Goal: Task Accomplishment & Management: Manage account settings

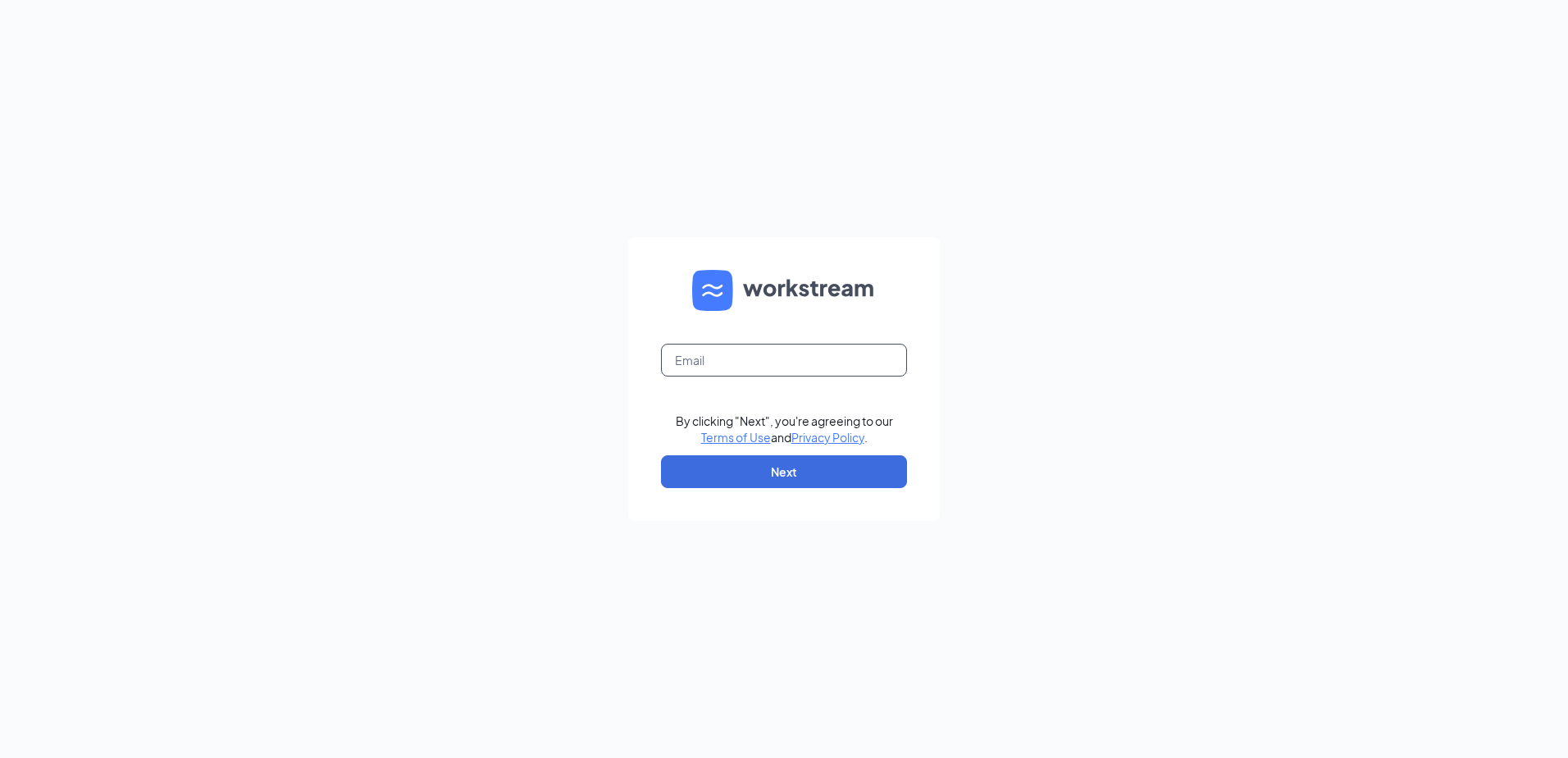
click at [725, 347] on input "text" at bounding box center [784, 360] width 246 height 33
type input "[EMAIL_ADDRESS][DOMAIN_NAME]"
click at [831, 470] on button "Next" at bounding box center [784, 471] width 246 height 33
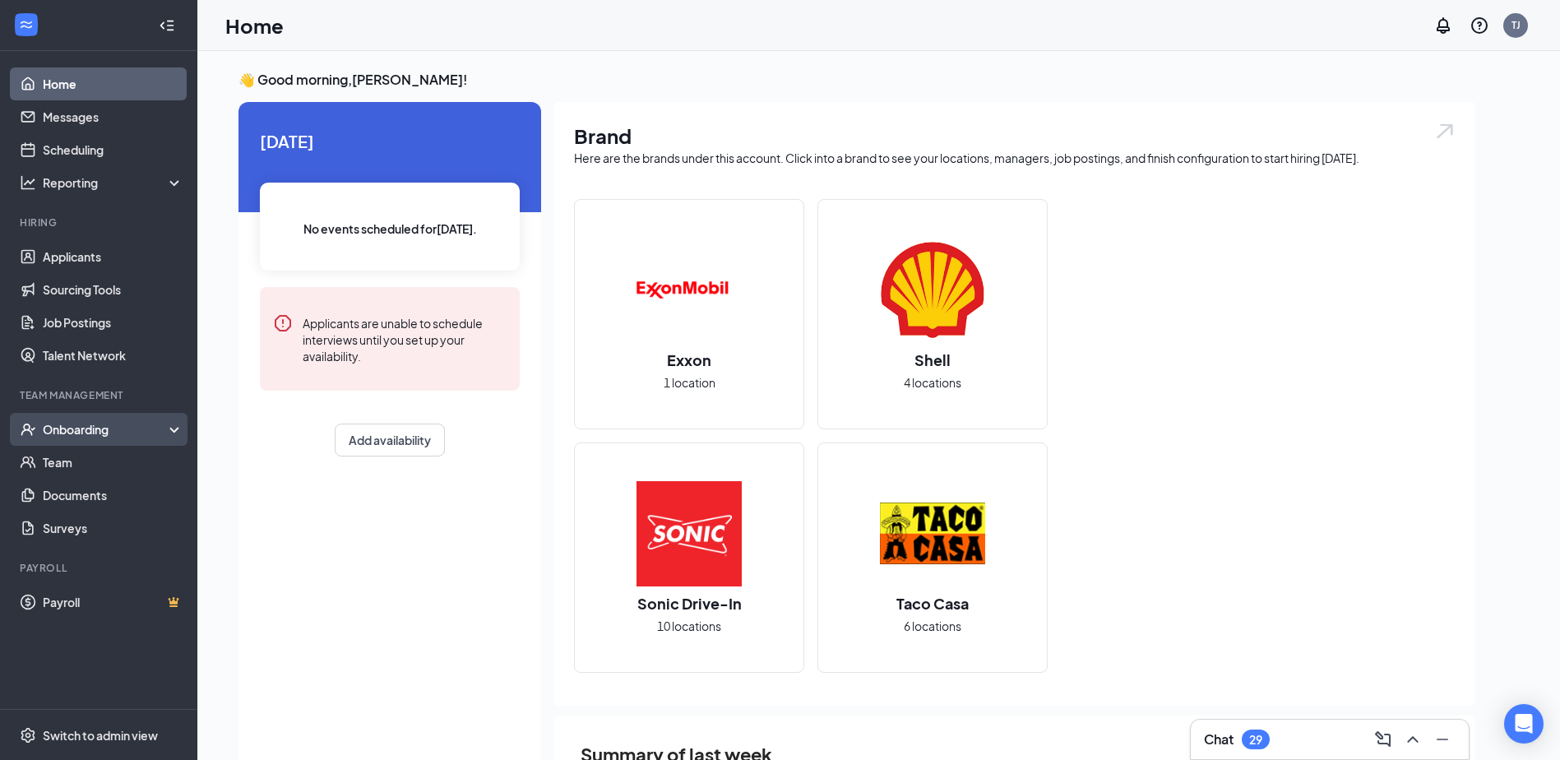
click at [118, 435] on div "Onboarding" at bounding box center [106, 429] width 127 height 16
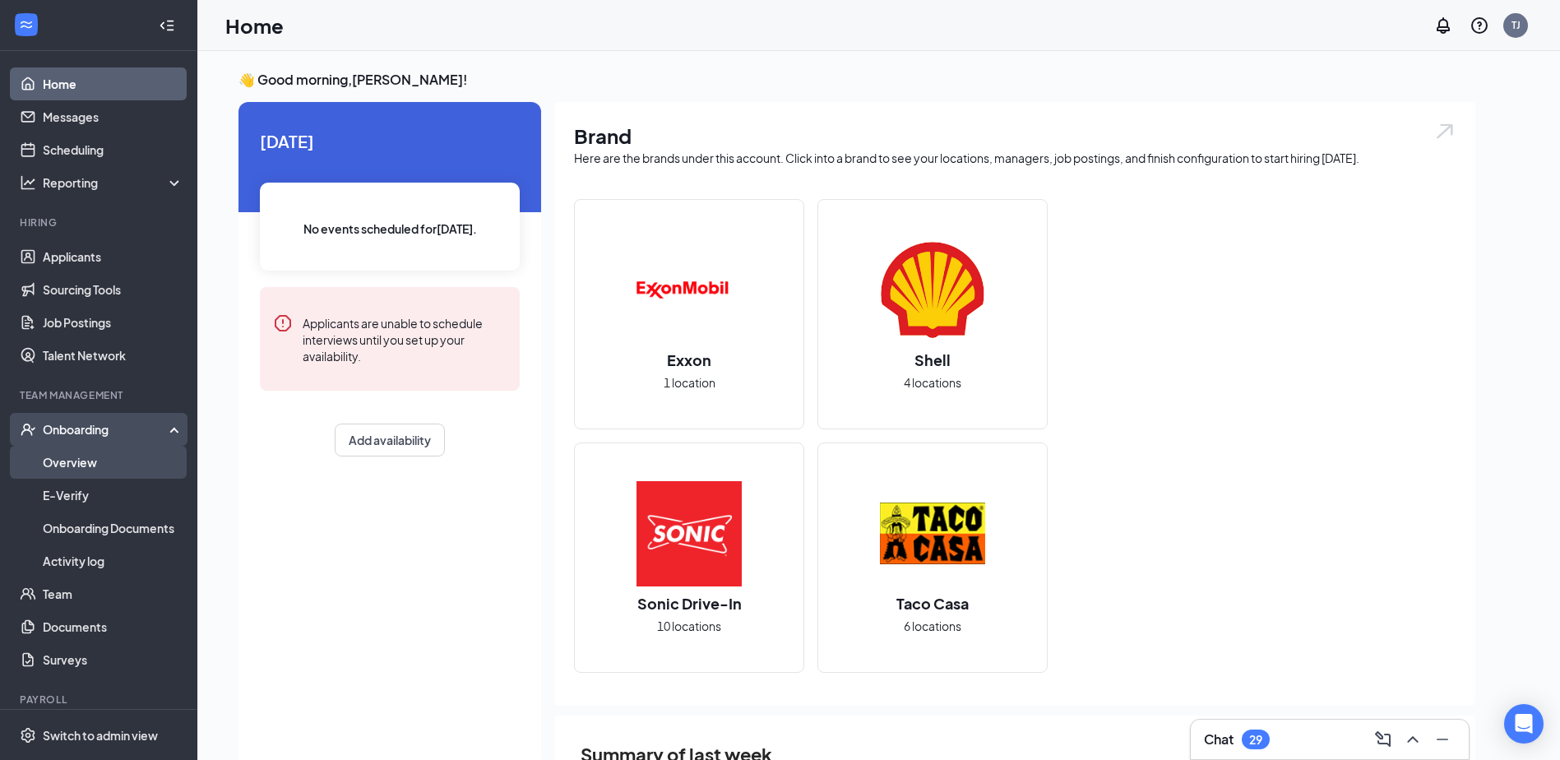
click at [113, 463] on link "Overview" at bounding box center [113, 462] width 141 height 33
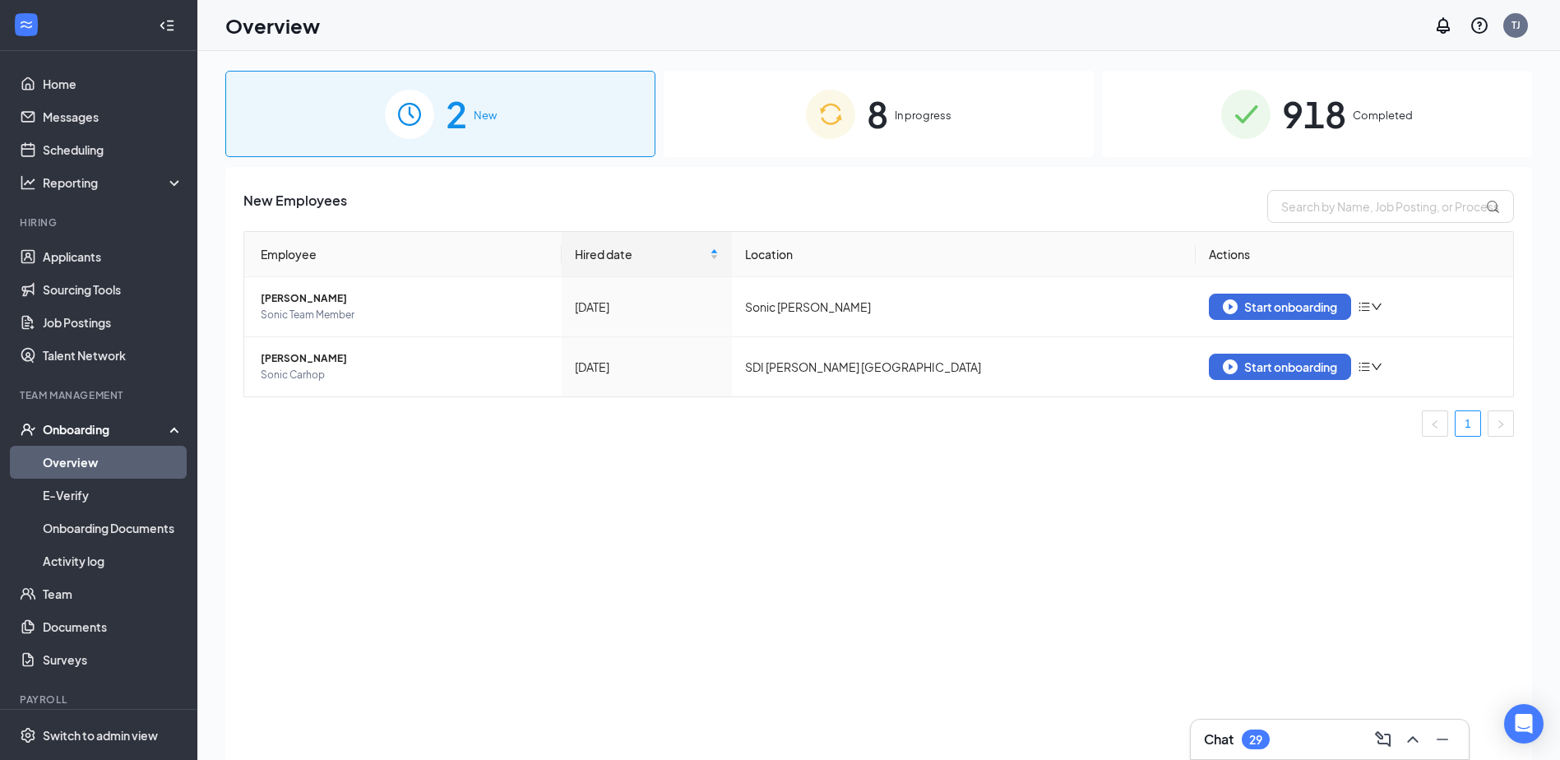
drag, startPoint x: 960, startPoint y: 149, endPoint x: 950, endPoint y: 149, distance: 9.9
click at [959, 149] on div "8 In progress" at bounding box center [879, 114] width 430 height 86
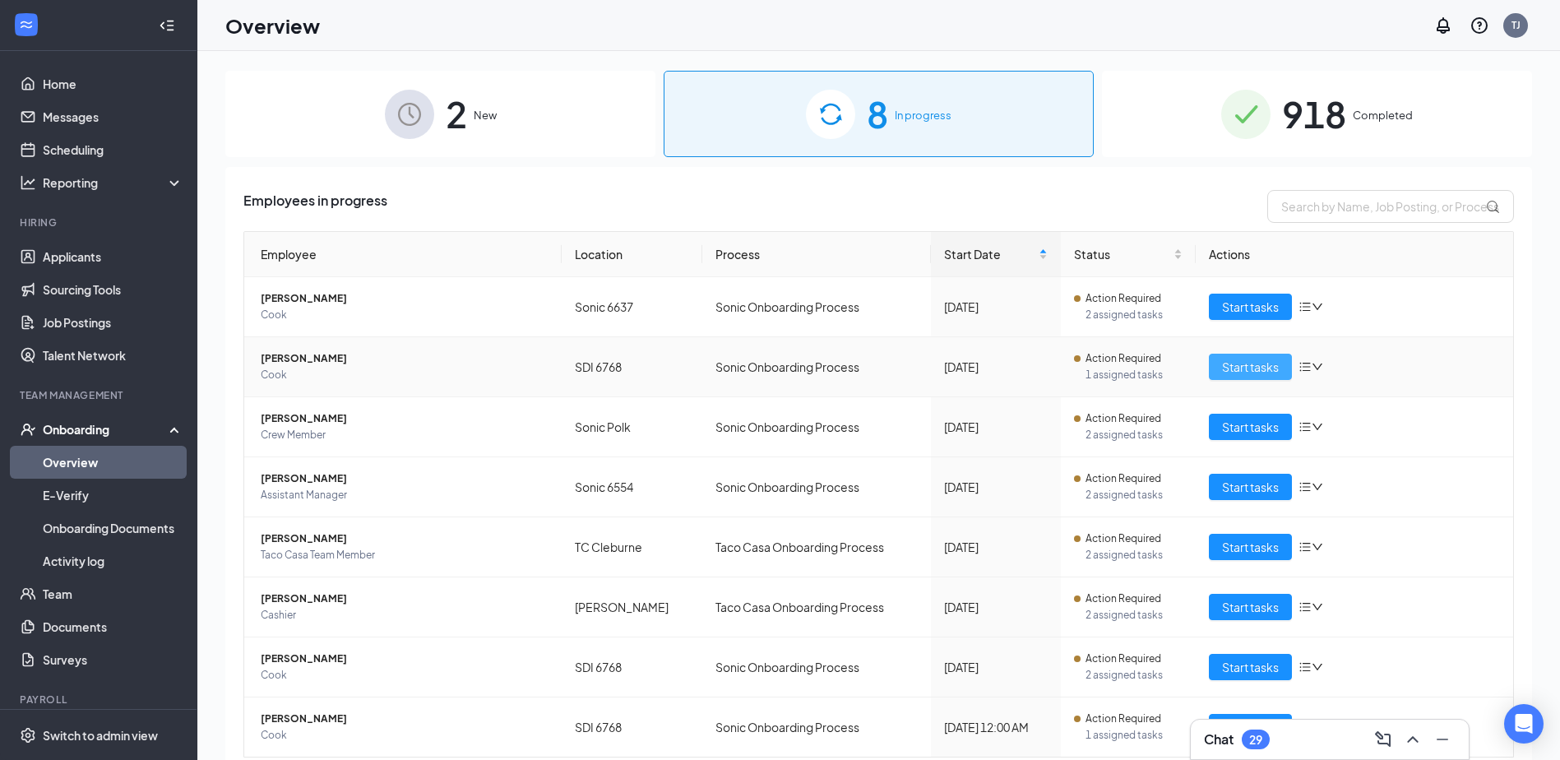
click at [1260, 365] on span "Start tasks" at bounding box center [1250, 367] width 57 height 18
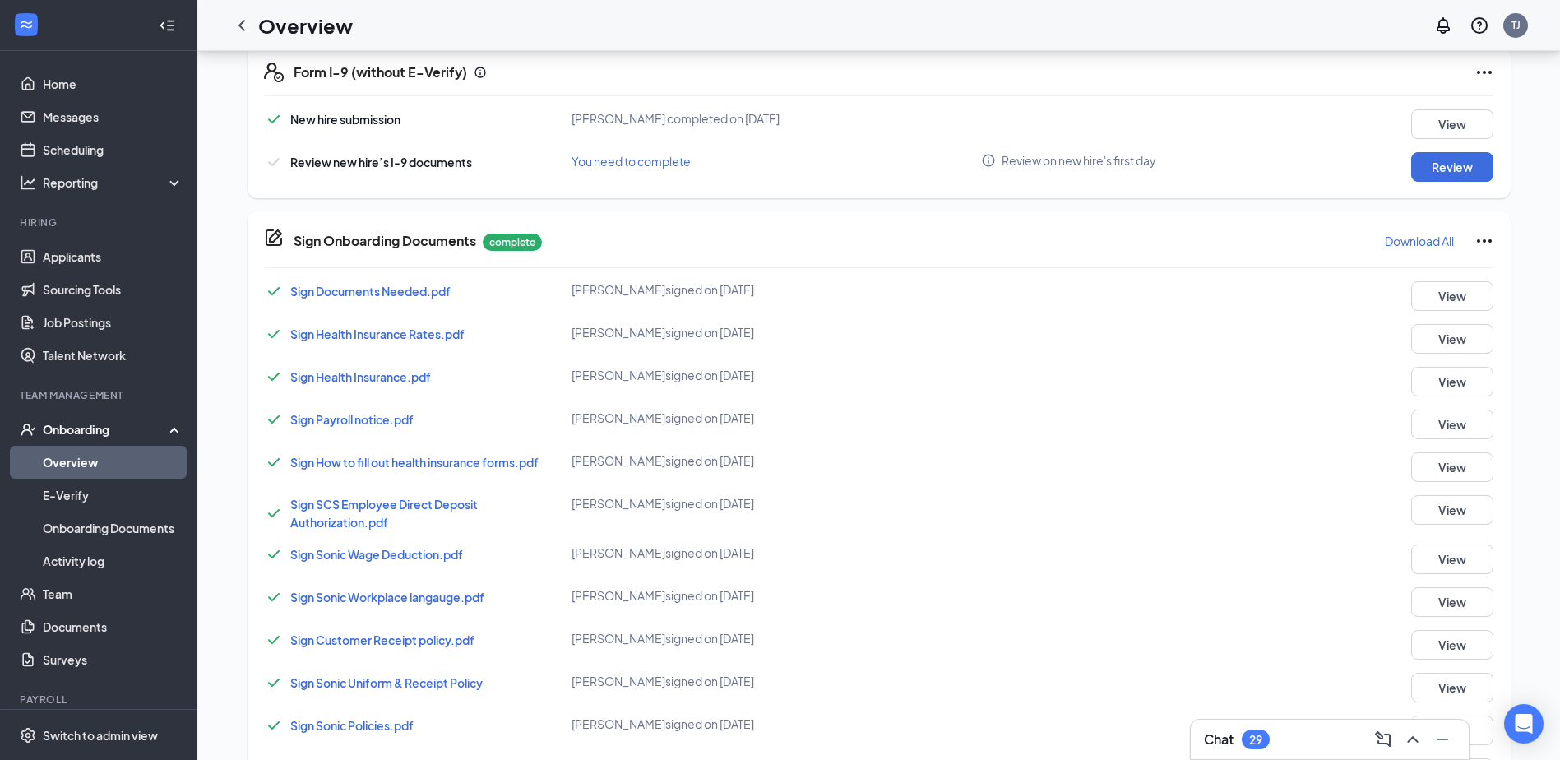
scroll to position [294, 0]
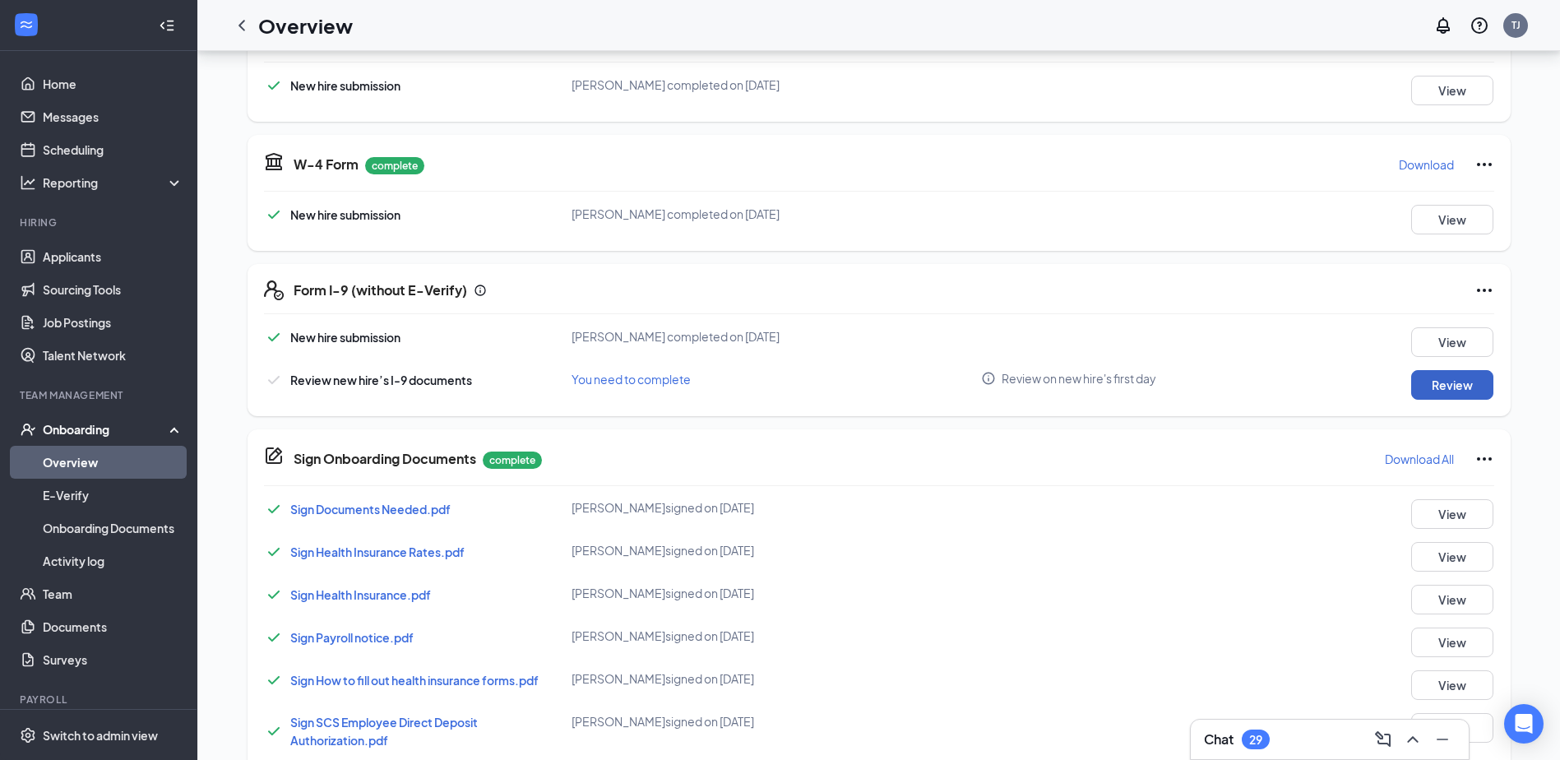
click at [1453, 391] on button "Review" at bounding box center [1452, 385] width 82 height 30
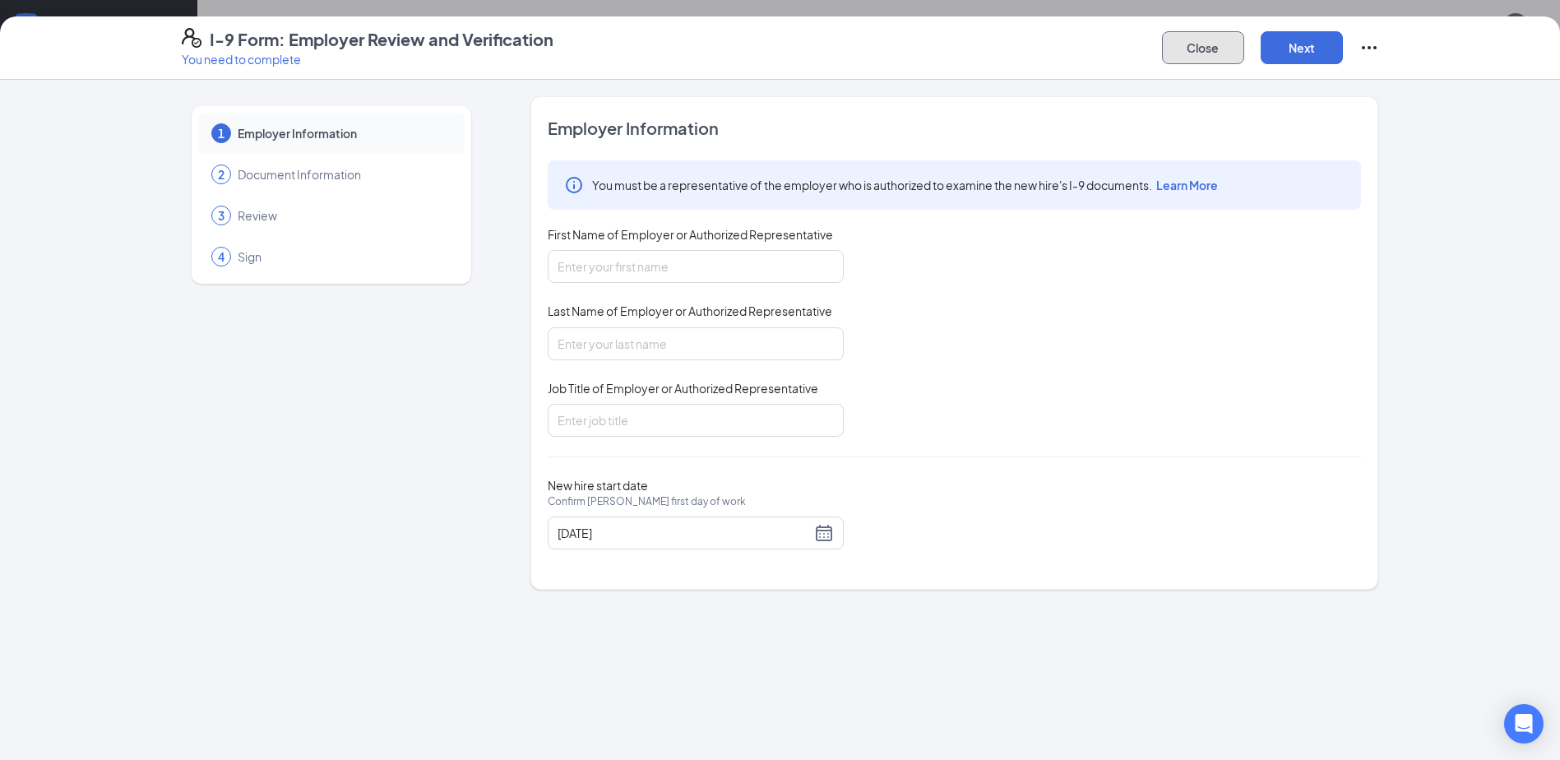
click at [1207, 40] on button "Close" at bounding box center [1203, 47] width 82 height 33
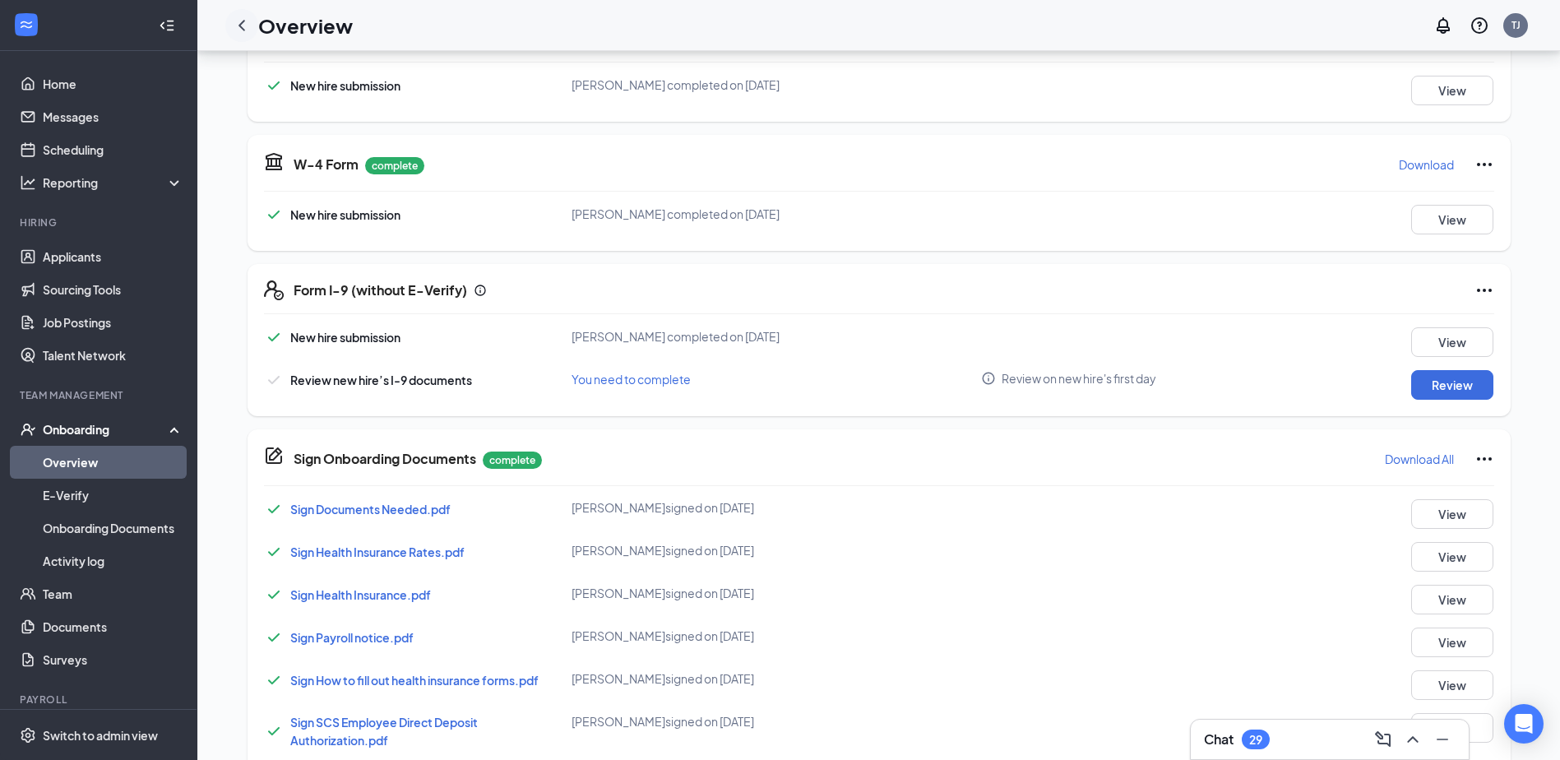
click at [257, 21] on div at bounding box center [241, 25] width 33 height 33
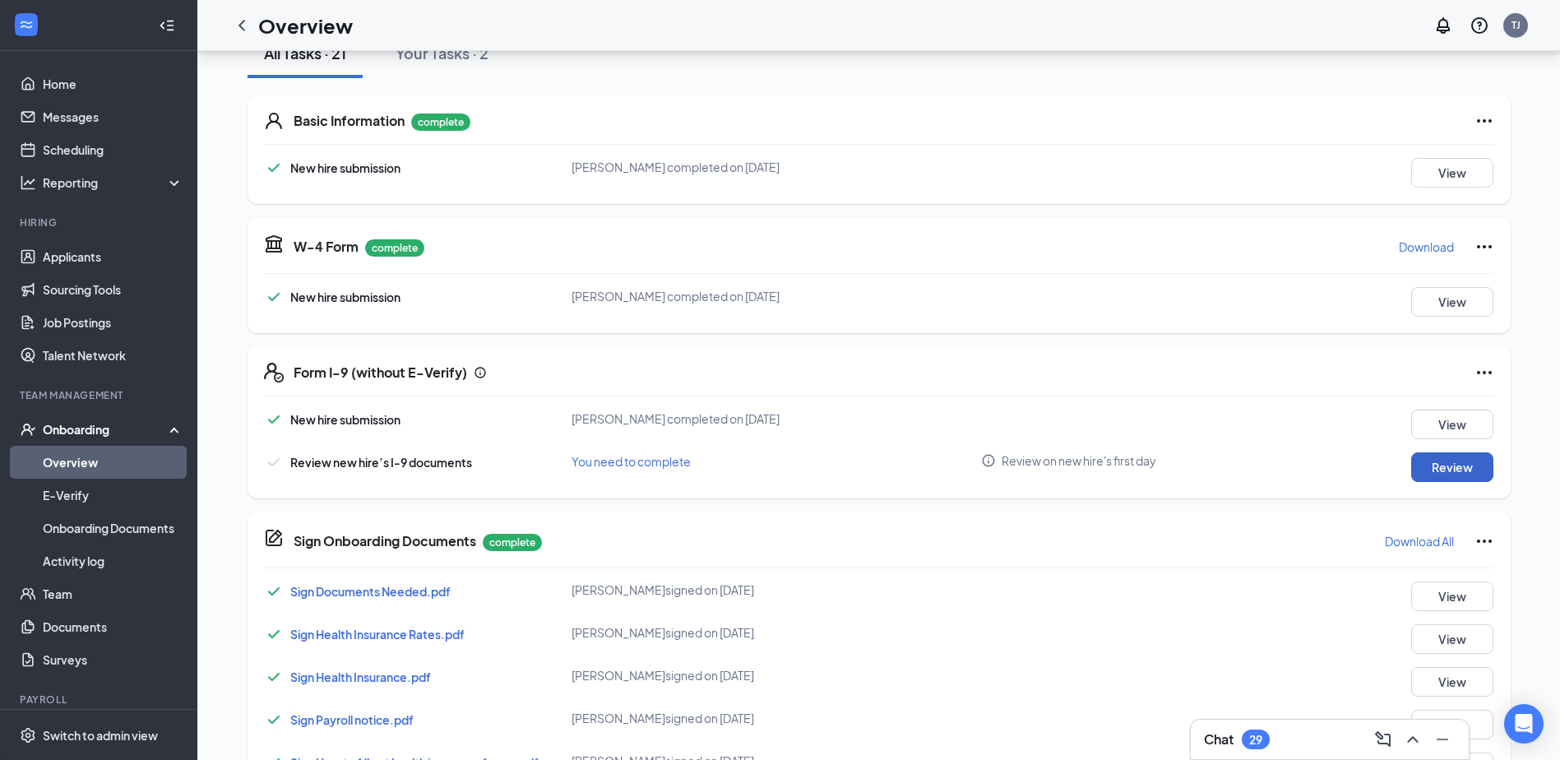
click at [1485, 465] on button "Review" at bounding box center [1452, 467] width 82 height 30
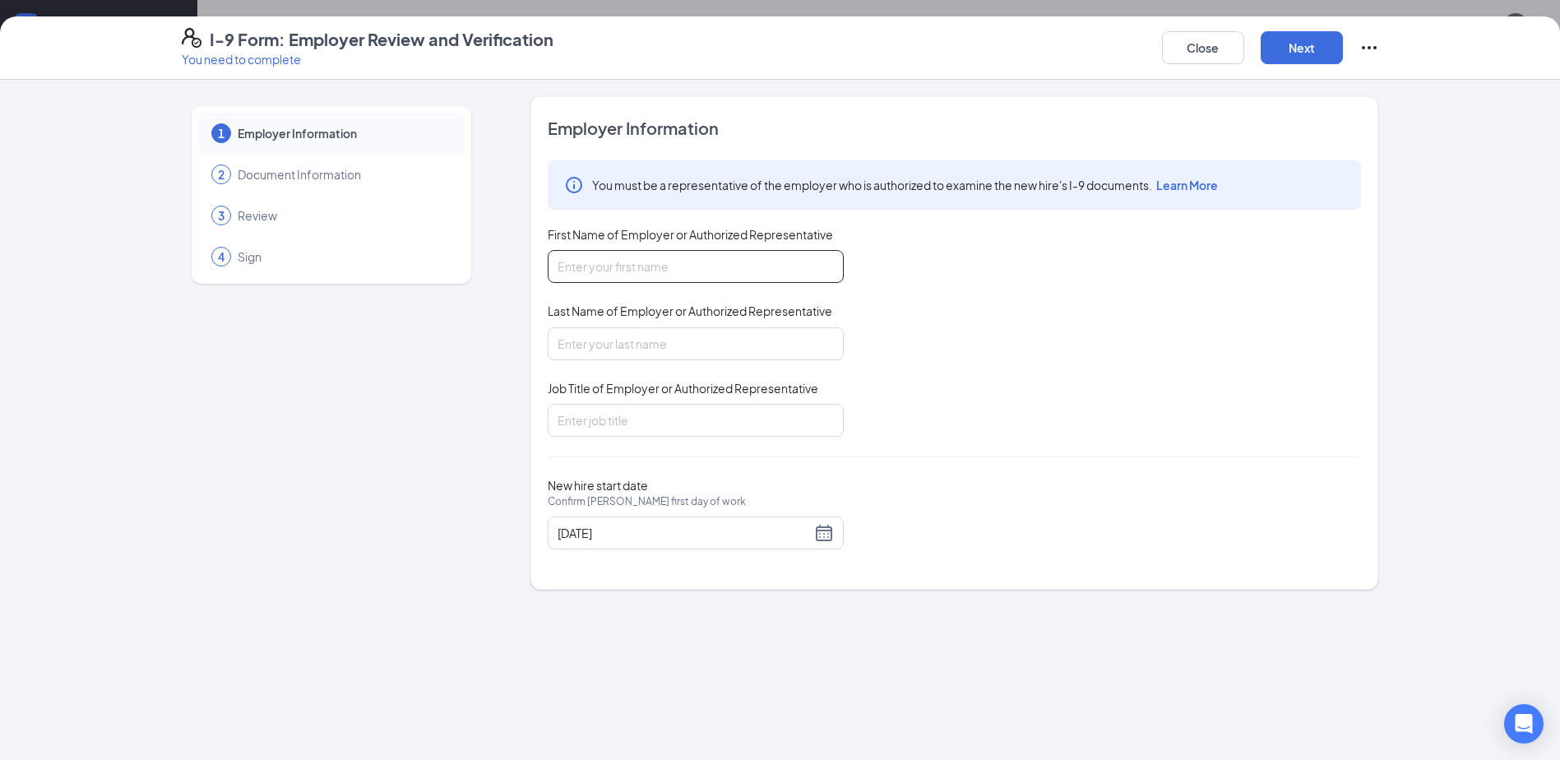
drag, startPoint x: 732, startPoint y: 266, endPoint x: 726, endPoint y: 252, distance: 14.4
click at [731, 261] on input "First Name of Employer or Authorized Representative" at bounding box center [696, 266] width 296 height 33
type input "h"
type input "Hoda"
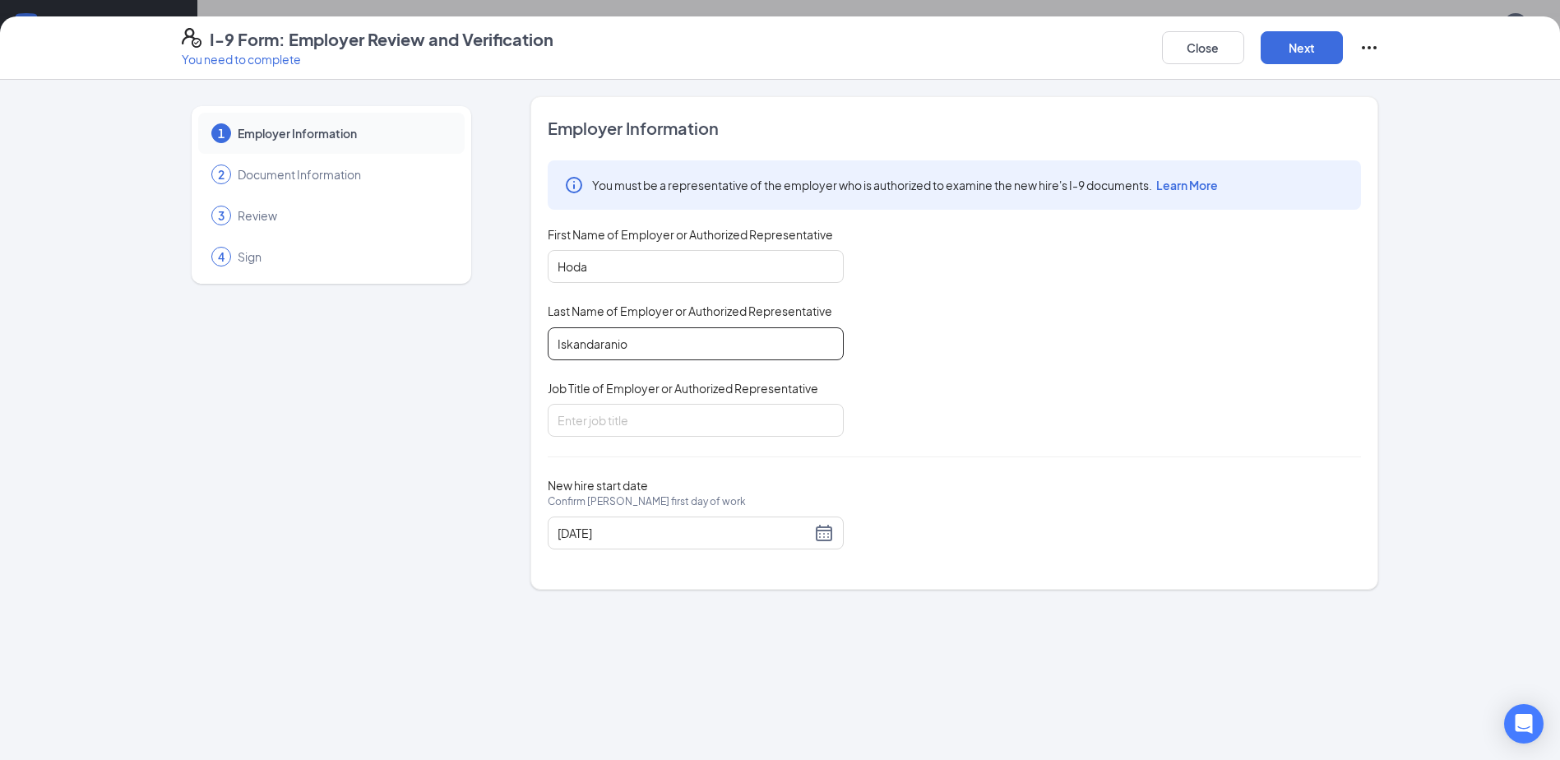
click at [712, 343] on input "Iskandaranio" at bounding box center [696, 343] width 296 height 33
type input "Iskandarani"
type input "HR"
click at [1335, 34] on button "Next" at bounding box center [1302, 47] width 82 height 33
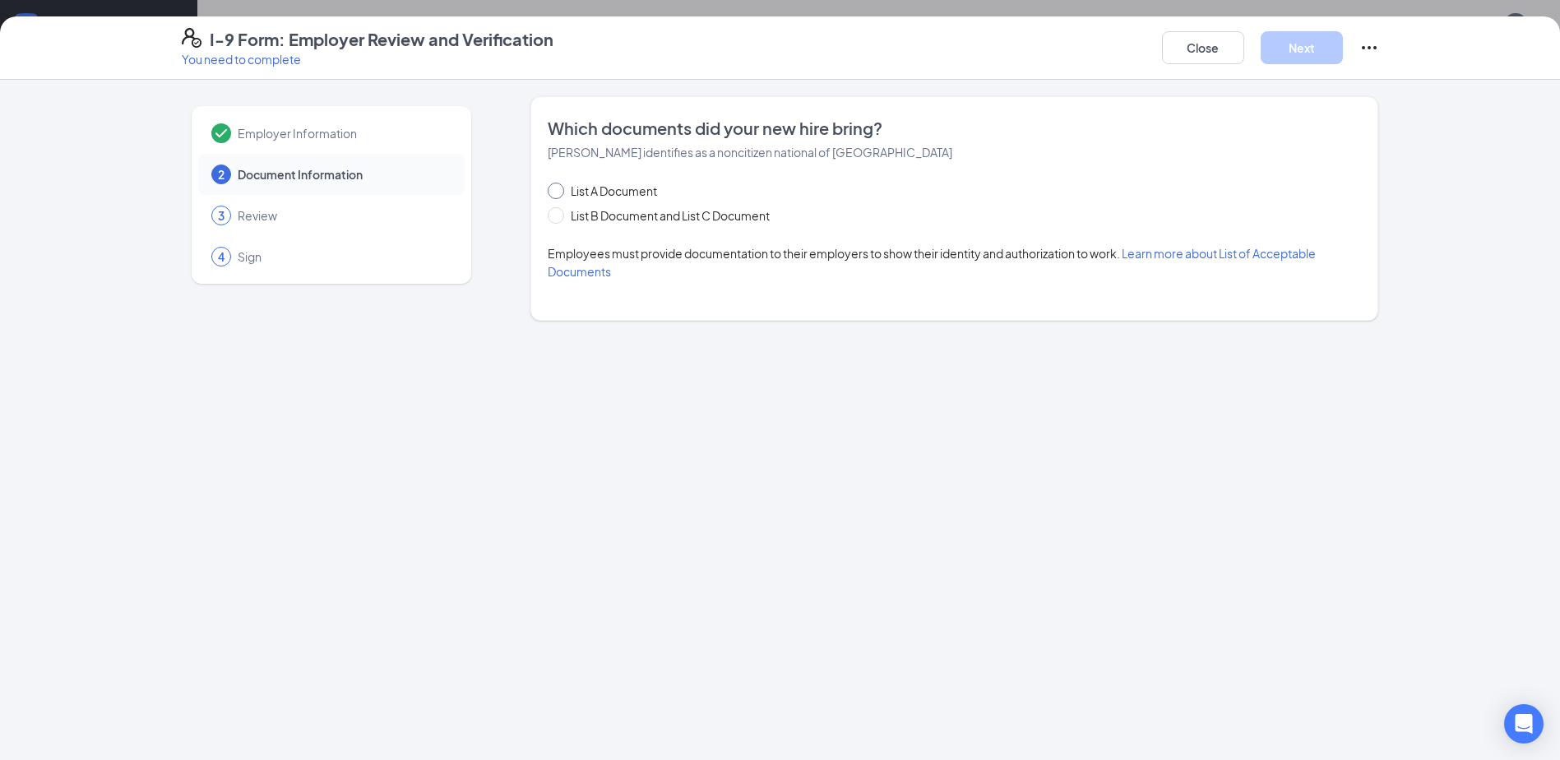
click at [602, 199] on span "List A Document" at bounding box center [614, 191] width 100 height 18
click at [559, 194] on input "List A Document" at bounding box center [554, 189] width 12 height 12
radio input "true"
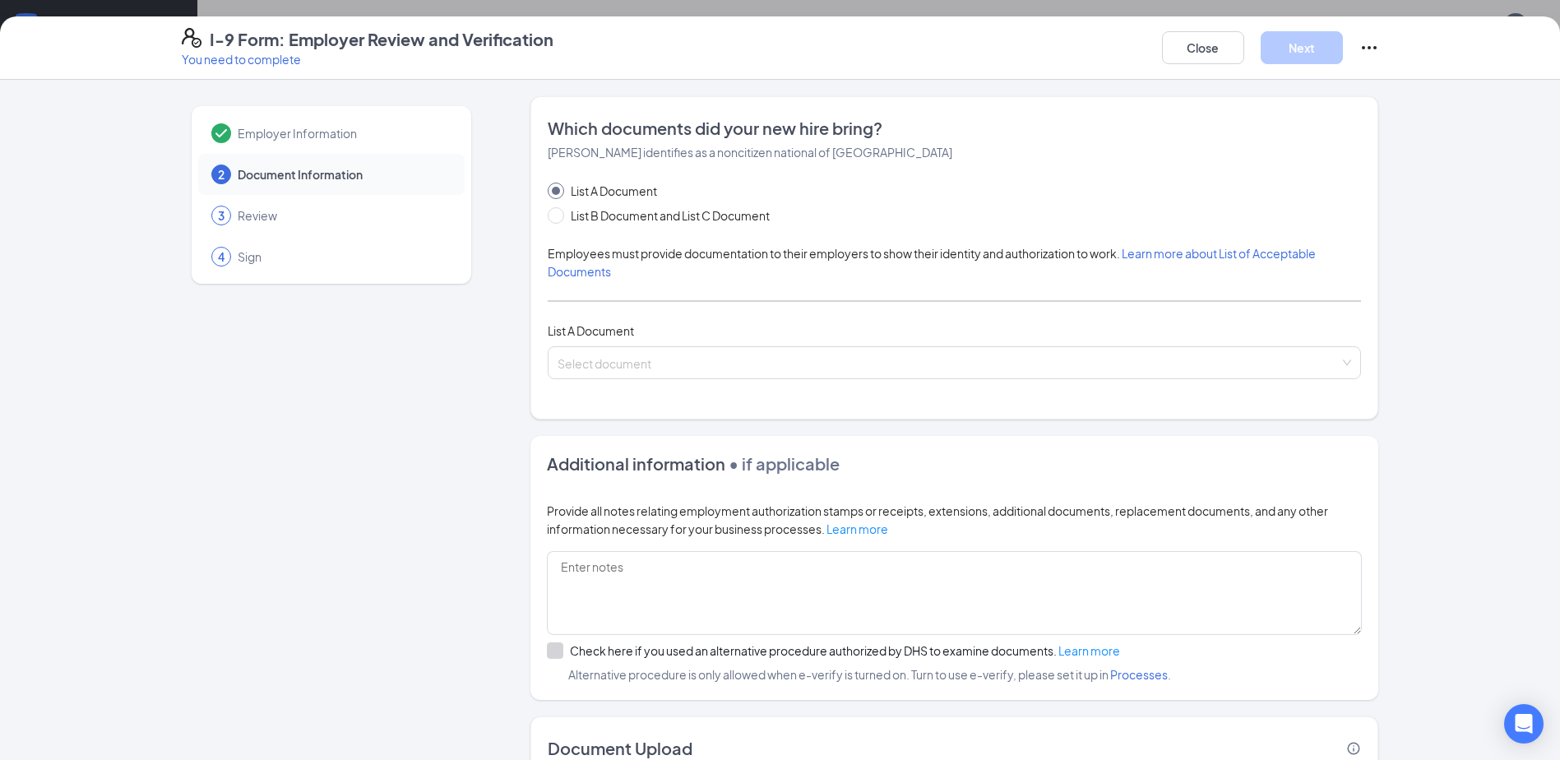
click at [599, 341] on div "List A Document List B Document and List C Document Employees must provide docu…" at bounding box center [954, 280] width 813 height 197
click at [598, 355] on input "search" at bounding box center [949, 359] width 782 height 25
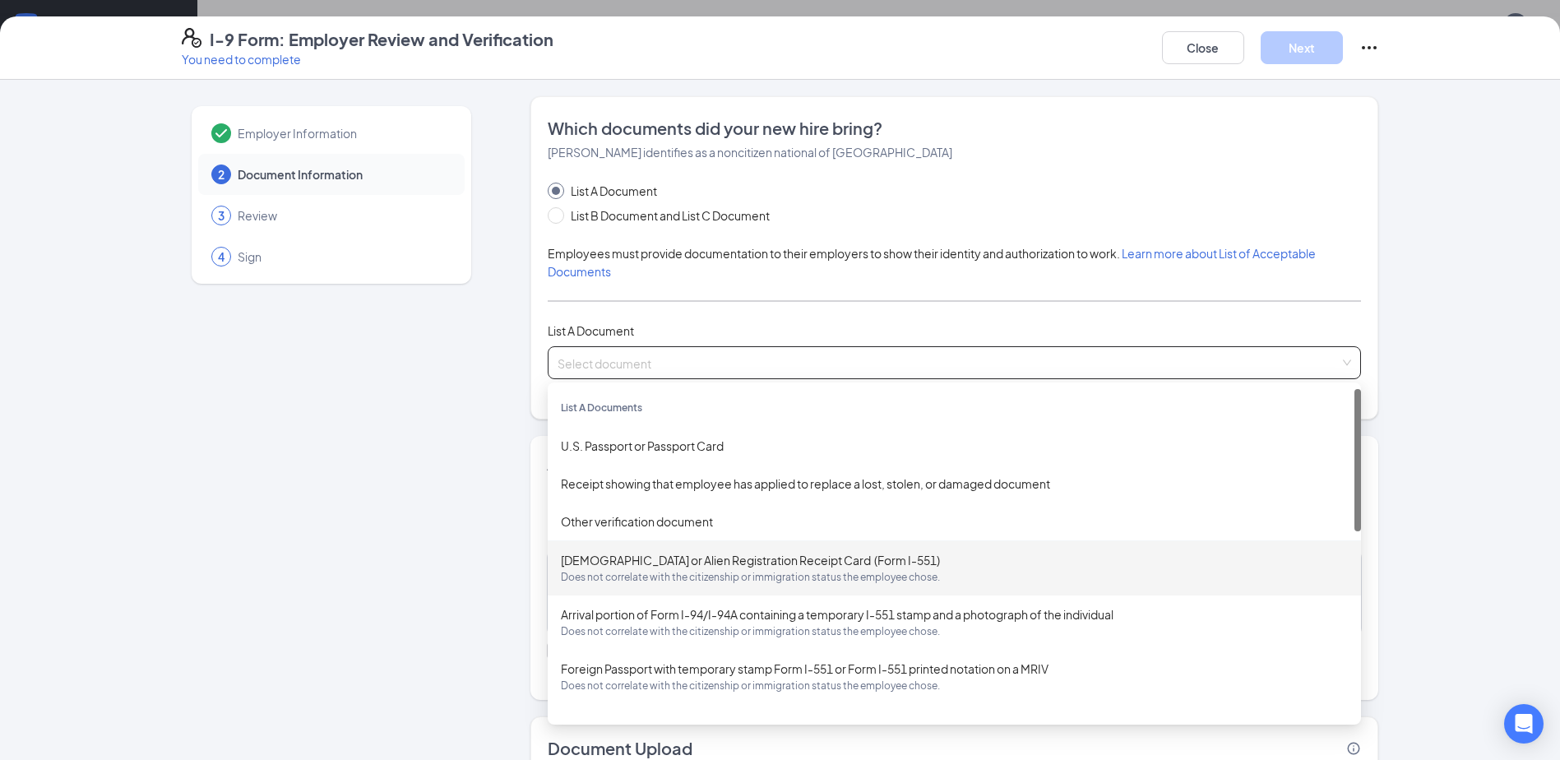
click at [686, 577] on span "Does not correlate with the citizenship or immigration status the employee chos…" at bounding box center [954, 577] width 787 height 16
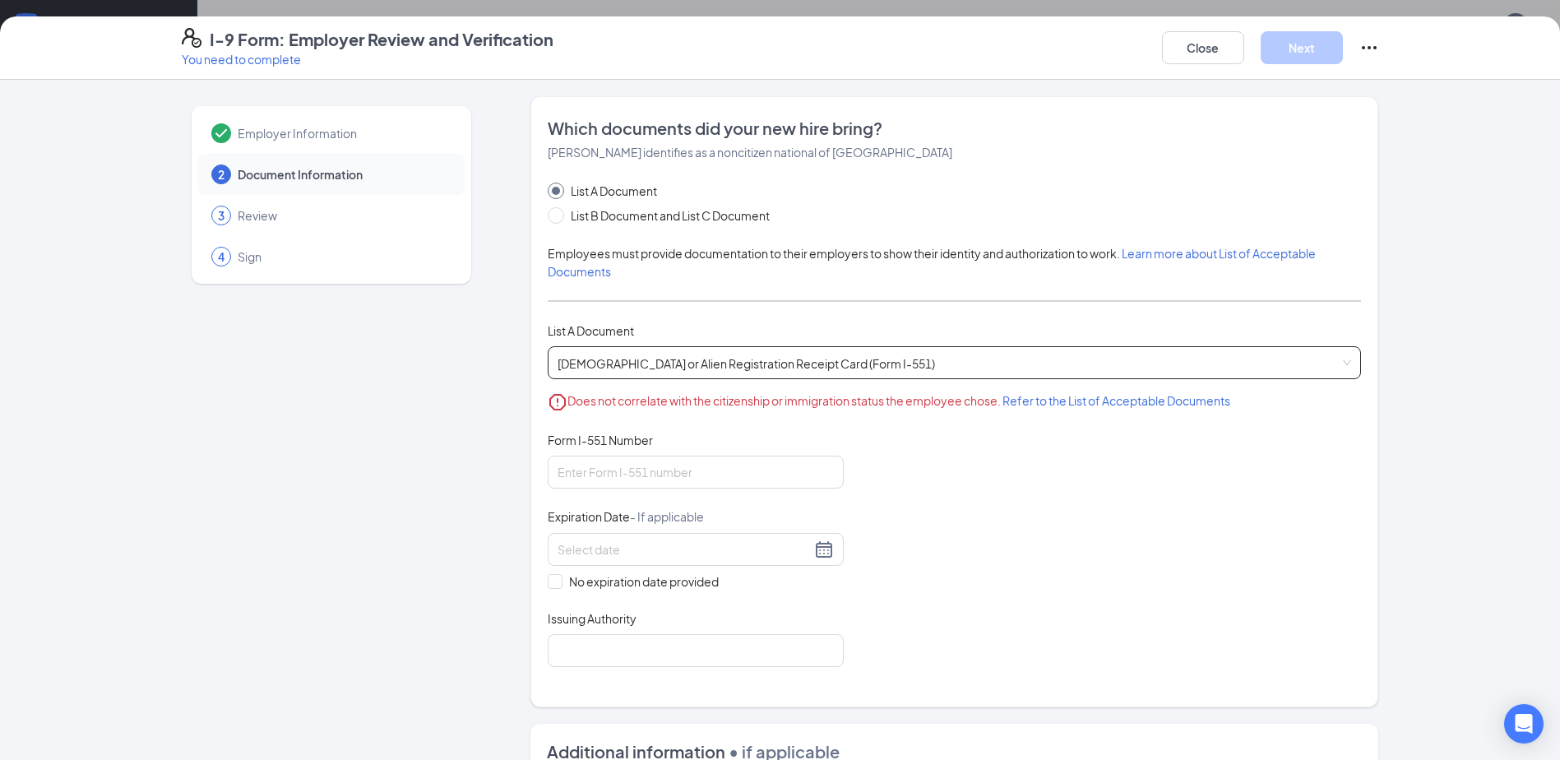
click at [877, 368] on span "[DEMOGRAPHIC_DATA] or Alien Registration Receipt Card (Form I-551) Does not cor…" at bounding box center [955, 362] width 794 height 31
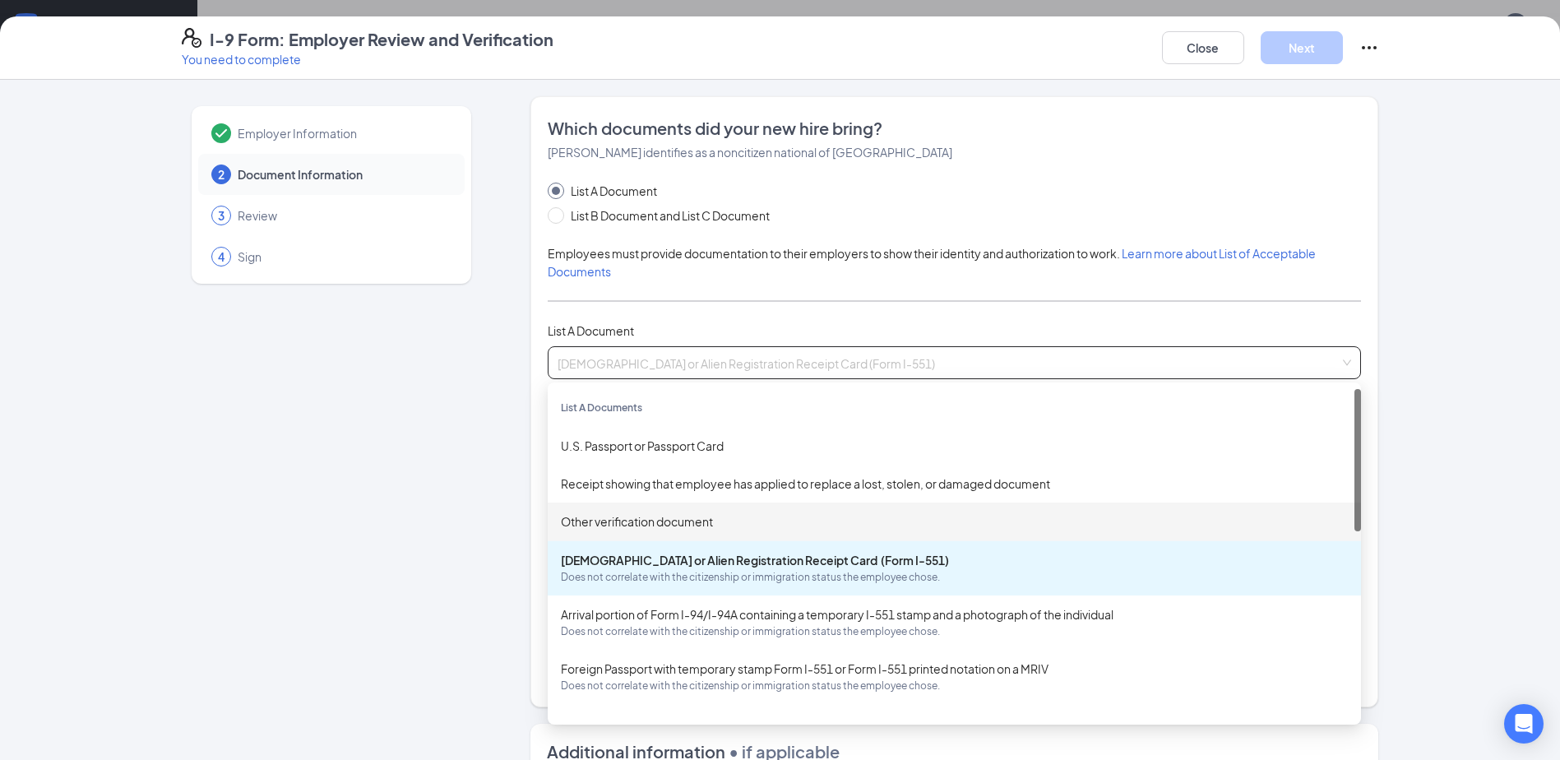
click at [612, 507] on div "Other verification document" at bounding box center [954, 521] width 813 height 38
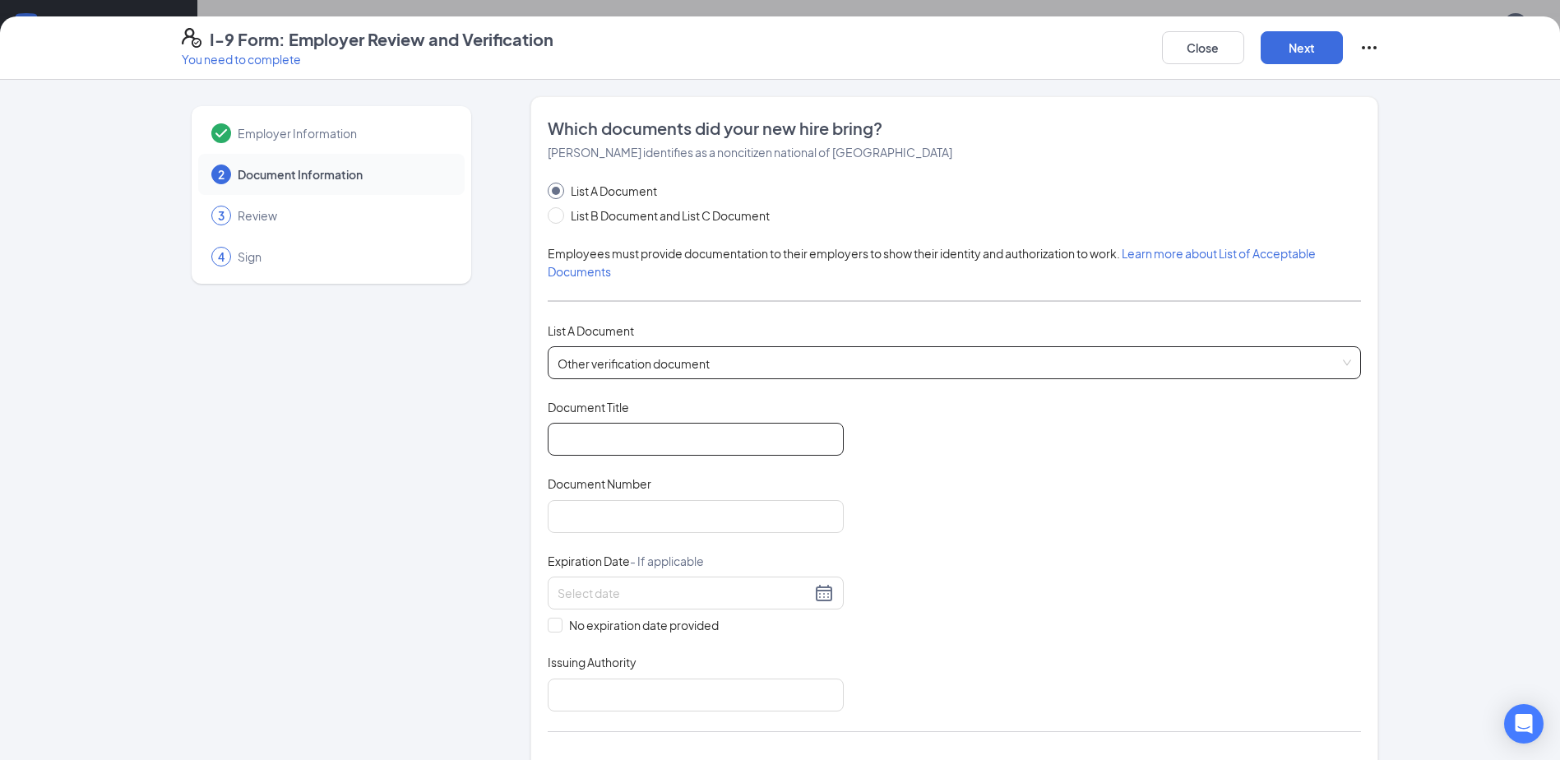
click at [611, 447] on input "Document Title" at bounding box center [696, 439] width 296 height 33
type input "[DEMOGRAPHIC_DATA]"
click at [705, 504] on input "Document Number" at bounding box center [696, 516] width 296 height 33
type input "C"
type input "SRC1950678362"
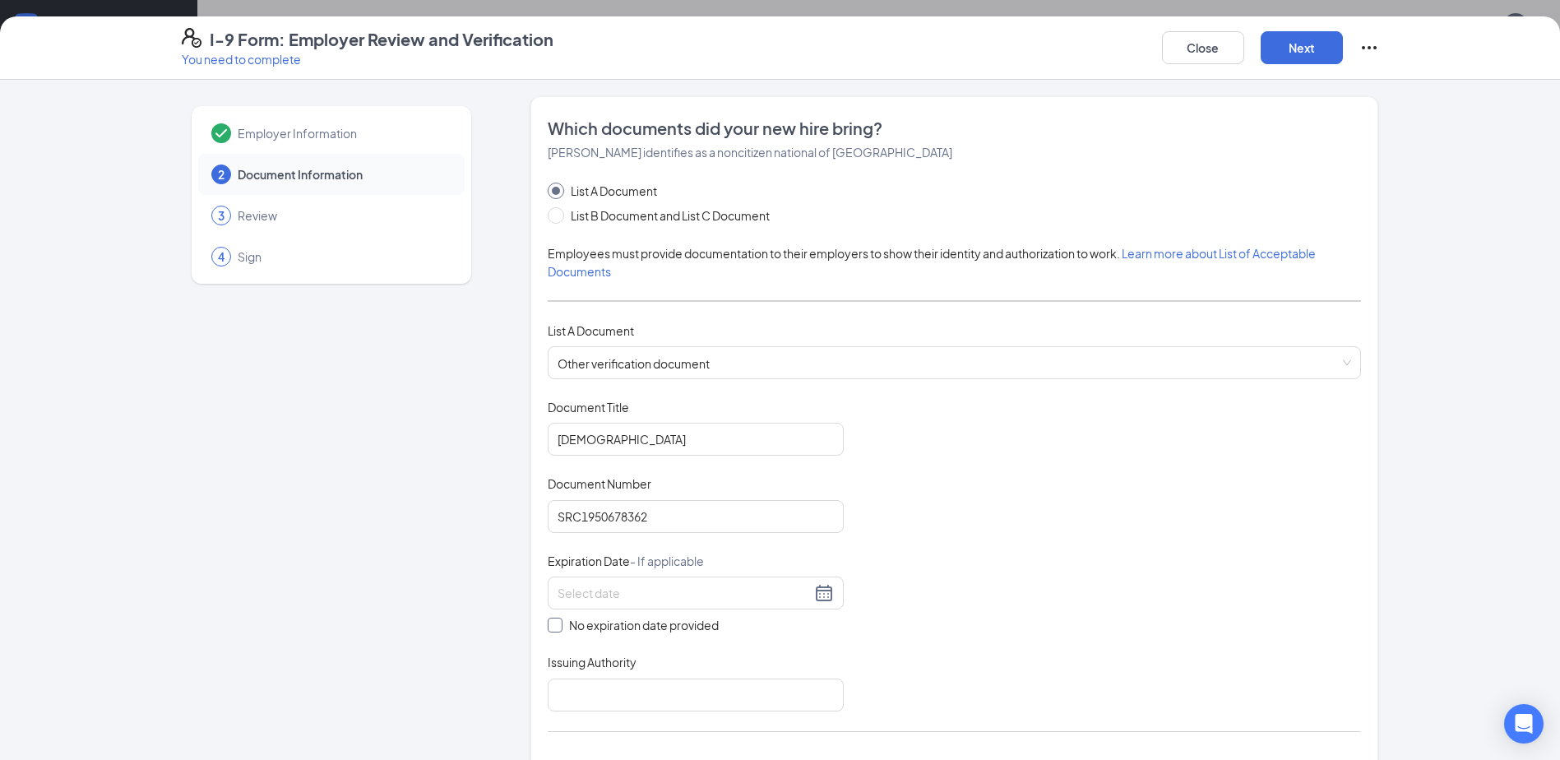
click at [635, 625] on span "No expiration date provided" at bounding box center [644, 625] width 163 height 18
click at [559, 625] on input "No expiration date provided" at bounding box center [554, 624] width 12 height 12
click at [617, 682] on input "Issuing Authority" at bounding box center [696, 697] width 296 height 33
click at [555, 629] on span at bounding box center [555, 628] width 15 height 15
click at [555, 629] on input "No expiration date provided" at bounding box center [554, 627] width 12 height 12
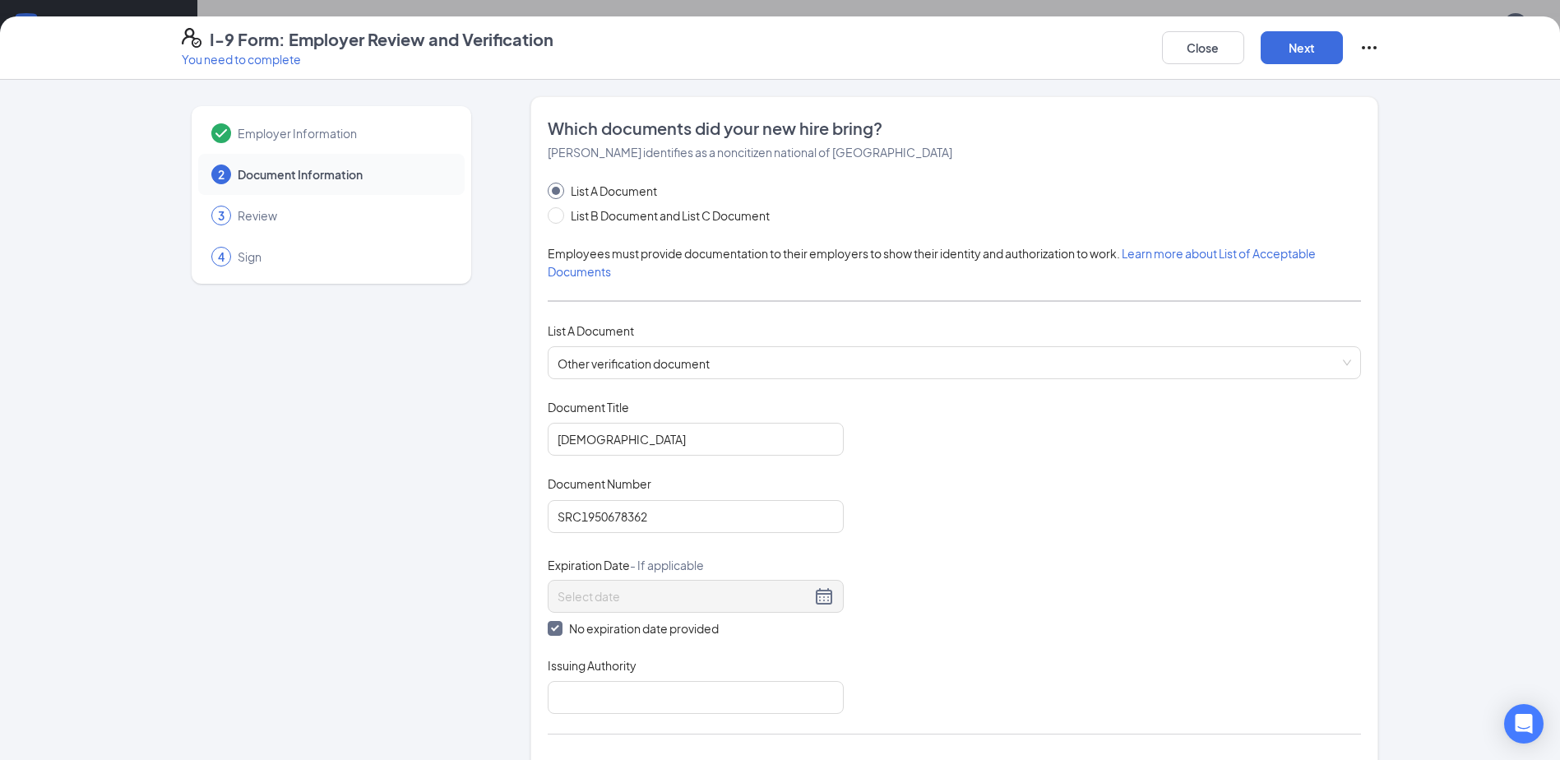
checkbox input "false"
click at [637, 612] on div "No expiration date provided" at bounding box center [696, 605] width 296 height 58
click at [645, 587] on input at bounding box center [684, 593] width 253 height 18
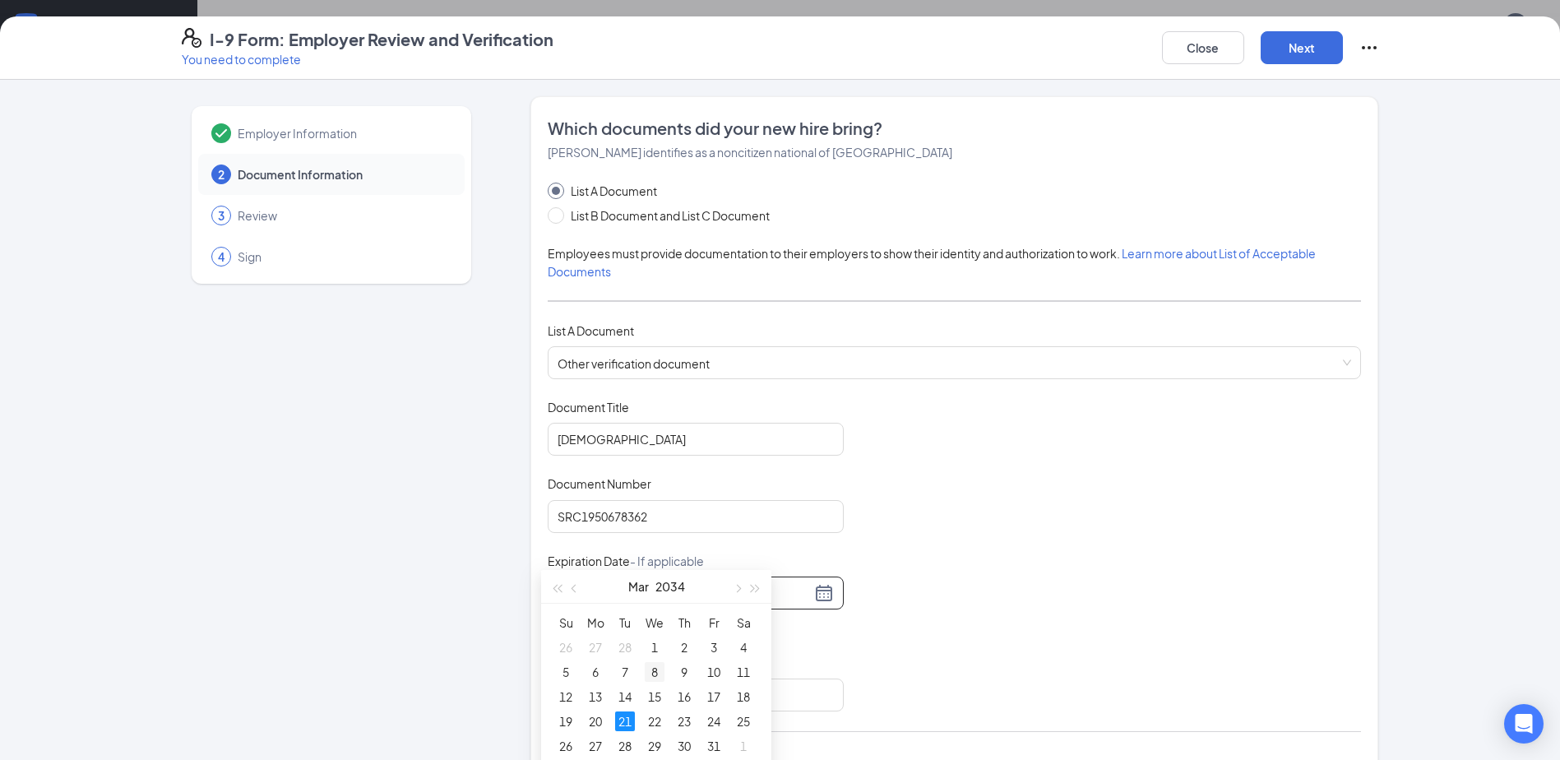
scroll to position [212, 0]
click at [629, 678] on div "21" at bounding box center [625, 682] width 20 height 20
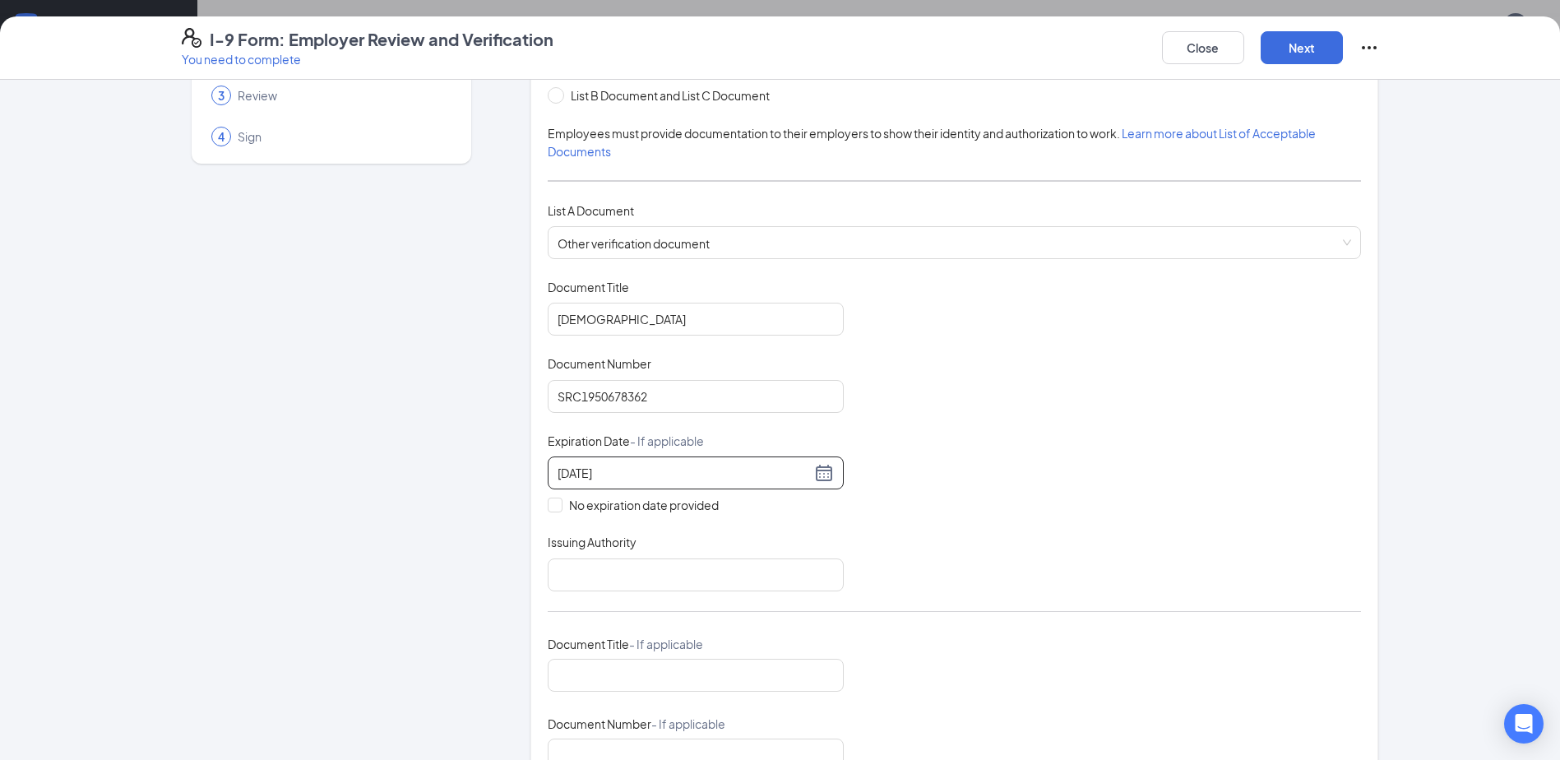
scroll to position [164, 0]
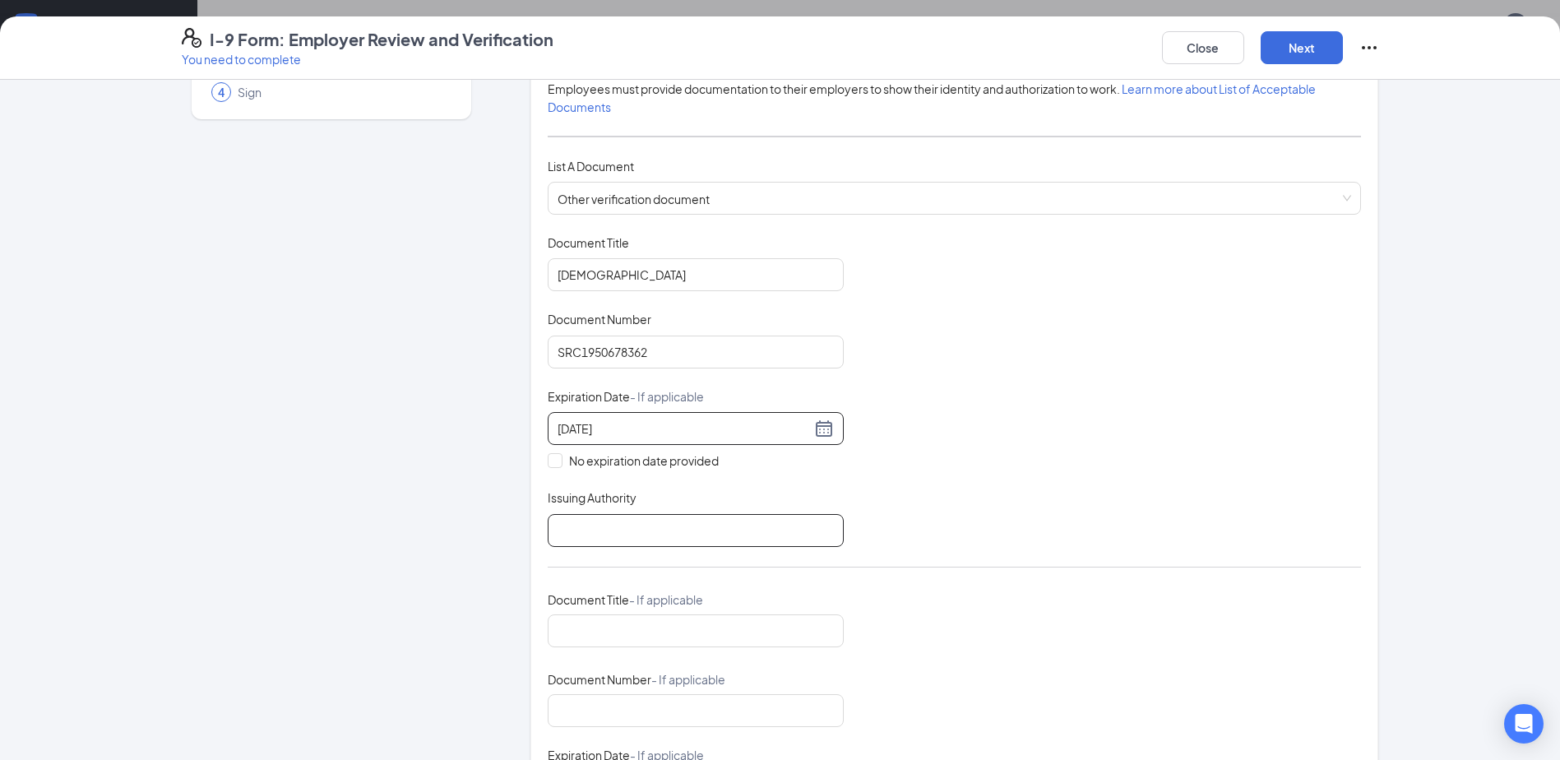
type input "[DATE]"
click at [669, 525] on input "Issuing Authority" at bounding box center [696, 530] width 296 height 33
type input "US ADMIN"
click at [1300, 41] on button "Next" at bounding box center [1302, 47] width 82 height 33
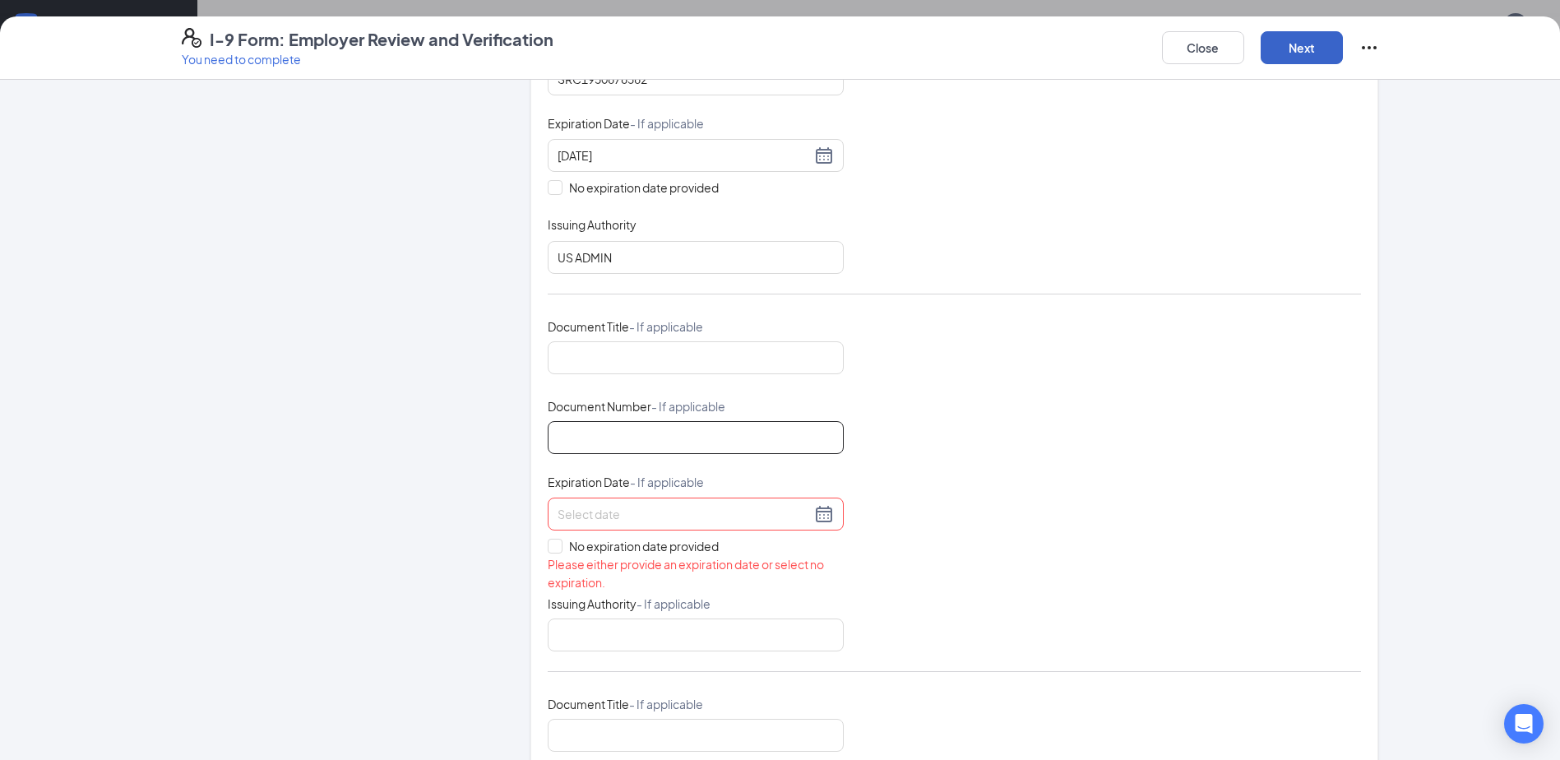
scroll to position [411, 0]
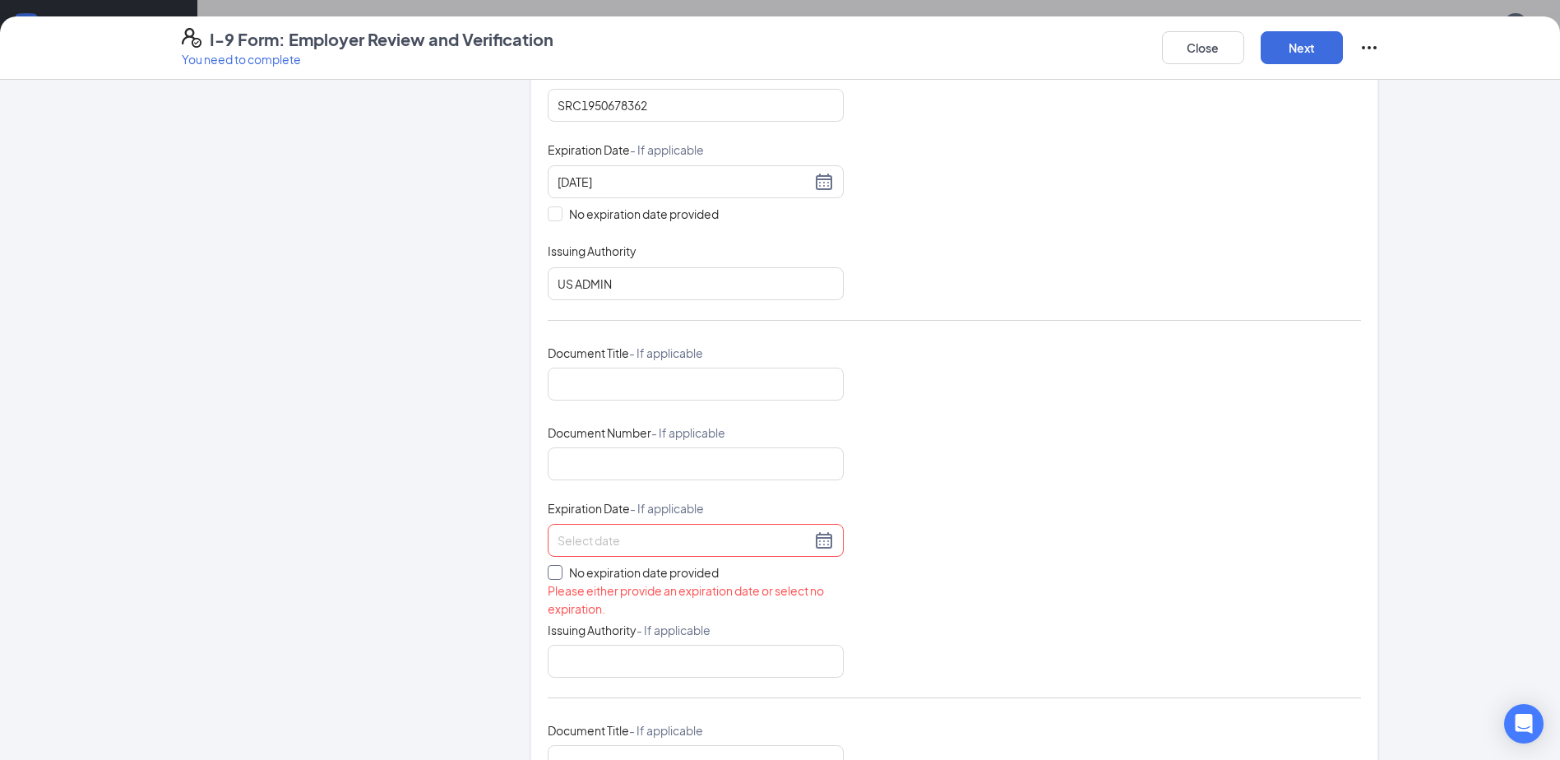
drag, startPoint x: 549, startPoint y: 567, endPoint x: 604, endPoint y: 596, distance: 62.2
click at [549, 567] on input "No expiration date provided" at bounding box center [554, 571] width 12 height 12
checkbox input "true"
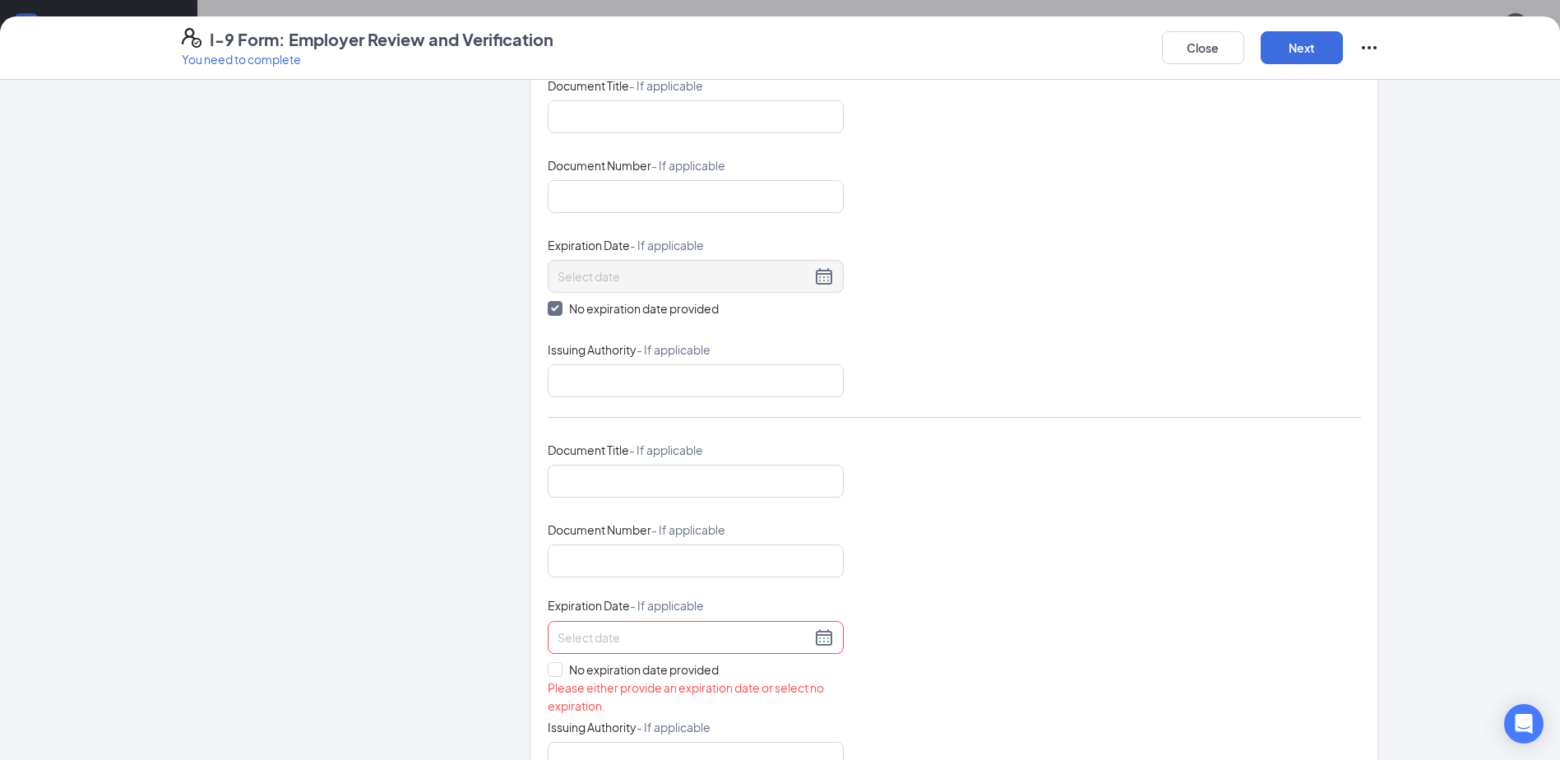
scroll to position [822, 0]
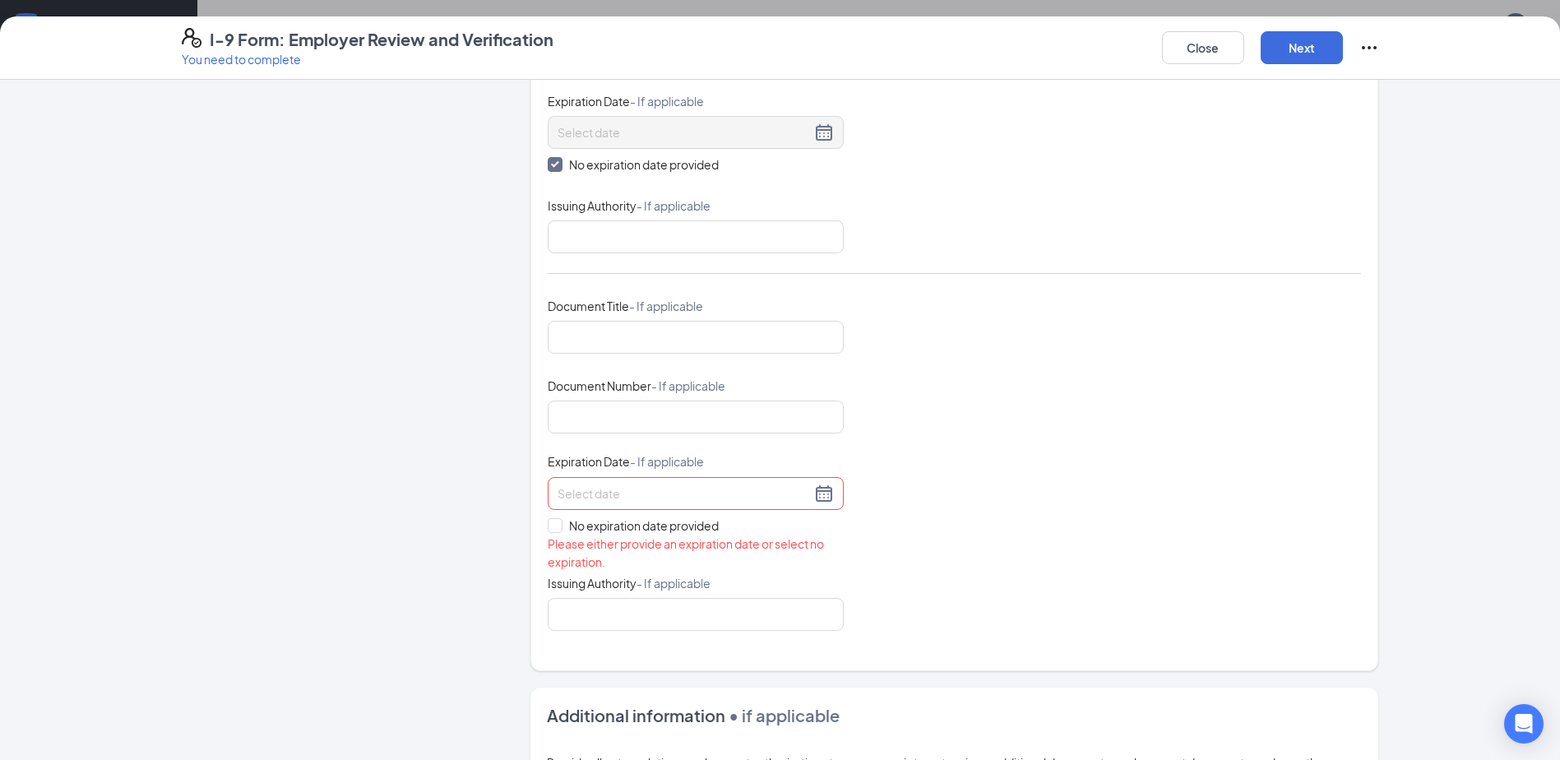
drag, startPoint x: 562, startPoint y: 522, endPoint x: 572, endPoint y: 511, distance: 15.7
click at [563, 522] on span "No expiration date provided" at bounding box center [644, 525] width 163 height 18
click at [559, 522] on input "No expiration date provided" at bounding box center [554, 524] width 12 height 12
checkbox input "true"
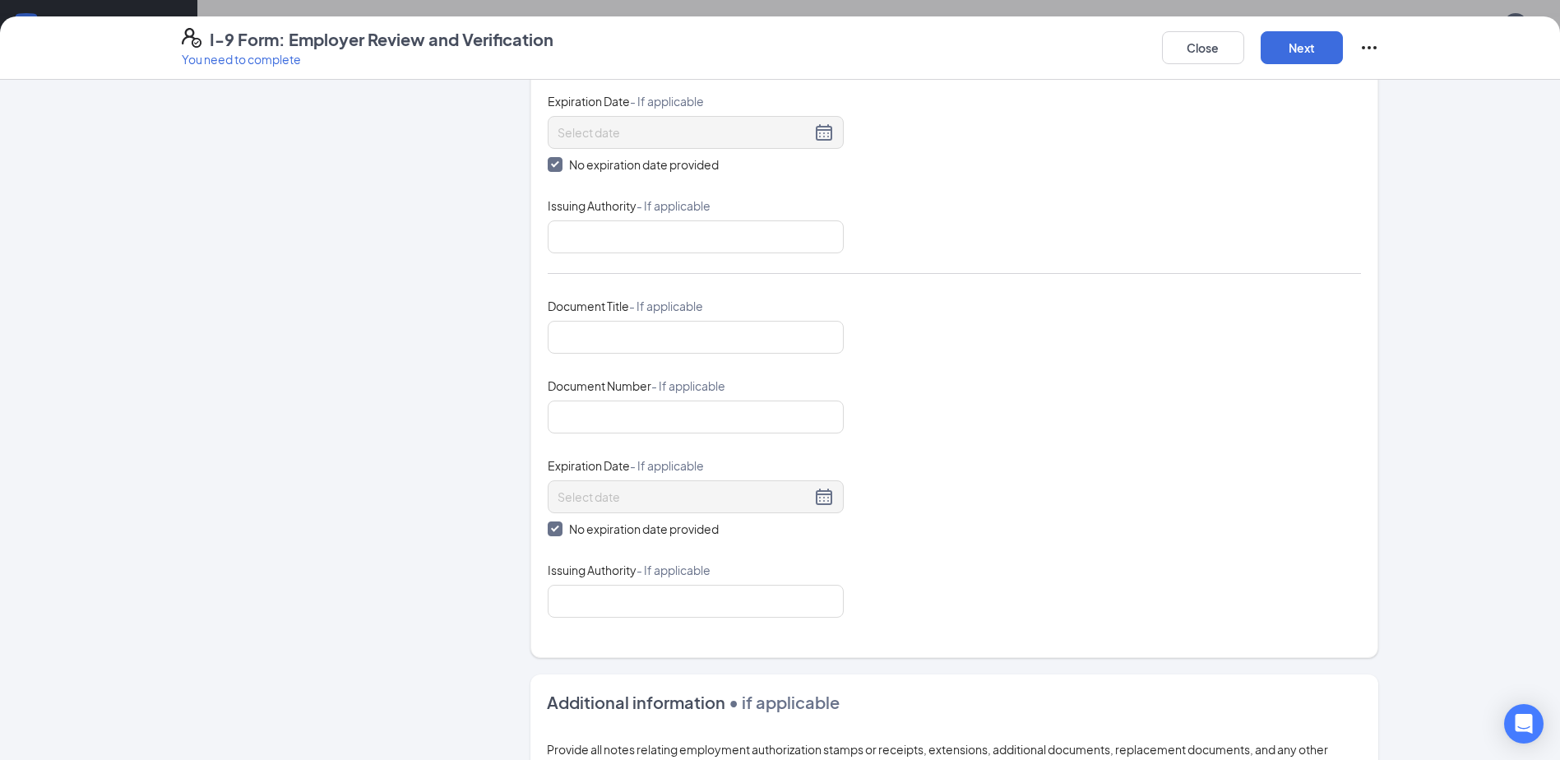
drag, startPoint x: 1322, startPoint y: 72, endPoint x: 1320, endPoint y: 64, distance: 8.4
click at [1321, 66] on div "I-9 Form: Employer Review and Verification You need to complete Close Next" at bounding box center [780, 47] width 1560 height 63
click at [1319, 54] on button "Next" at bounding box center [1302, 47] width 82 height 33
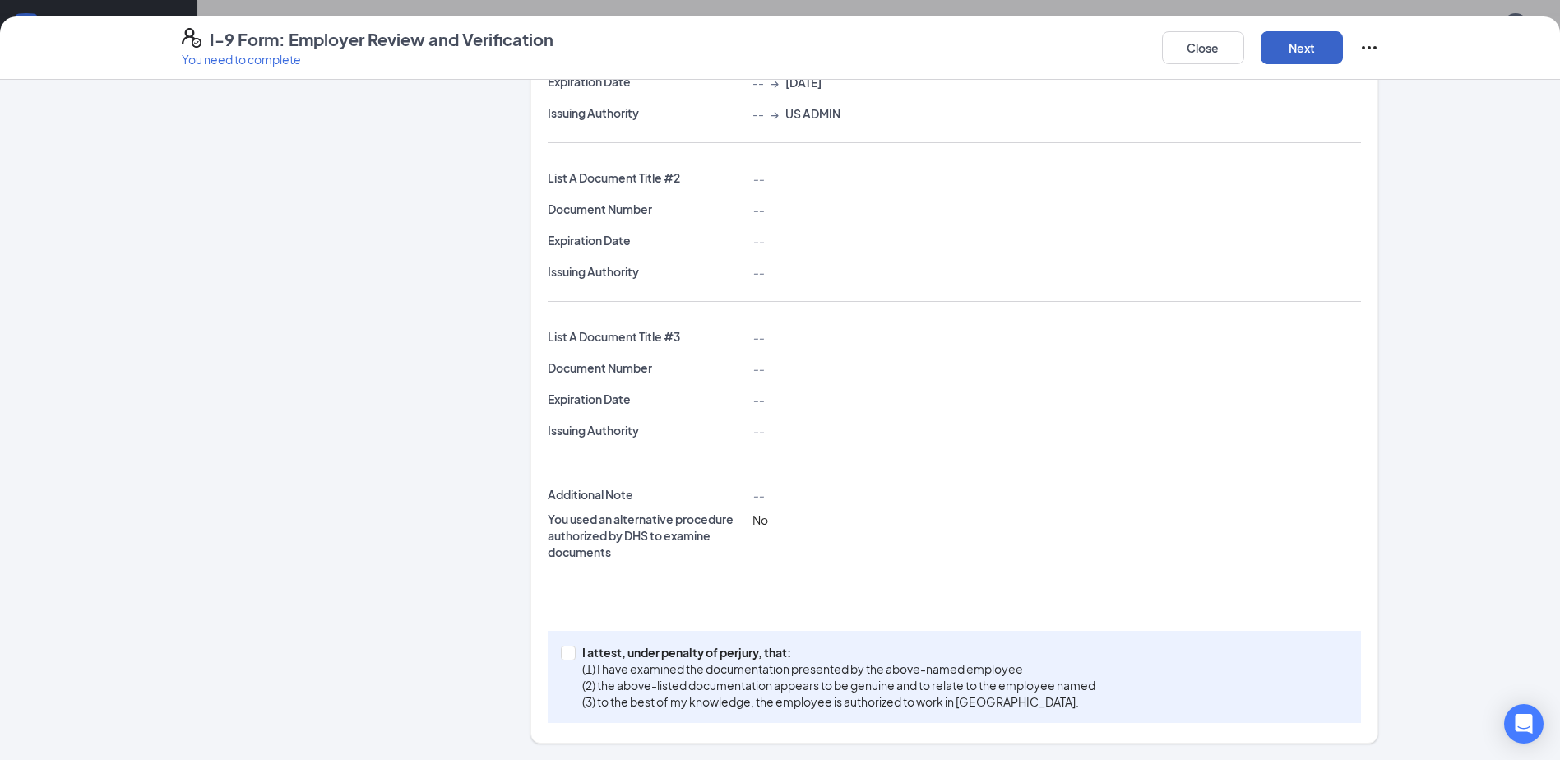
scroll to position [623, 0]
click at [717, 637] on div "I attest, under penalty of [PERSON_NAME], that: (1) I have examined the documen…" at bounding box center [954, 677] width 813 height 92
click at [691, 662] on p "(1) I have examined the documentation presented by the above-named employee" at bounding box center [838, 668] width 513 height 16
click at [572, 657] on input "I attest, under penalty of [PERSON_NAME], that: (1) I have examined the documen…" at bounding box center [567, 652] width 12 height 12
checkbox input "true"
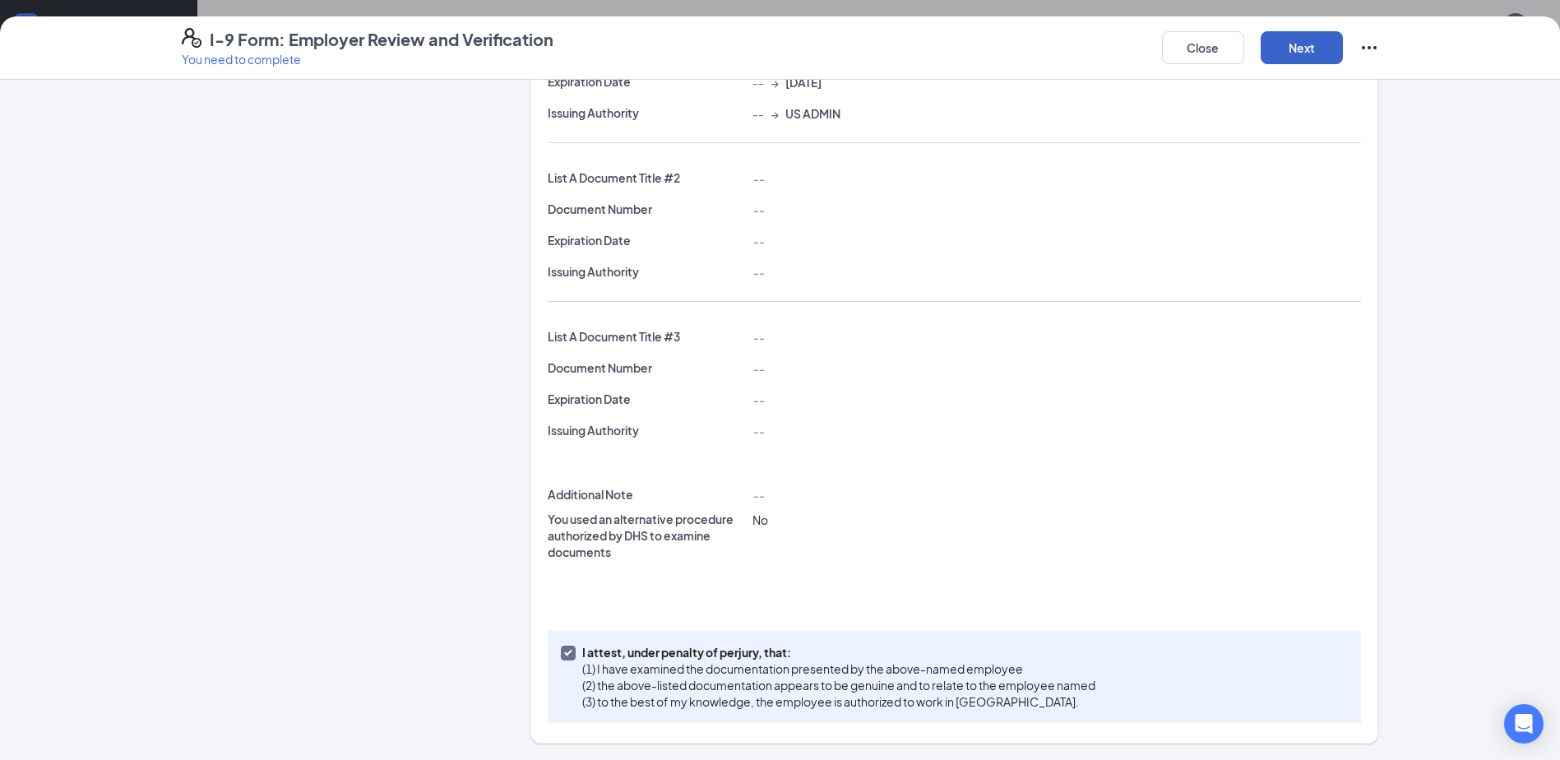
click at [1294, 48] on button "Next" at bounding box center [1302, 47] width 82 height 33
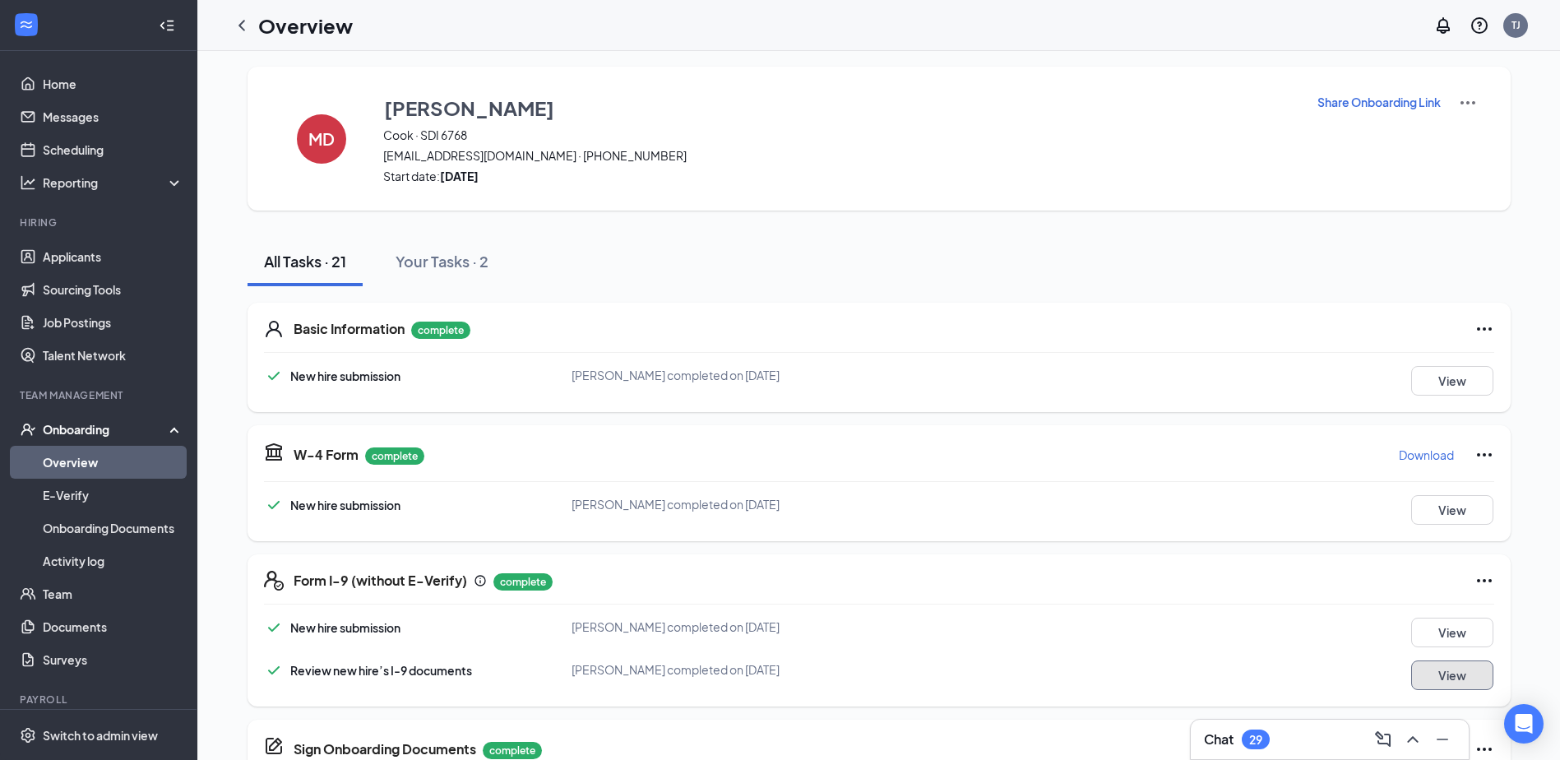
scroll to position [0, 0]
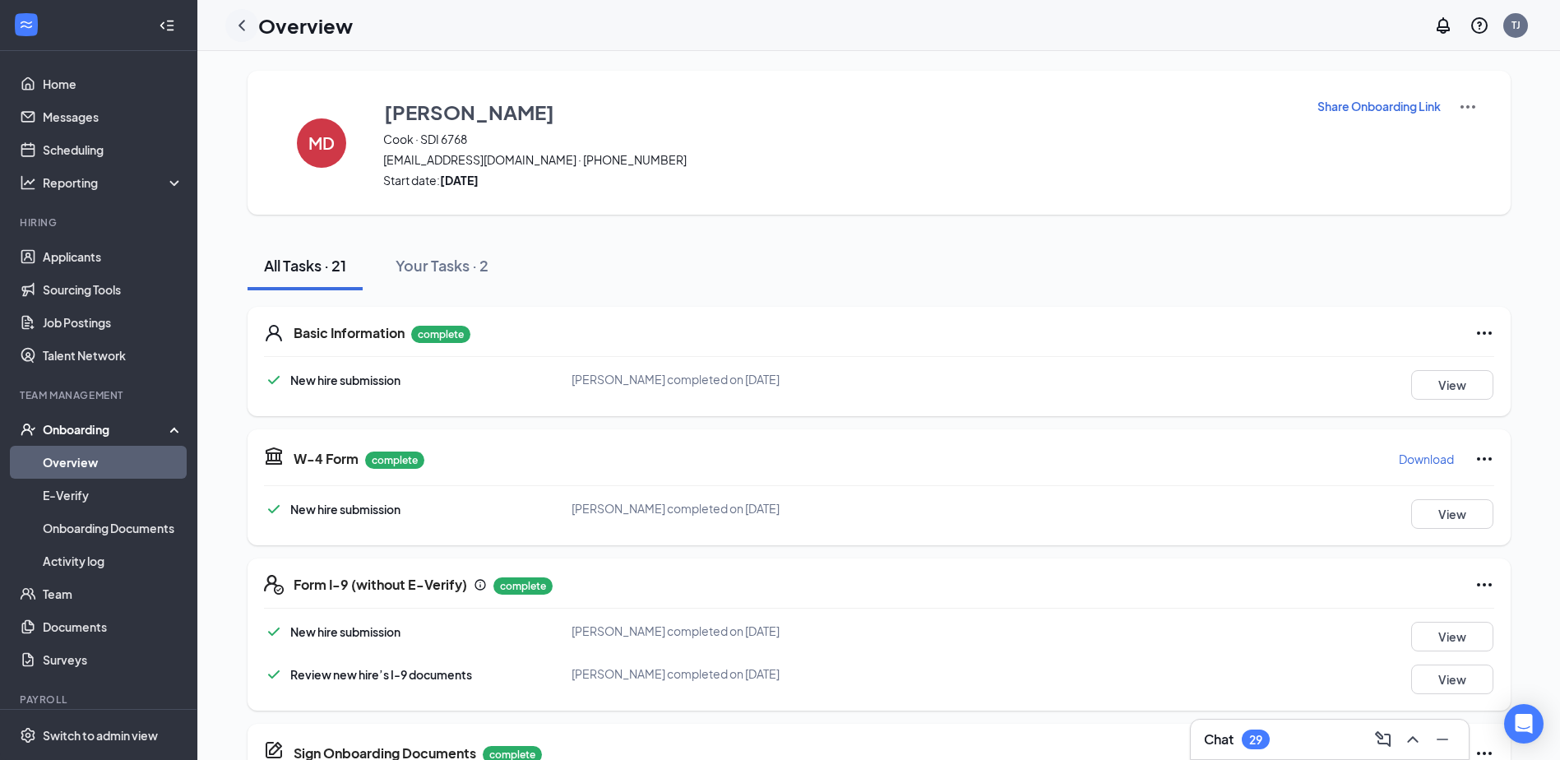
click at [249, 18] on icon "ChevronLeft" at bounding box center [242, 26] width 20 height 20
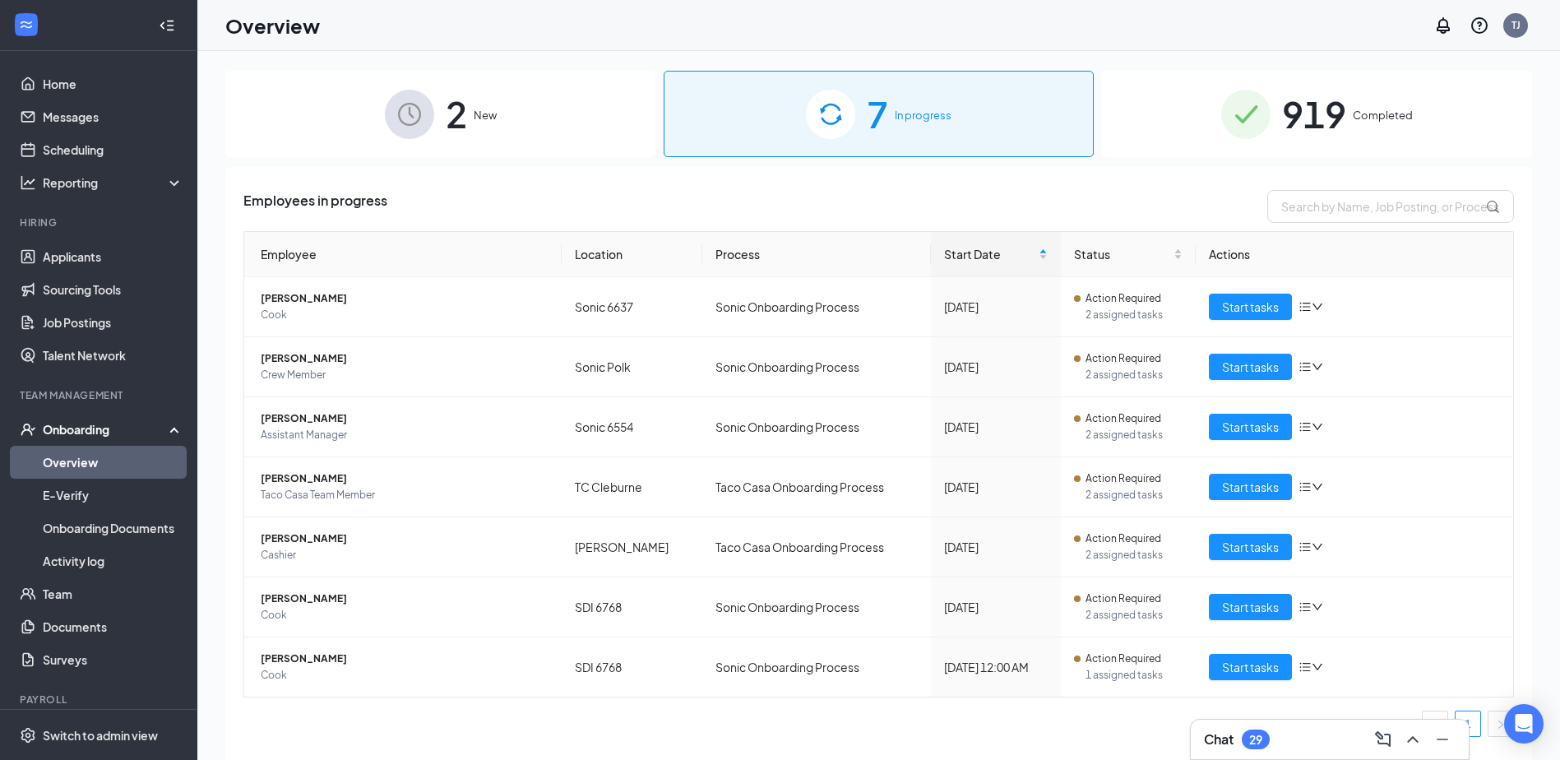
click at [1374, 151] on div "919 Completed" at bounding box center [1317, 114] width 430 height 86
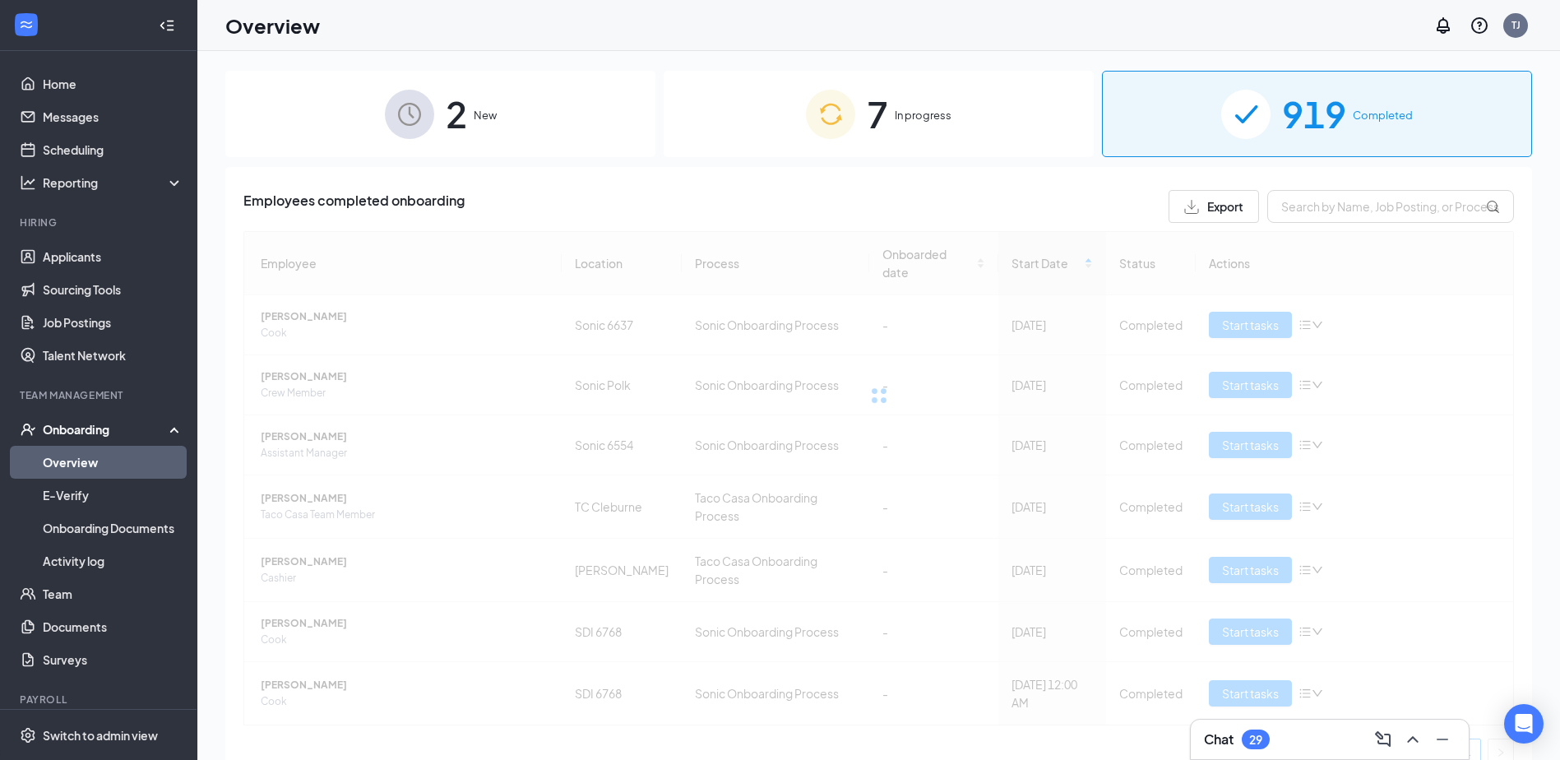
click at [1361, 227] on div "Employees completed onboarding Export Employee Location Process Onboarded date …" at bounding box center [878, 484] width 1271 height 588
click at [1343, 215] on input "text" at bounding box center [1390, 206] width 247 height 33
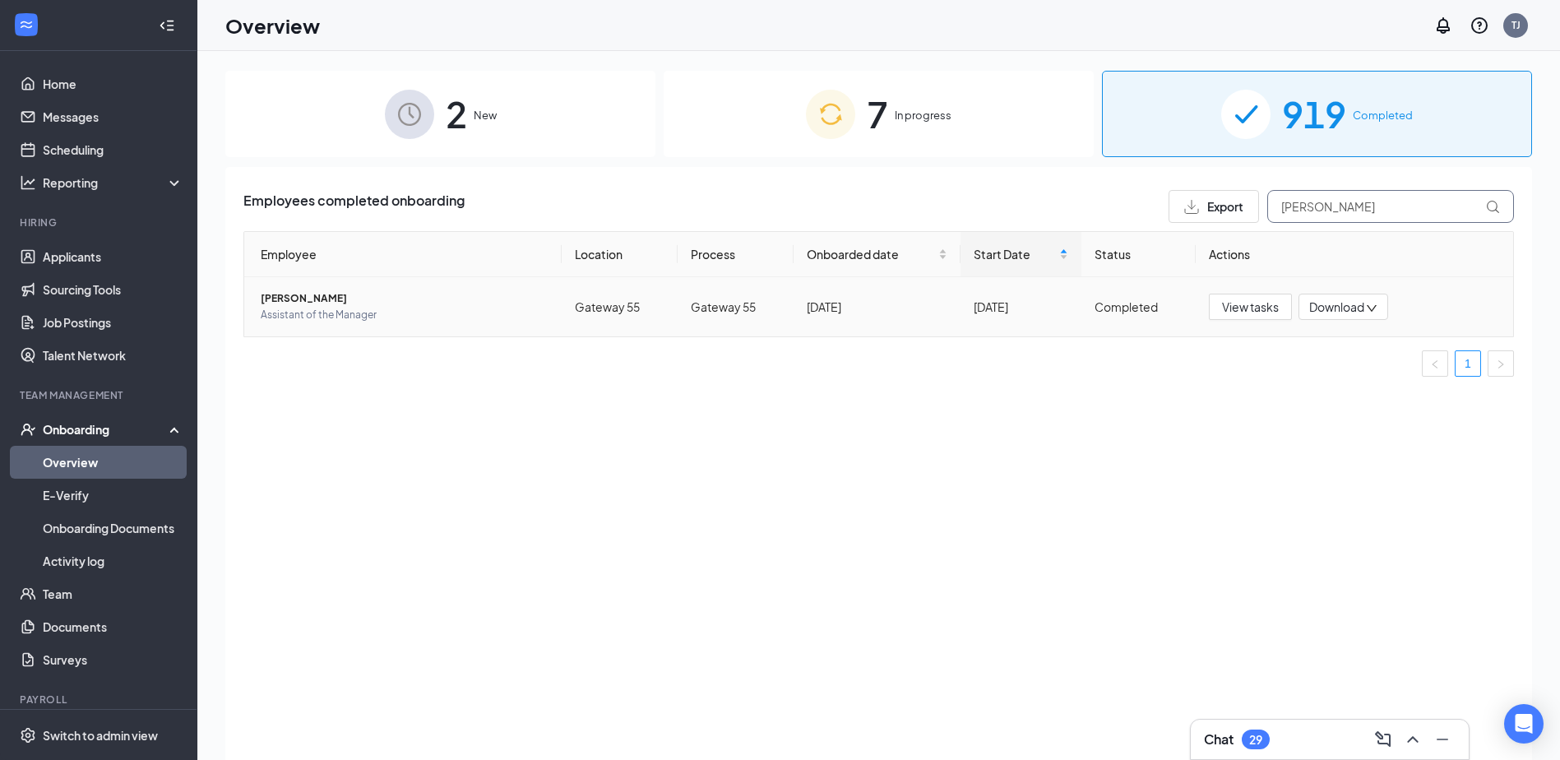
type input "[PERSON_NAME]"
click at [1336, 303] on span "Download" at bounding box center [1336, 307] width 55 height 17
click at [1348, 377] on div "Download files" at bounding box center [1397, 384] width 178 height 20
click at [924, 90] on div "7 In progress" at bounding box center [879, 114] width 430 height 86
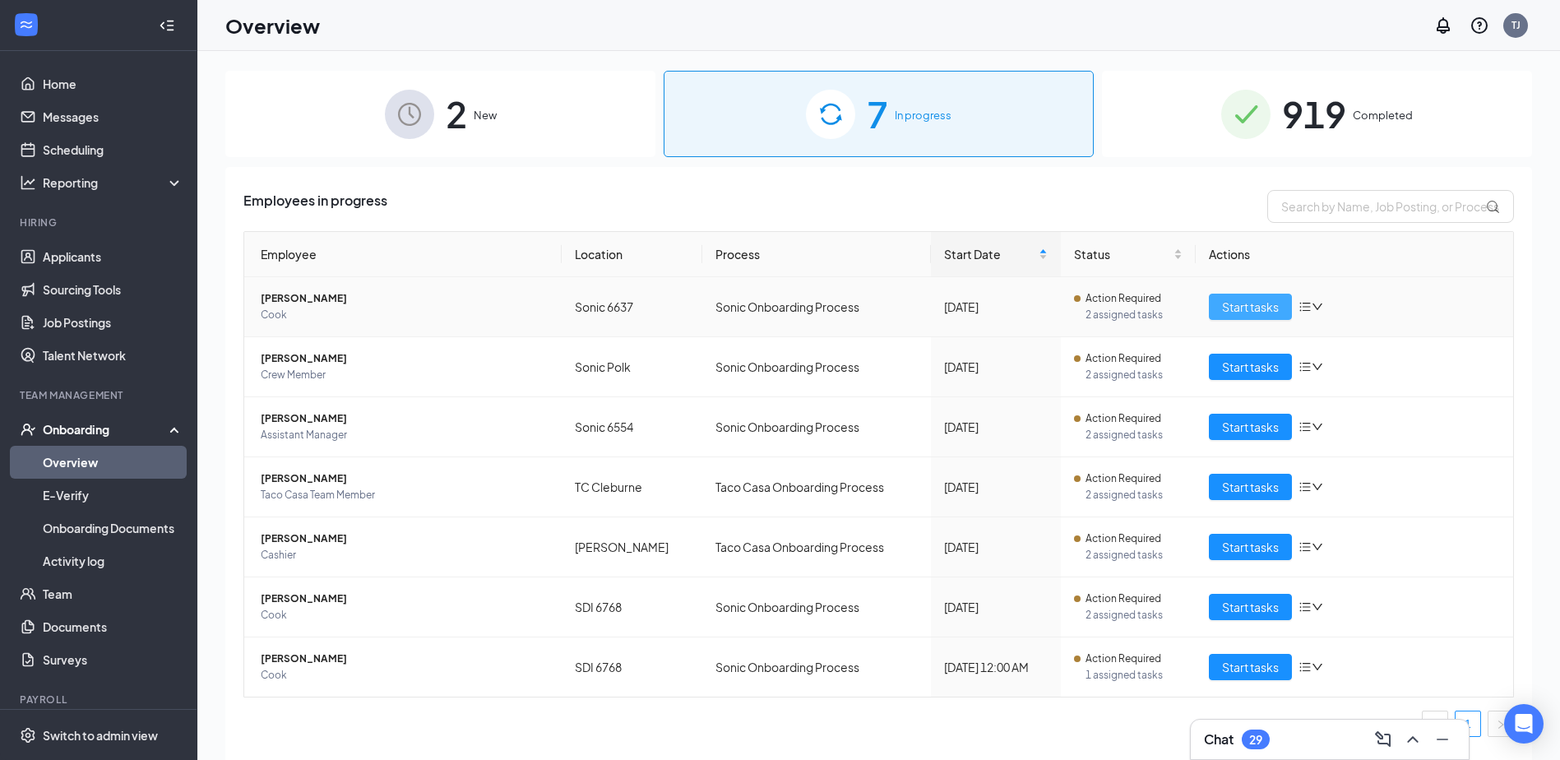
click at [1252, 310] on span "Start tasks" at bounding box center [1250, 307] width 57 height 18
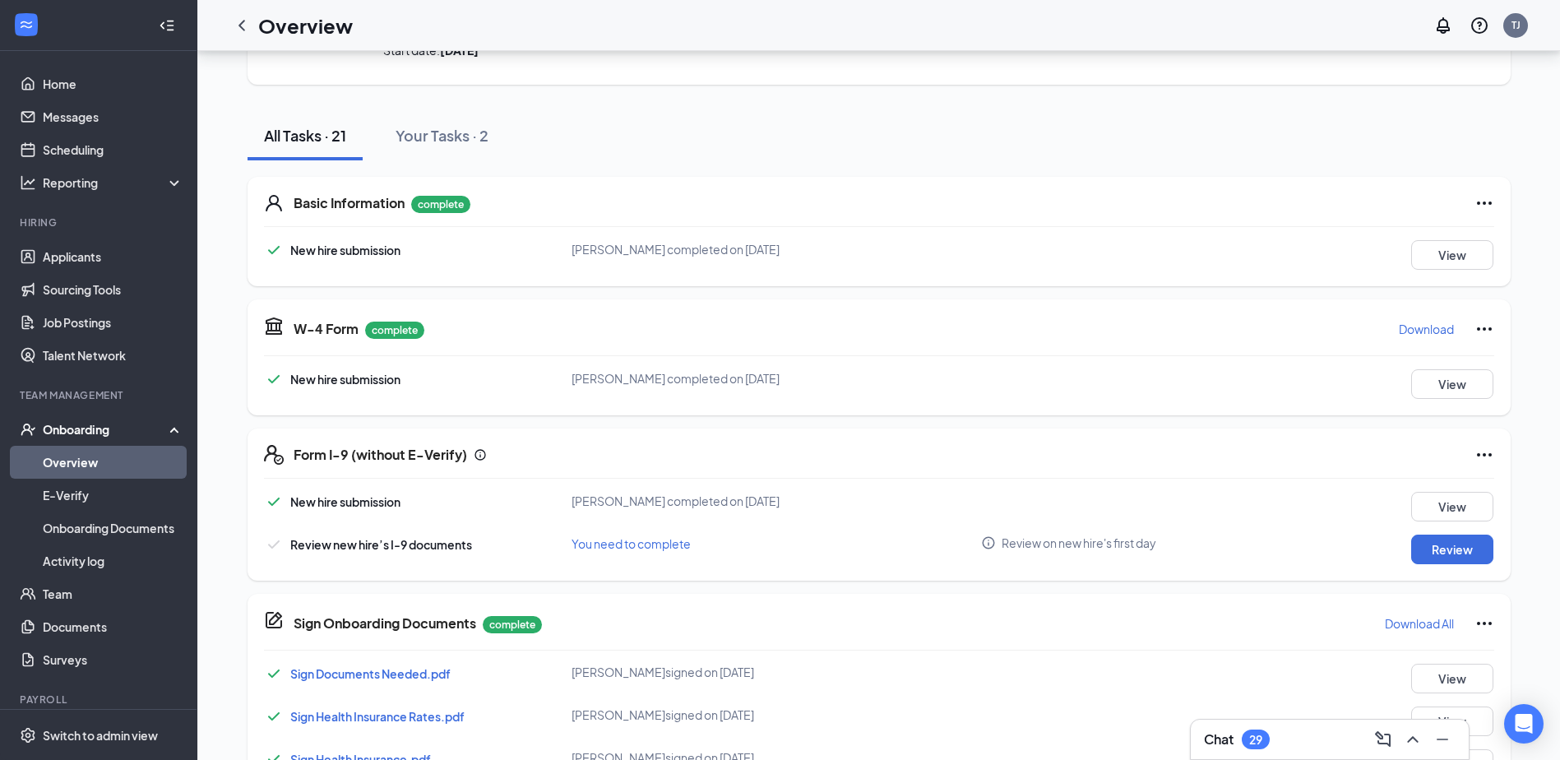
click at [250, 25] on icon "ChevronLeft" at bounding box center [242, 26] width 20 height 20
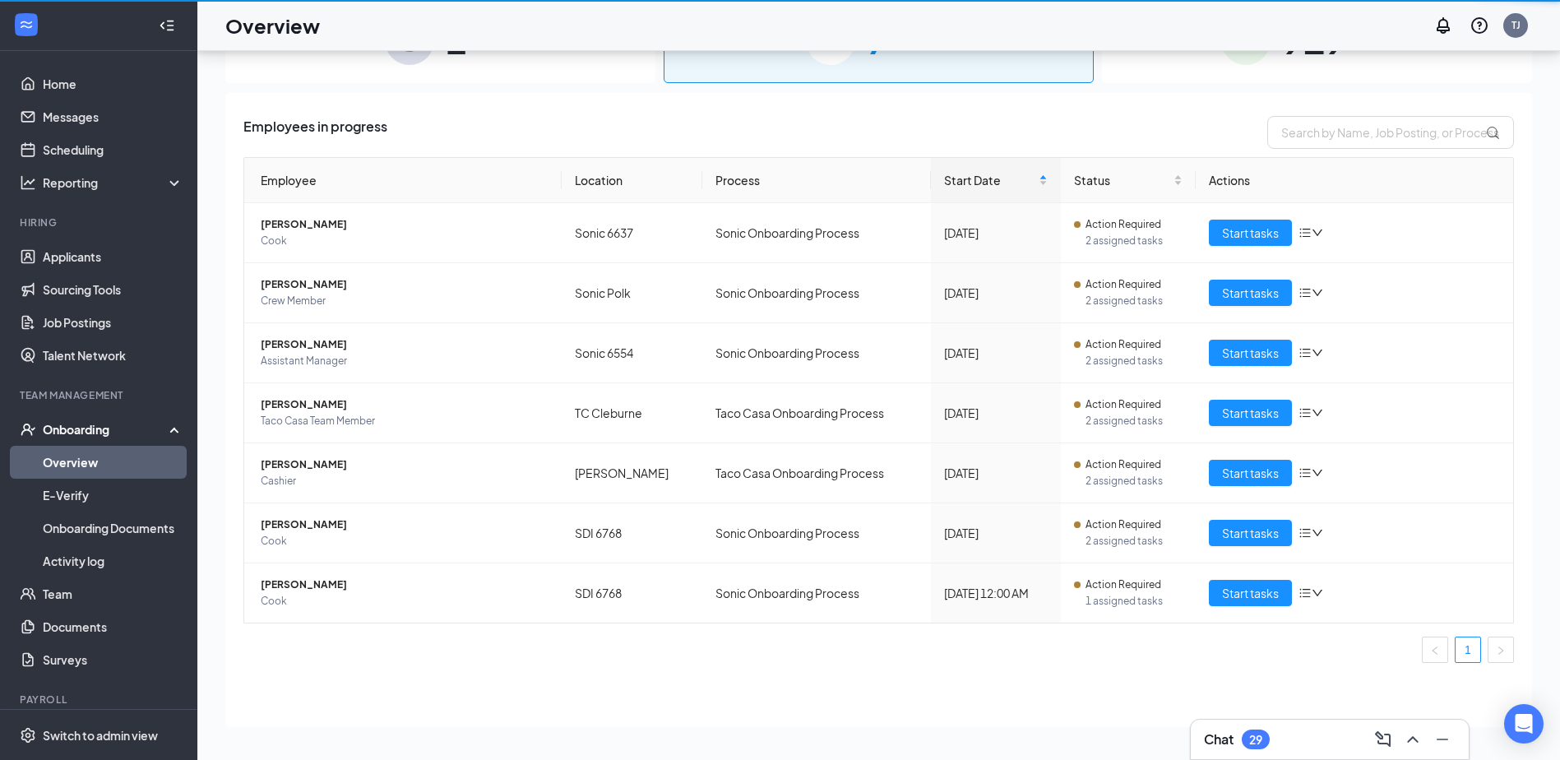
scroll to position [74, 0]
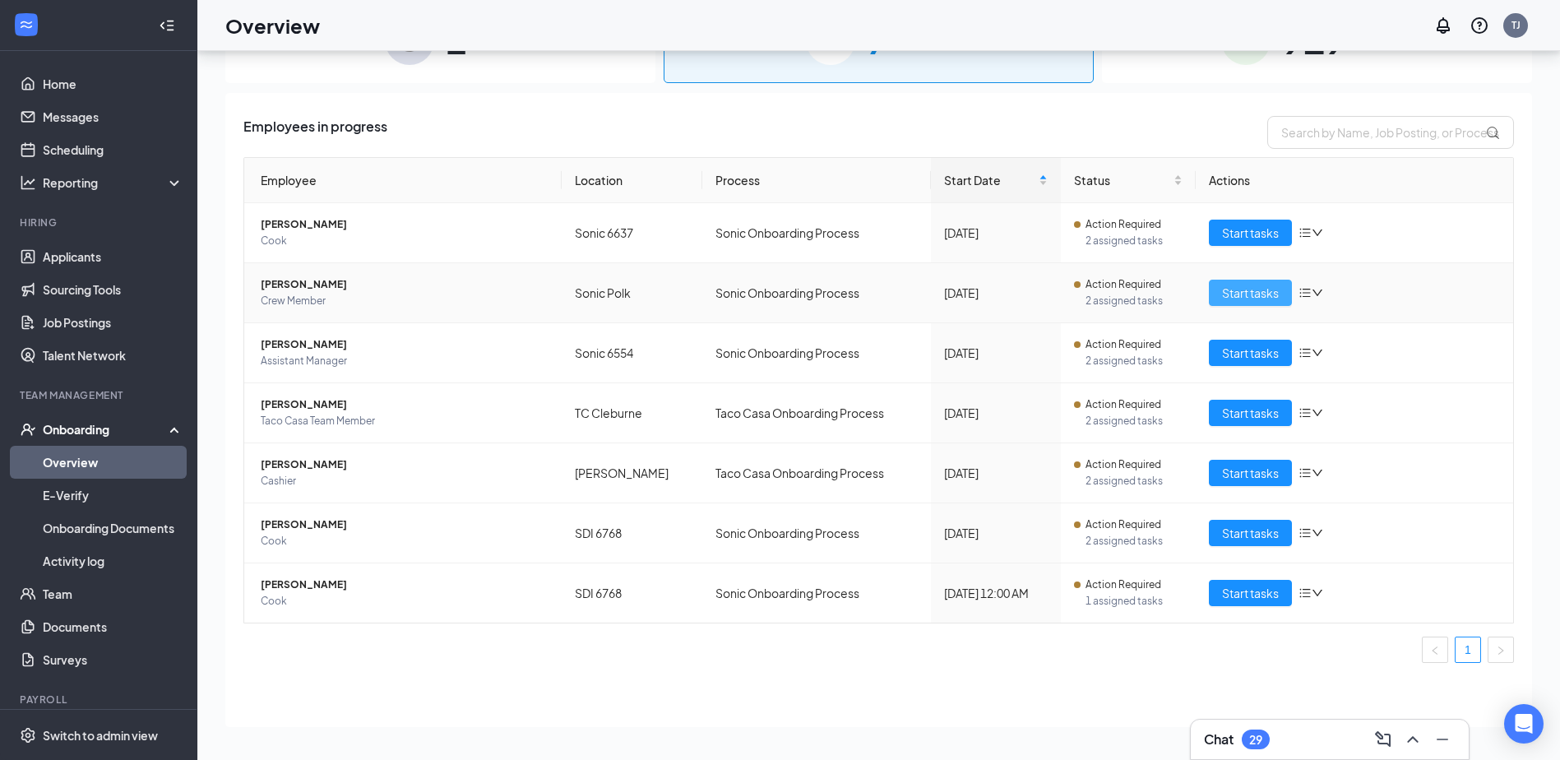
click at [1264, 288] on span "Start tasks" at bounding box center [1250, 293] width 57 height 18
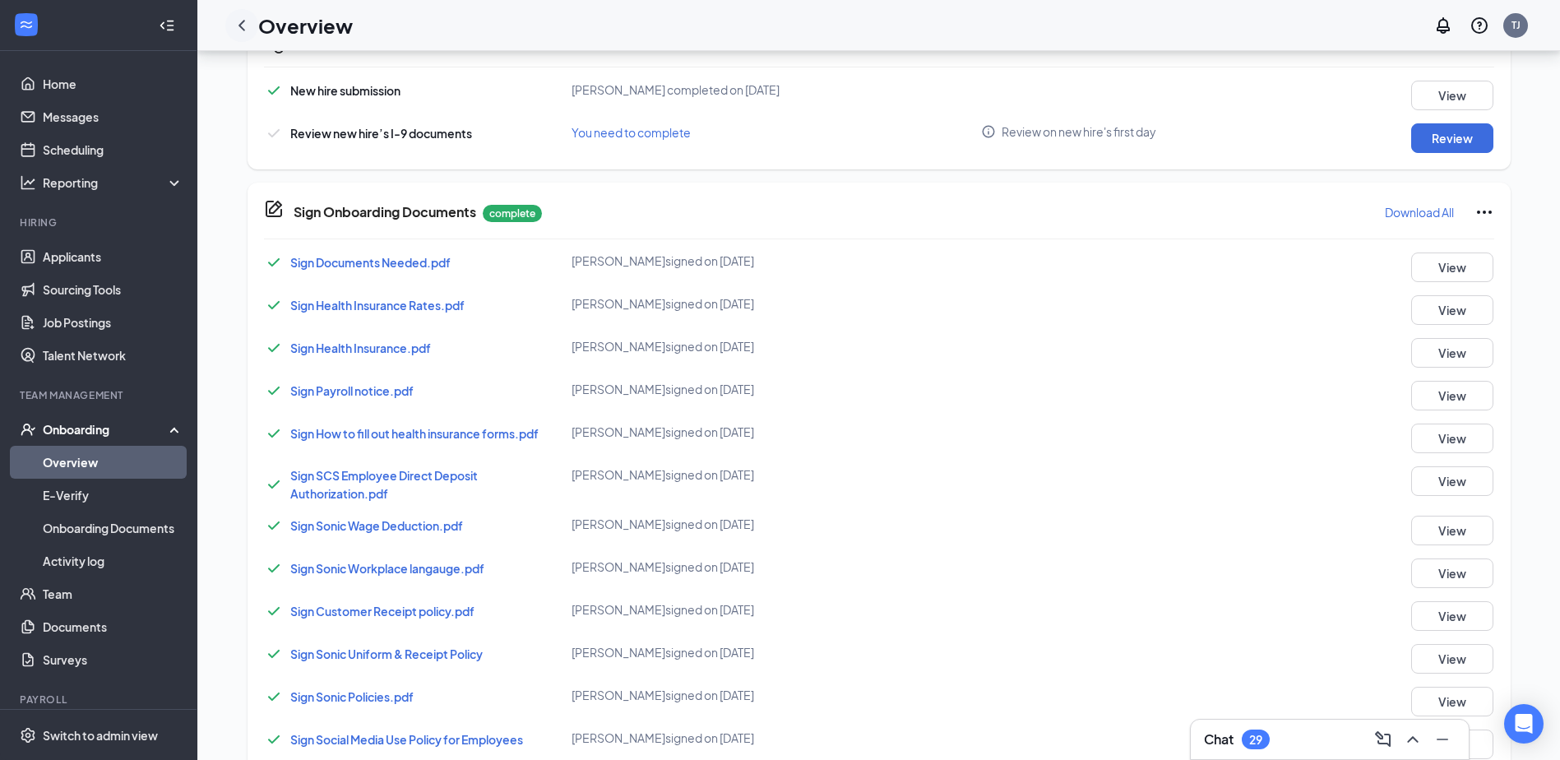
click at [240, 18] on icon "ChevronLeft" at bounding box center [242, 26] width 20 height 20
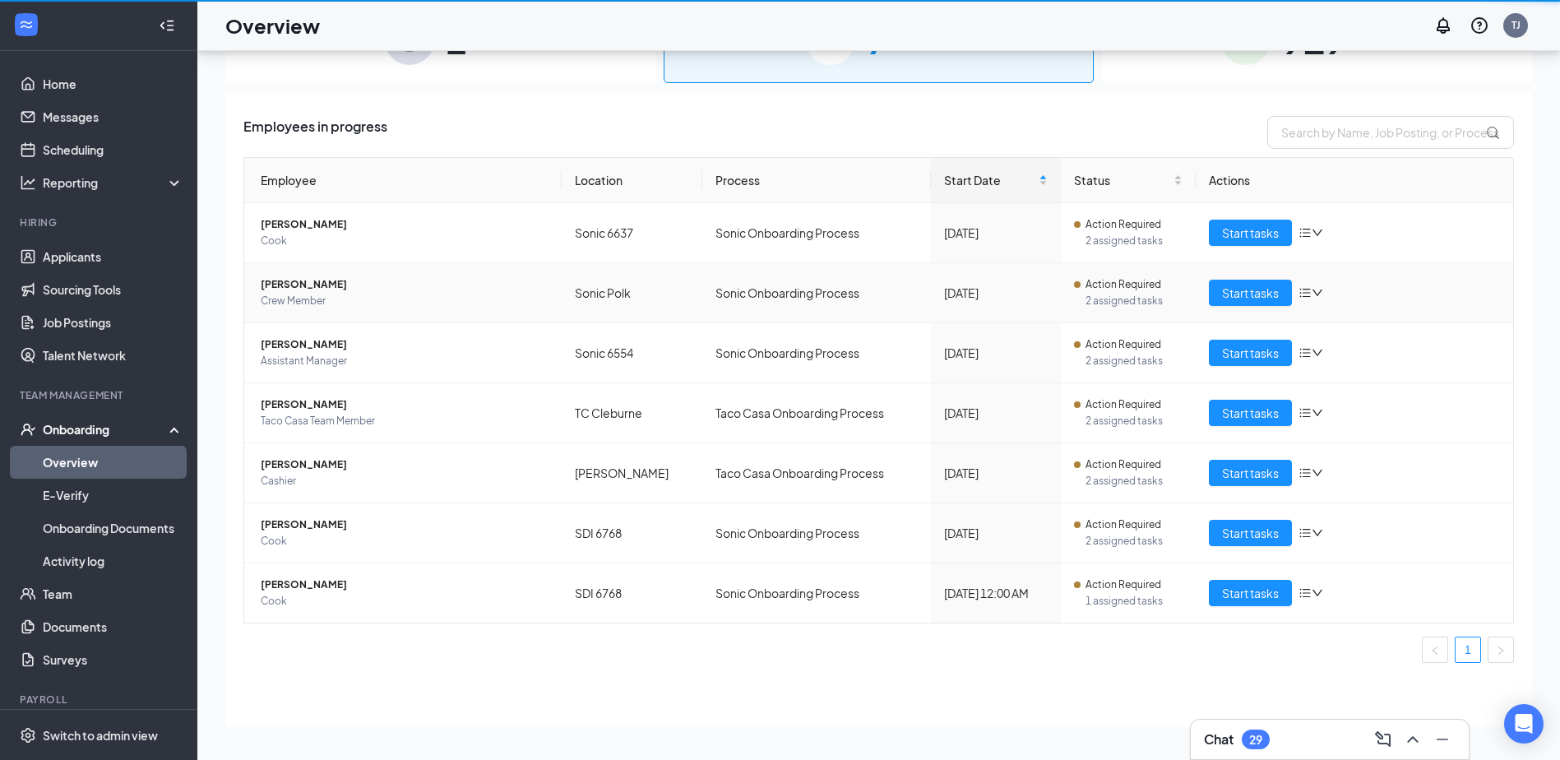
scroll to position [74, 0]
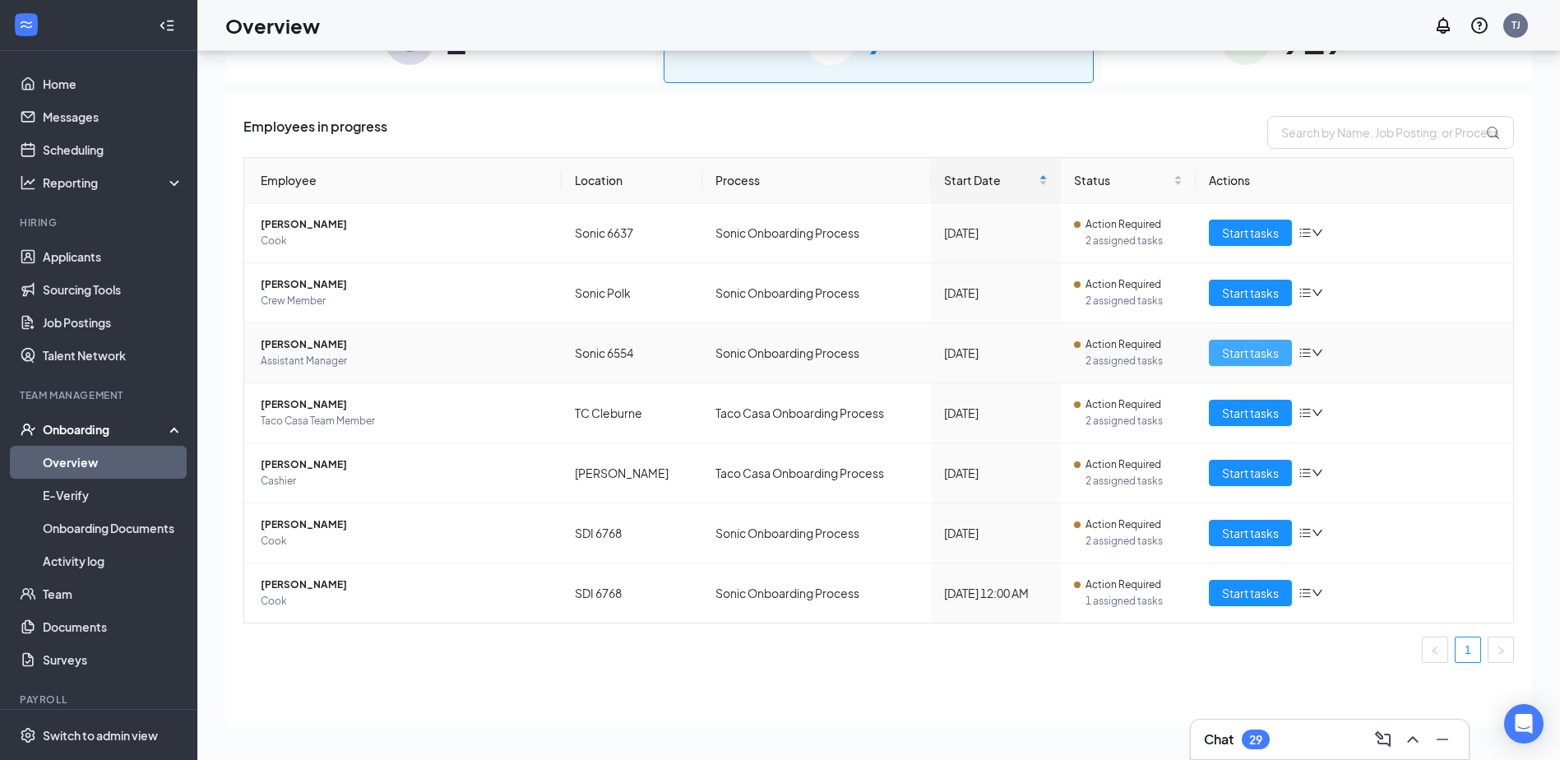
click at [1228, 352] on span "Start tasks" at bounding box center [1250, 353] width 57 height 18
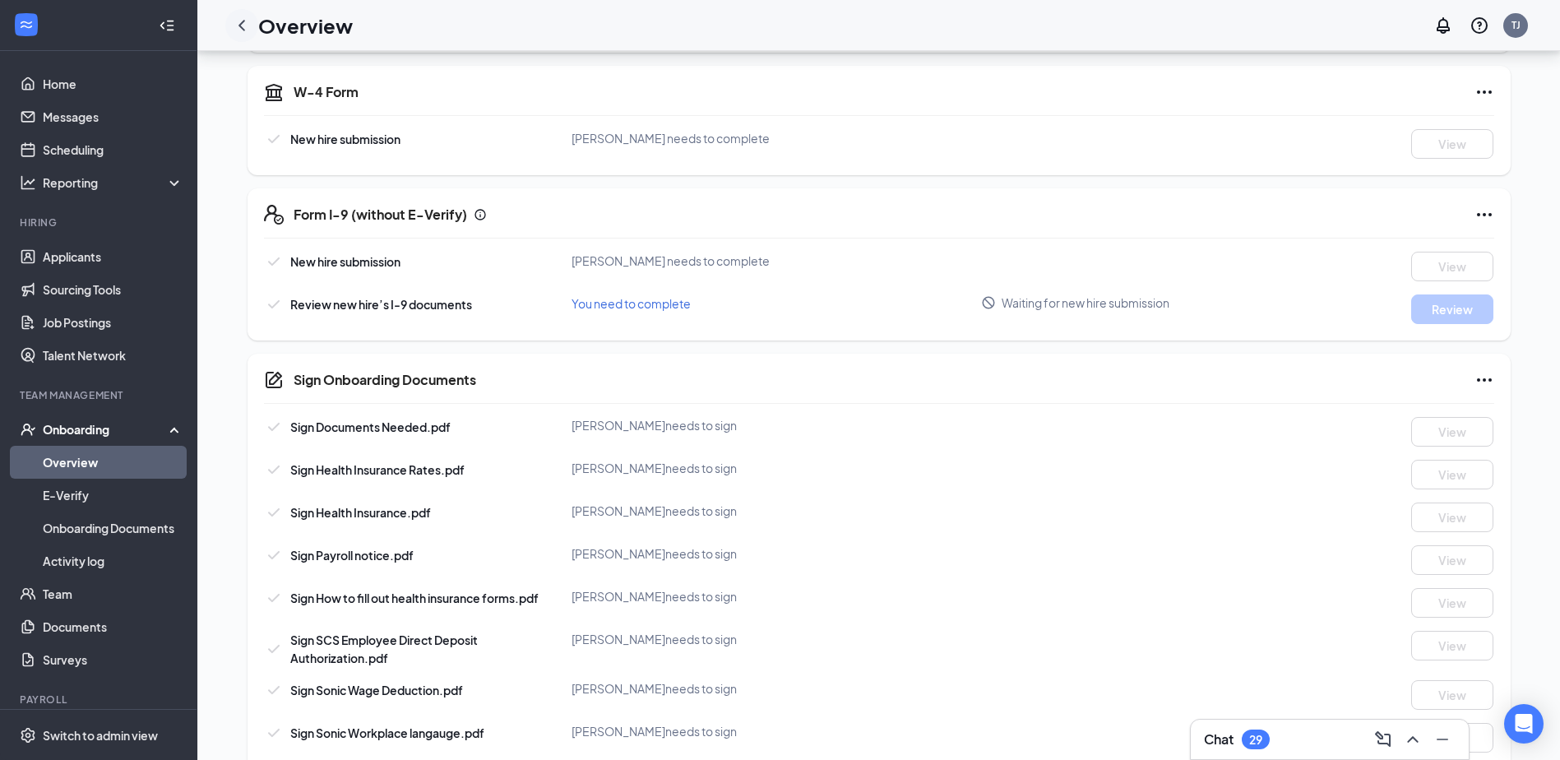
click at [250, 25] on icon "ChevronLeft" at bounding box center [242, 26] width 20 height 20
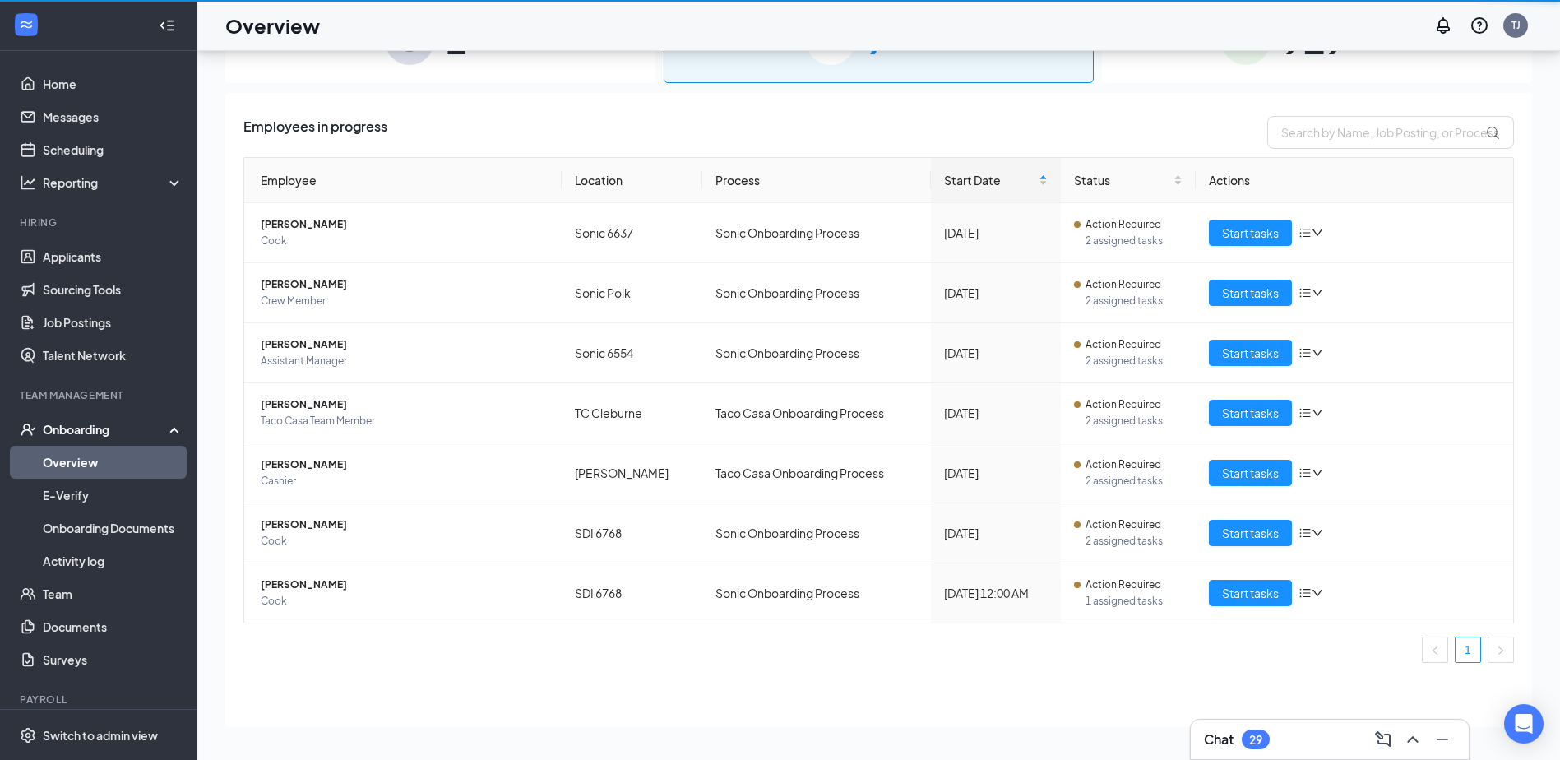
scroll to position [74, 0]
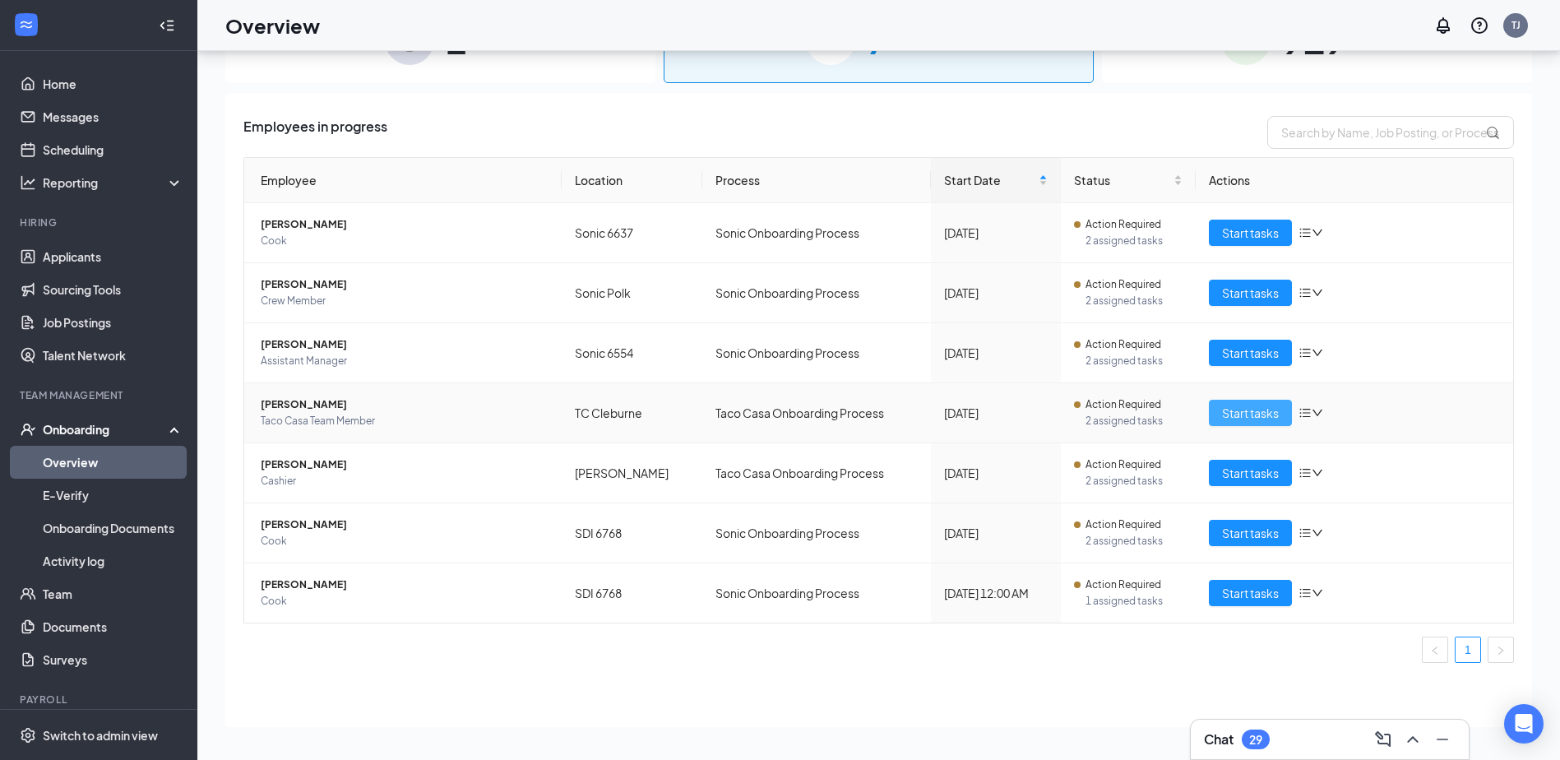
click at [1281, 410] on button "Start tasks" at bounding box center [1250, 413] width 83 height 26
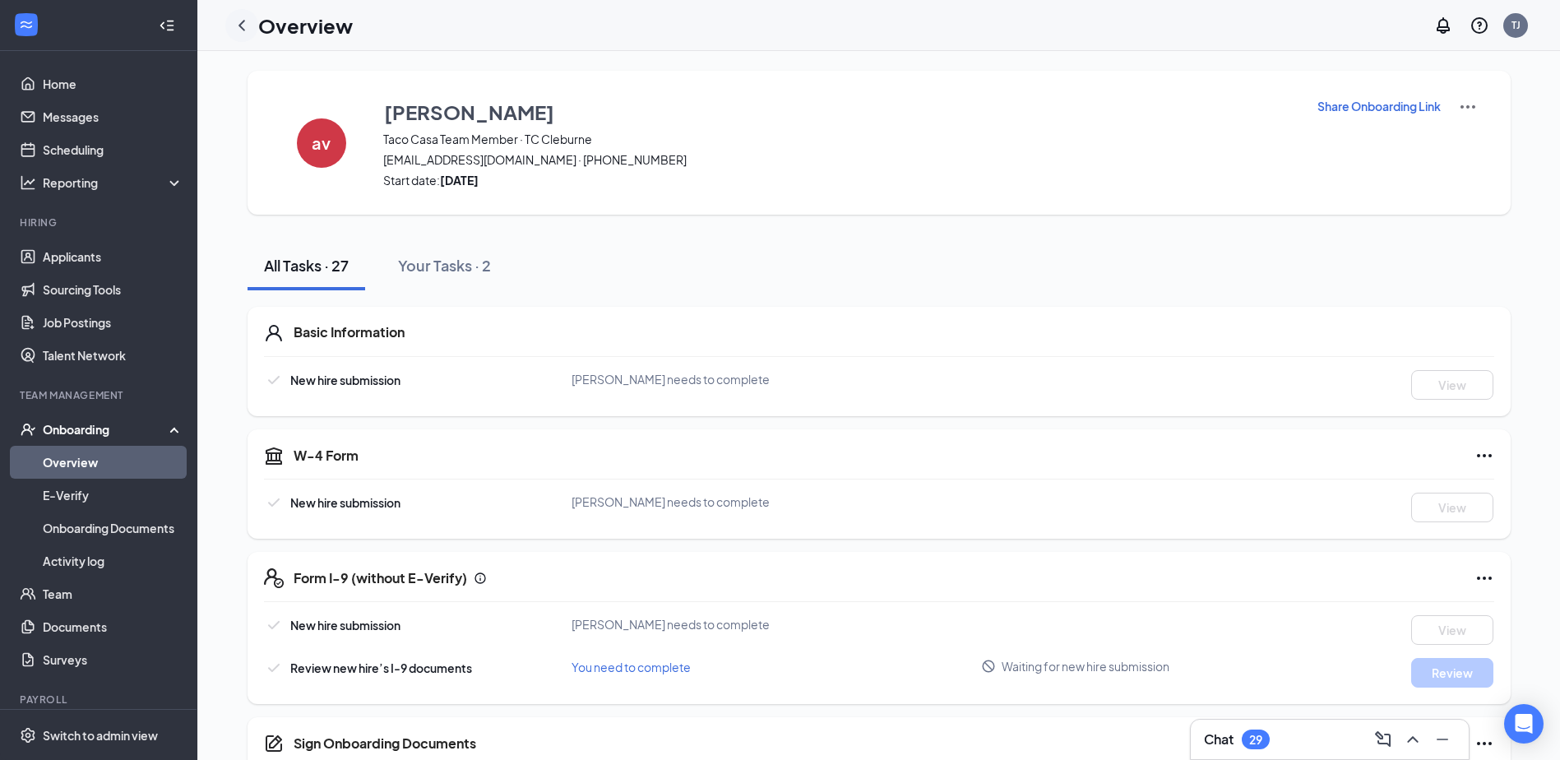
click at [248, 16] on icon "ChevronLeft" at bounding box center [242, 26] width 20 height 20
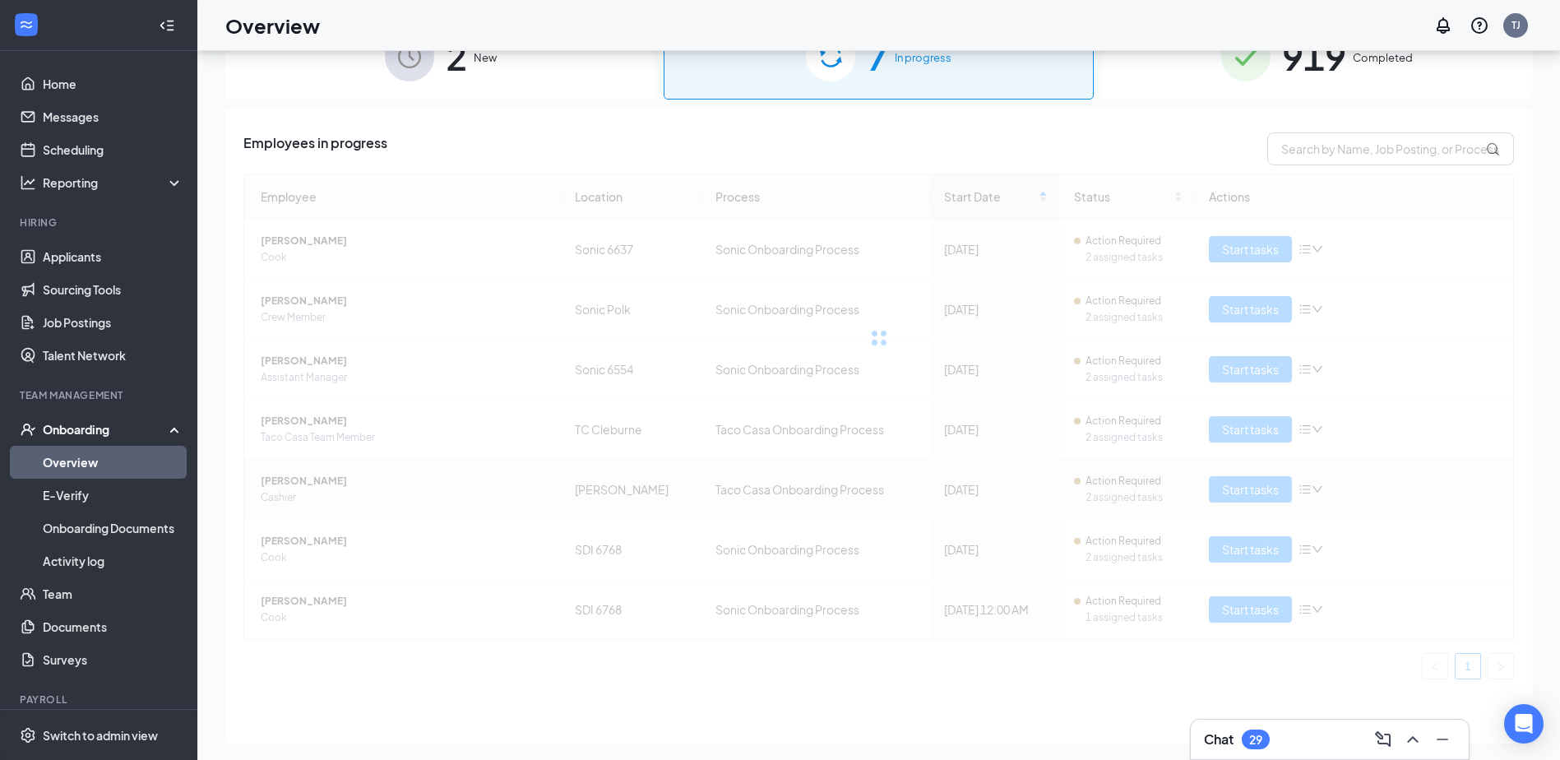
scroll to position [74, 0]
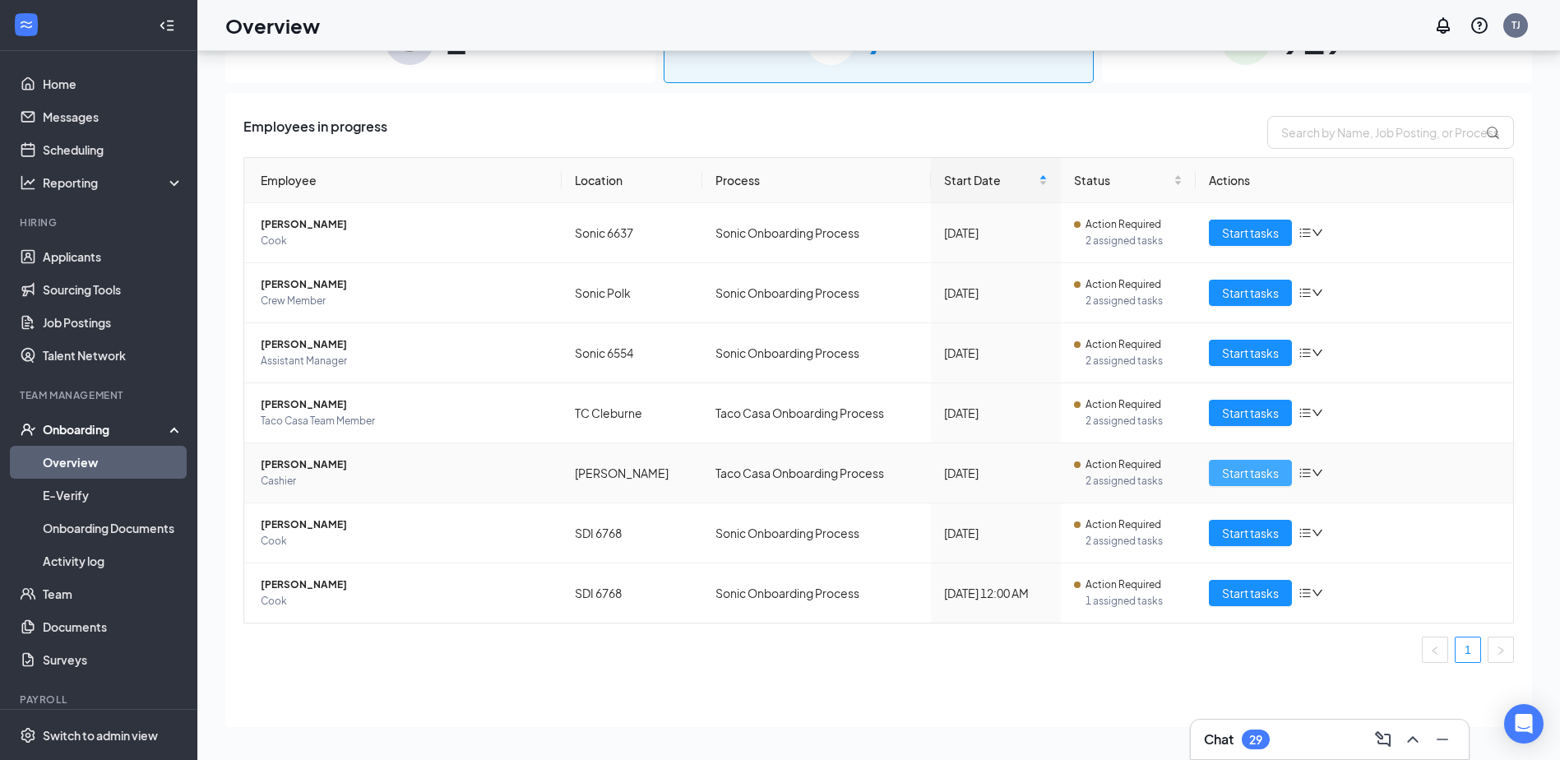
click at [1246, 471] on span "Start tasks" at bounding box center [1250, 473] width 57 height 18
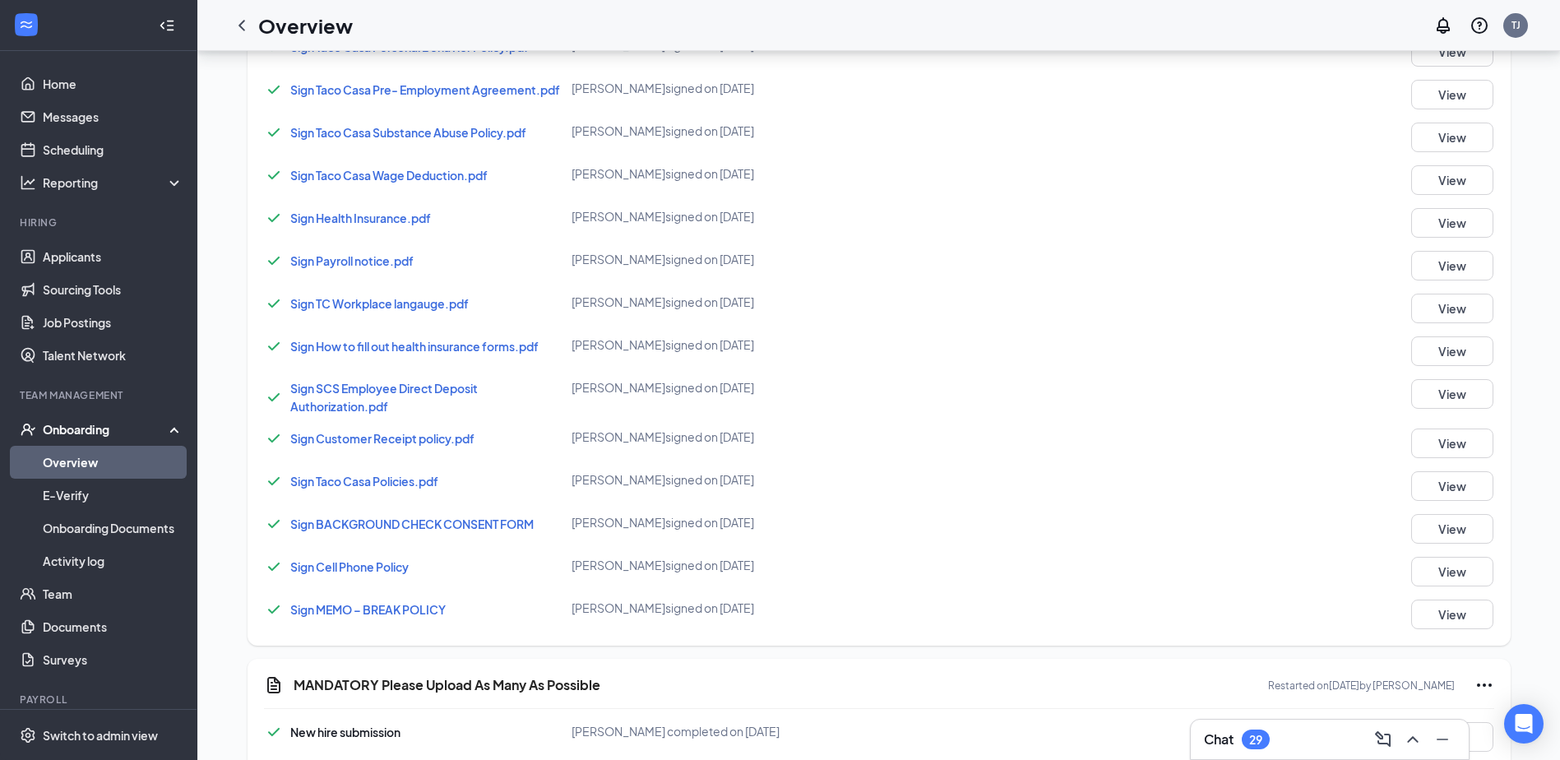
scroll to position [1127, 0]
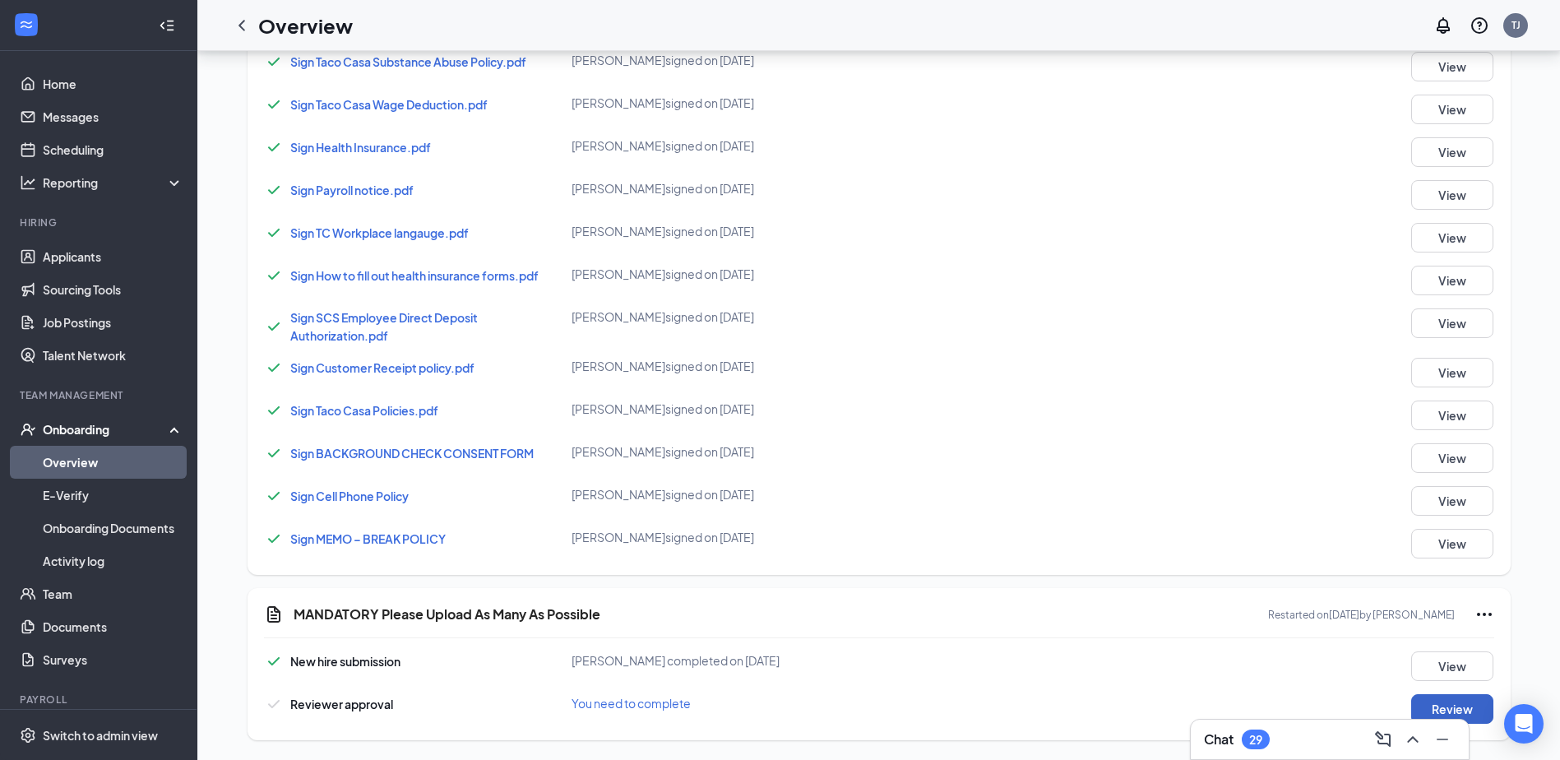
click at [1450, 694] on button "Review" at bounding box center [1452, 709] width 82 height 30
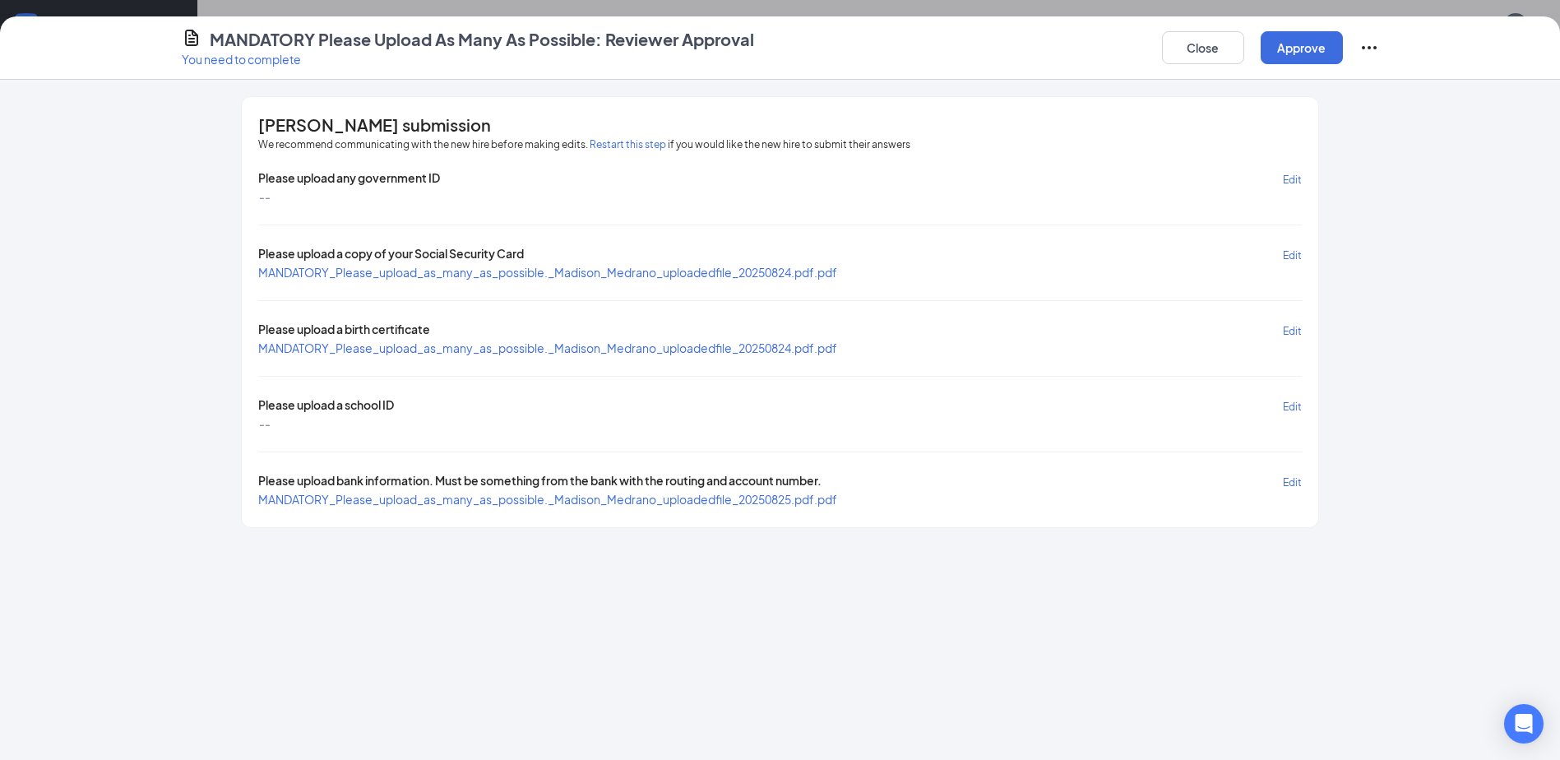
click at [578, 271] on span "MANDATORY_Please_upload_as_many_as_possible._Madison_Medrano_uploadedfile_20250…" at bounding box center [547, 272] width 579 height 15
click at [582, 281] on div "Please upload any government ID Edit -- Please upload a copy of your Social Sec…" at bounding box center [779, 338] width 1043 height 338
click at [577, 274] on span "MANDATORY_Please_upload_as_many_as_possible._Madison_Medrano_uploadedfile_20250…" at bounding box center [547, 272] width 579 height 15
click at [525, 358] on div "Please upload any government ID Edit -- Please upload a copy of your Social Sec…" at bounding box center [779, 338] width 1043 height 338
click at [512, 349] on span "MANDATORY_Please_upload_as_many_as_possible._Madison_Medrano_uploadedfile_20250…" at bounding box center [547, 347] width 579 height 15
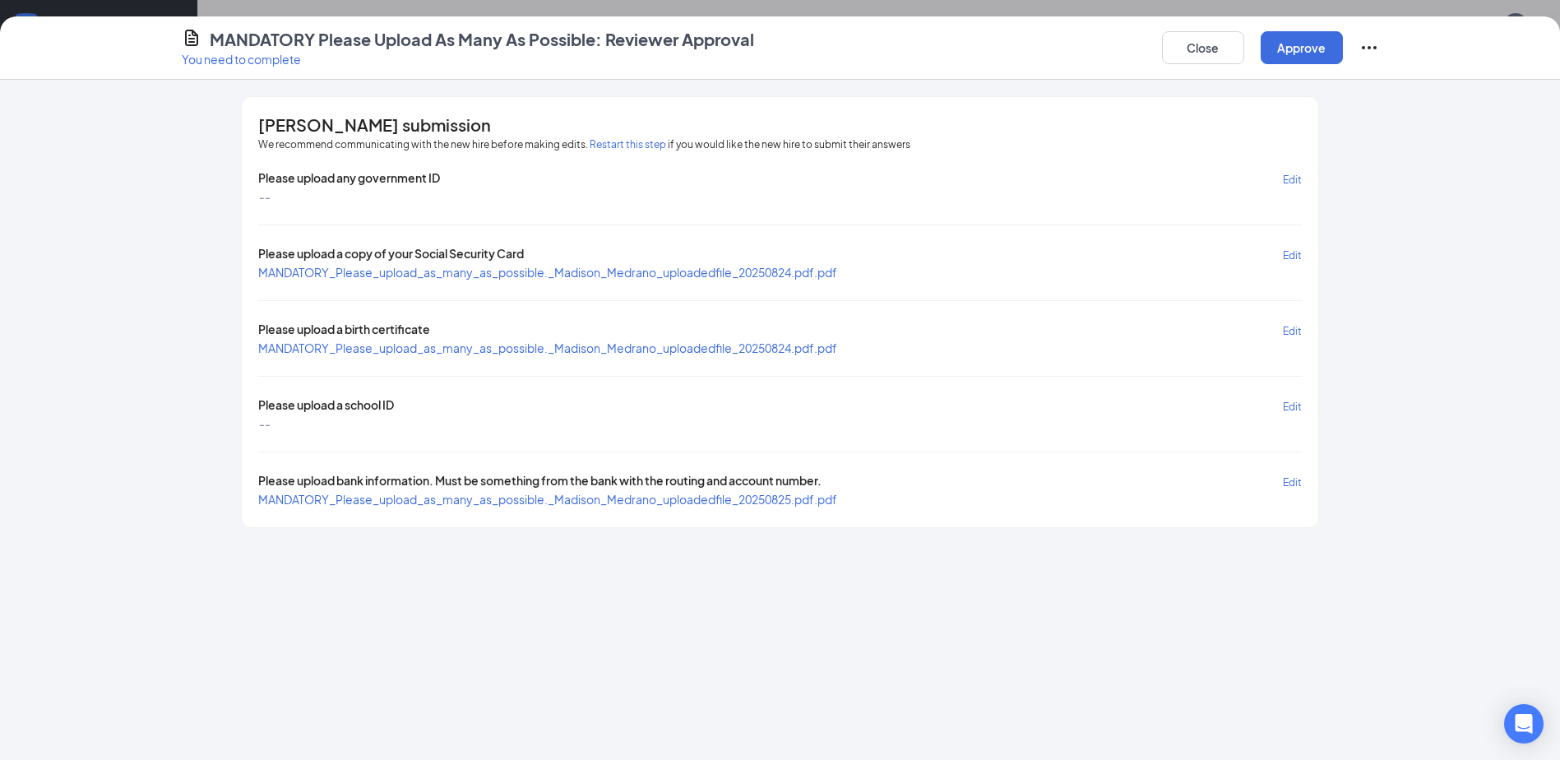
click at [418, 497] on span "MANDATORY_Please_upload_as_many_as_possible._Madison_Medrano_uploadedfile_20250…" at bounding box center [547, 499] width 579 height 15
drag, startPoint x: 1188, startPoint y: 48, endPoint x: 1183, endPoint y: 62, distance: 14.8
click at [1188, 48] on button "Close" at bounding box center [1203, 47] width 82 height 33
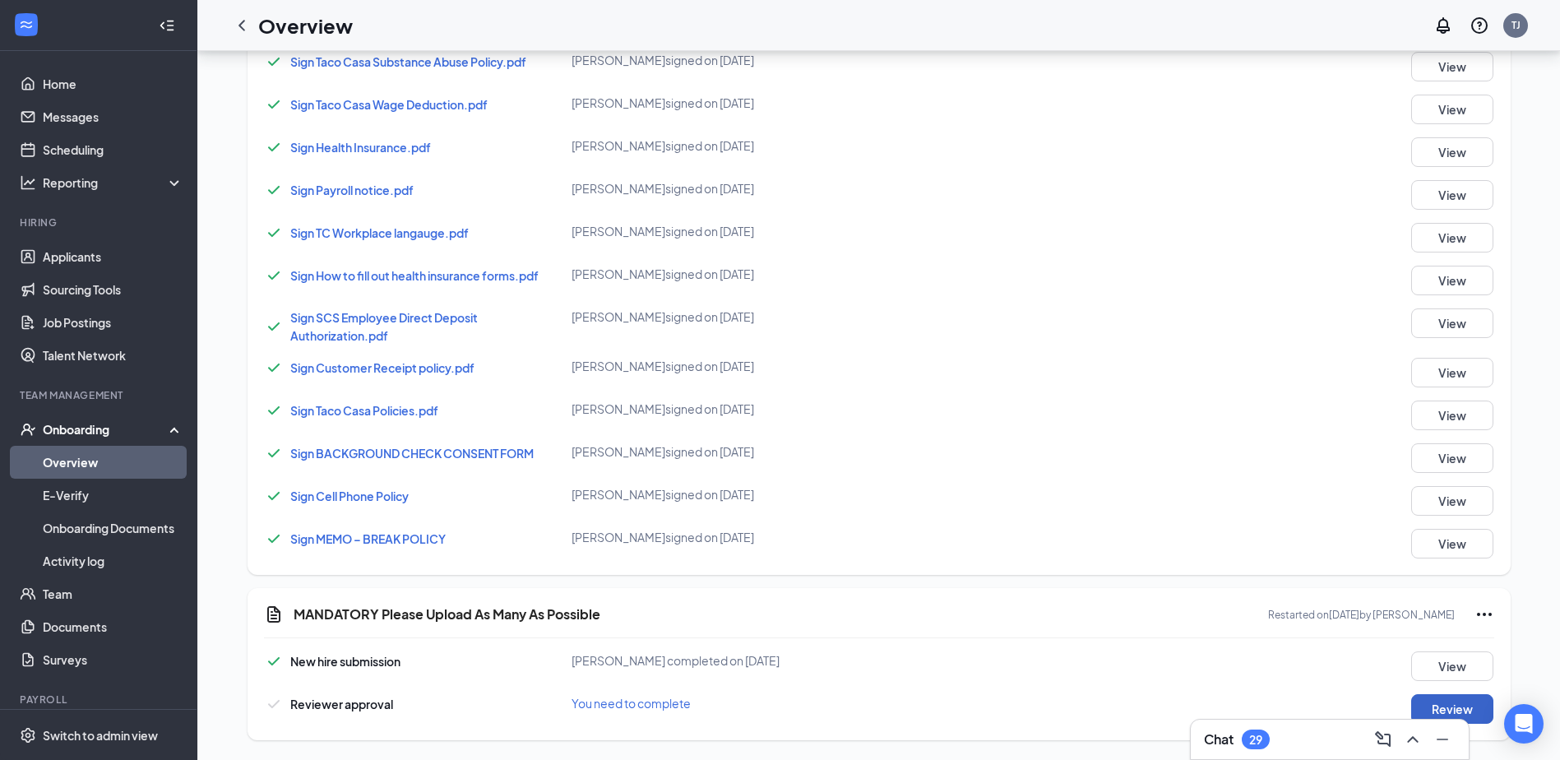
click at [1449, 705] on button "Review" at bounding box center [1452, 709] width 82 height 30
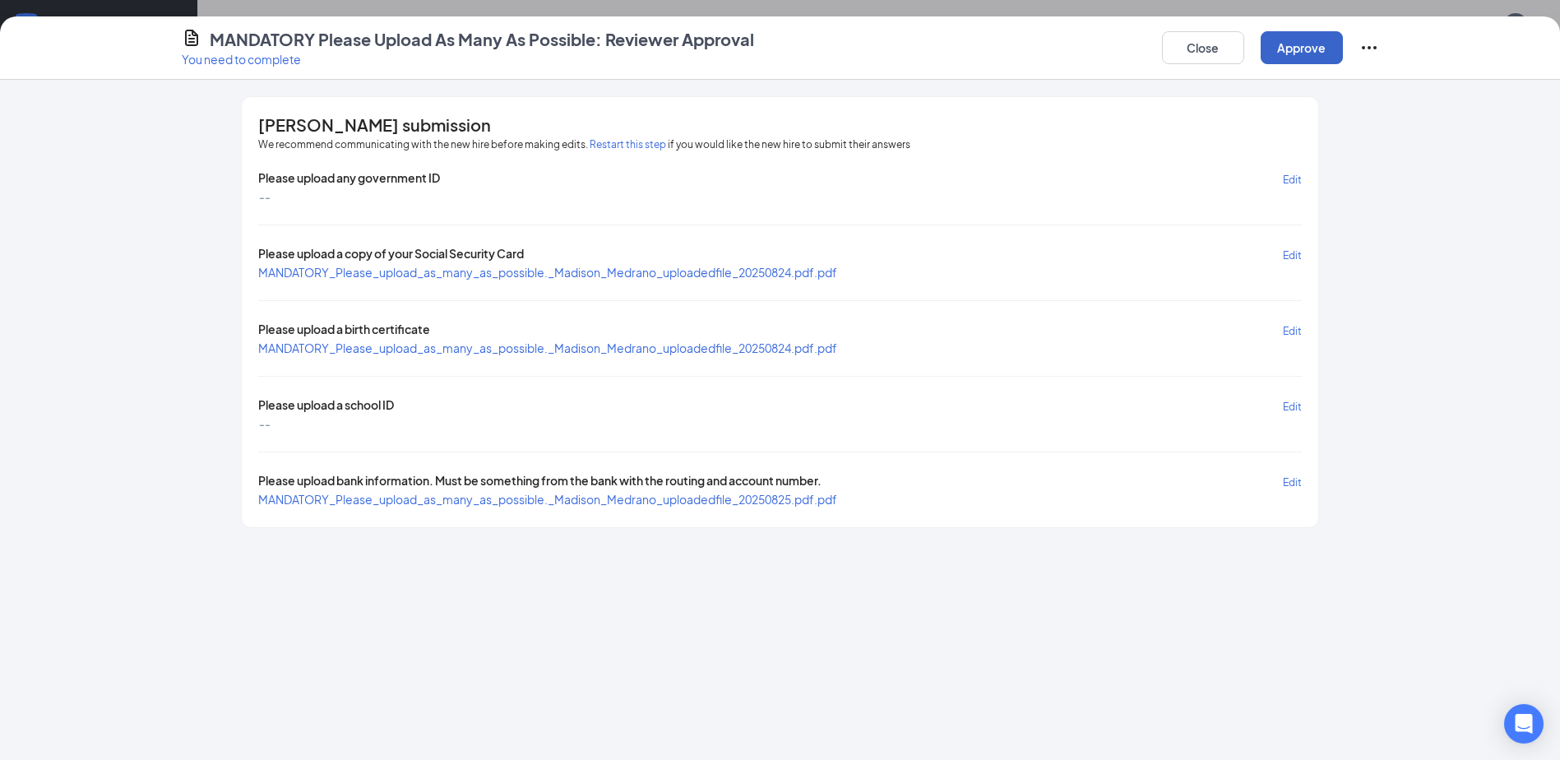
click at [1302, 51] on button "Approve" at bounding box center [1302, 47] width 82 height 33
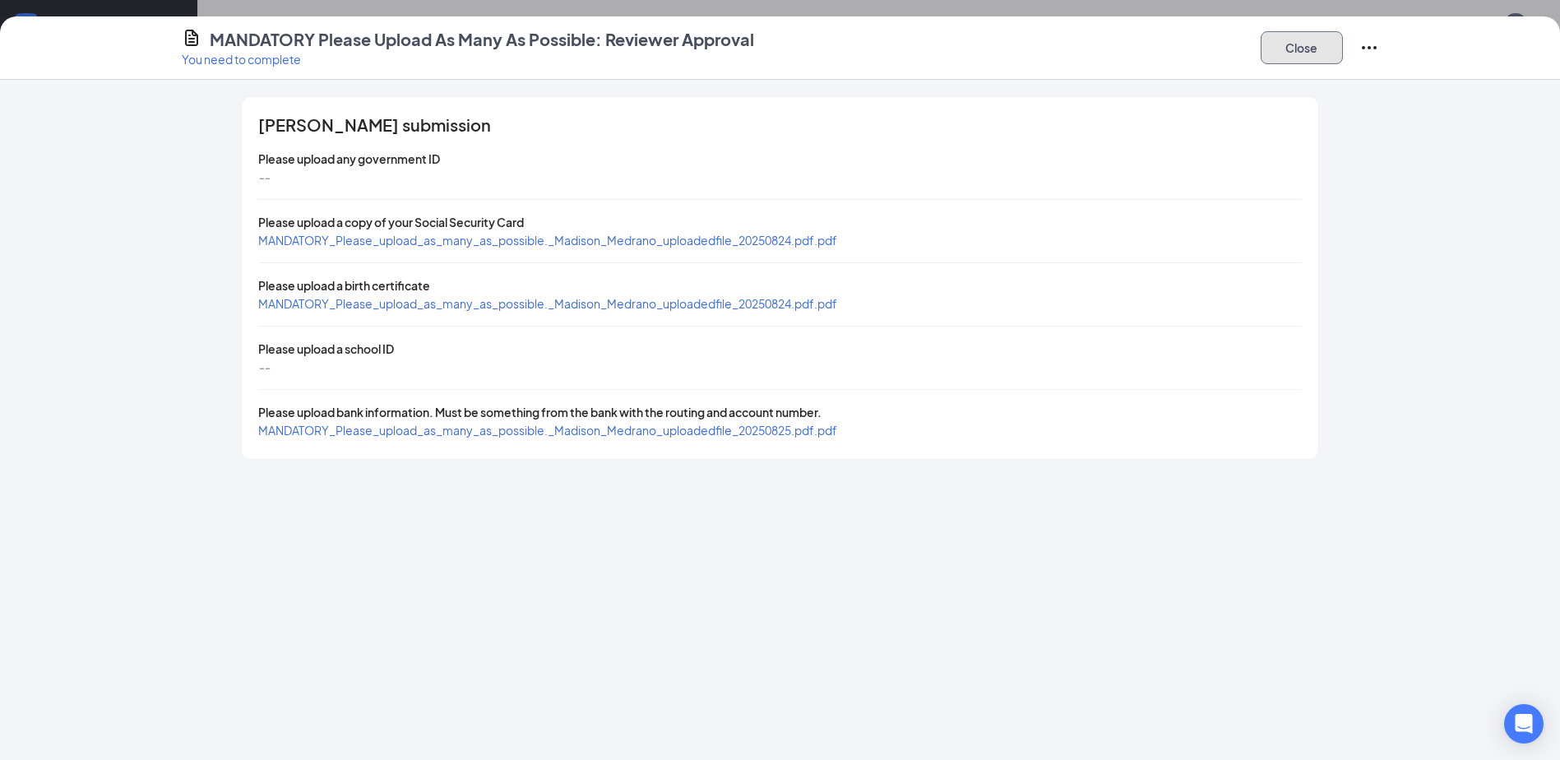
click at [1315, 50] on button "Close" at bounding box center [1302, 47] width 82 height 33
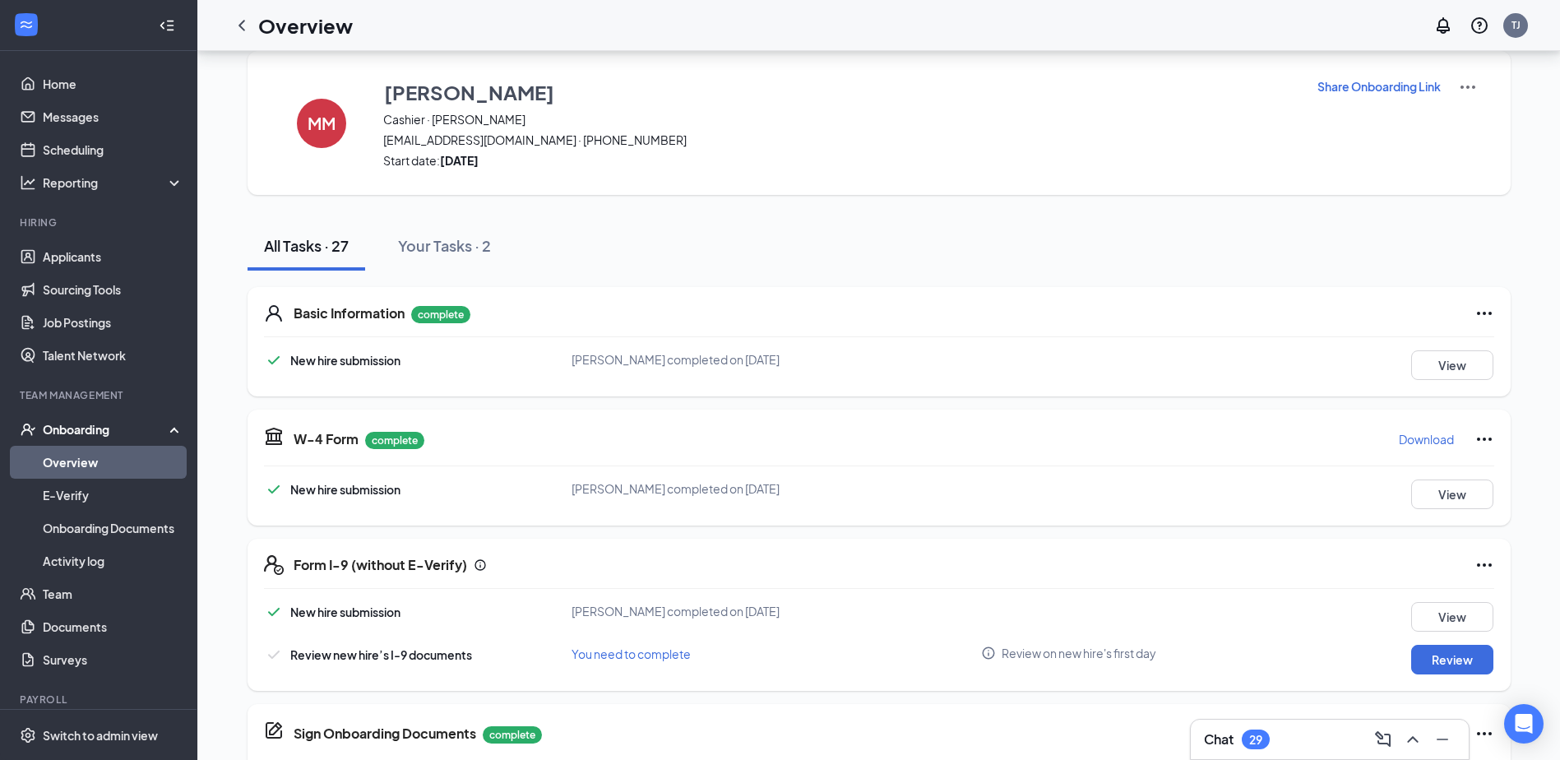
scroll to position [0, 0]
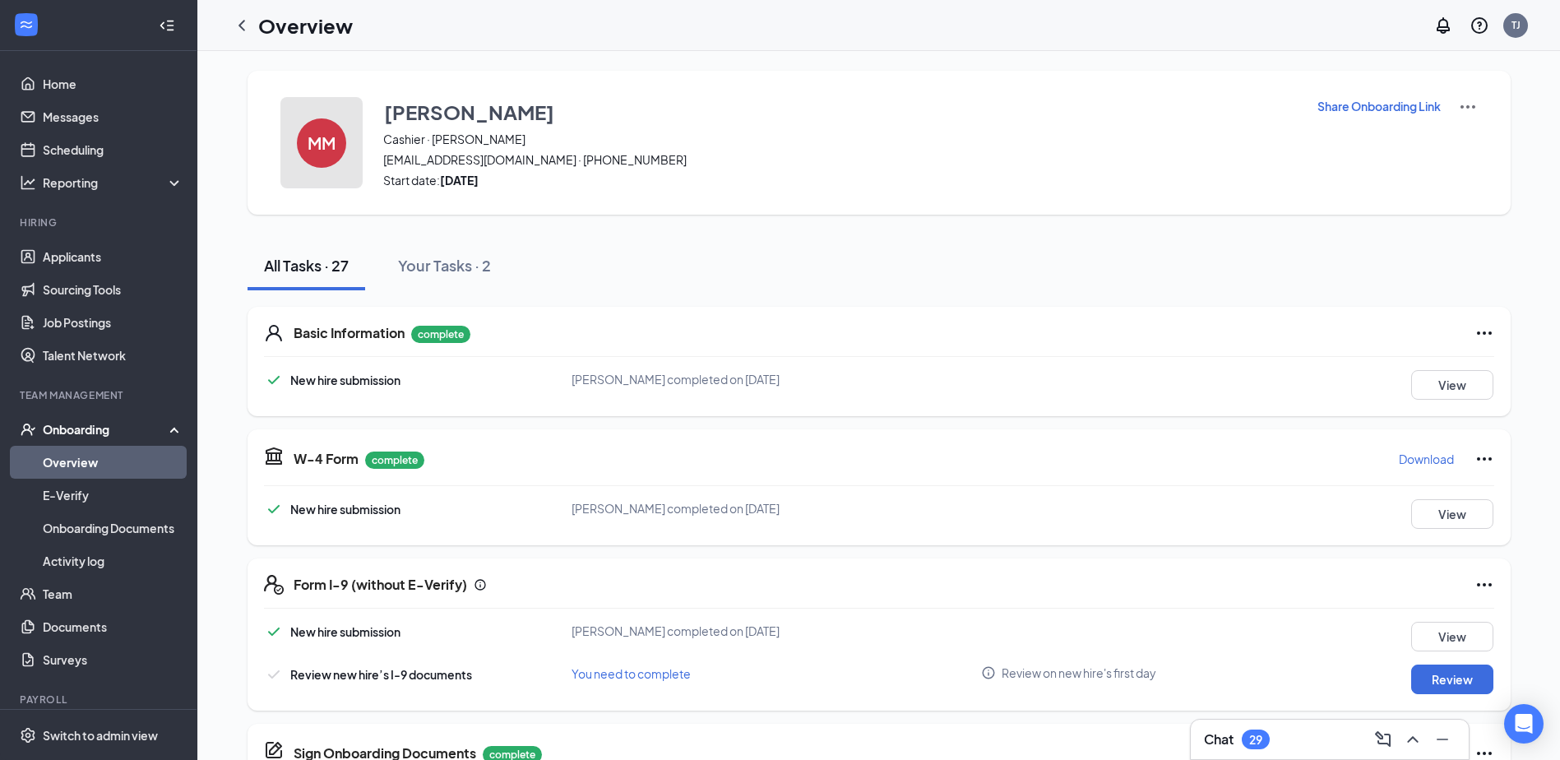
click at [309, 137] on h4 "MM" at bounding box center [322, 143] width 28 height 12
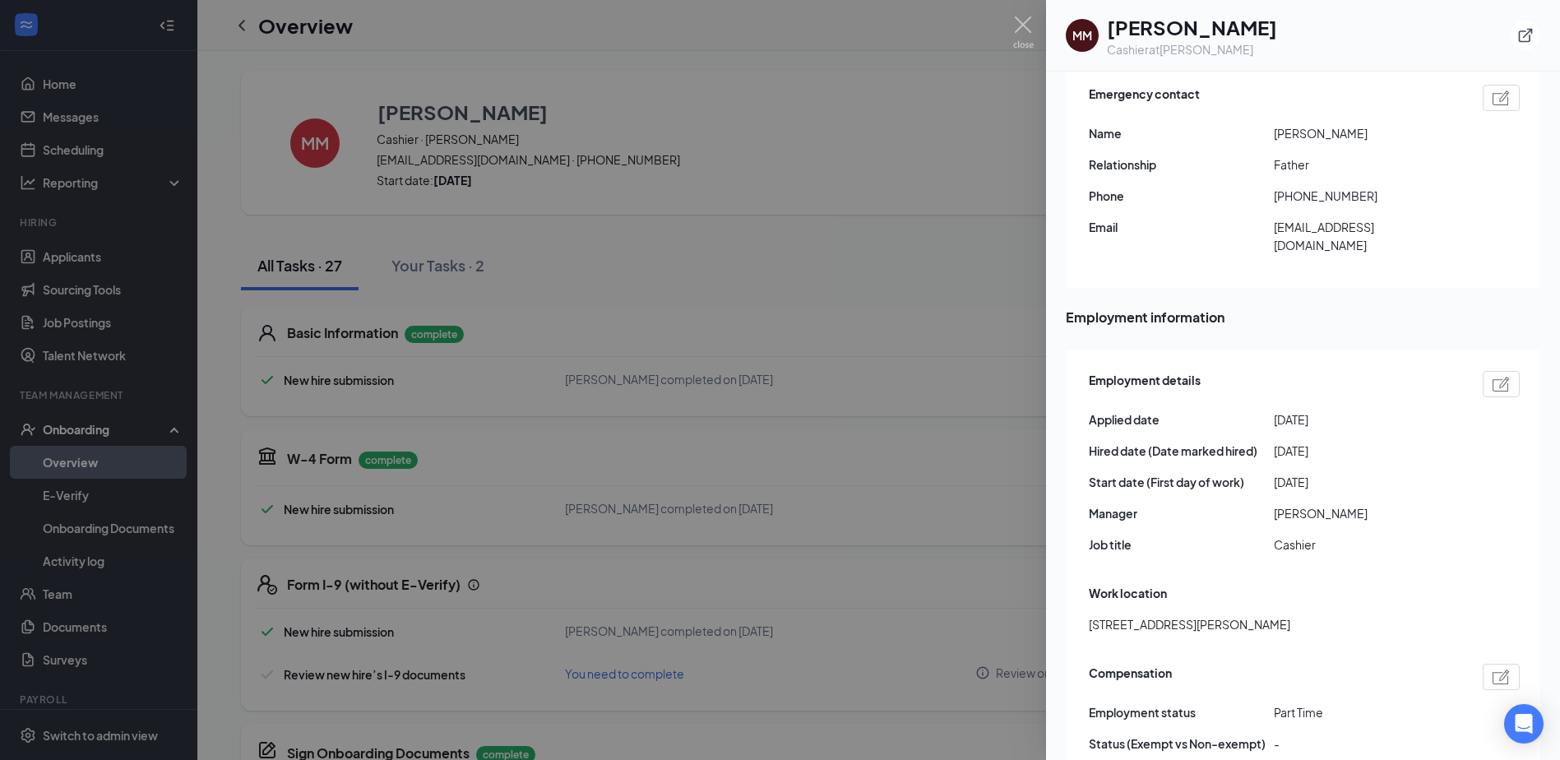
scroll to position [740, 0]
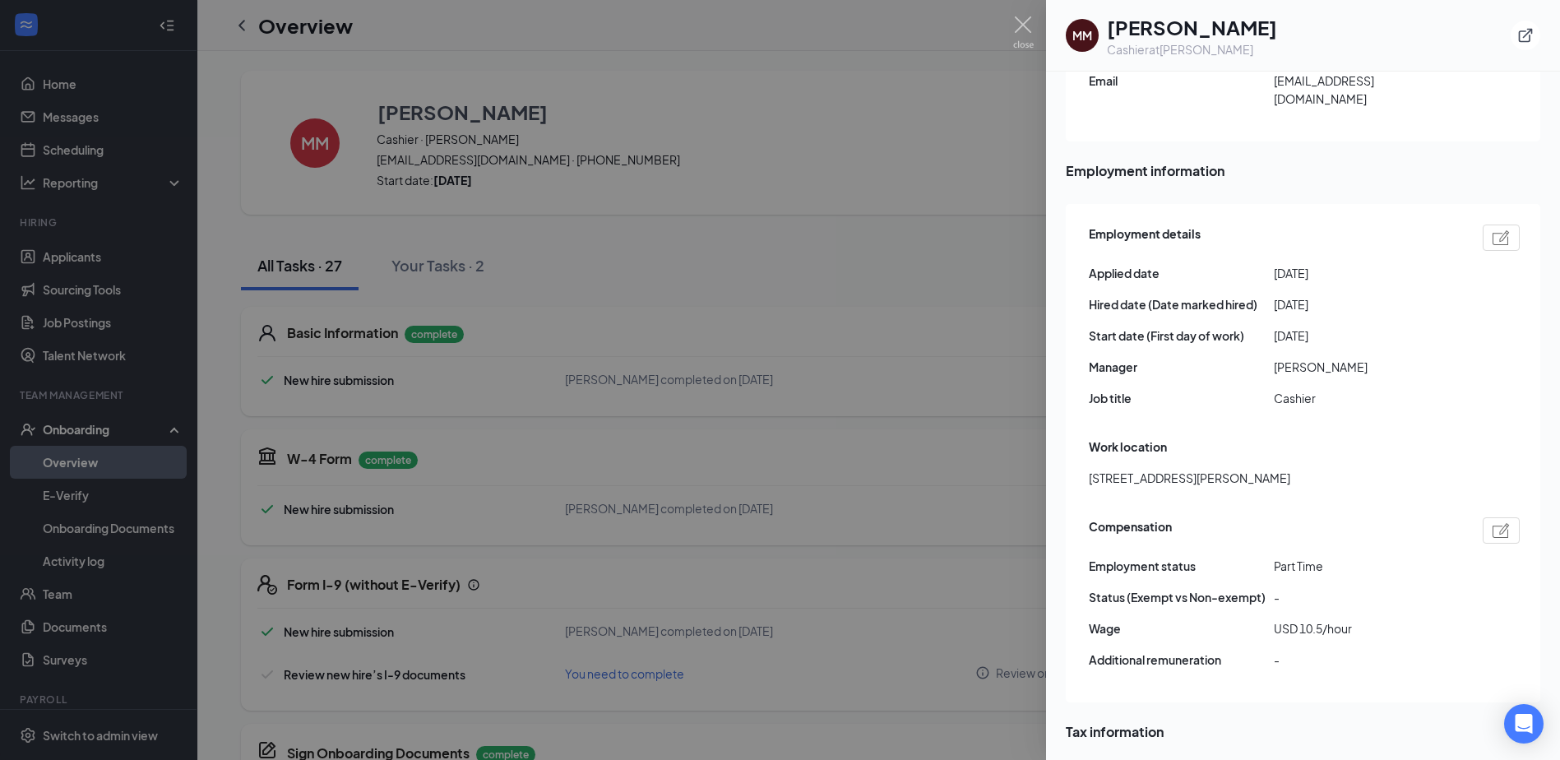
click at [744, 248] on div at bounding box center [780, 380] width 1560 height 760
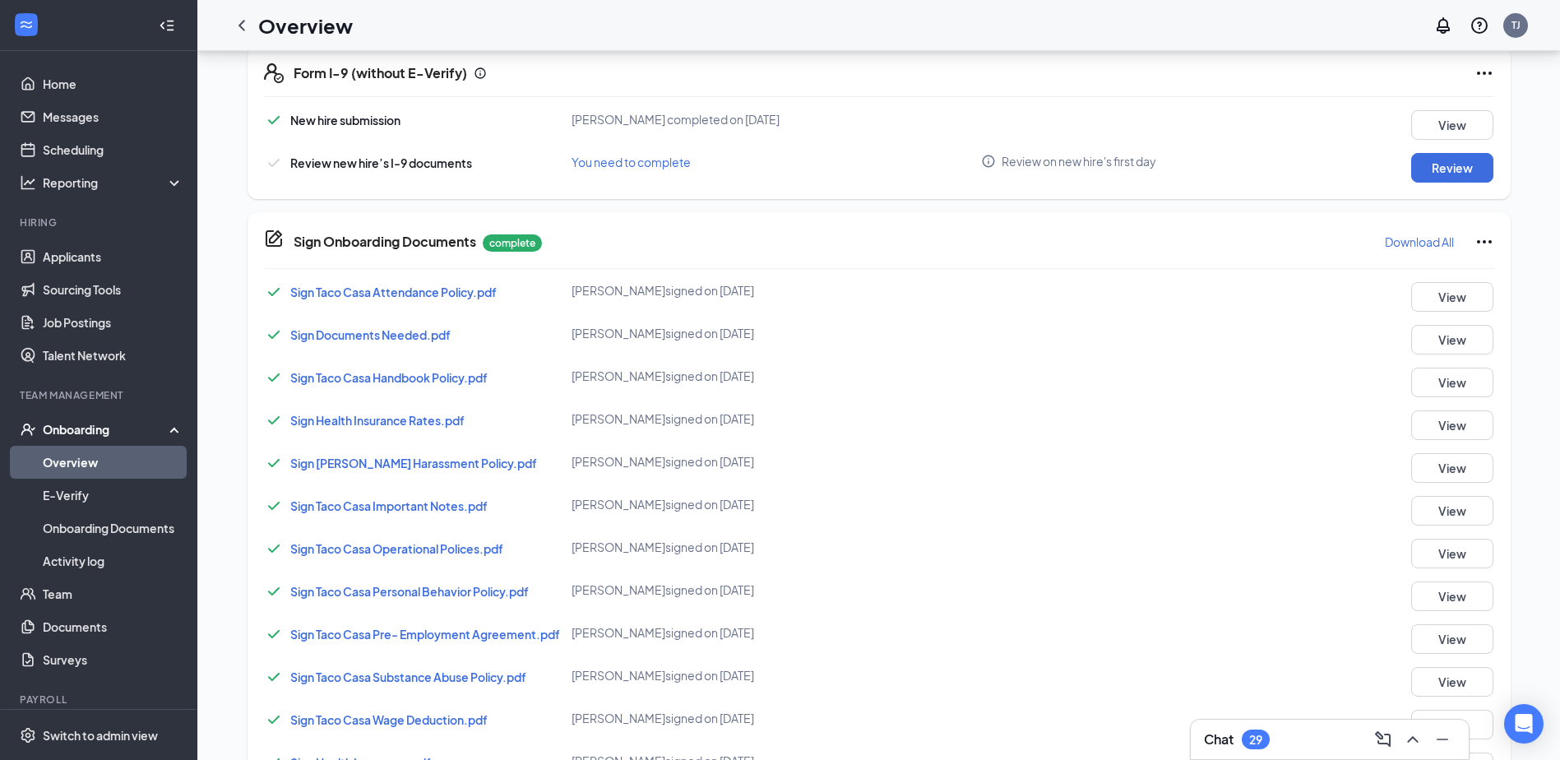
scroll to position [247, 0]
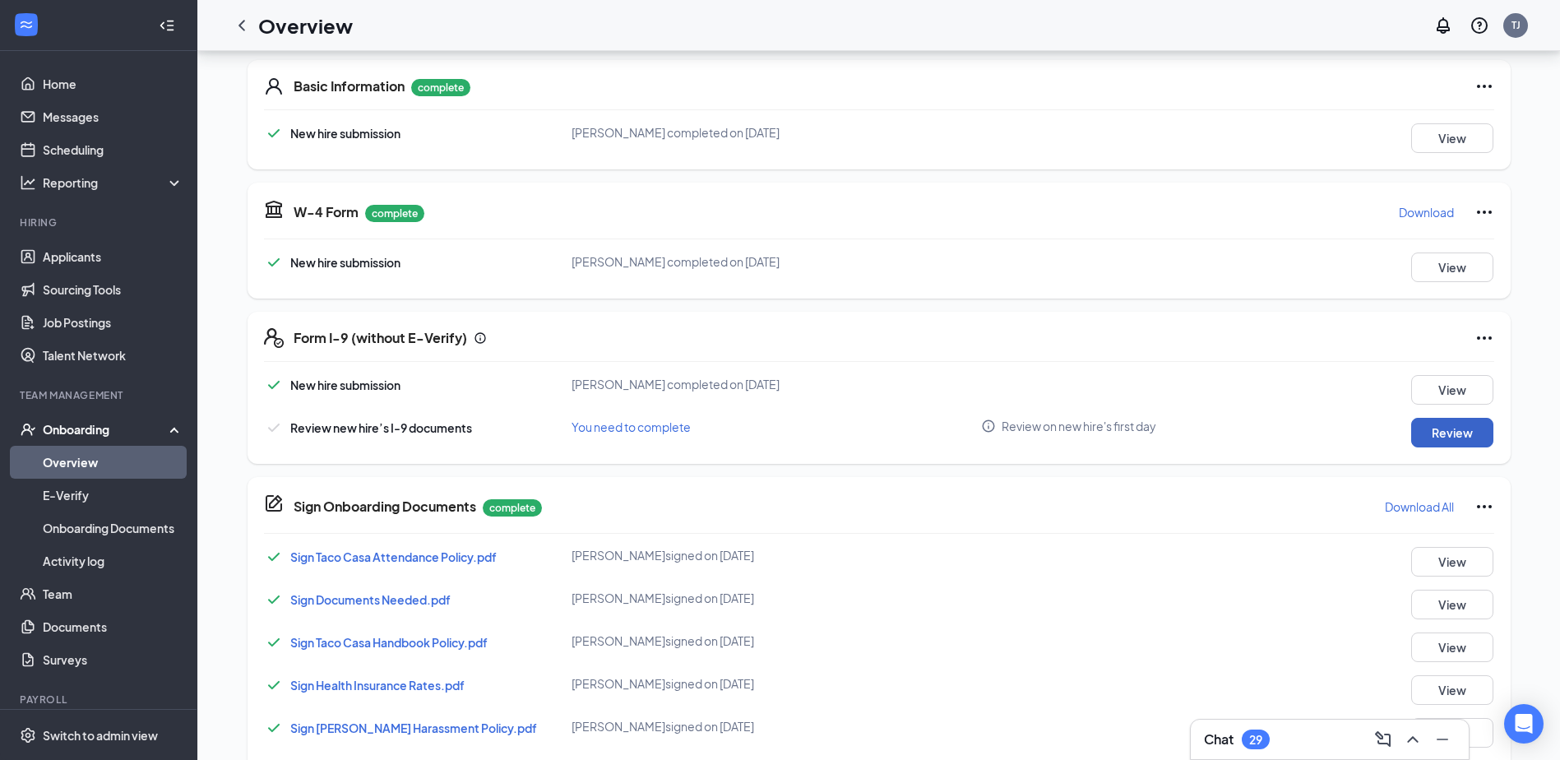
click at [1463, 432] on button "Review" at bounding box center [1452, 433] width 82 height 30
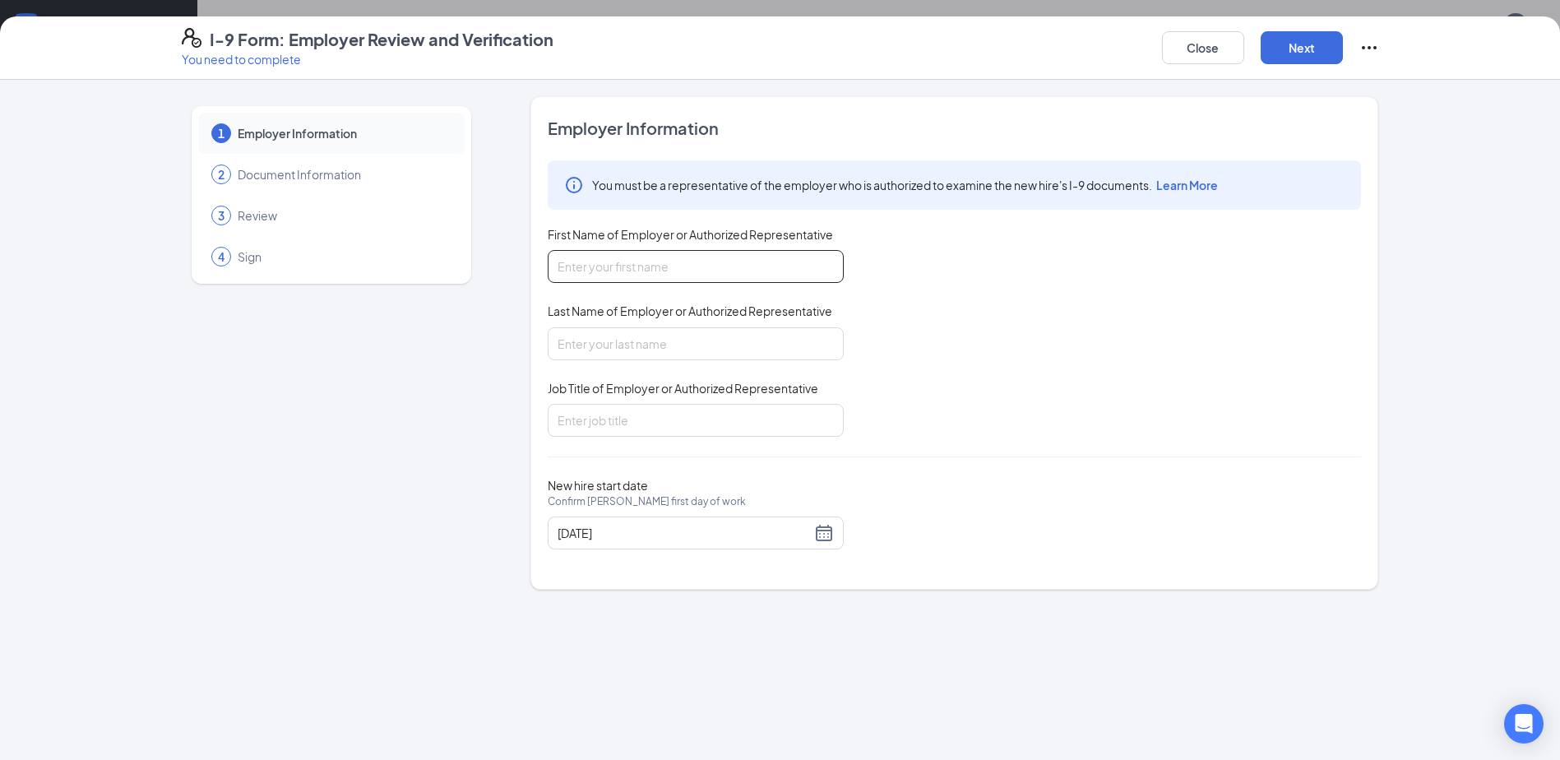
click at [682, 283] on input "First Name of Employer or Authorized Representative" at bounding box center [696, 266] width 296 height 33
type input "Hoda"
type input "Iskandarani"
type input "HR"
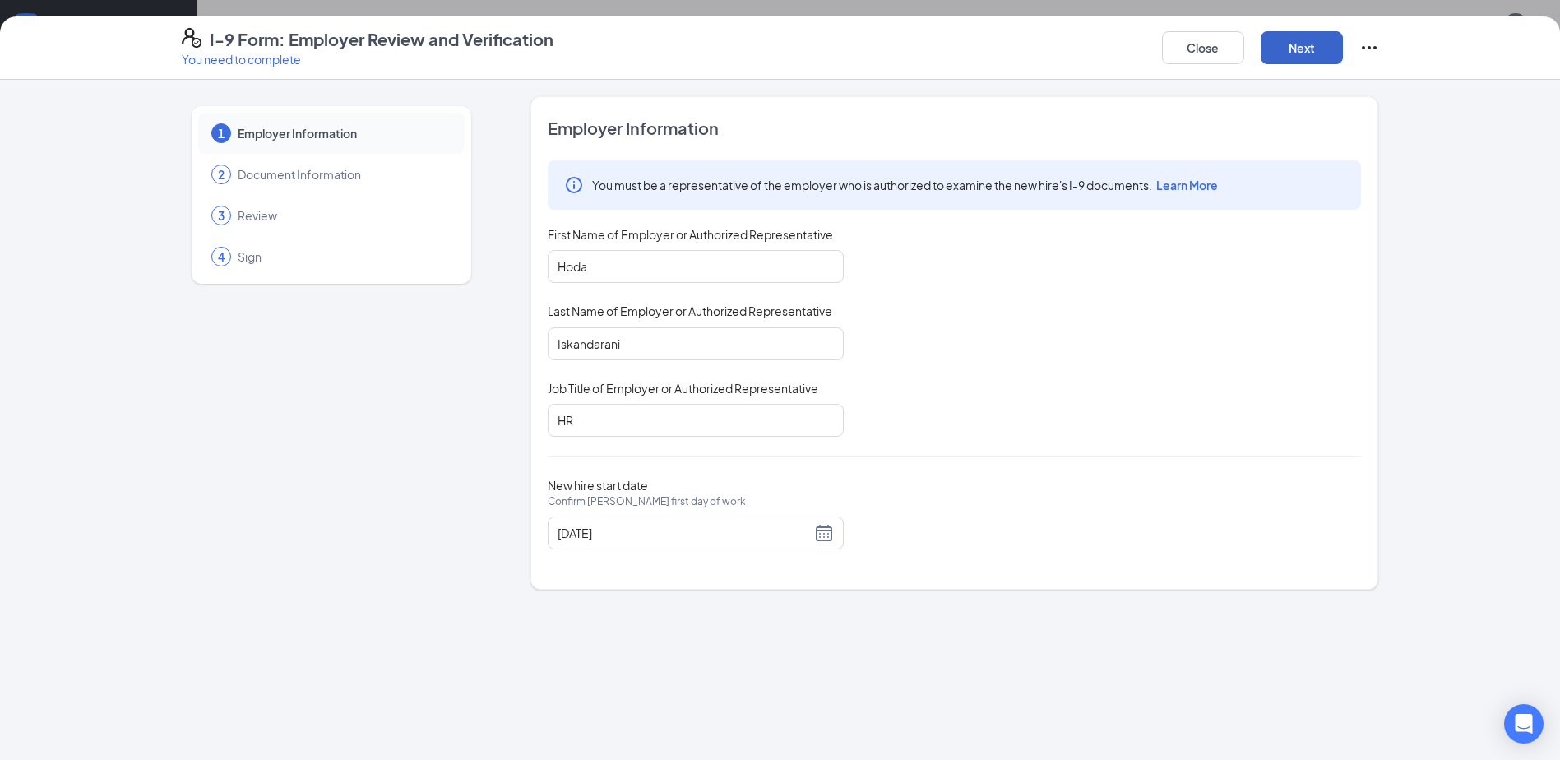
click at [1289, 37] on button "Next" at bounding box center [1302, 47] width 82 height 33
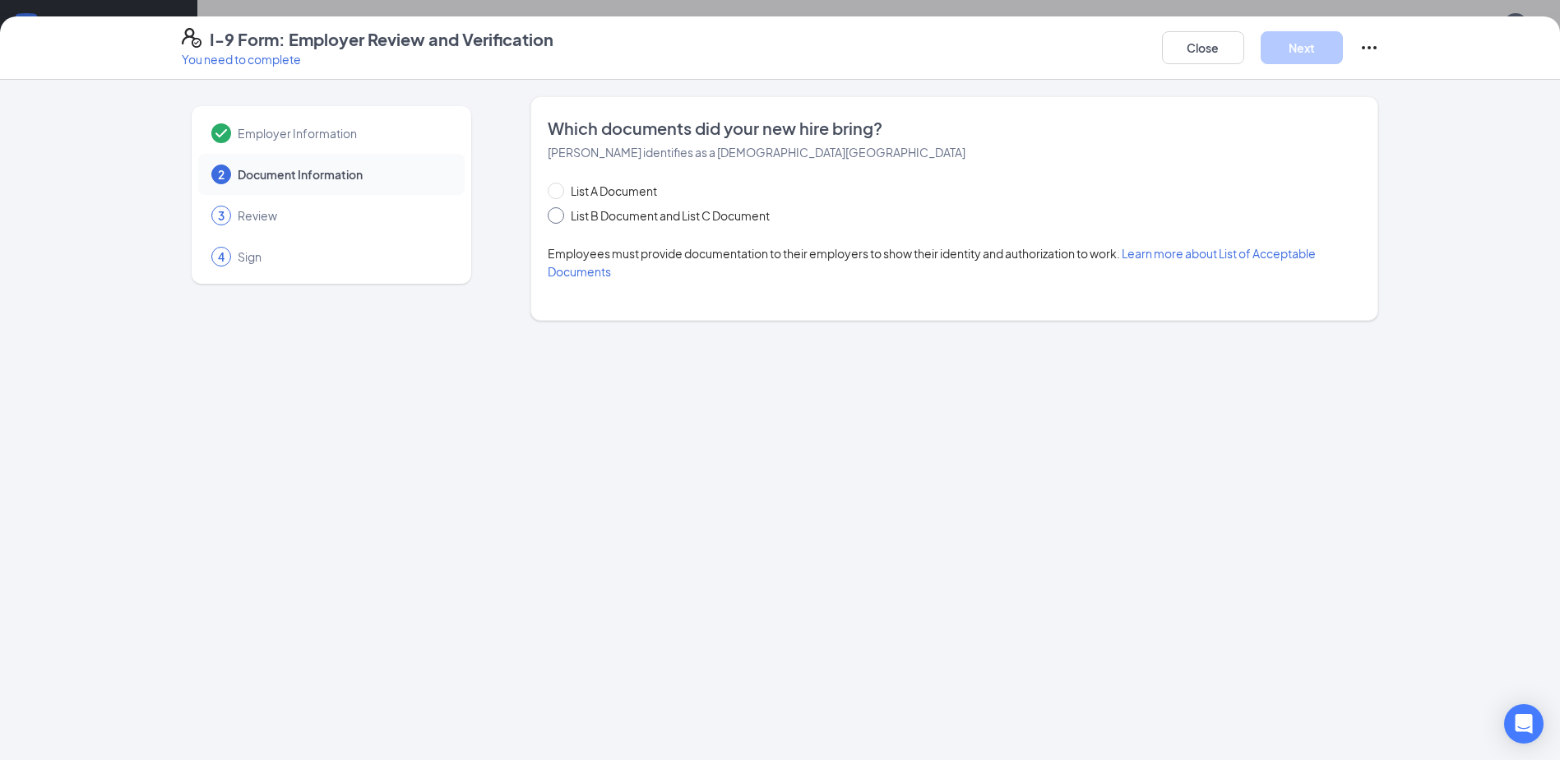
click at [651, 214] on span "List B Document and List C Document" at bounding box center [670, 215] width 212 height 18
click at [559, 214] on input "List B Document and List C Document" at bounding box center [554, 213] width 12 height 12
radio input "true"
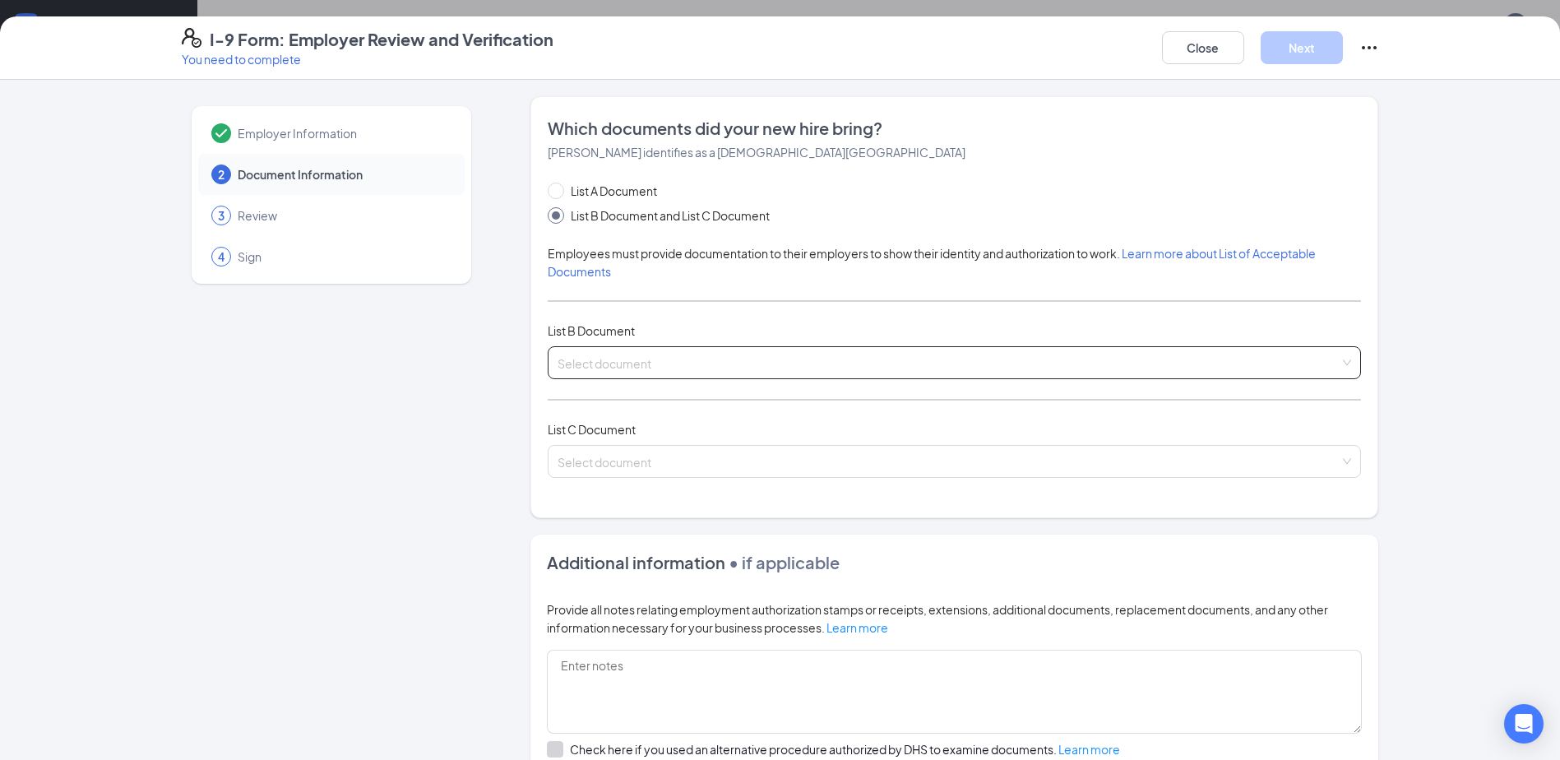
click at [604, 368] on input "search" at bounding box center [949, 359] width 782 height 25
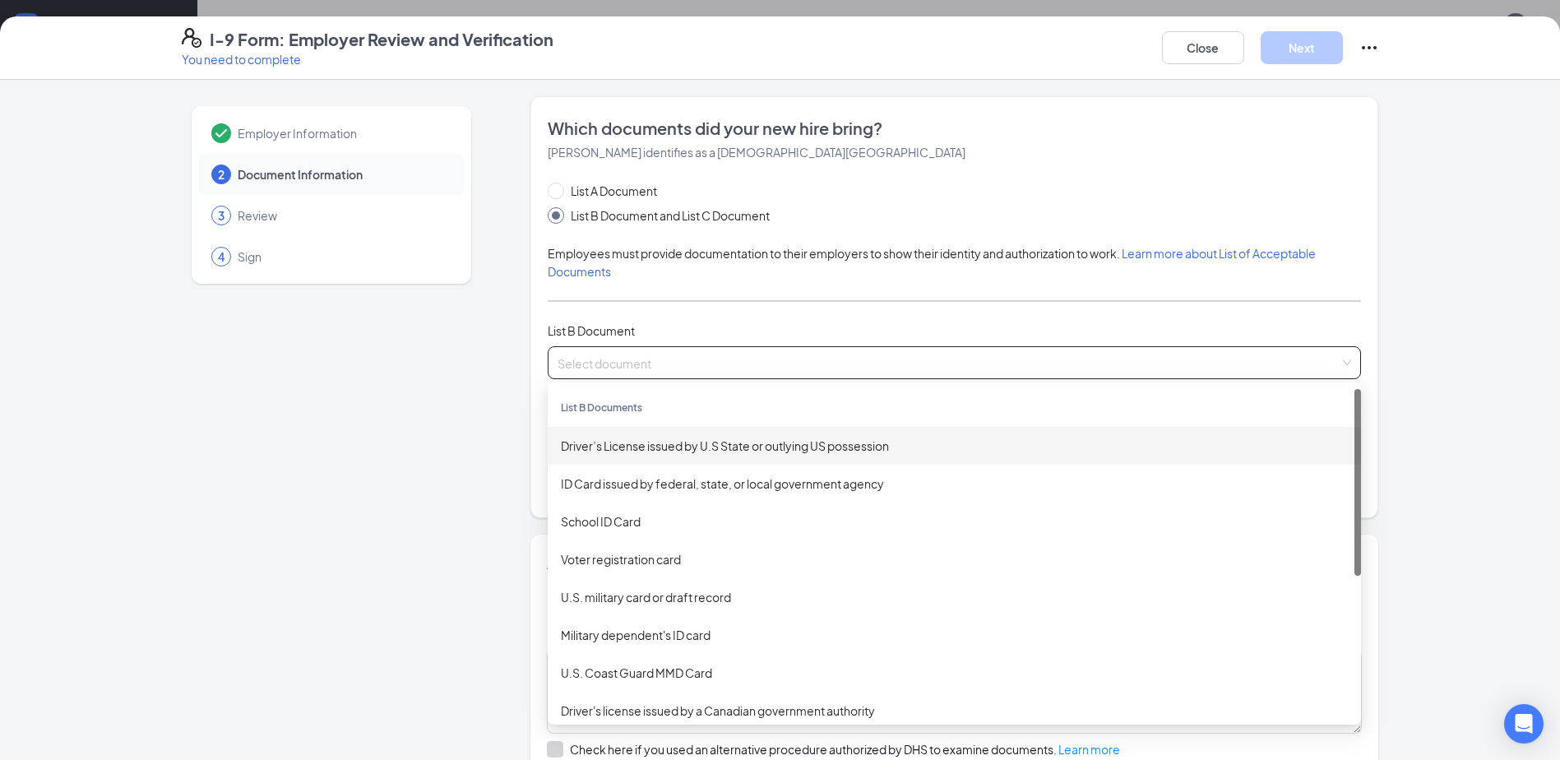
click at [641, 460] on div "Driver’s License issued by U.S State or outlying US possession" at bounding box center [954, 446] width 813 height 38
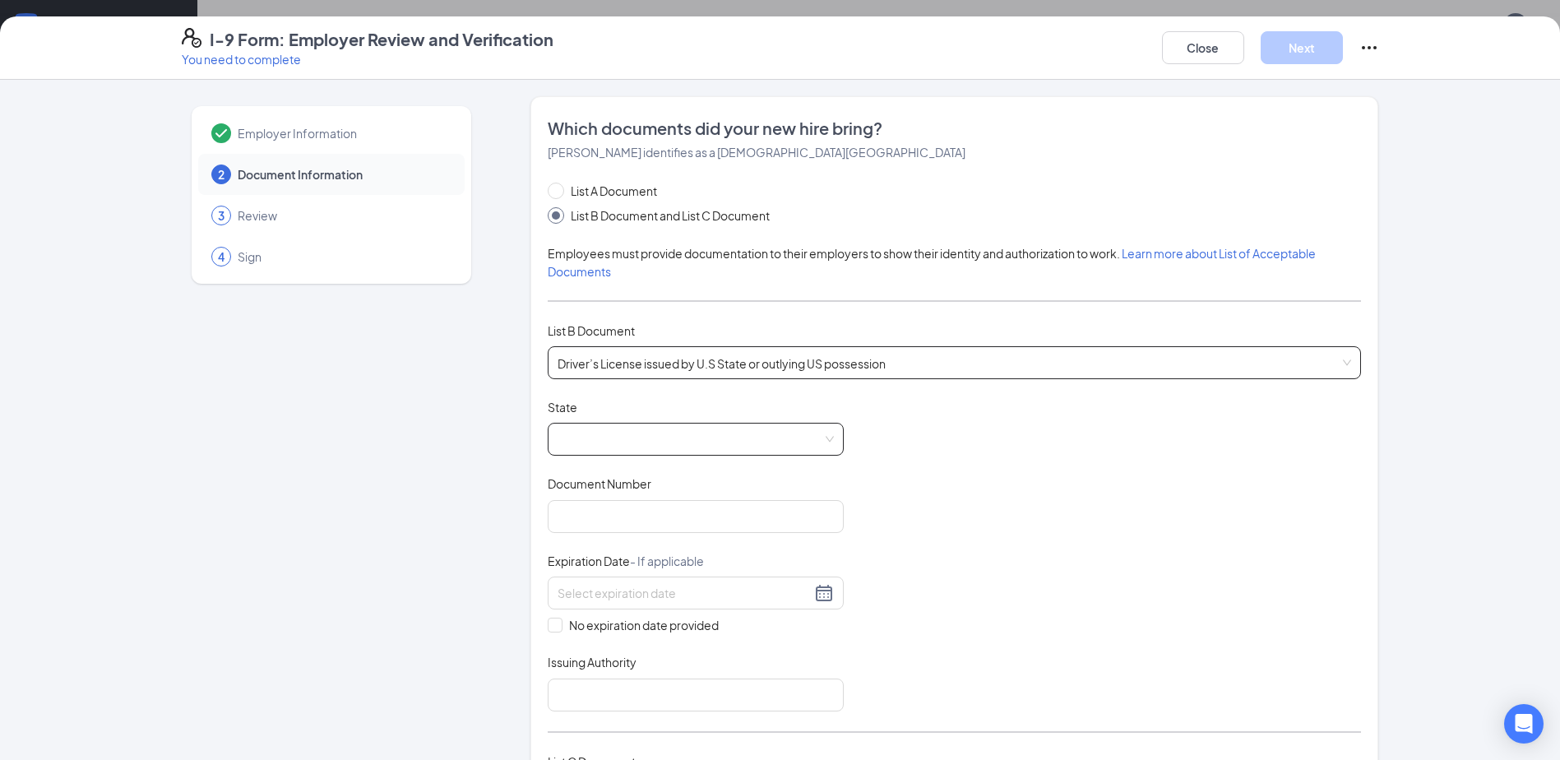
click at [699, 433] on span at bounding box center [696, 439] width 276 height 31
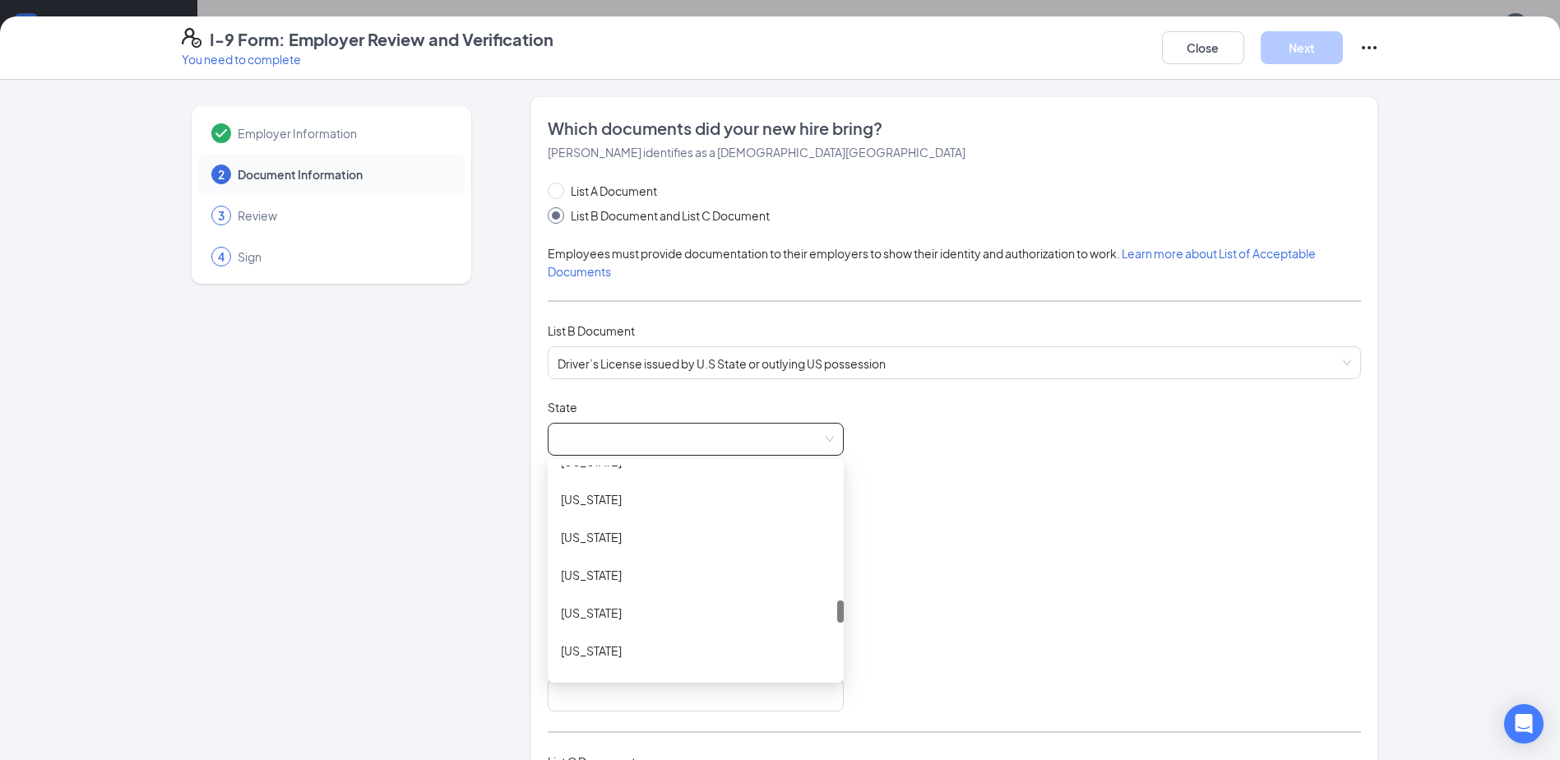
scroll to position [1727, 0]
click at [630, 545] on div "[US_STATE]" at bounding box center [696, 535] width 296 height 38
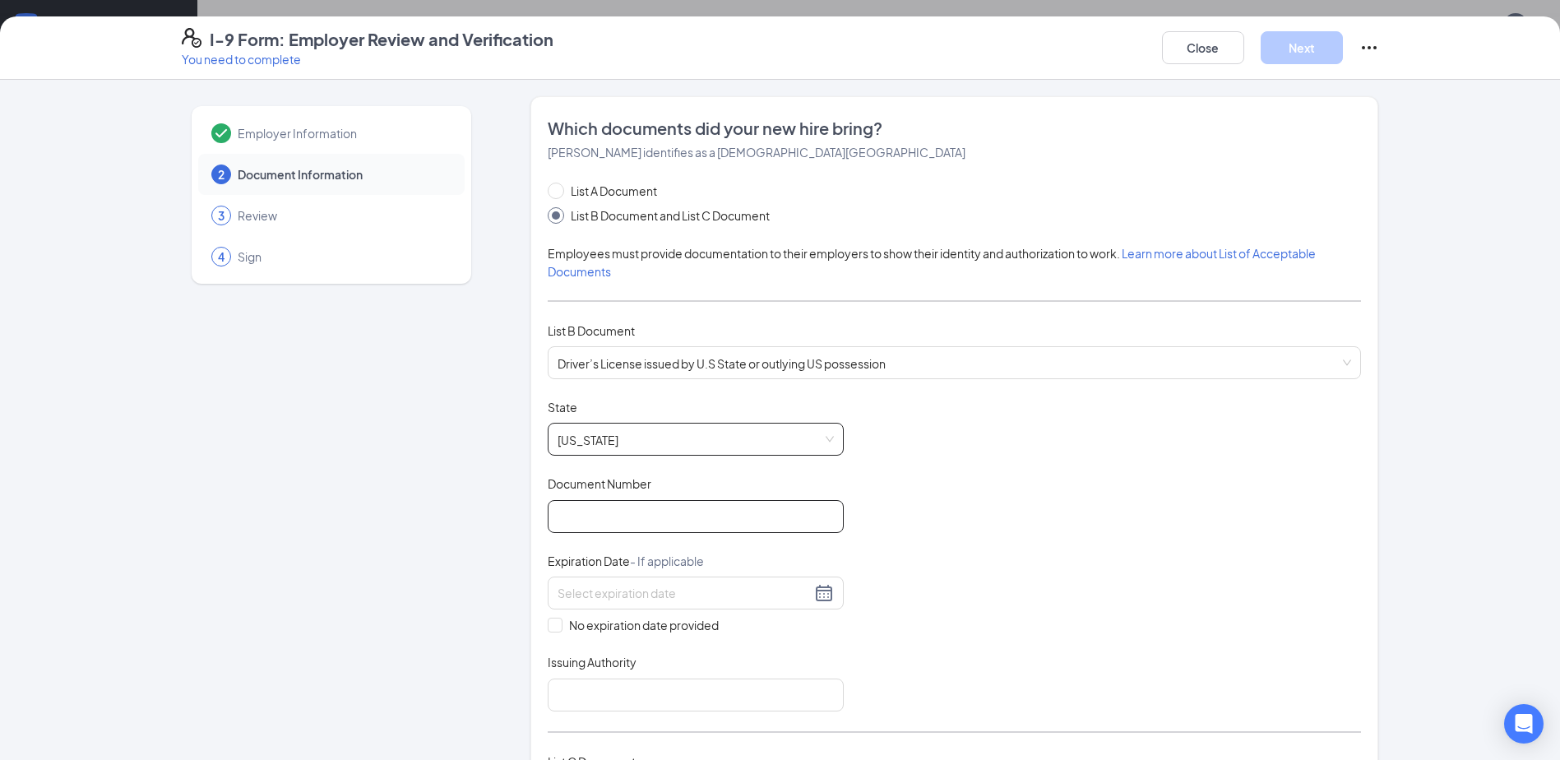
click at [604, 528] on input "Document Number" at bounding box center [696, 516] width 296 height 33
click at [769, 351] on span "Driver’s License issued by U.S State or outlying US possession" at bounding box center [955, 362] width 794 height 31
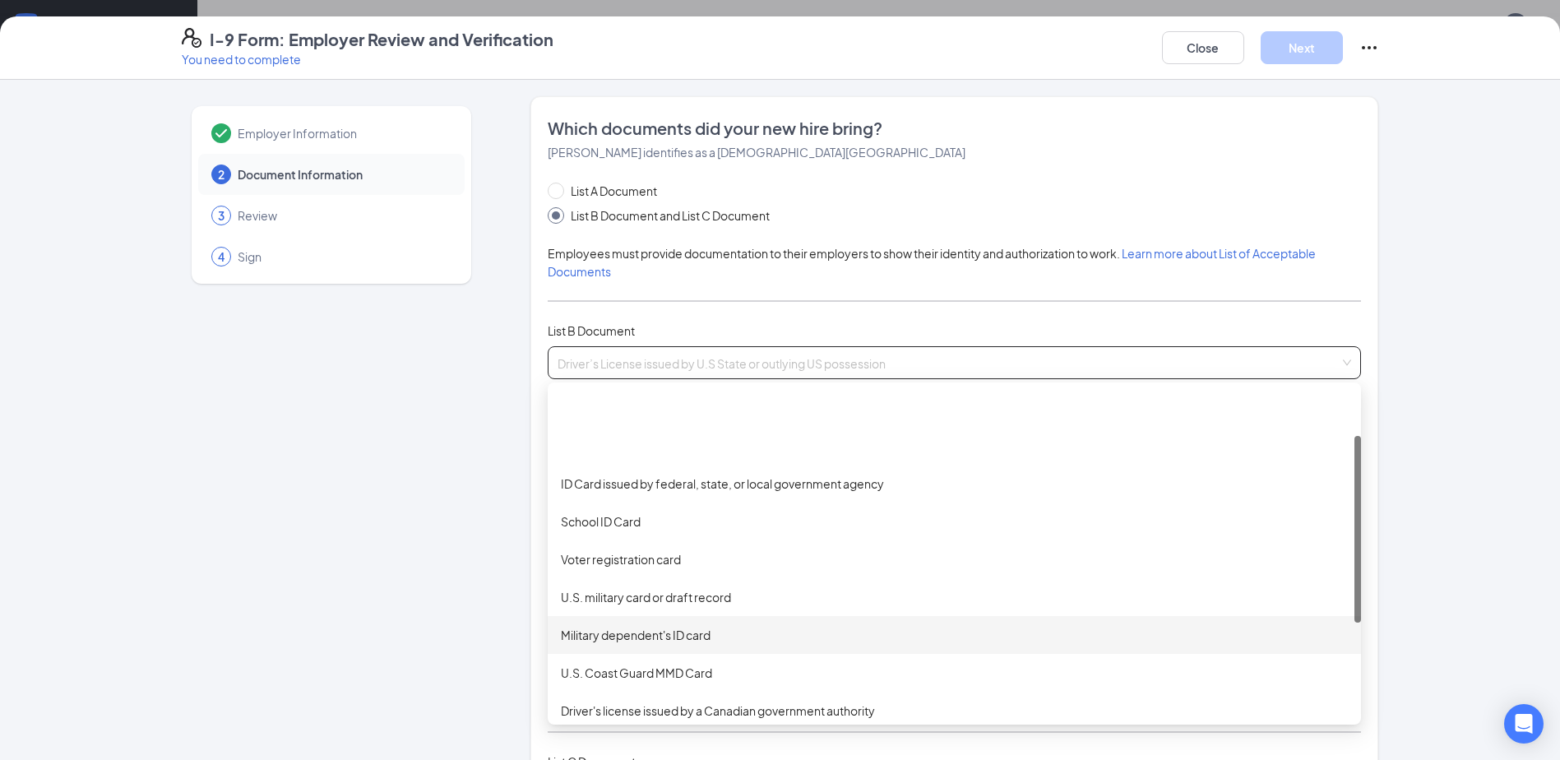
scroll to position [82, 0]
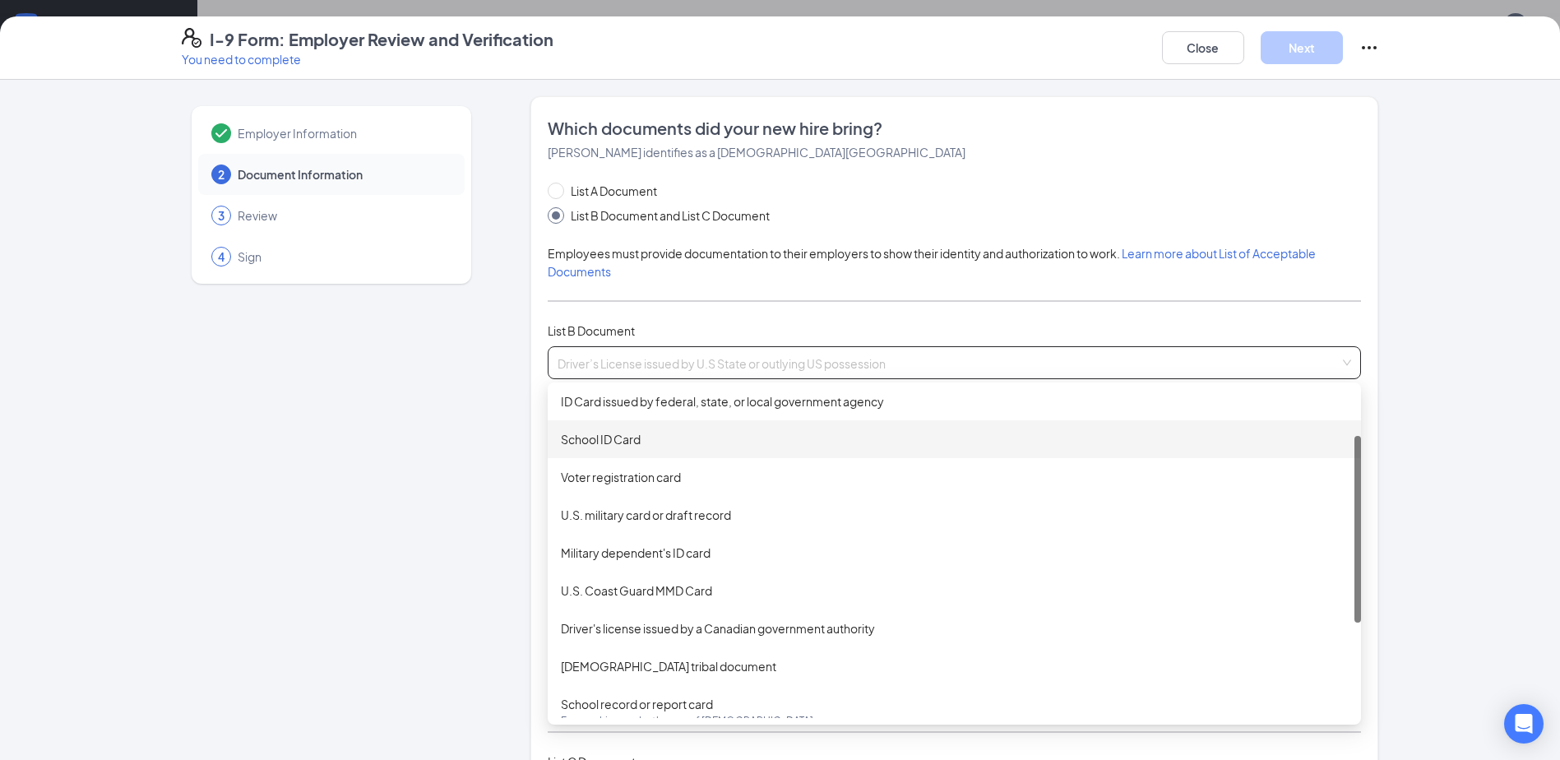
click at [653, 434] on div "School ID Card" at bounding box center [954, 439] width 787 height 18
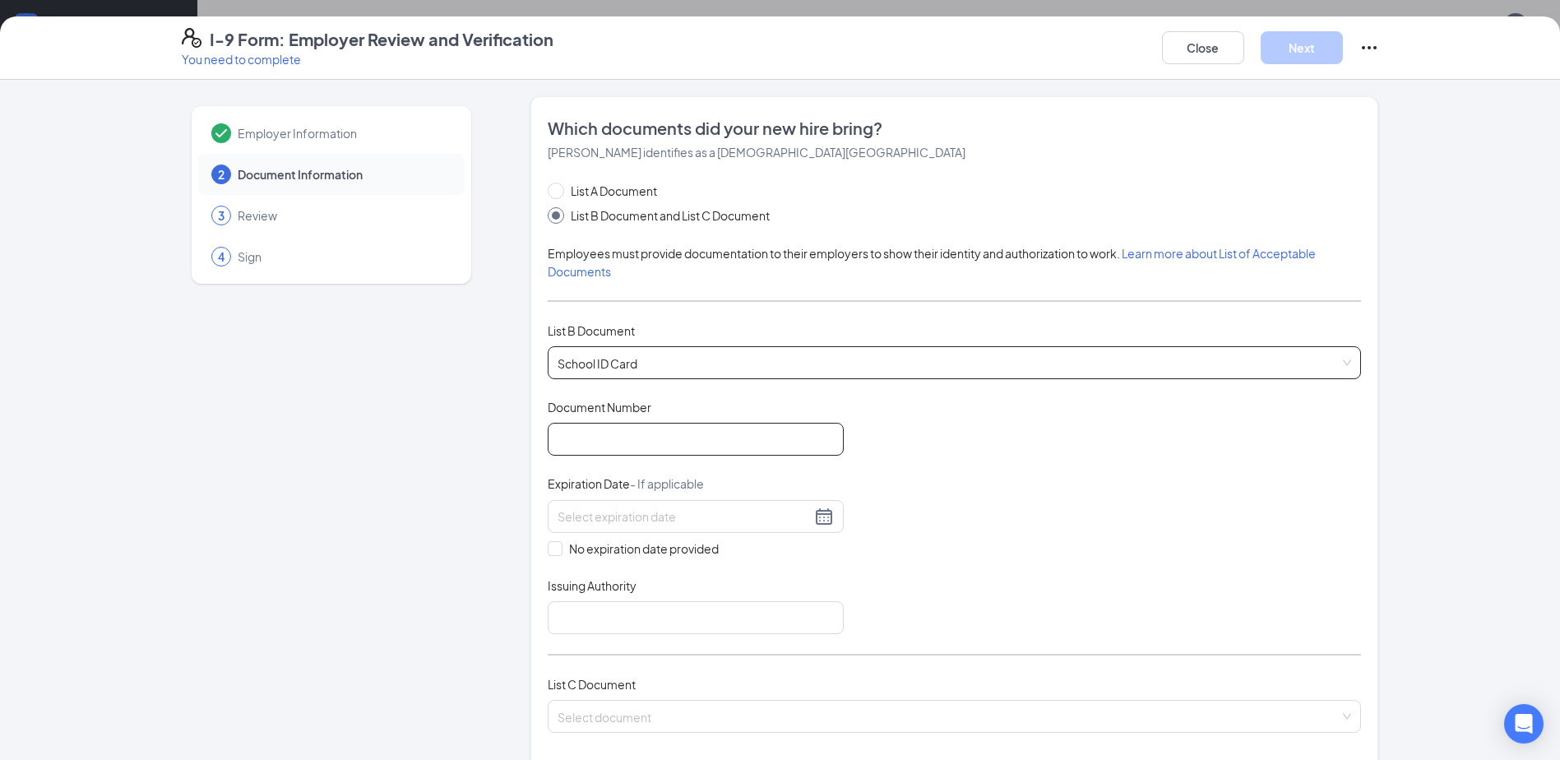
click at [613, 428] on input "Document Number" at bounding box center [696, 439] width 296 height 33
type input "5391648"
click at [641, 542] on span "No expiration date provided" at bounding box center [644, 548] width 163 height 18
click at [559, 542] on input "No expiration date provided" at bounding box center [554, 547] width 12 height 12
checkbox input "true"
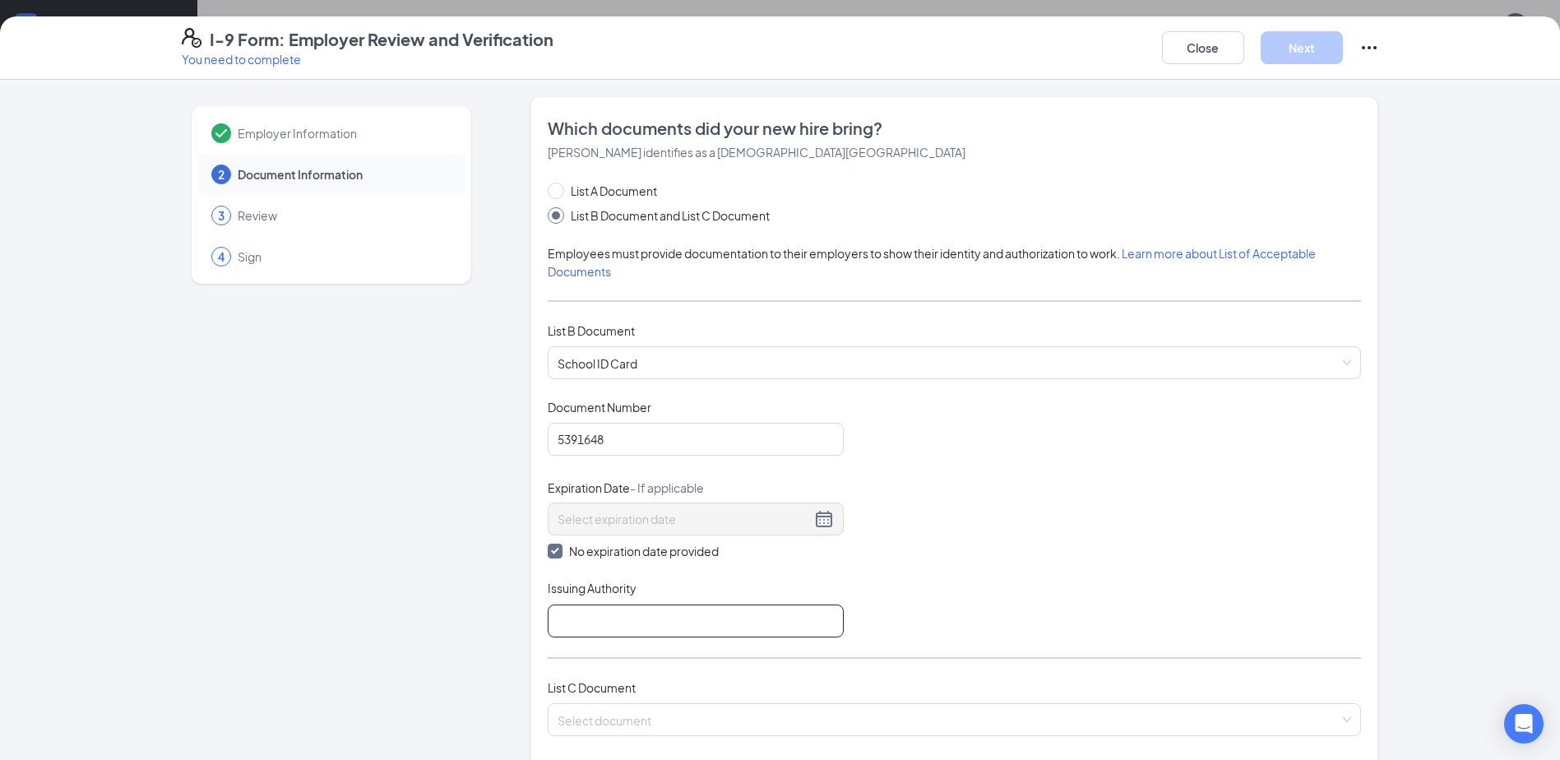
click at [613, 623] on input "Issuing Authority" at bounding box center [696, 620] width 296 height 33
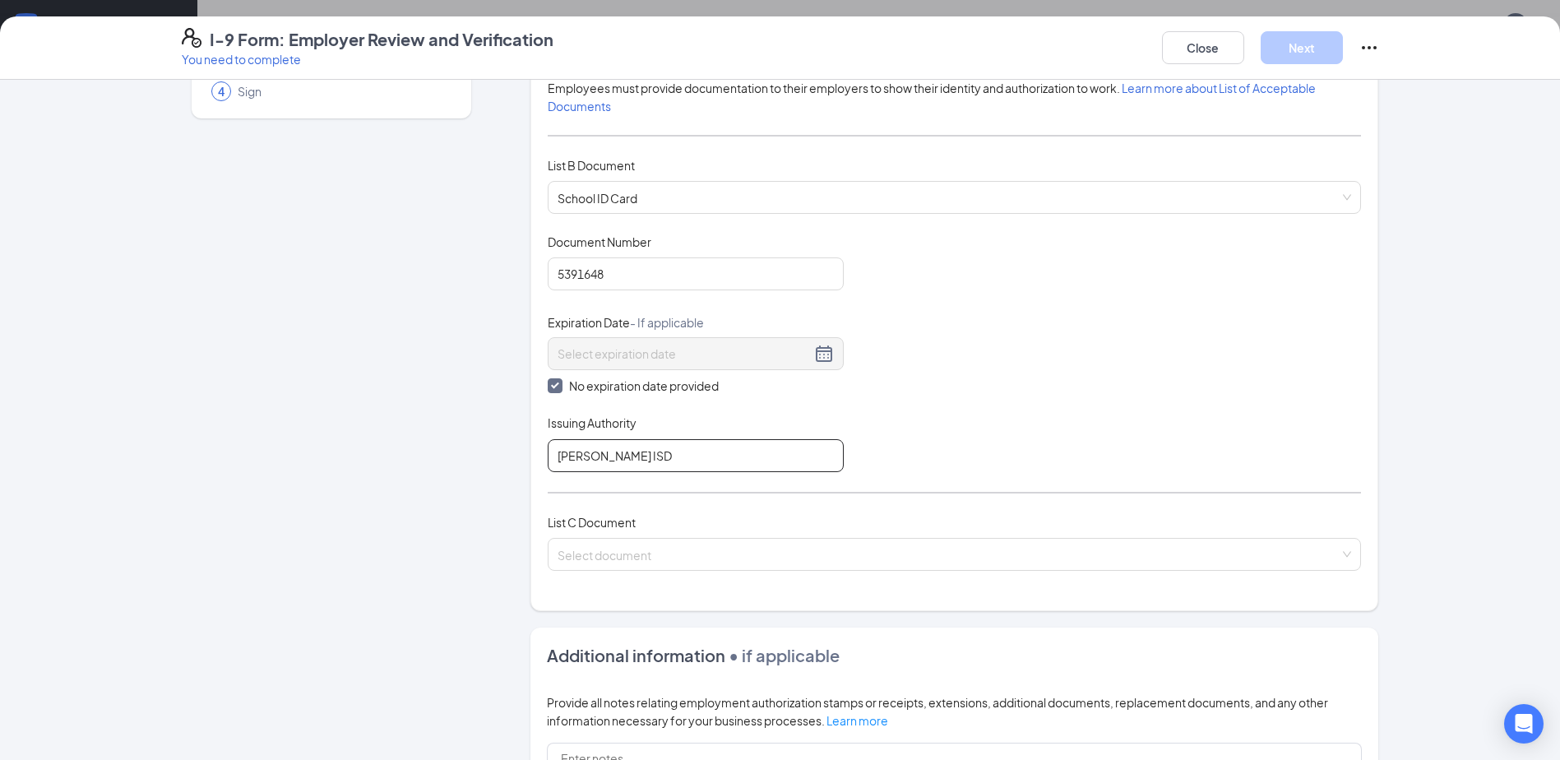
scroll to position [329, 0]
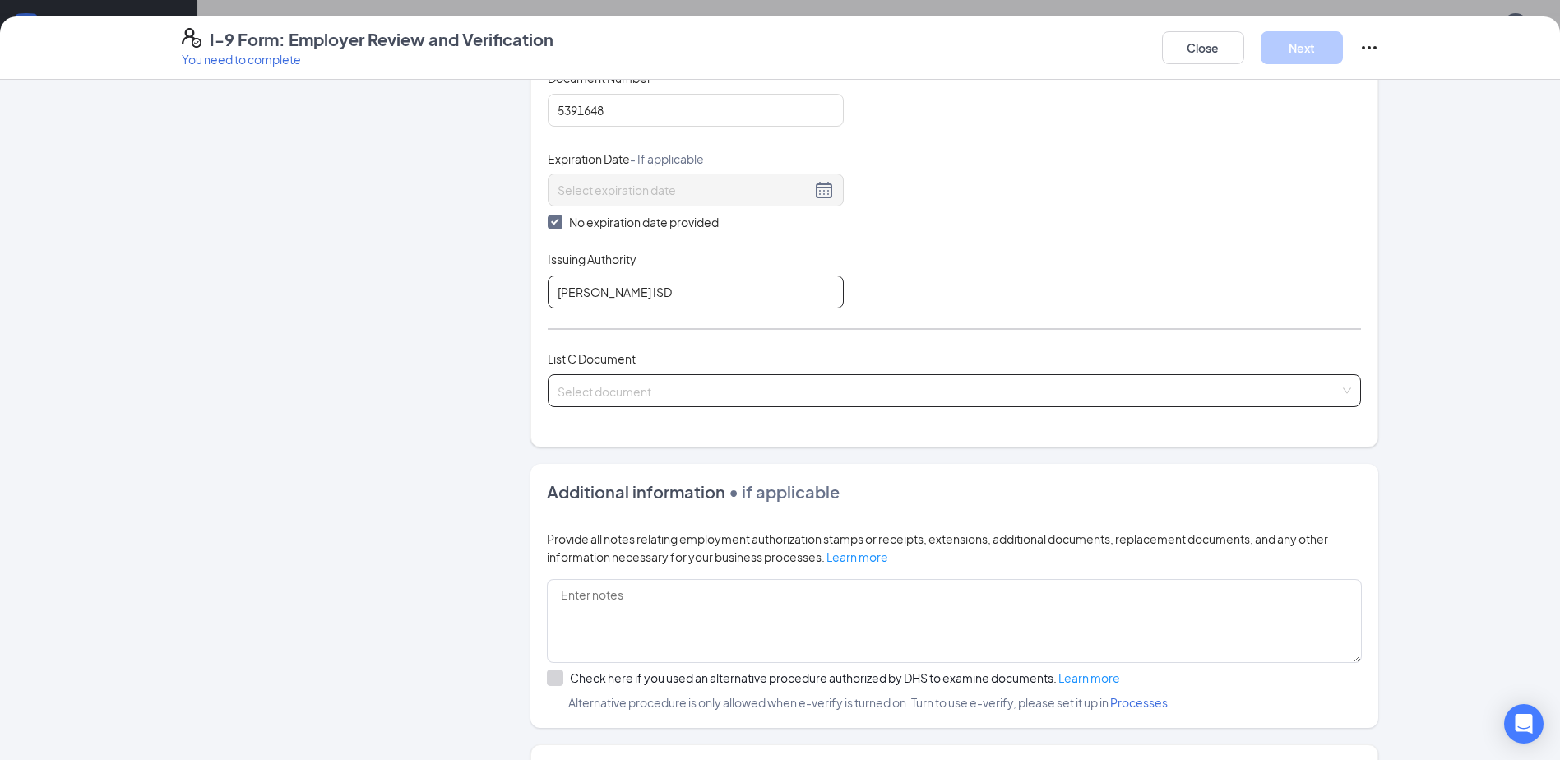
click at [683, 406] on div "Select document" at bounding box center [954, 390] width 813 height 33
type input "[PERSON_NAME] ISD"
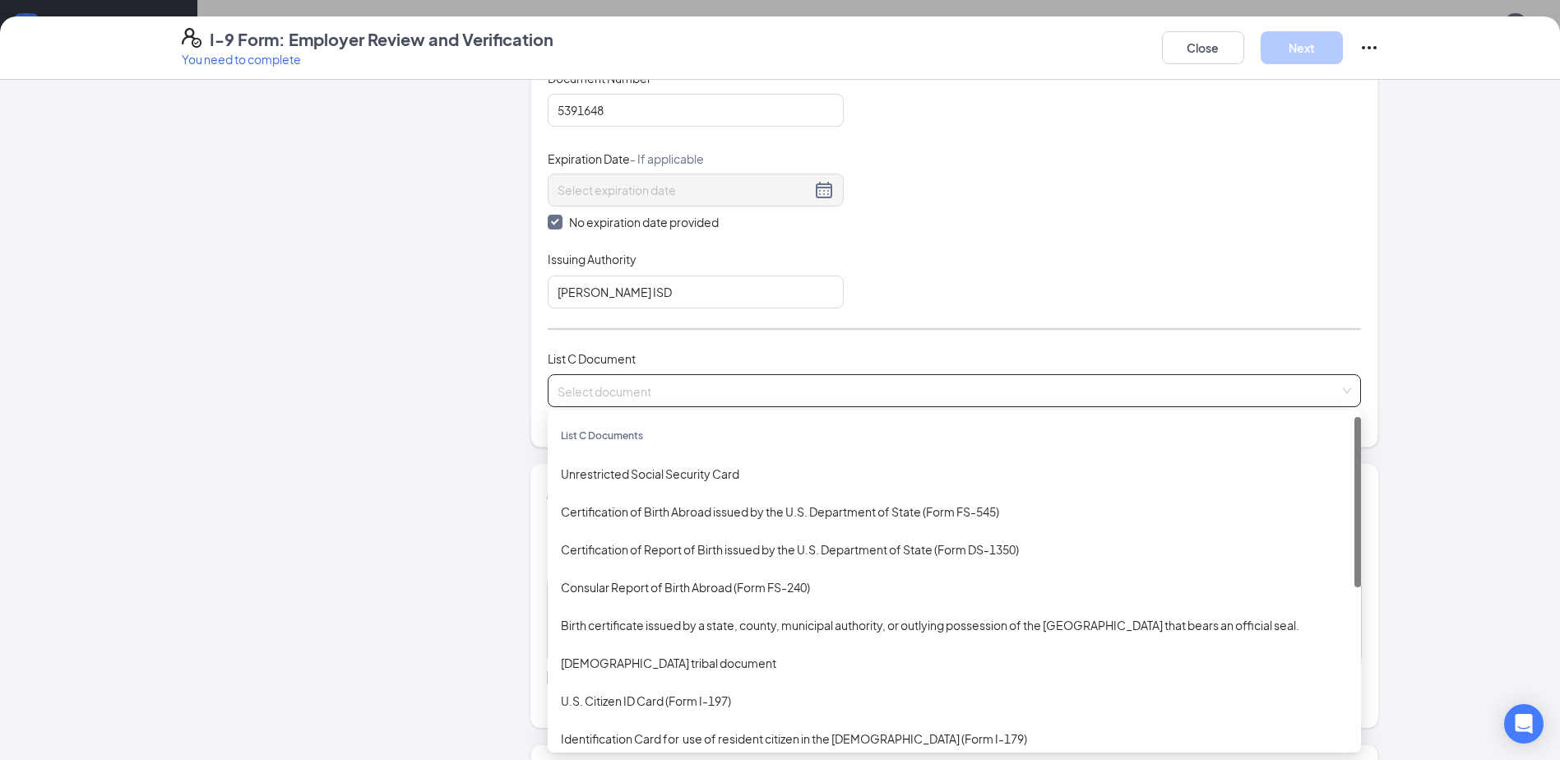
click at [623, 446] on div "List C Documents" at bounding box center [954, 436] width 813 height 38
drag, startPoint x: 620, startPoint y: 462, endPoint x: 616, endPoint y: 470, distance: 9.2
click at [616, 470] on div "Unrestricted Social Security Card" at bounding box center [954, 474] width 813 height 38
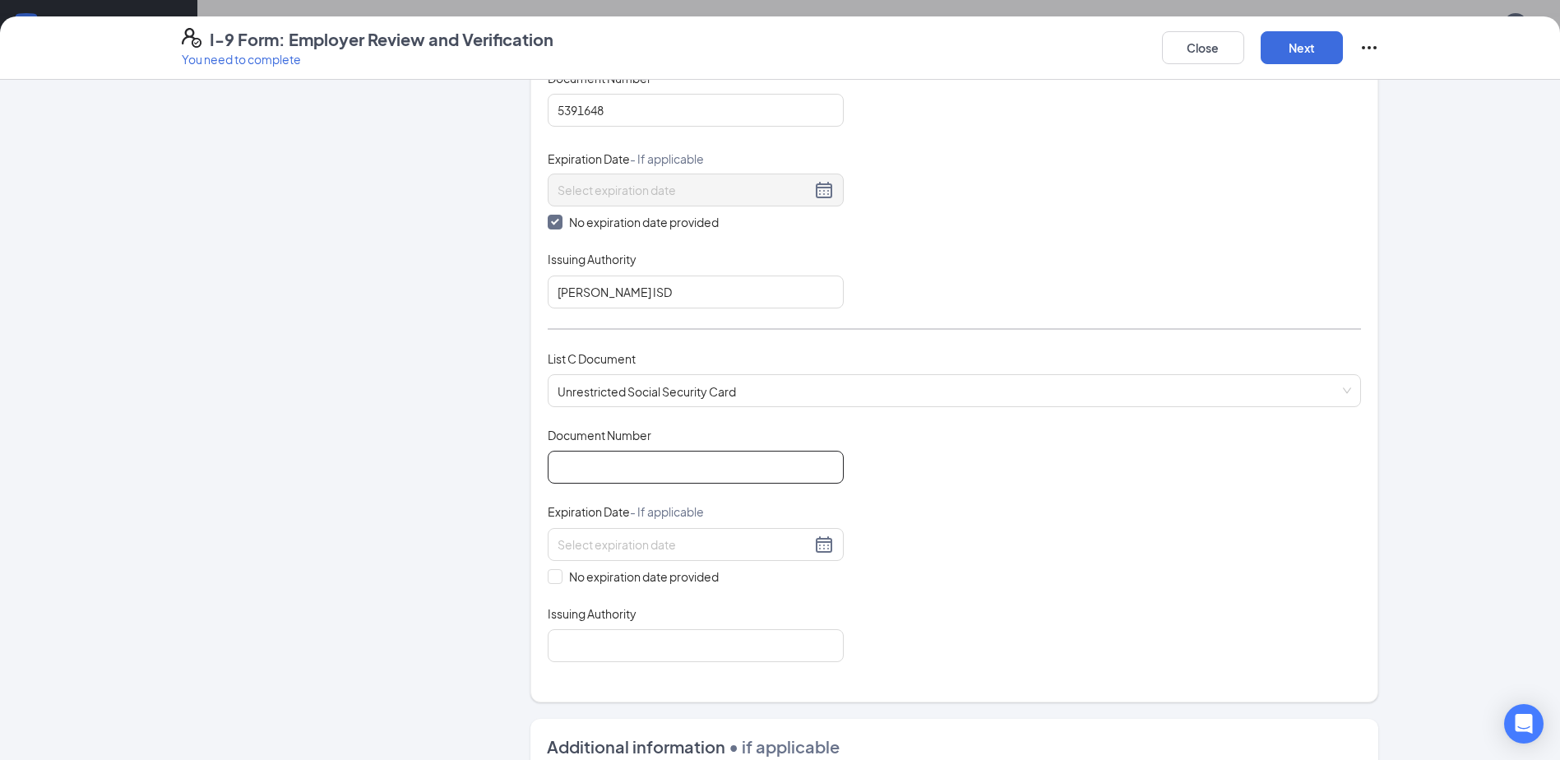
drag, startPoint x: 620, startPoint y: 488, endPoint x: 626, endPoint y: 477, distance: 12.1
click at [626, 477] on div "Document Title Unrestricted Social Security Card Document Number Expiration Dat…" at bounding box center [954, 544] width 813 height 235
click at [626, 476] on input "Document Number" at bounding box center [696, 467] width 296 height 33
type input "440255111"
drag, startPoint x: 613, startPoint y: 581, endPoint x: 607, endPoint y: 629, distance: 48.1
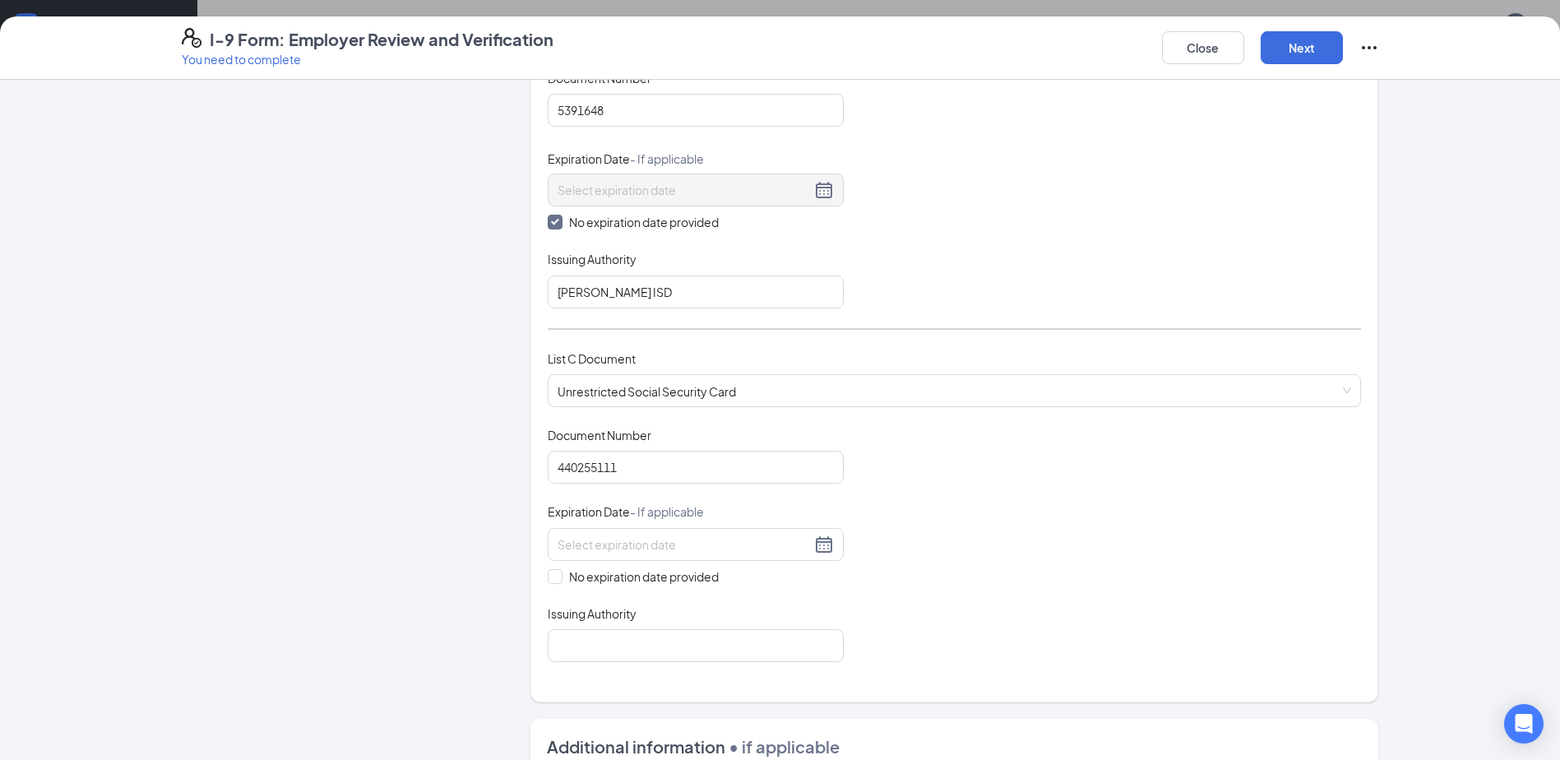
click at [613, 582] on span "No expiration date provided" at bounding box center [644, 576] width 163 height 18
click at [559, 581] on input "No expiration date provided" at bounding box center [554, 575] width 12 height 12
checkbox input "true"
click at [607, 643] on input "Issuing Authority" at bounding box center [696, 648] width 296 height 33
type input "SS ADMIN"
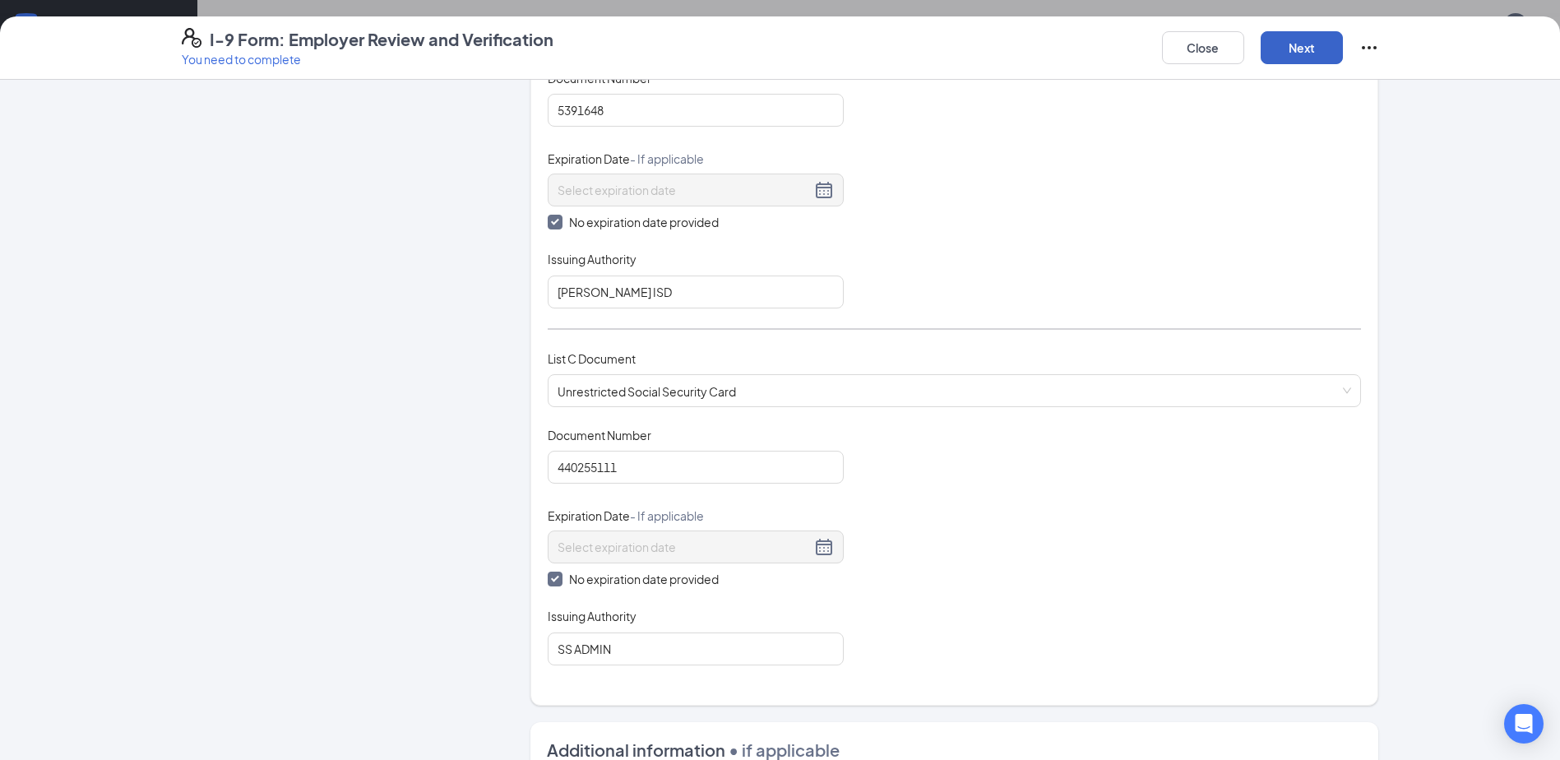
click at [1301, 37] on button "Next" at bounding box center [1302, 47] width 82 height 33
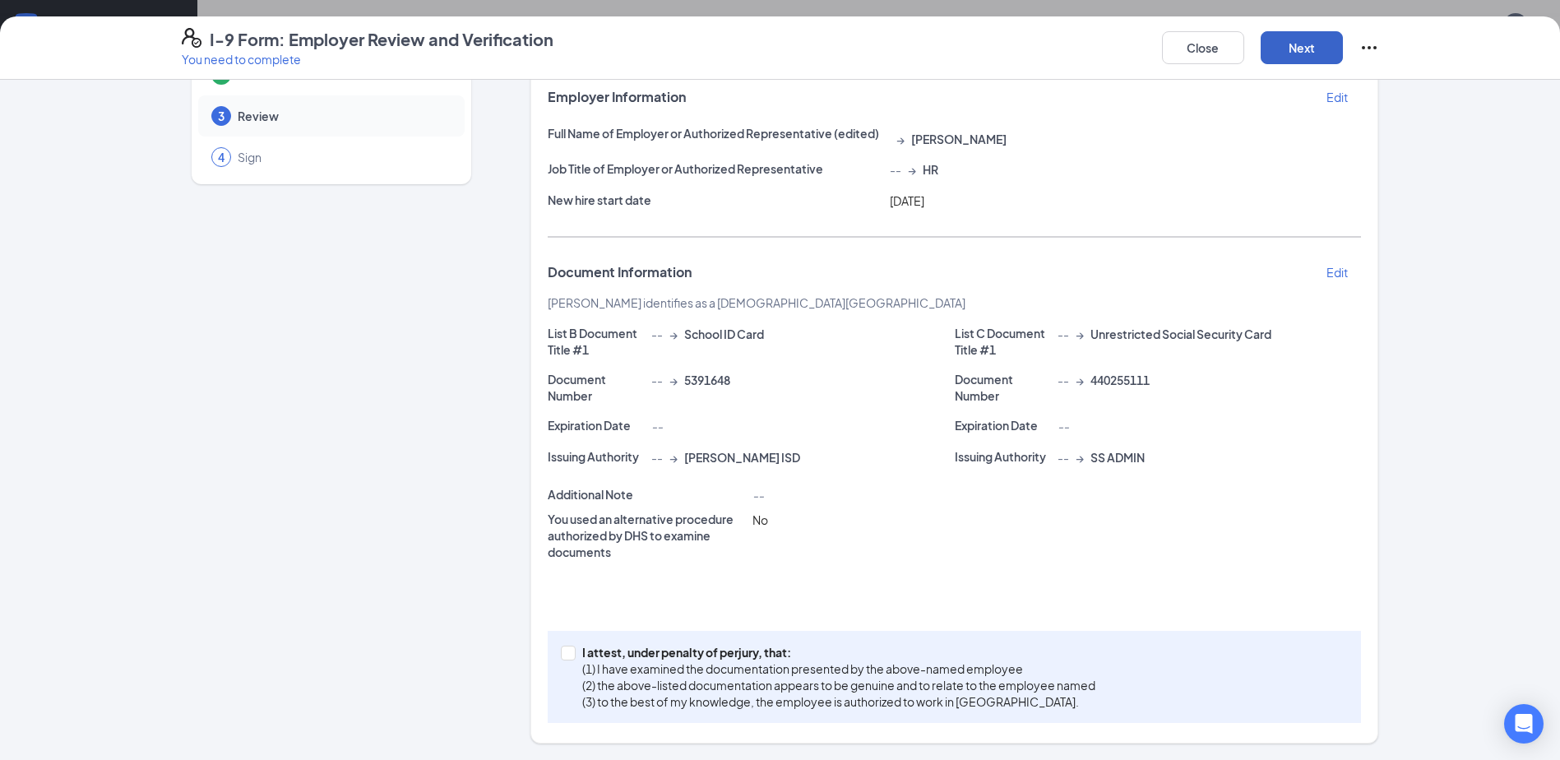
scroll to position [100, 0]
click at [674, 668] on p "(1) I have examined the documentation presented by the above-named employee" at bounding box center [838, 668] width 513 height 16
click at [572, 657] on input "I attest, under penalty of [PERSON_NAME], that: (1) I have examined the documen…" at bounding box center [567, 652] width 12 height 12
checkbox input "true"
click at [1319, 29] on div "Close Next" at bounding box center [1270, 47] width 217 height 39
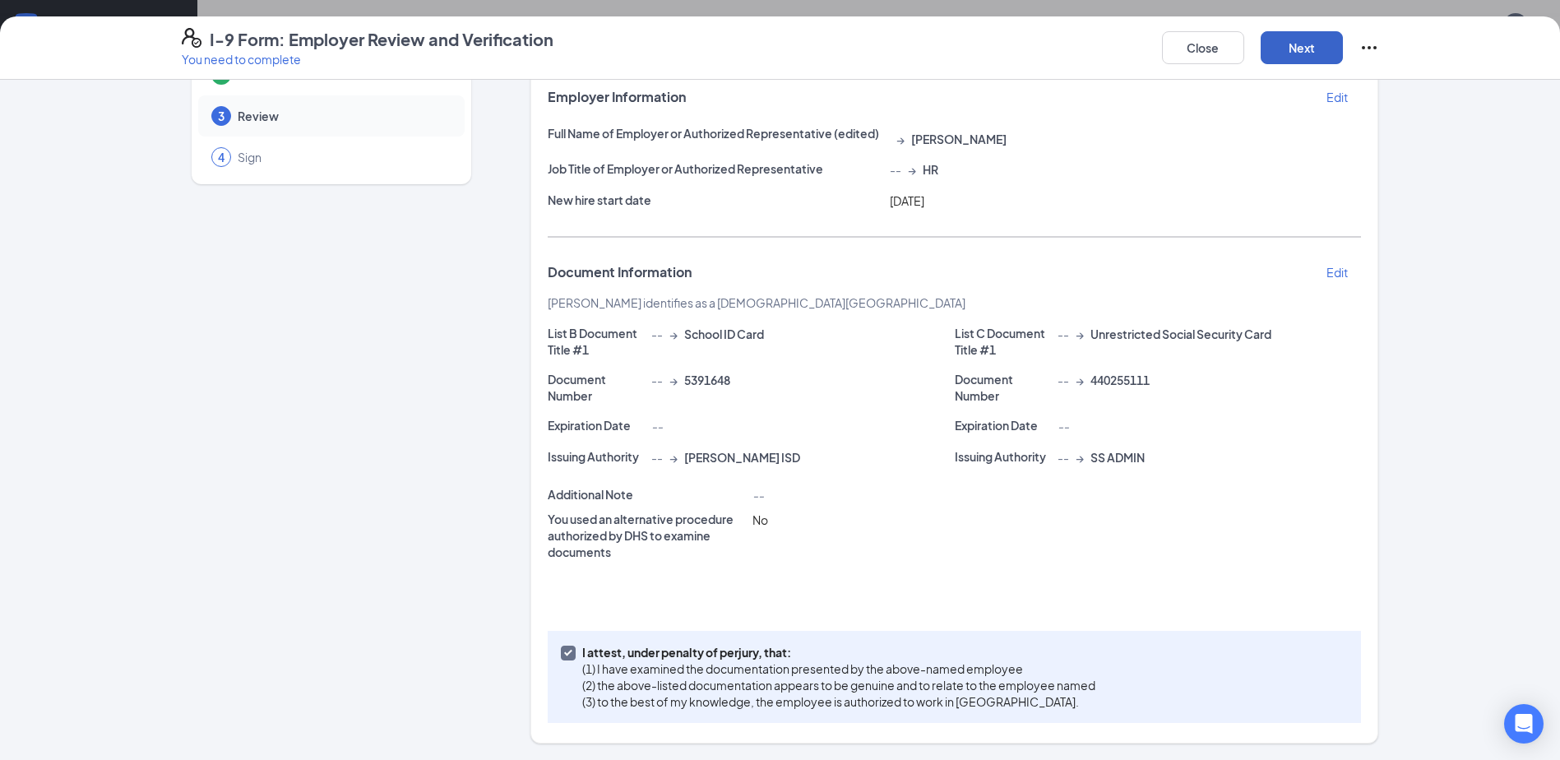
click at [1320, 39] on button "Next" at bounding box center [1302, 47] width 82 height 33
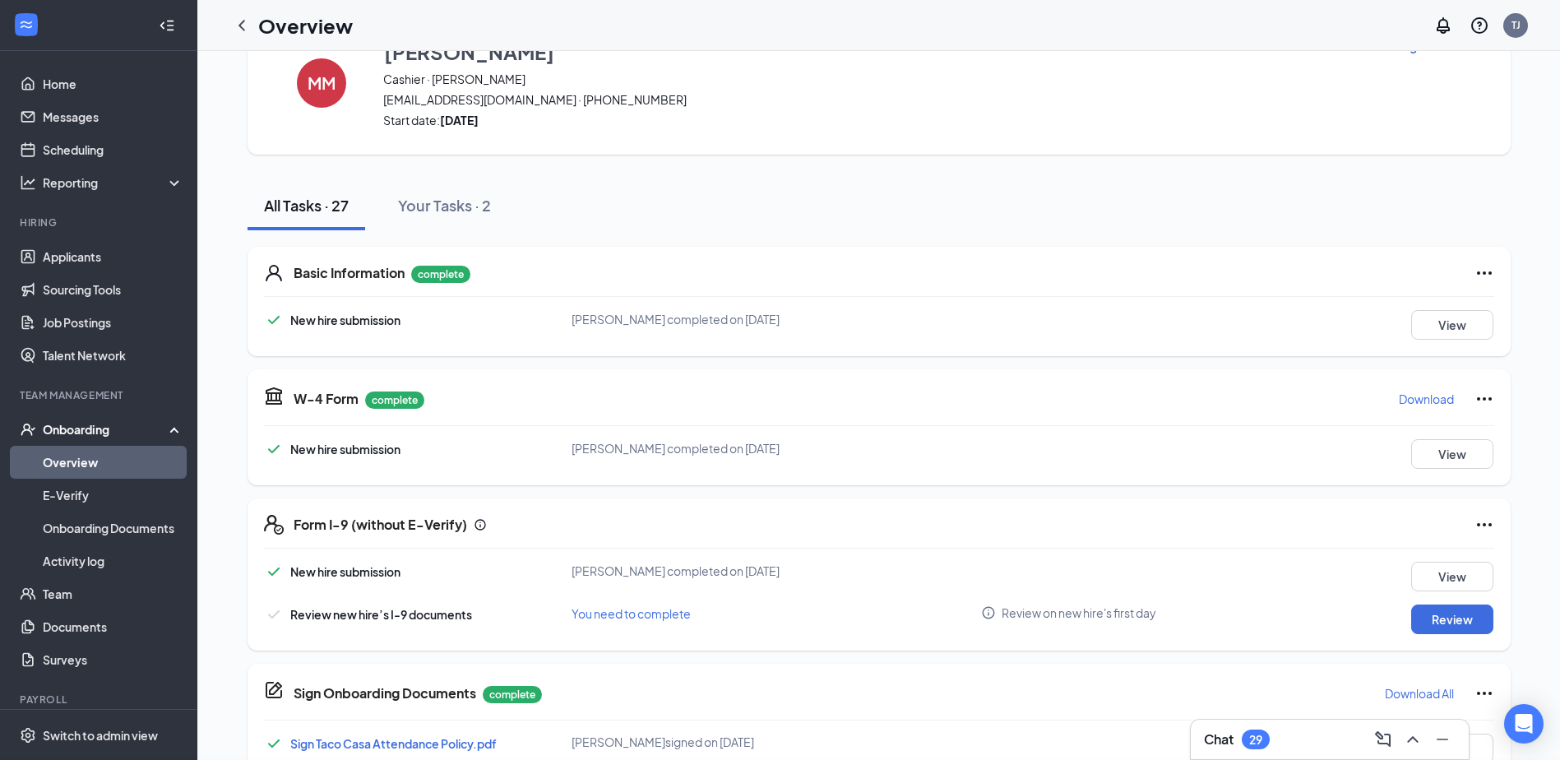
scroll to position [0, 0]
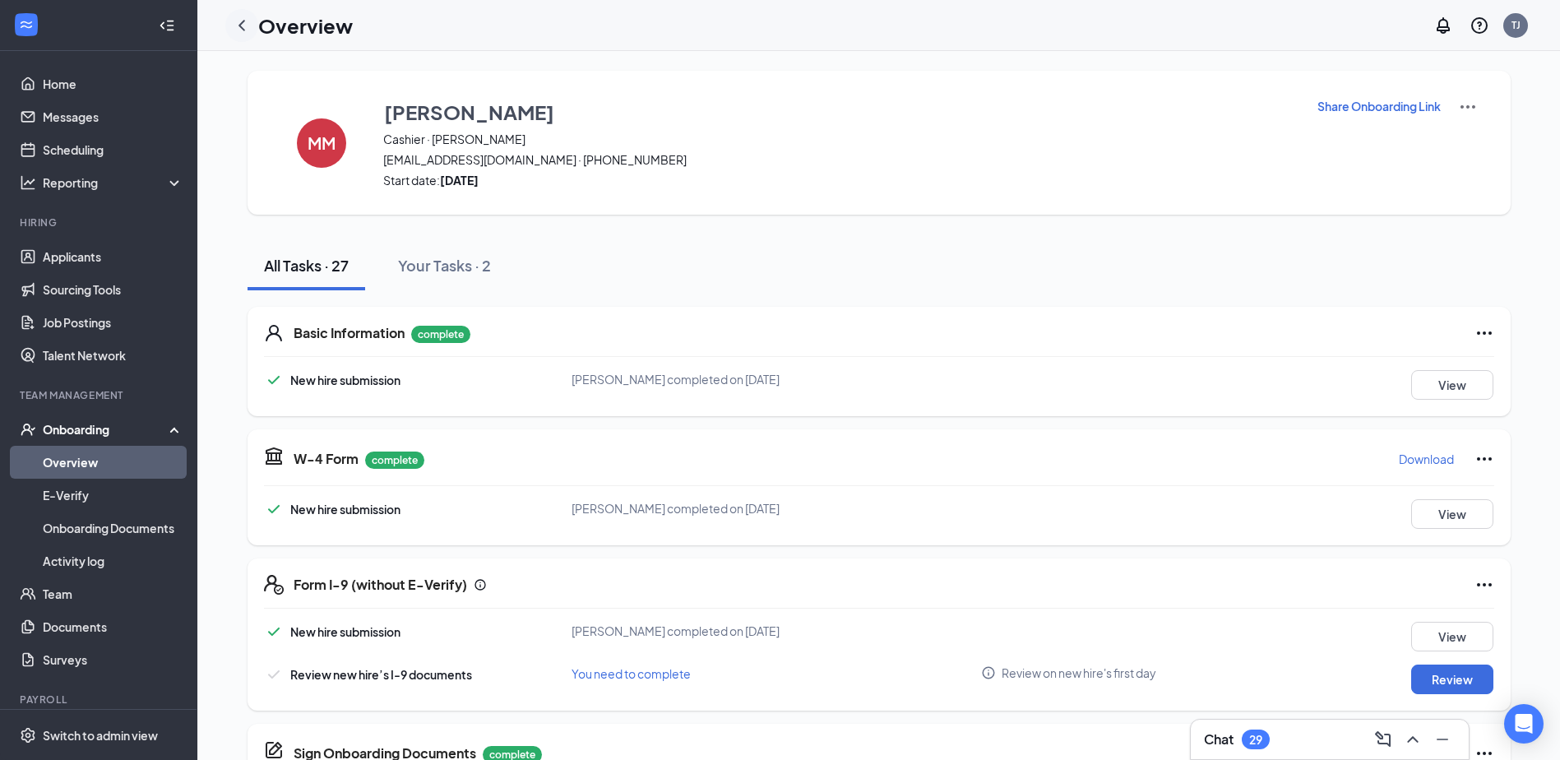
click at [233, 26] on icon "ChevronLeft" at bounding box center [242, 26] width 20 height 20
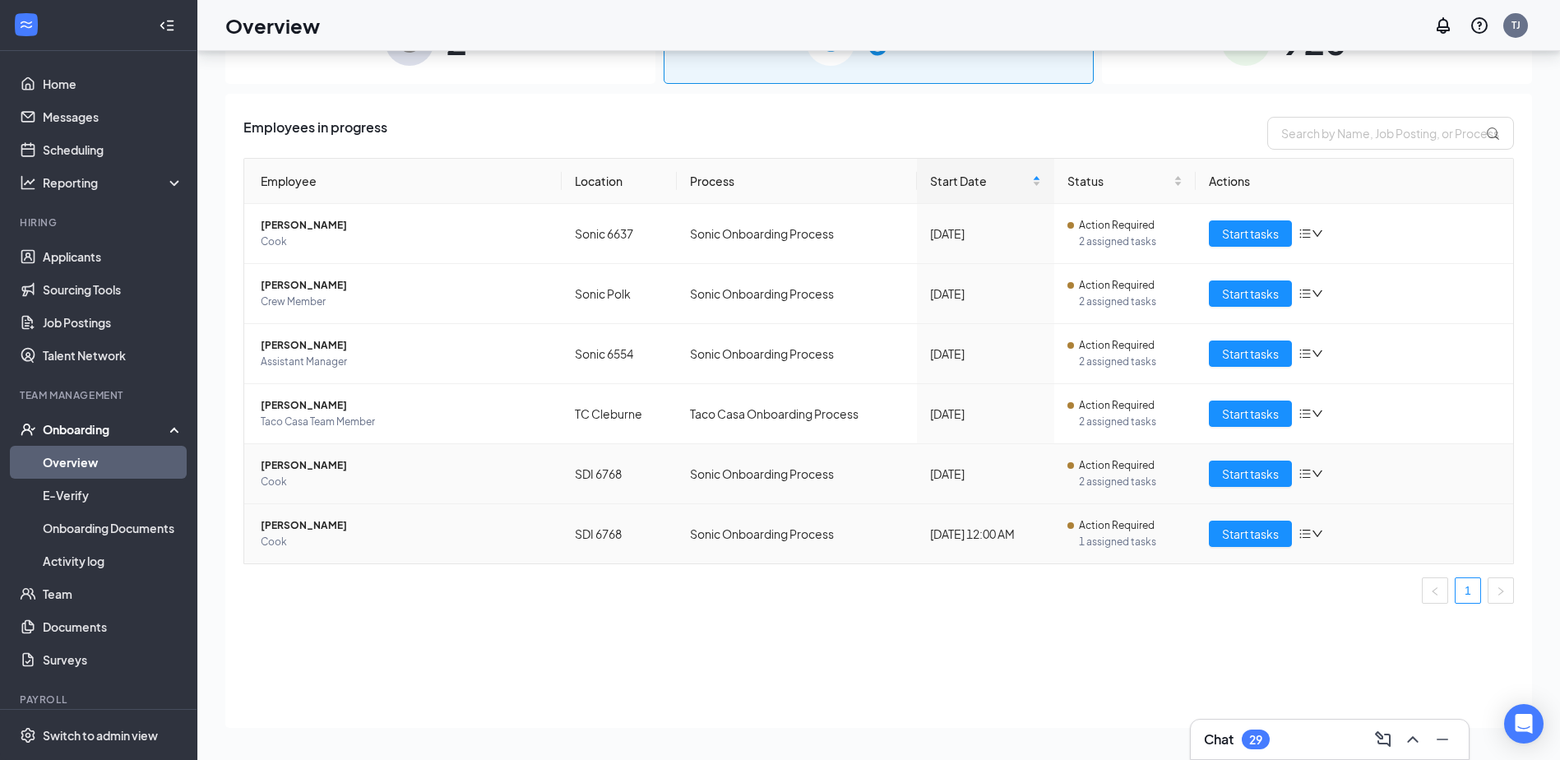
scroll to position [74, 0]
click at [1250, 539] on span "Start tasks" at bounding box center [1250, 533] width 57 height 18
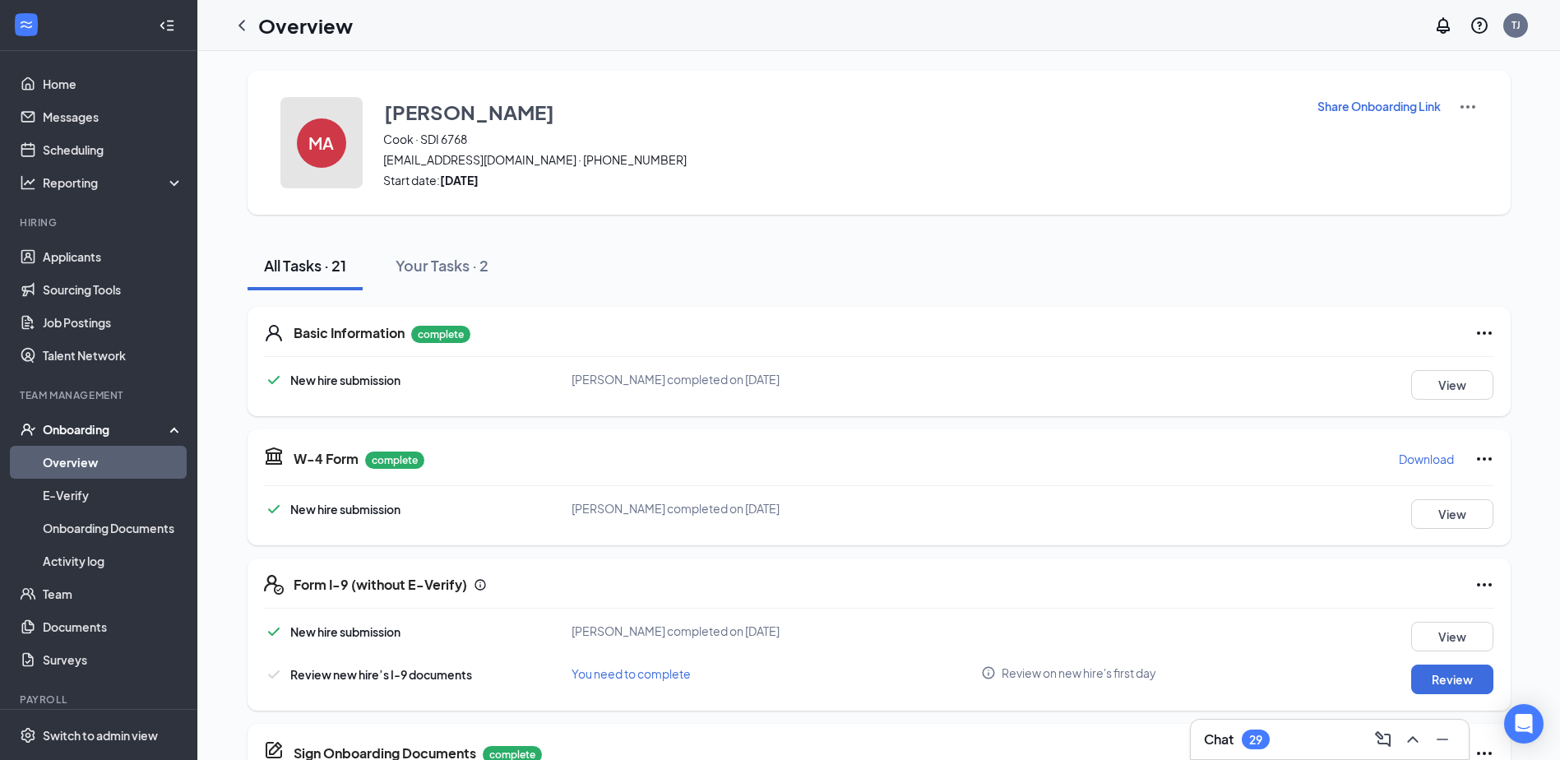
click at [298, 155] on button "MA" at bounding box center [321, 142] width 82 height 91
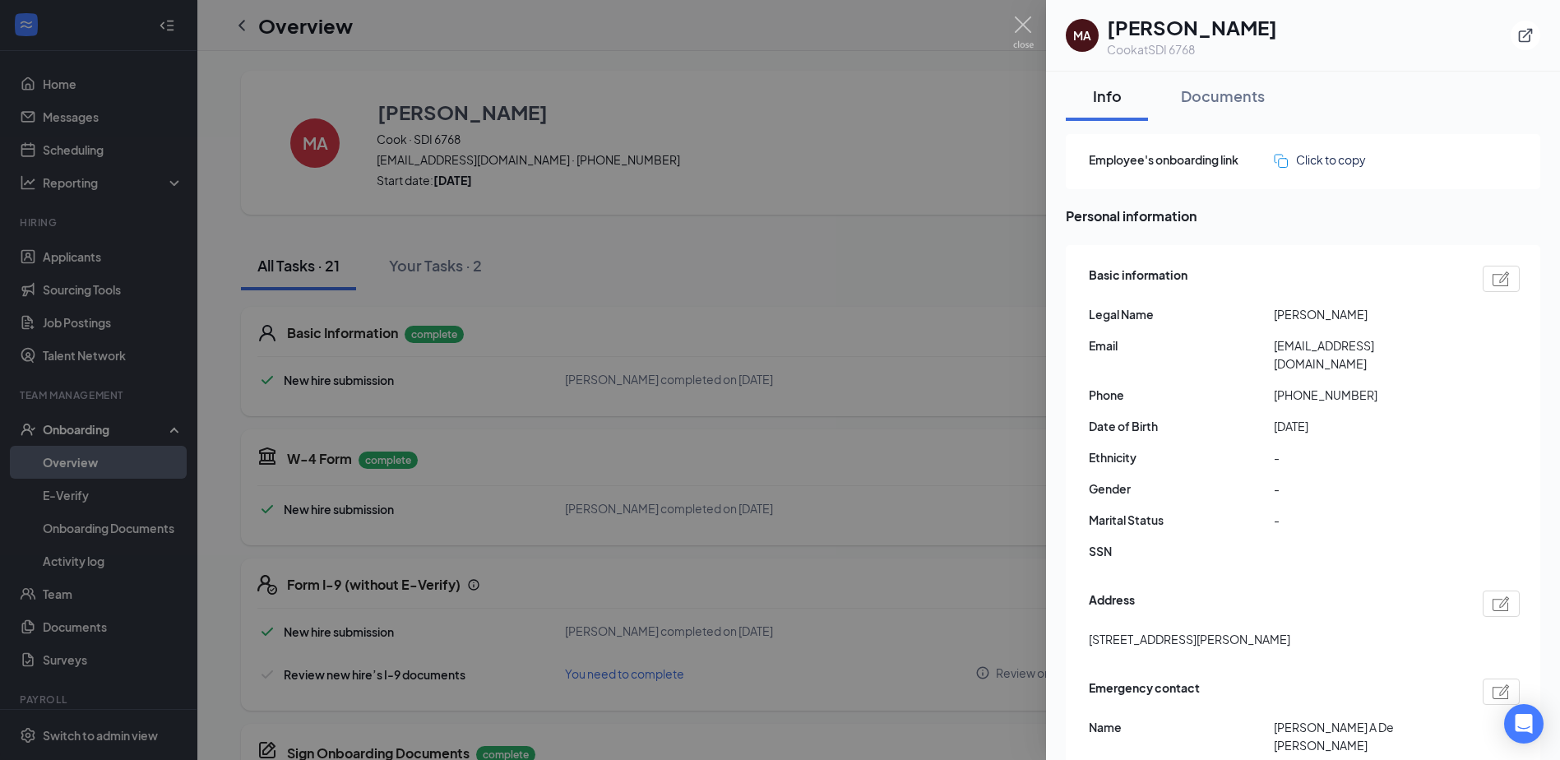
click at [833, 391] on div at bounding box center [780, 380] width 1560 height 760
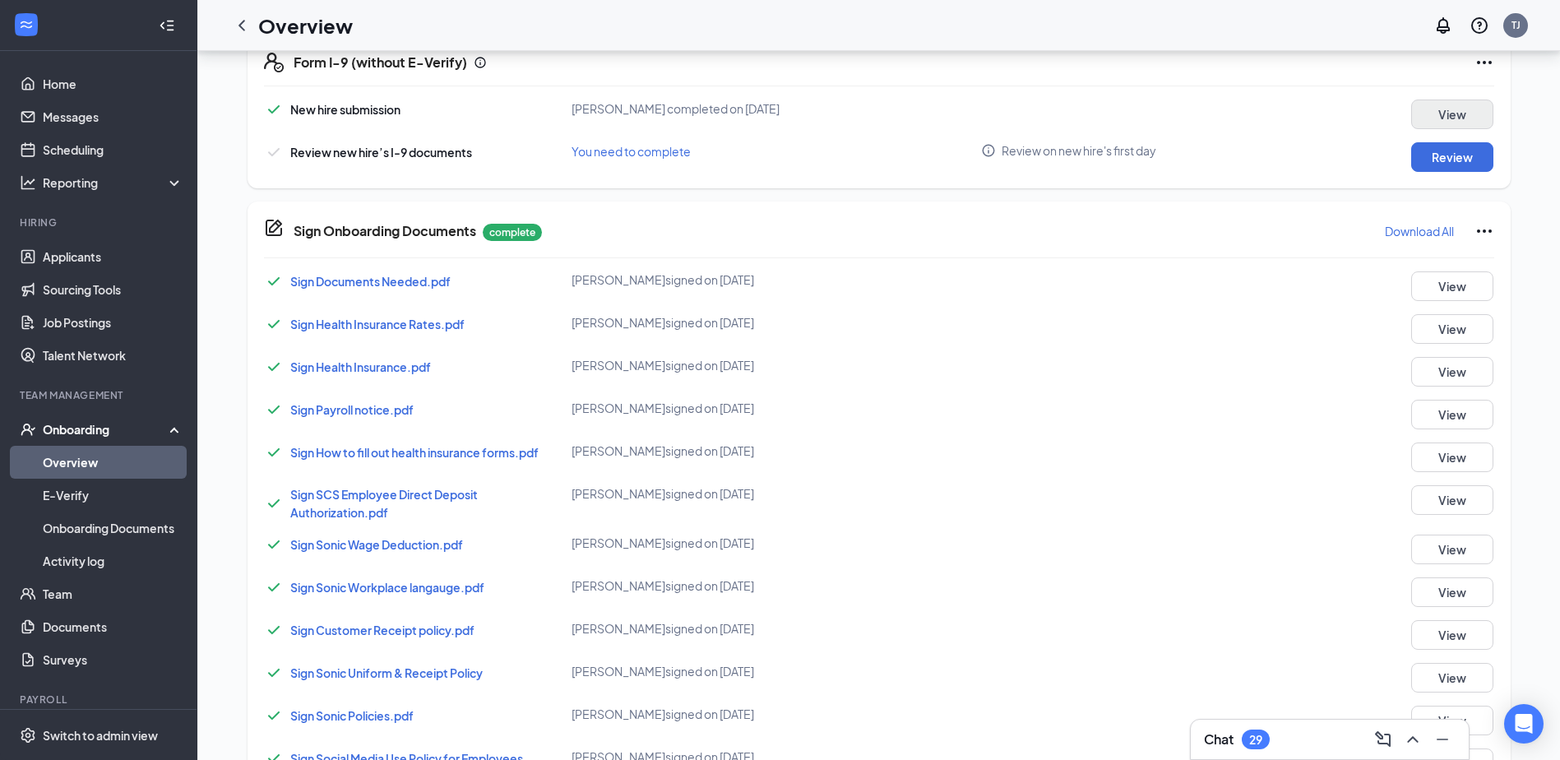
scroll to position [377, 0]
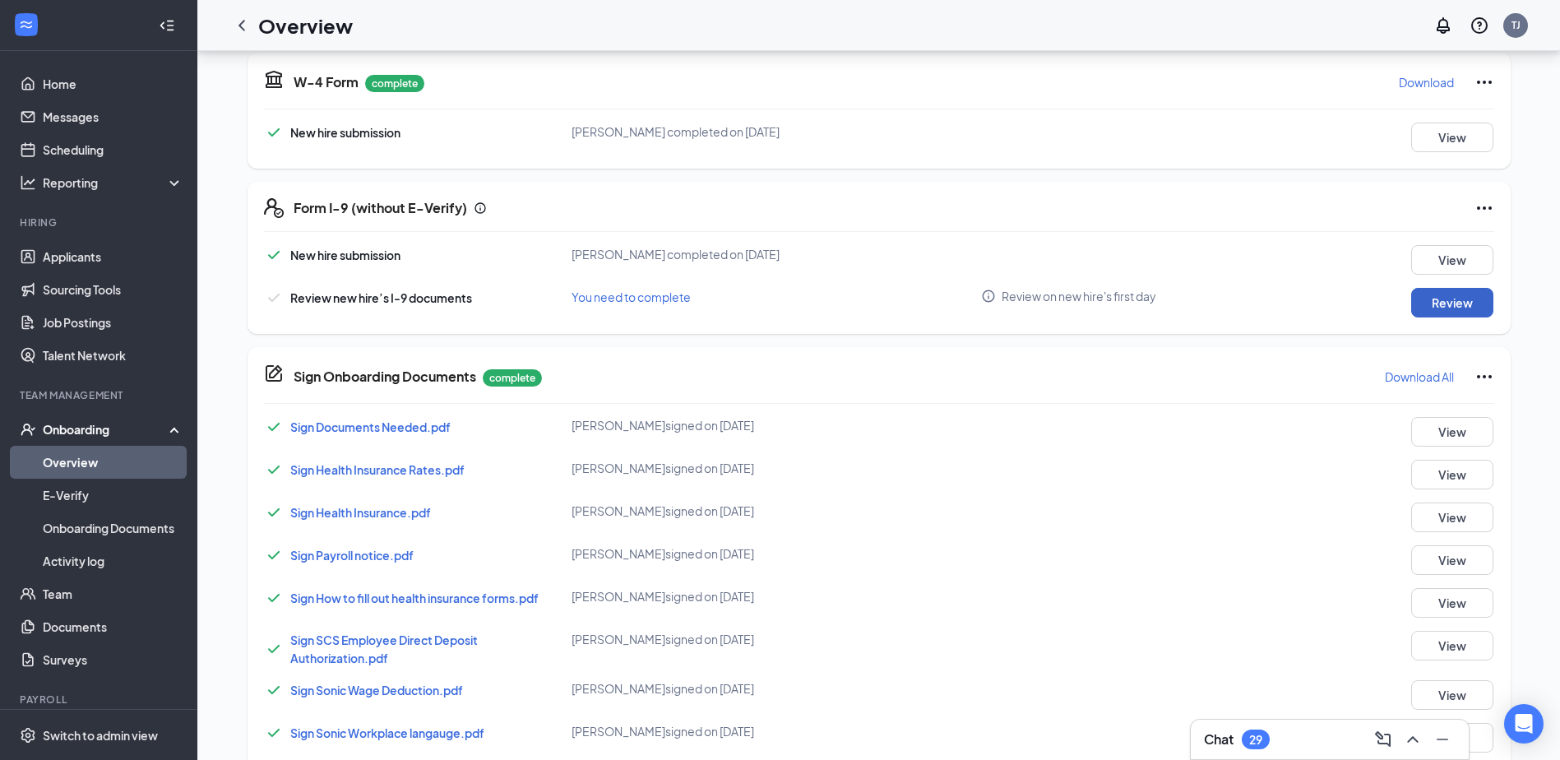
click at [1431, 307] on button "Review" at bounding box center [1452, 303] width 82 height 30
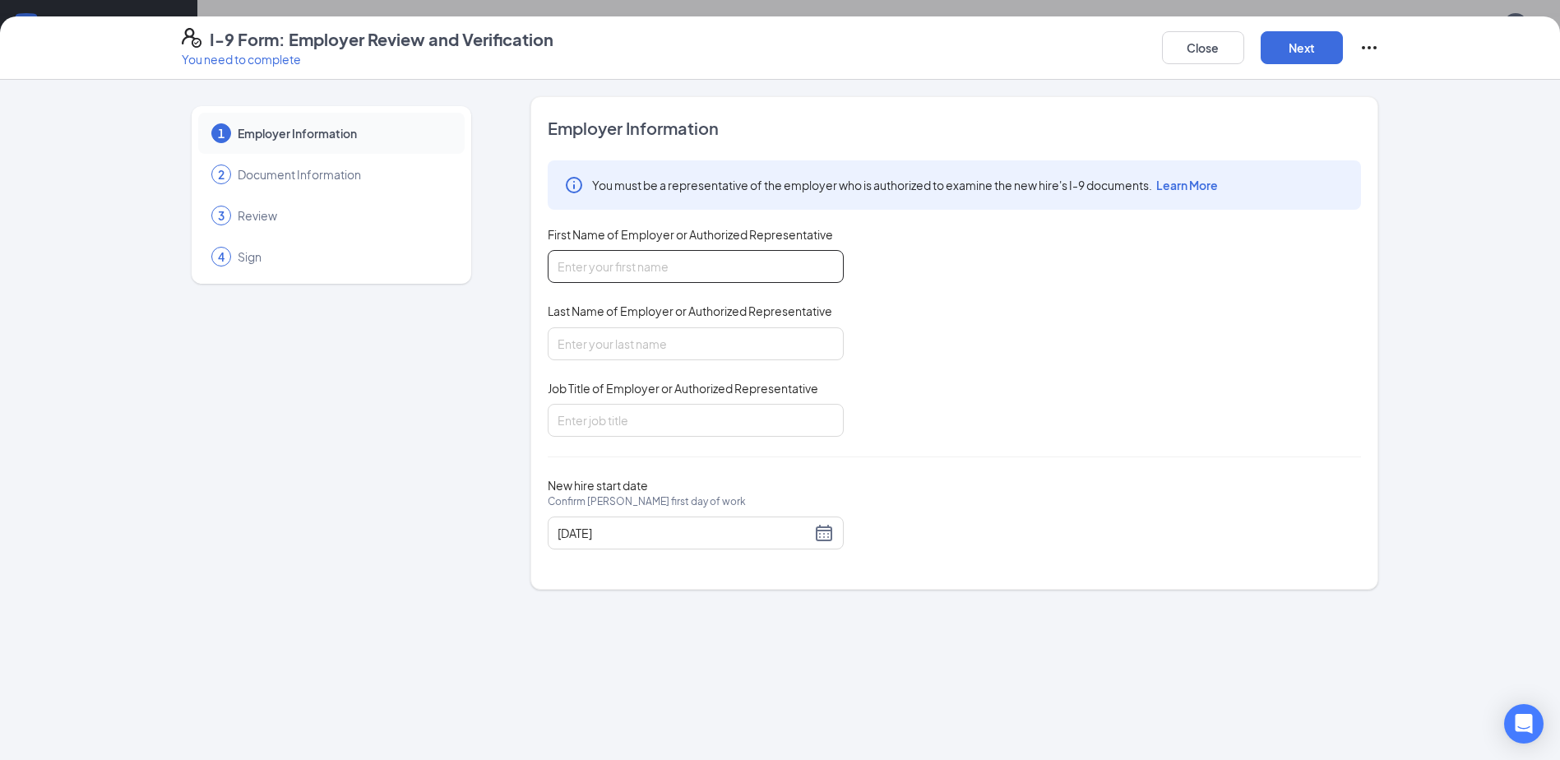
click at [701, 275] on input "First Name of Employer or Authorized Representative" at bounding box center [696, 266] width 296 height 33
type input "Hoda"
type input "Iskandarani"
type input "HR"
click at [1317, 42] on button "Next" at bounding box center [1302, 47] width 82 height 33
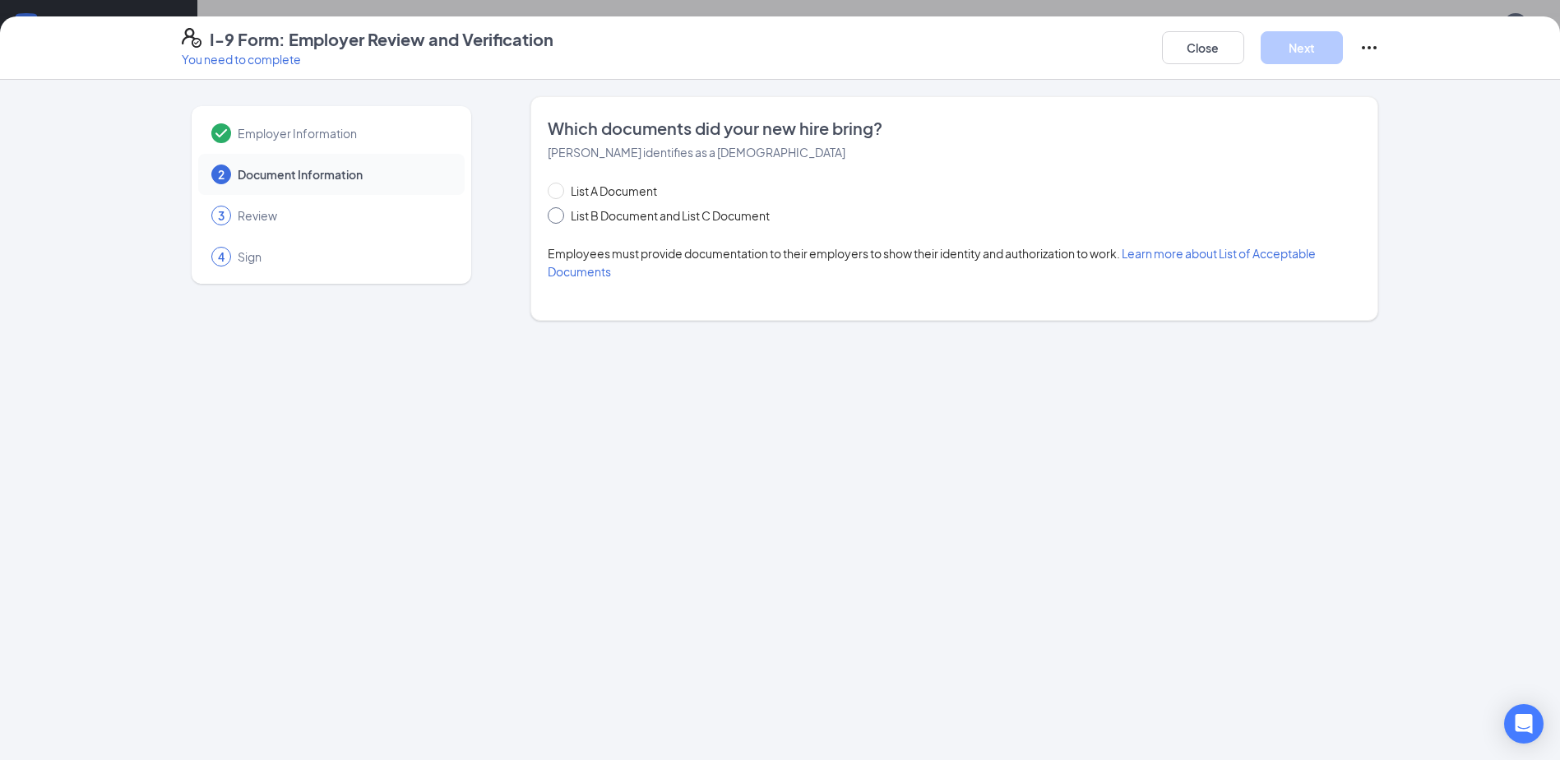
click at [736, 211] on span "List B Document and List C Document" at bounding box center [670, 215] width 212 height 18
click at [559, 211] on input "List B Document and List C Document" at bounding box center [554, 213] width 12 height 12
radio input "true"
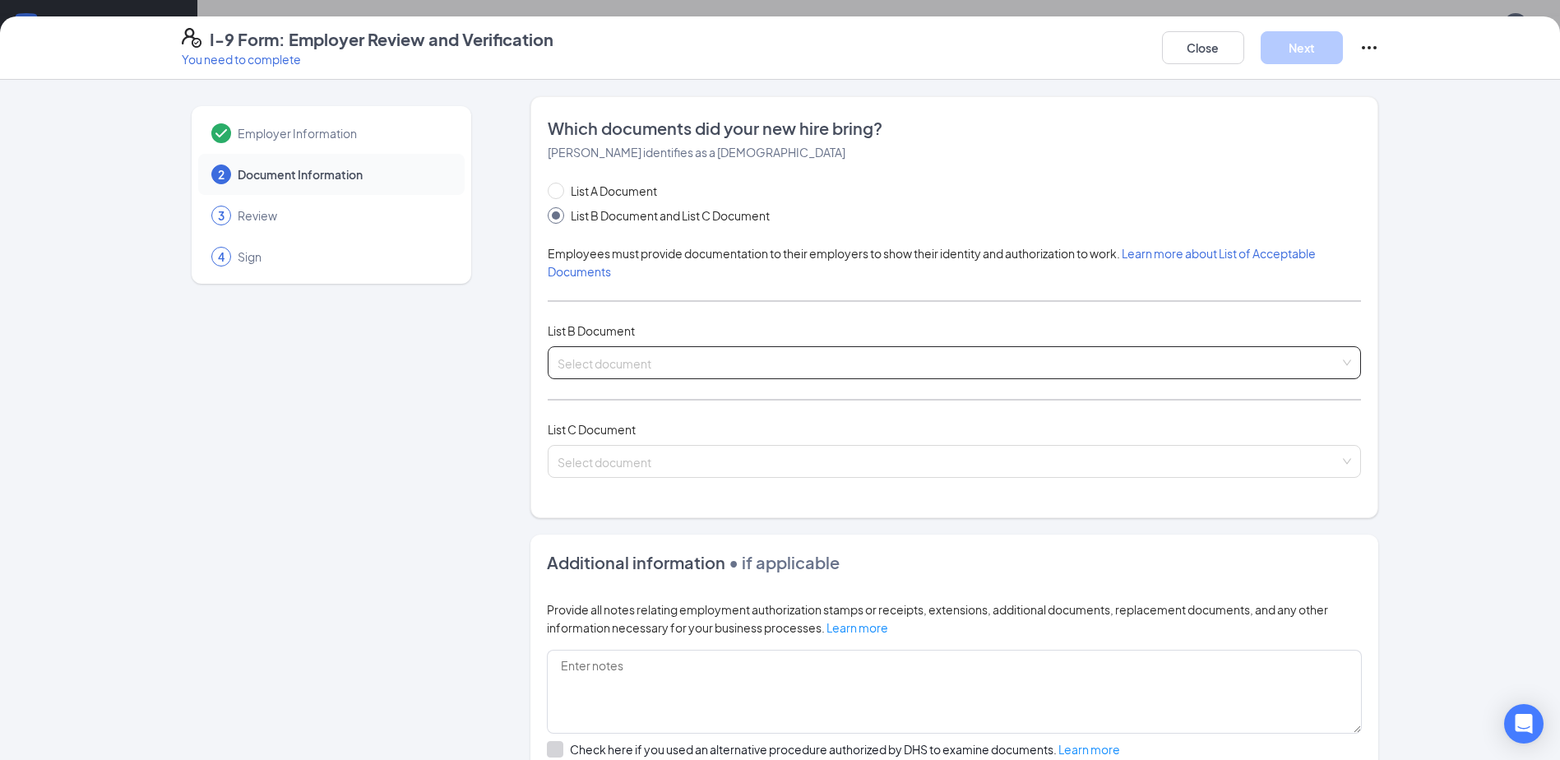
click at [681, 361] on input "search" at bounding box center [949, 359] width 782 height 25
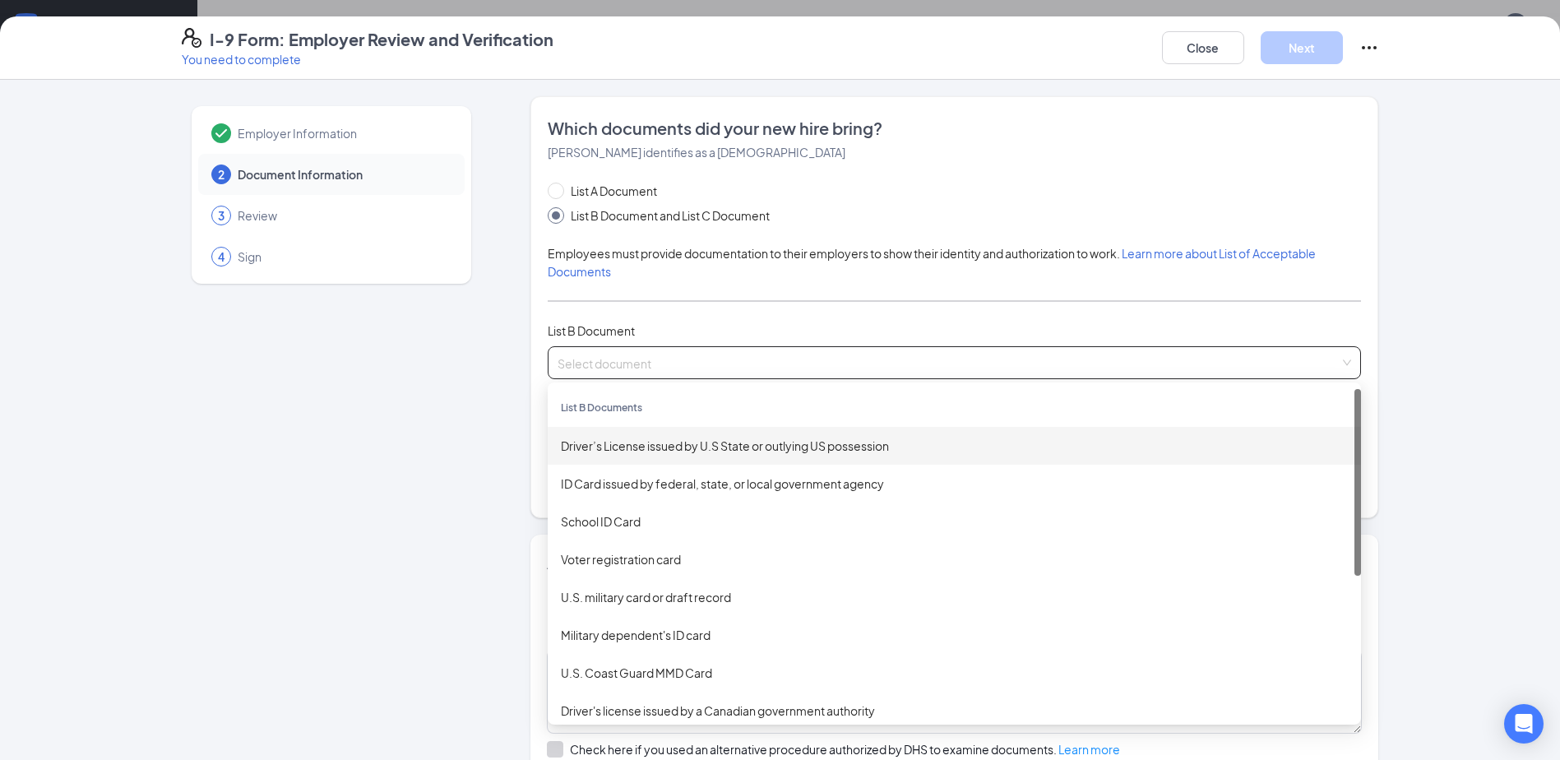
click at [680, 461] on div "Driver’s License issued by U.S State or outlying US possession" at bounding box center [954, 446] width 813 height 38
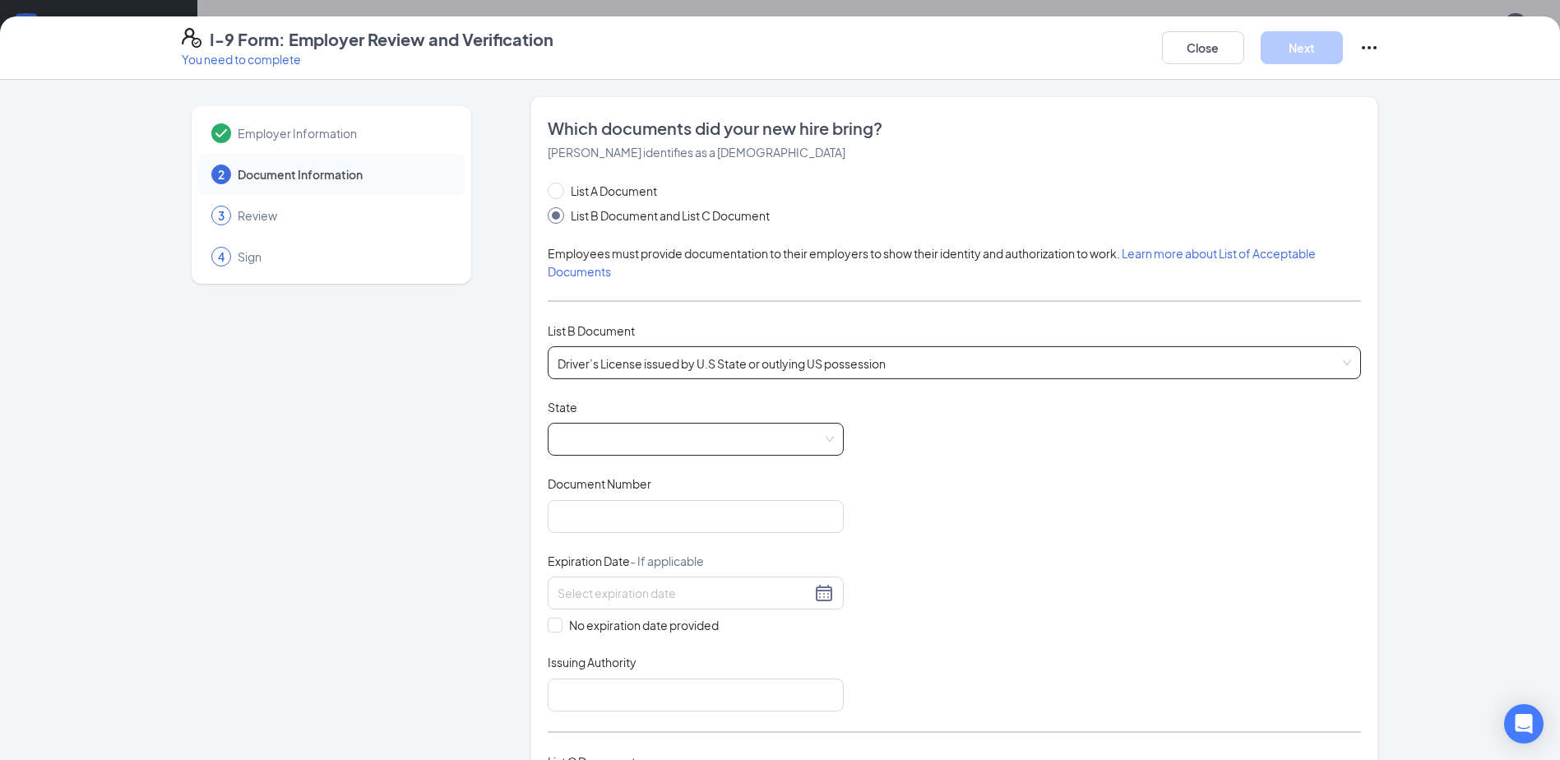
click at [745, 448] on span at bounding box center [696, 439] width 276 height 31
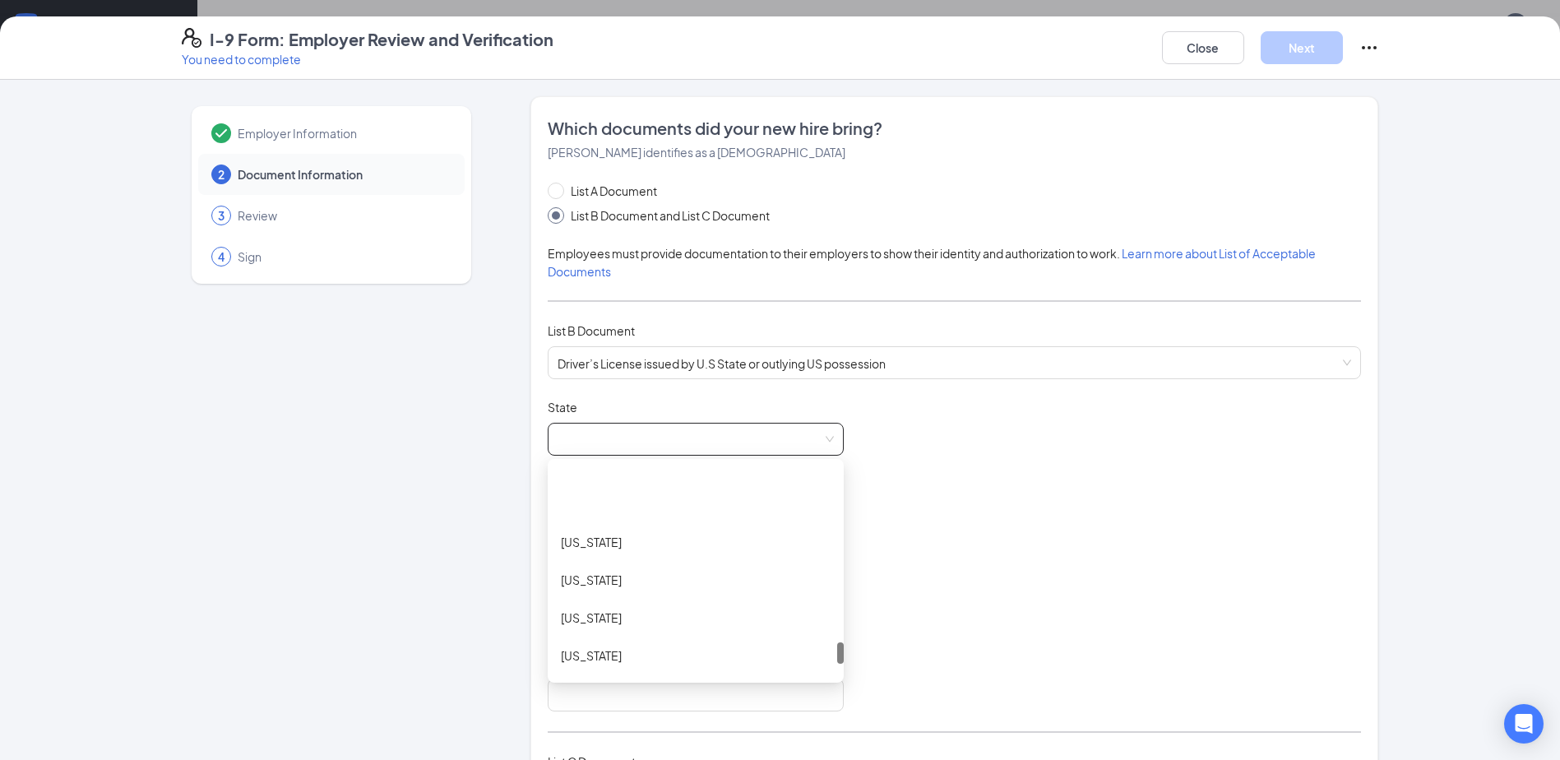
scroll to position [1727, 0]
click at [630, 534] on div "[US_STATE]" at bounding box center [696, 535] width 270 height 18
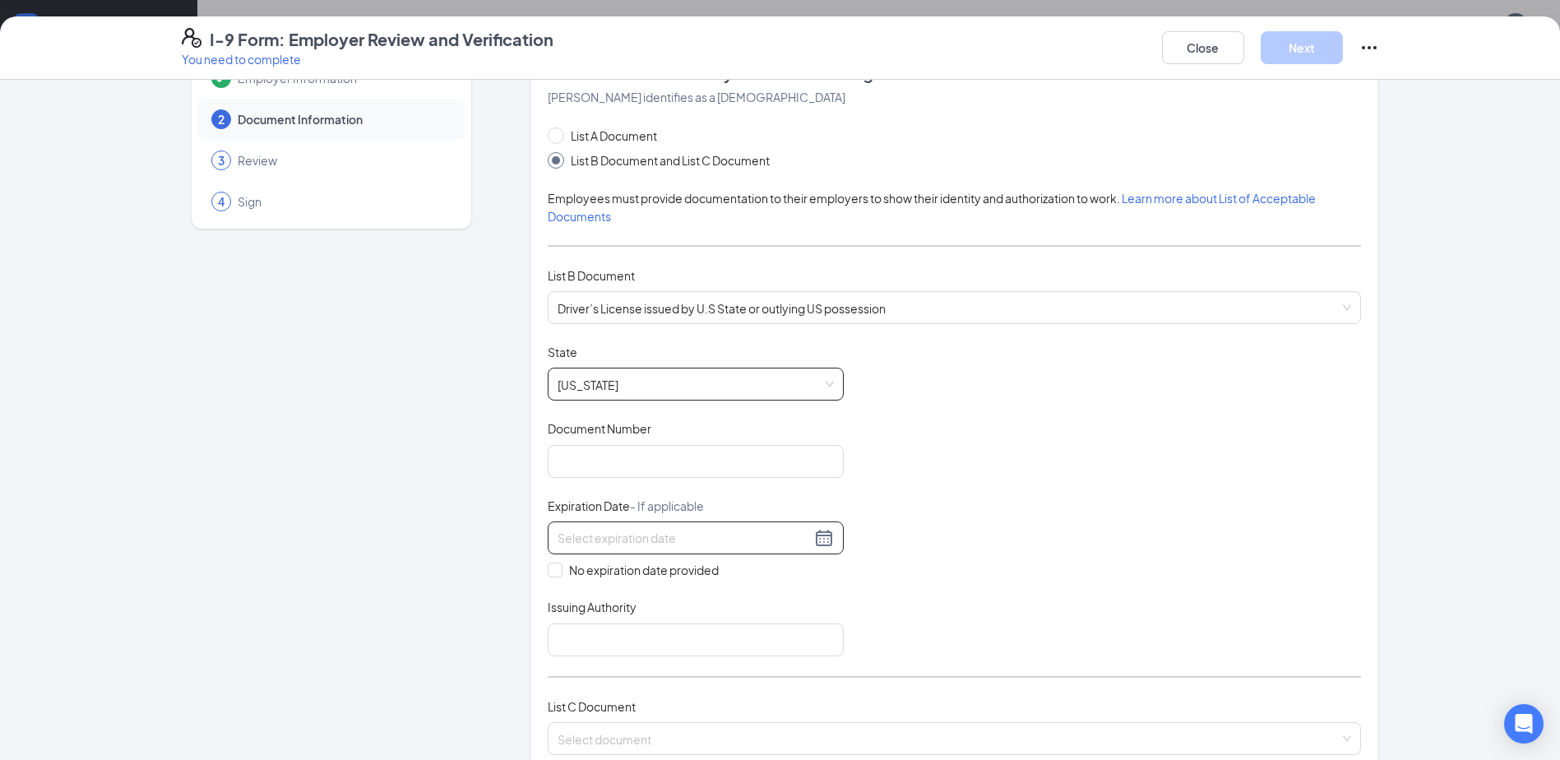
scroll to position [0, 0]
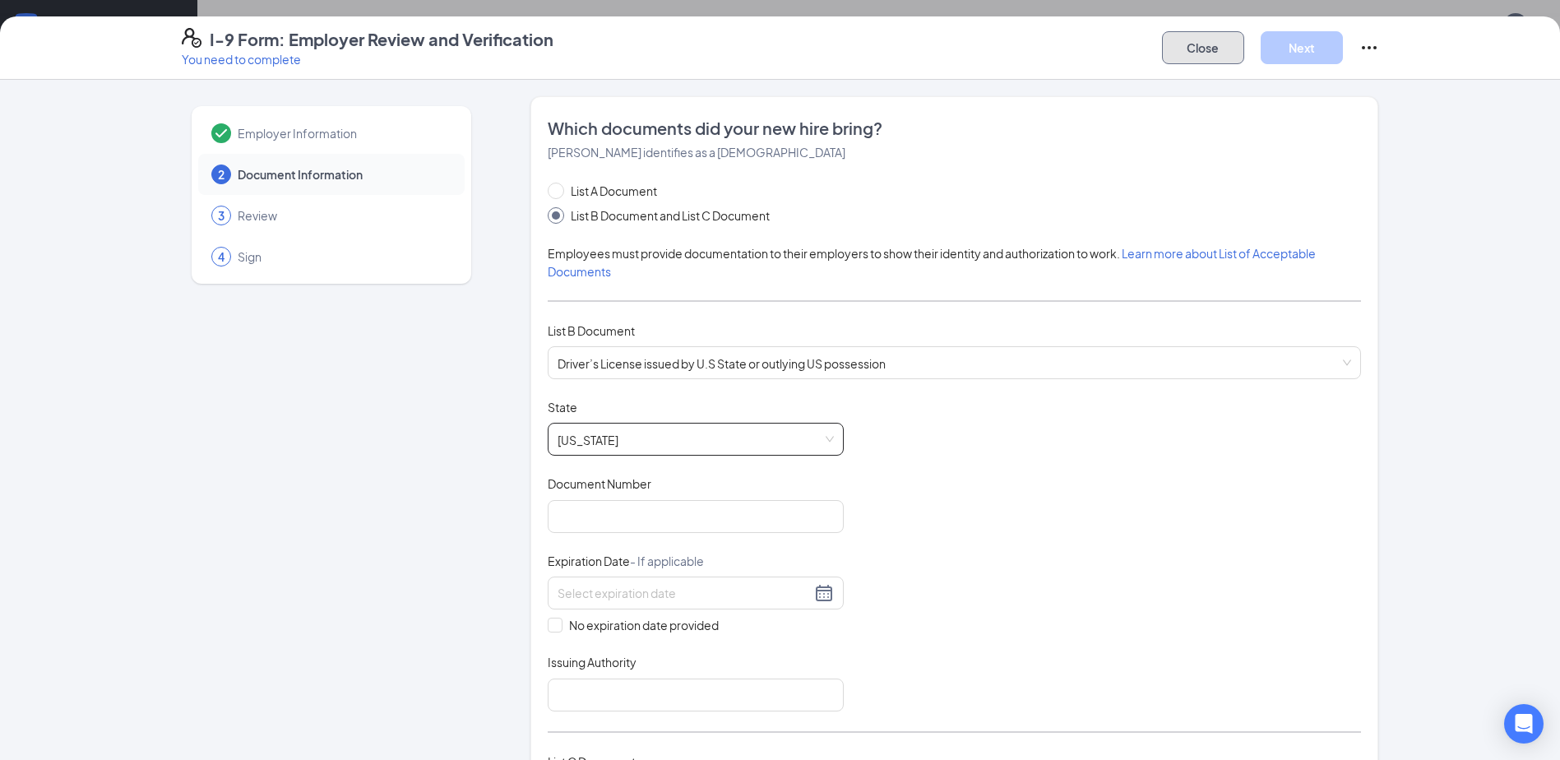
click at [1214, 51] on button "Close" at bounding box center [1203, 47] width 82 height 33
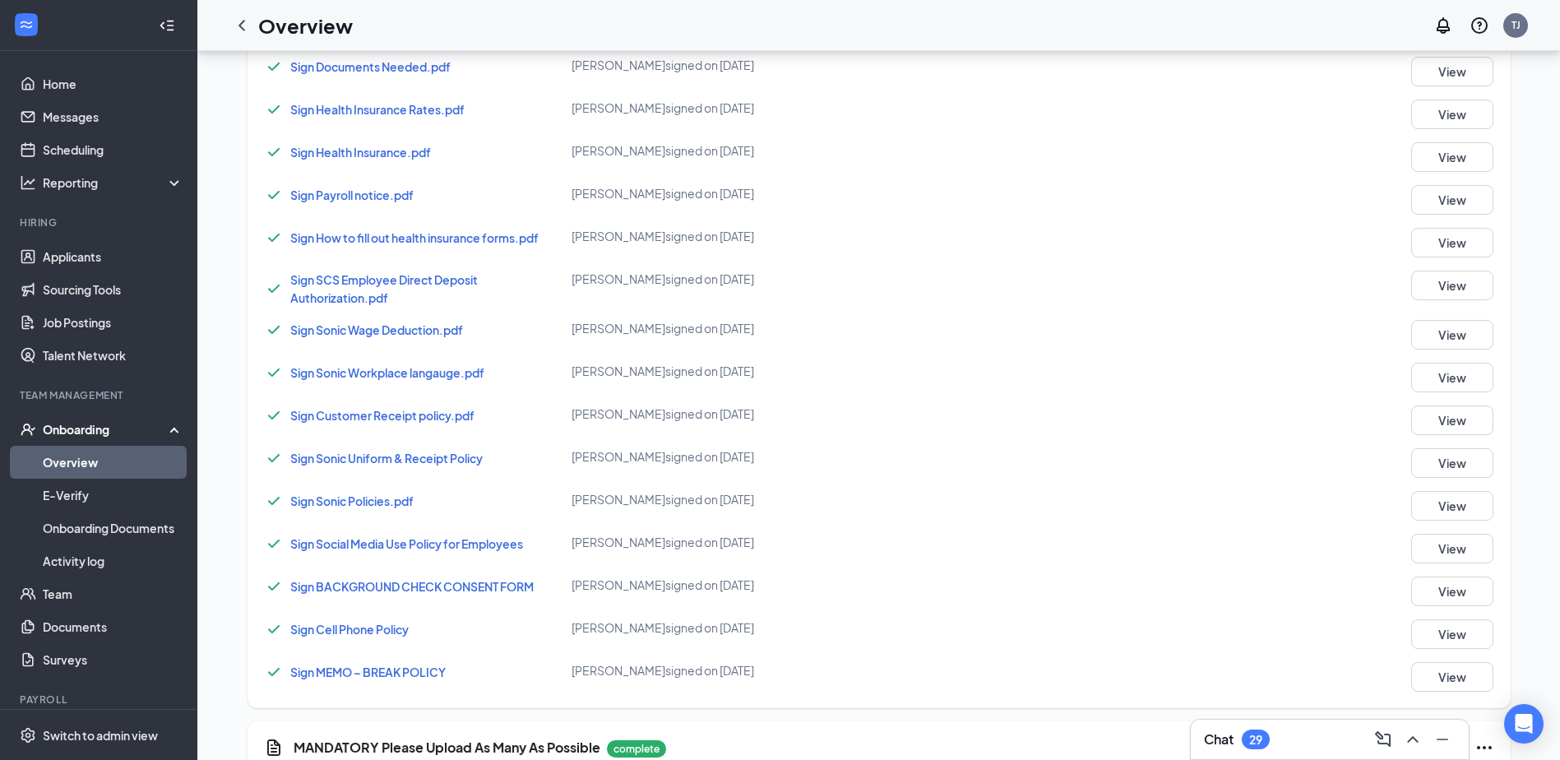
scroll to position [870, 0]
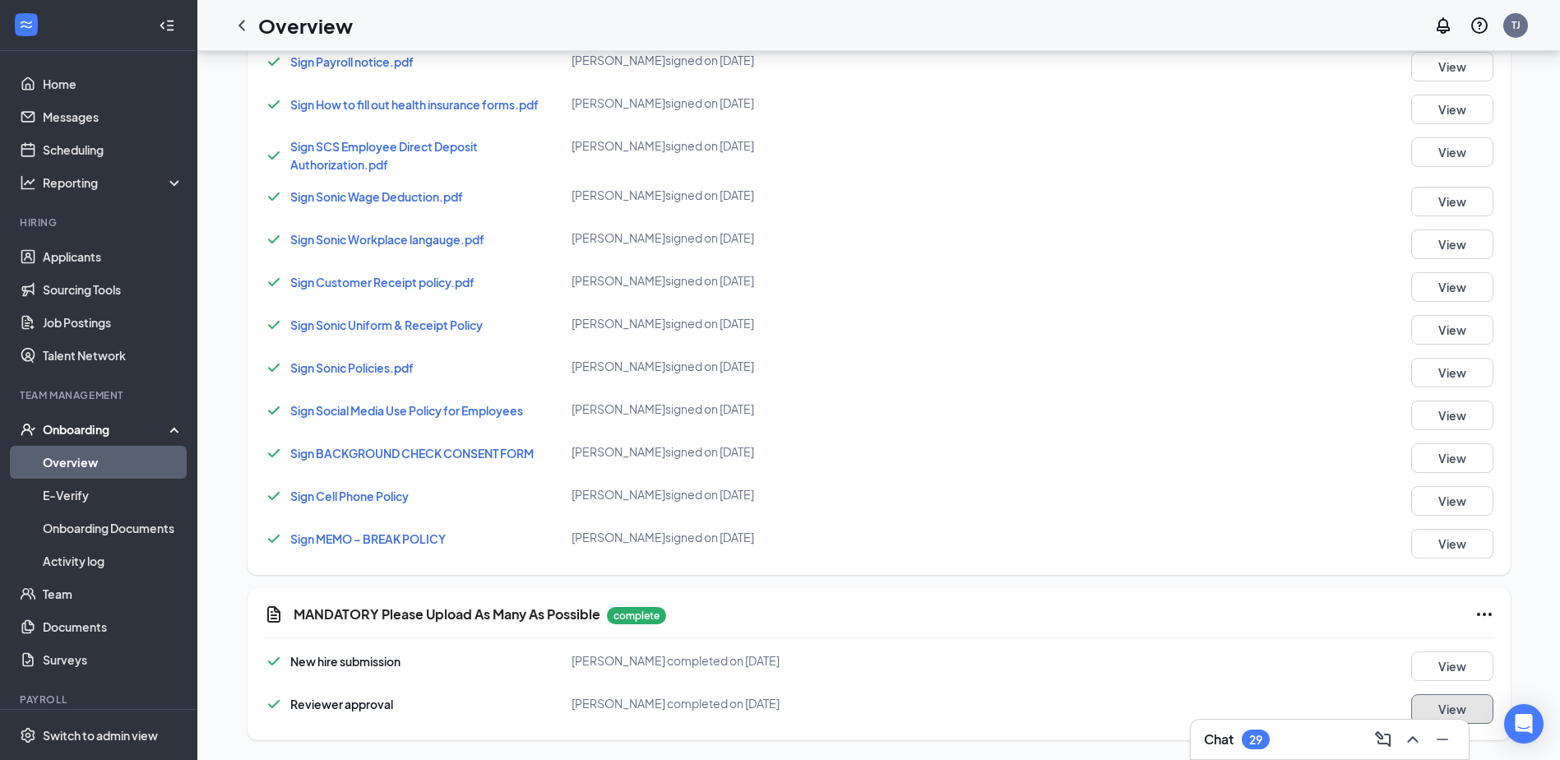
click at [1456, 712] on button "View" at bounding box center [1452, 709] width 82 height 30
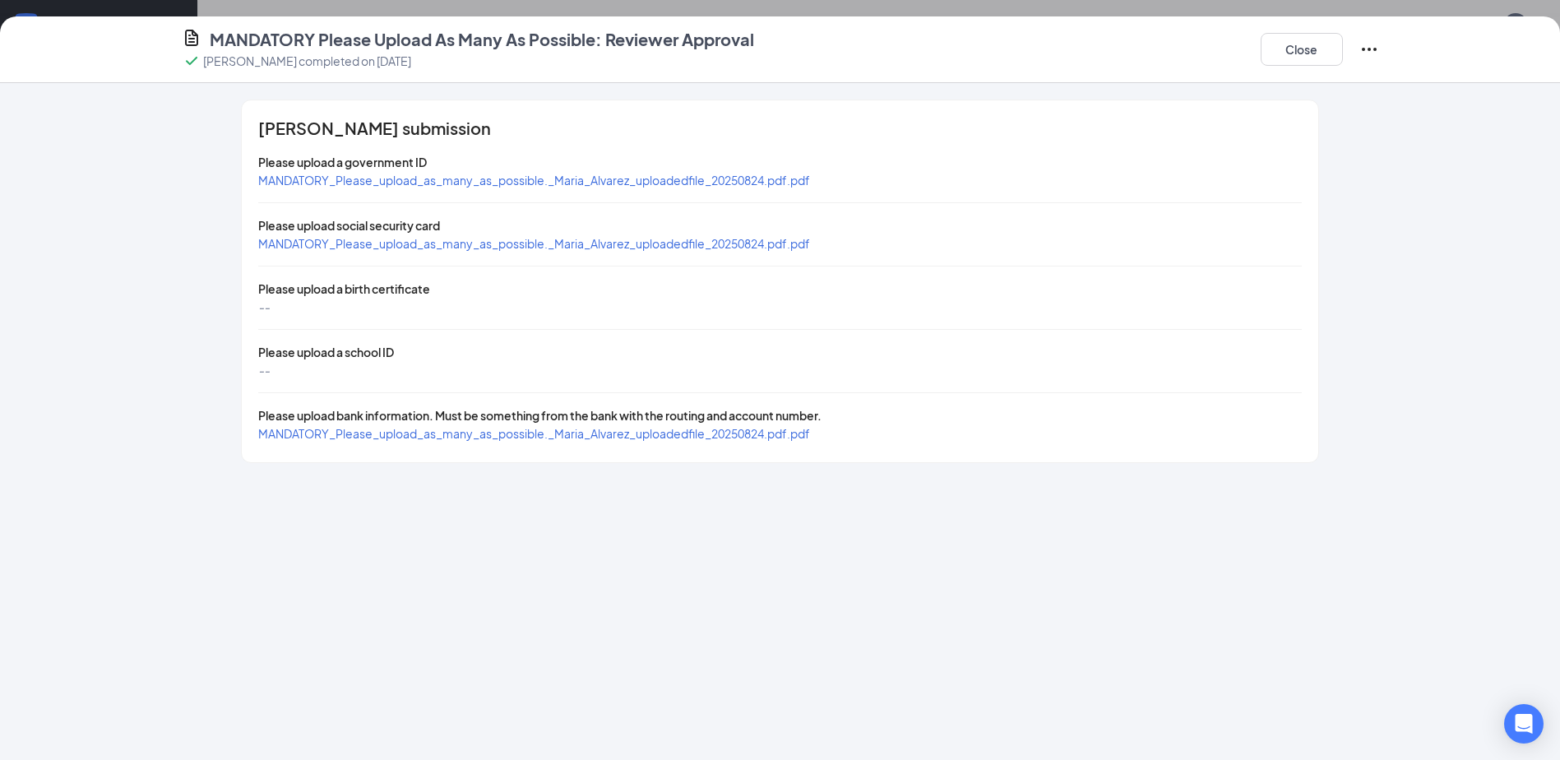
click at [530, 188] on div "MANDATORY_Please_upload_as_many_as_possible._Maria_Alvarez_uploadedfile_2025082…" at bounding box center [534, 180] width 552 height 18
click at [530, 178] on span "MANDATORY_Please_upload_as_many_as_possible._Maria_Alvarez_uploadedfile_2025082…" at bounding box center [534, 180] width 552 height 15
click at [435, 240] on span "MANDATORY_Please_upload_as_many_as_possible._Maria_Alvarez_uploadedfile_2025082…" at bounding box center [534, 243] width 552 height 15
drag, startPoint x: 365, startPoint y: 441, endPoint x: 363, endPoint y: 428, distance: 12.6
click at [365, 441] on div "MANDATORY_Please_upload_as_many_as_possible._Maria_Alvarez_uploadedfile_2025082…" at bounding box center [534, 433] width 552 height 18
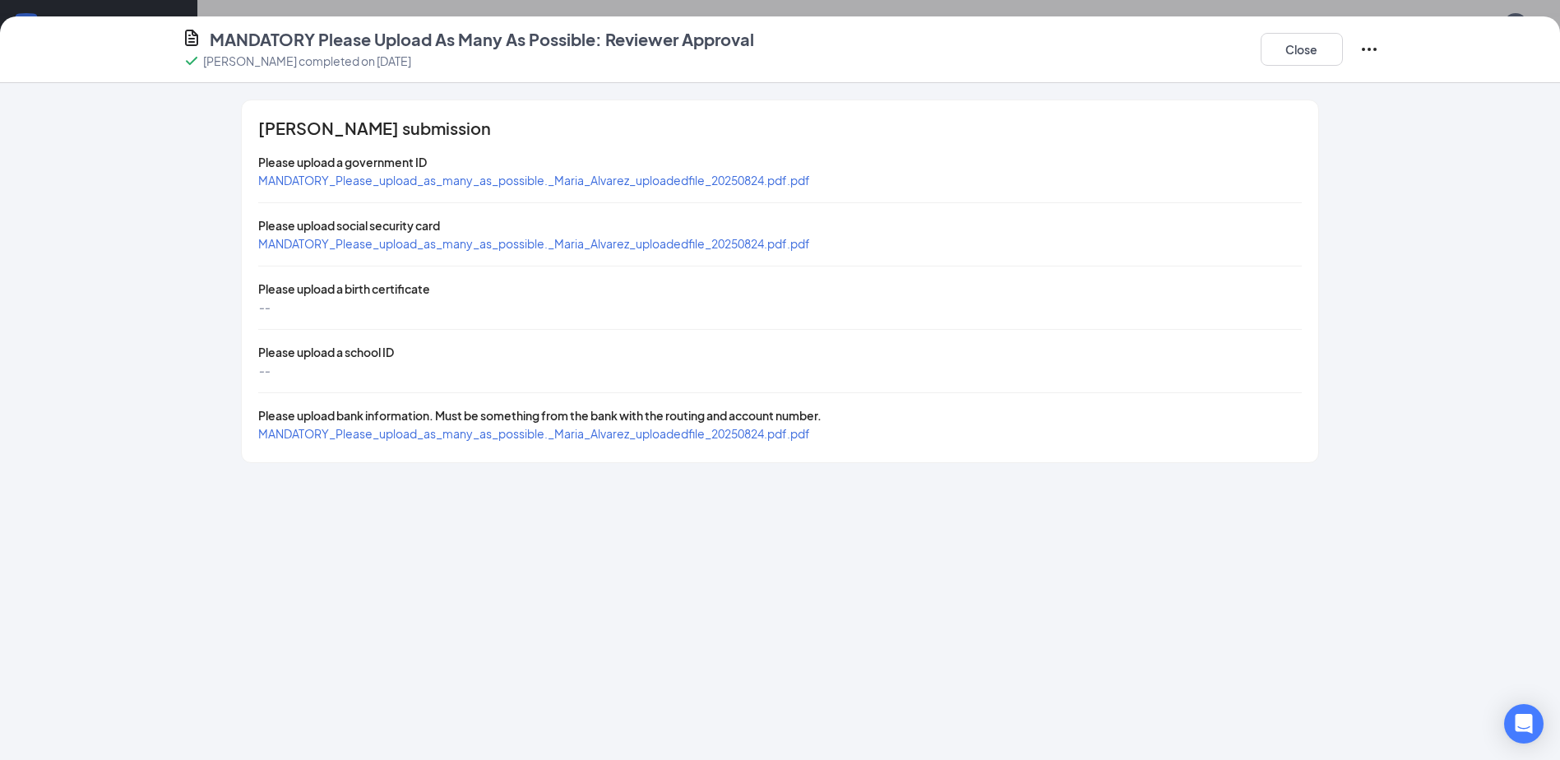
click at [326, 437] on span "MANDATORY_Please_upload_as_many_as_possible._Maria_Alvarez_uploadedfile_2025082…" at bounding box center [534, 433] width 552 height 15
click at [1288, 57] on button "Close" at bounding box center [1302, 49] width 82 height 33
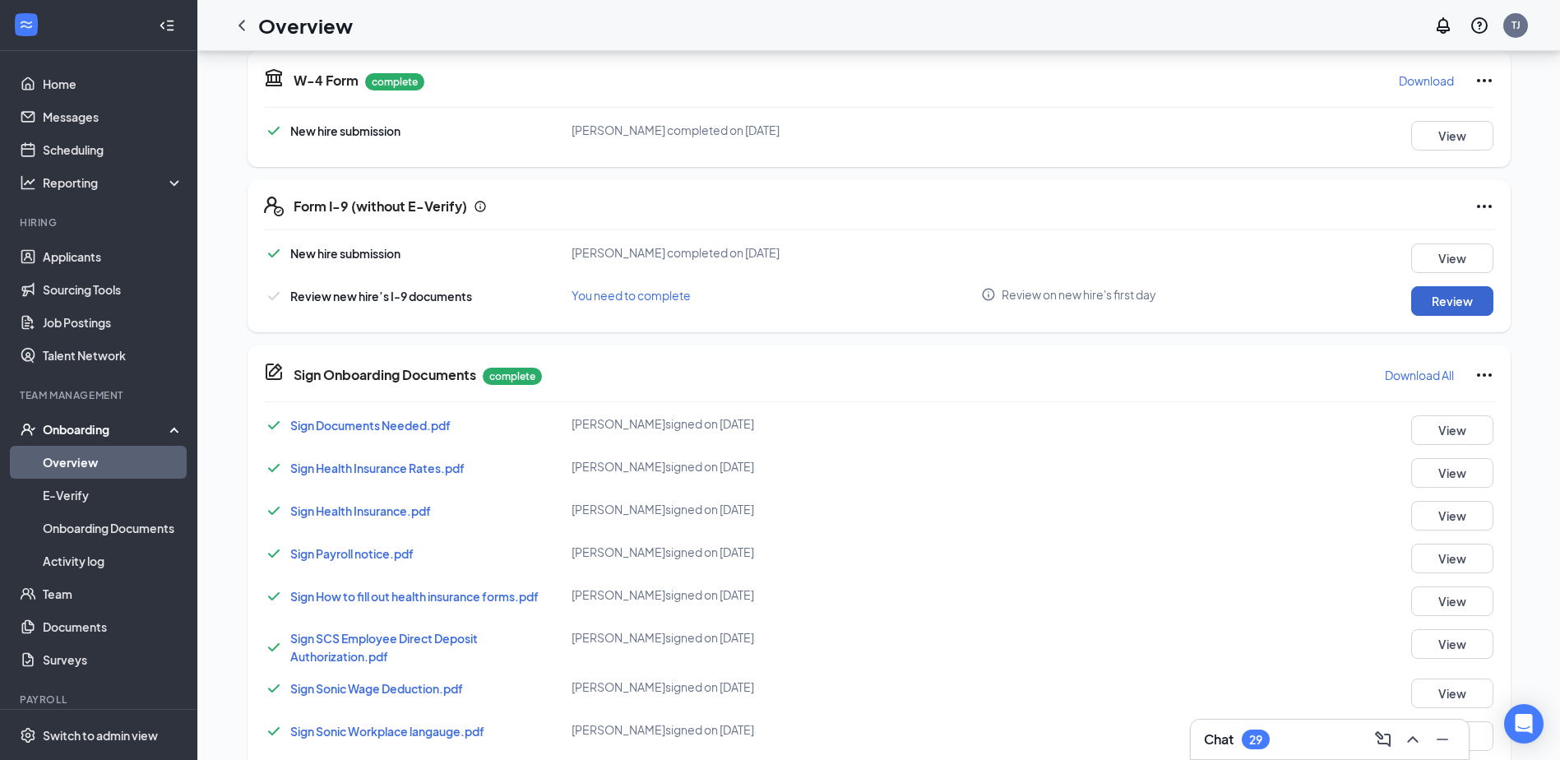
scroll to position [377, 0]
click at [1431, 311] on button "Review" at bounding box center [1452, 303] width 82 height 30
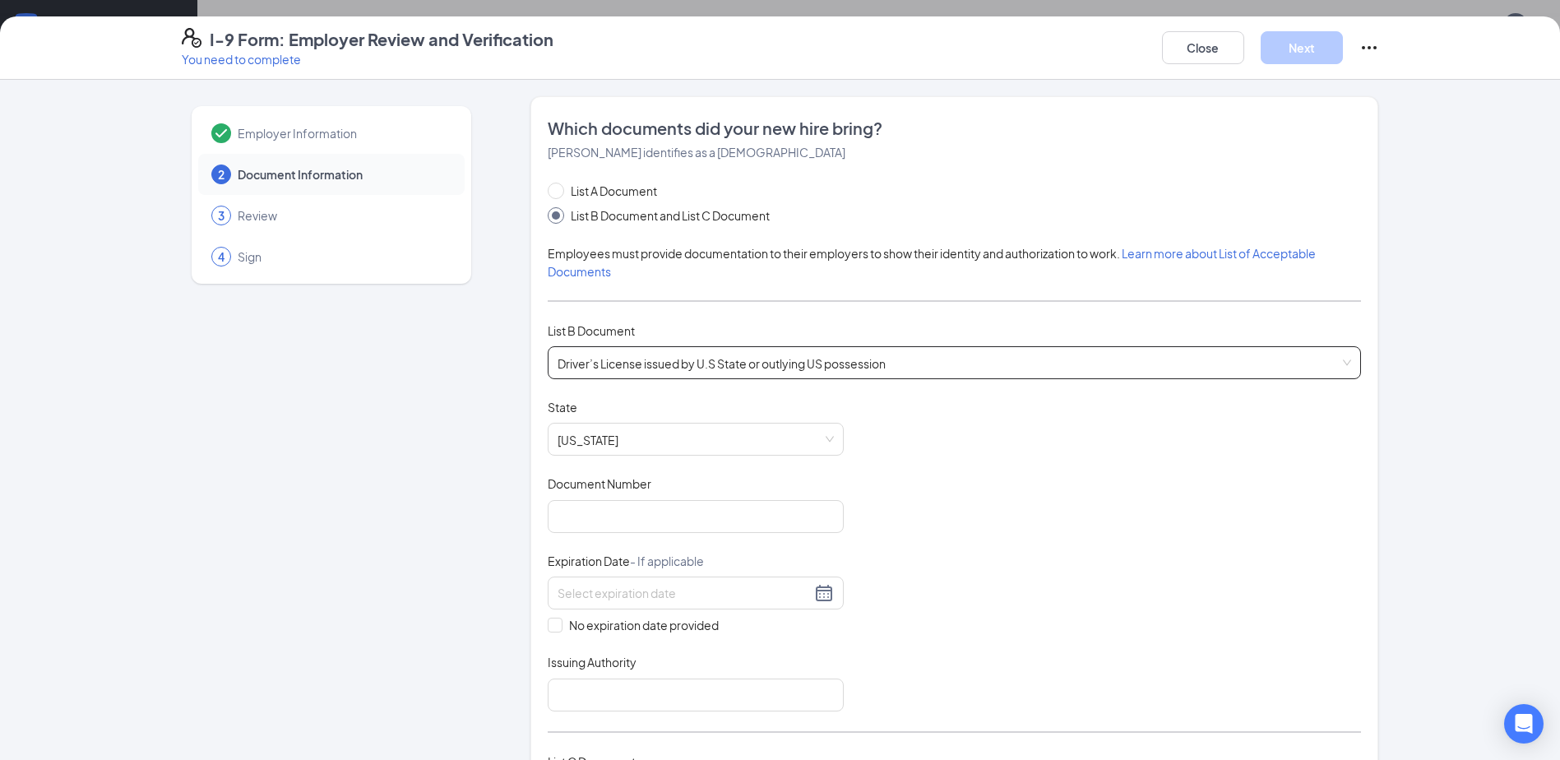
click at [787, 362] on span "Driver’s License issued by U.S State or outlying US possession" at bounding box center [955, 362] width 794 height 31
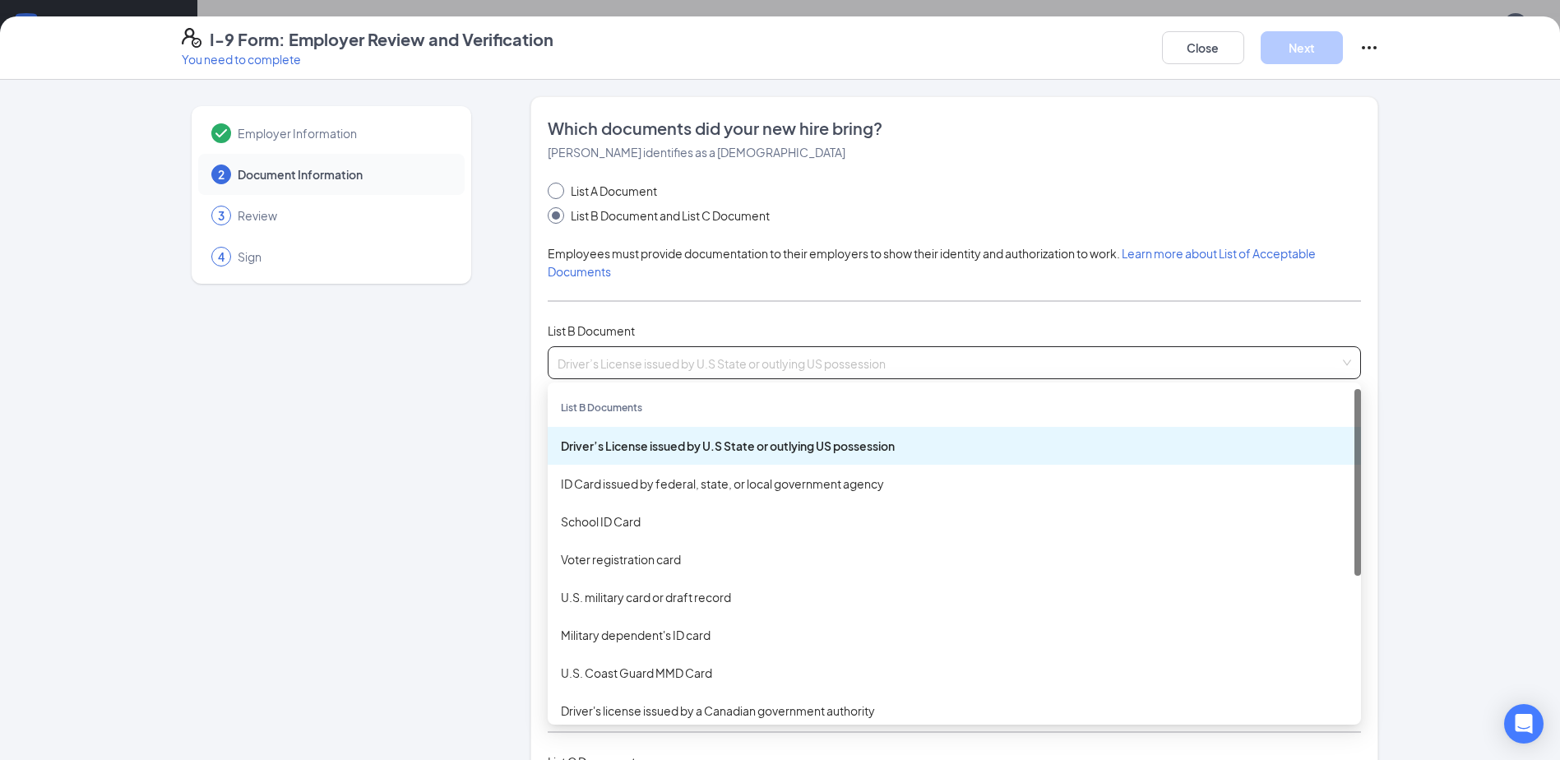
click at [613, 199] on span "List A Document" at bounding box center [614, 191] width 100 height 18
click at [559, 194] on input "List A Document" at bounding box center [554, 189] width 12 height 12
radio input "true"
radio input "false"
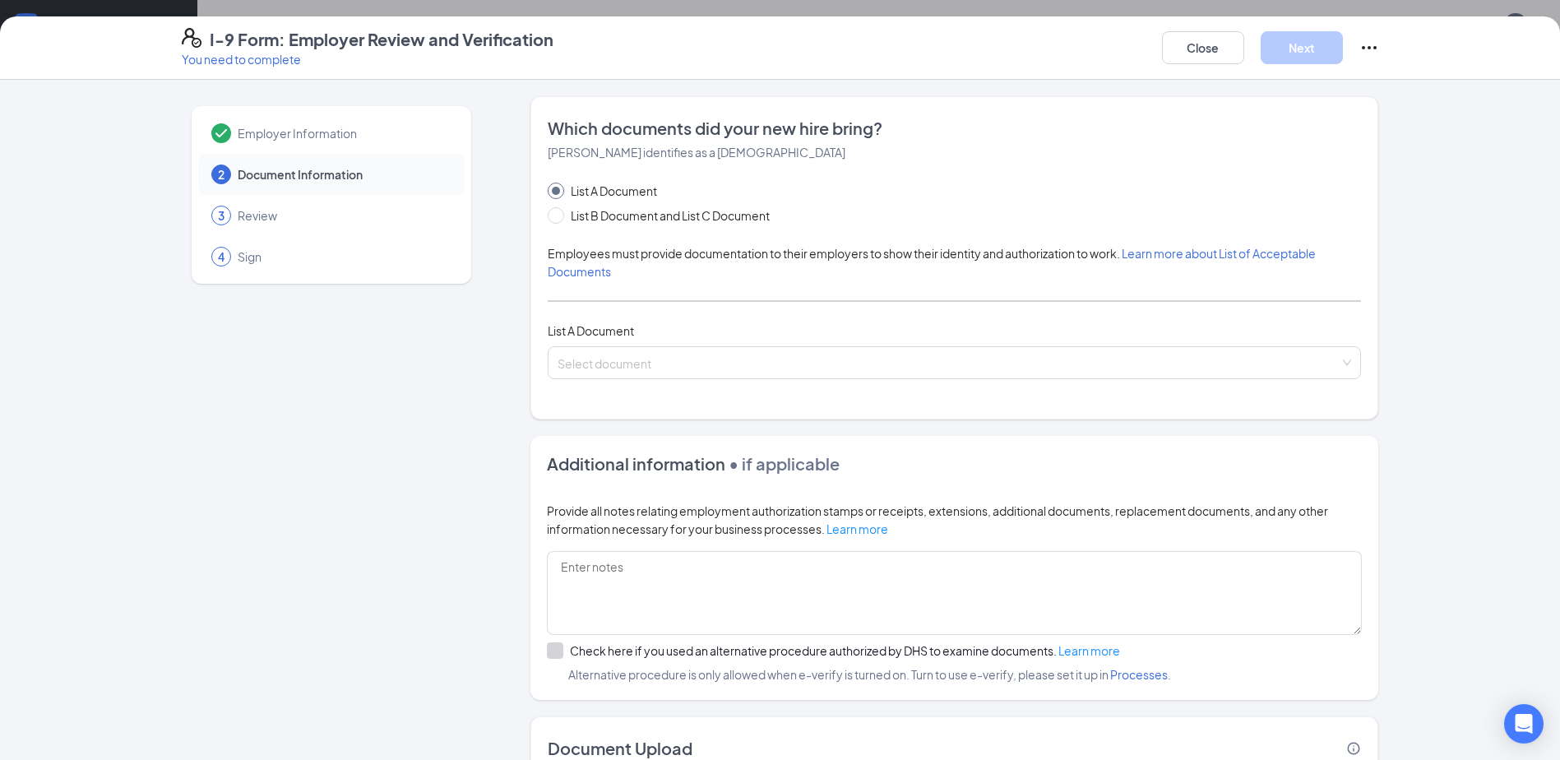
click at [626, 394] on div "Which documents did your new hire bring? [PERSON_NAME] identifies as a [DEMOGRA…" at bounding box center [954, 257] width 848 height 323
click at [619, 364] on input "search" at bounding box center [949, 359] width 782 height 25
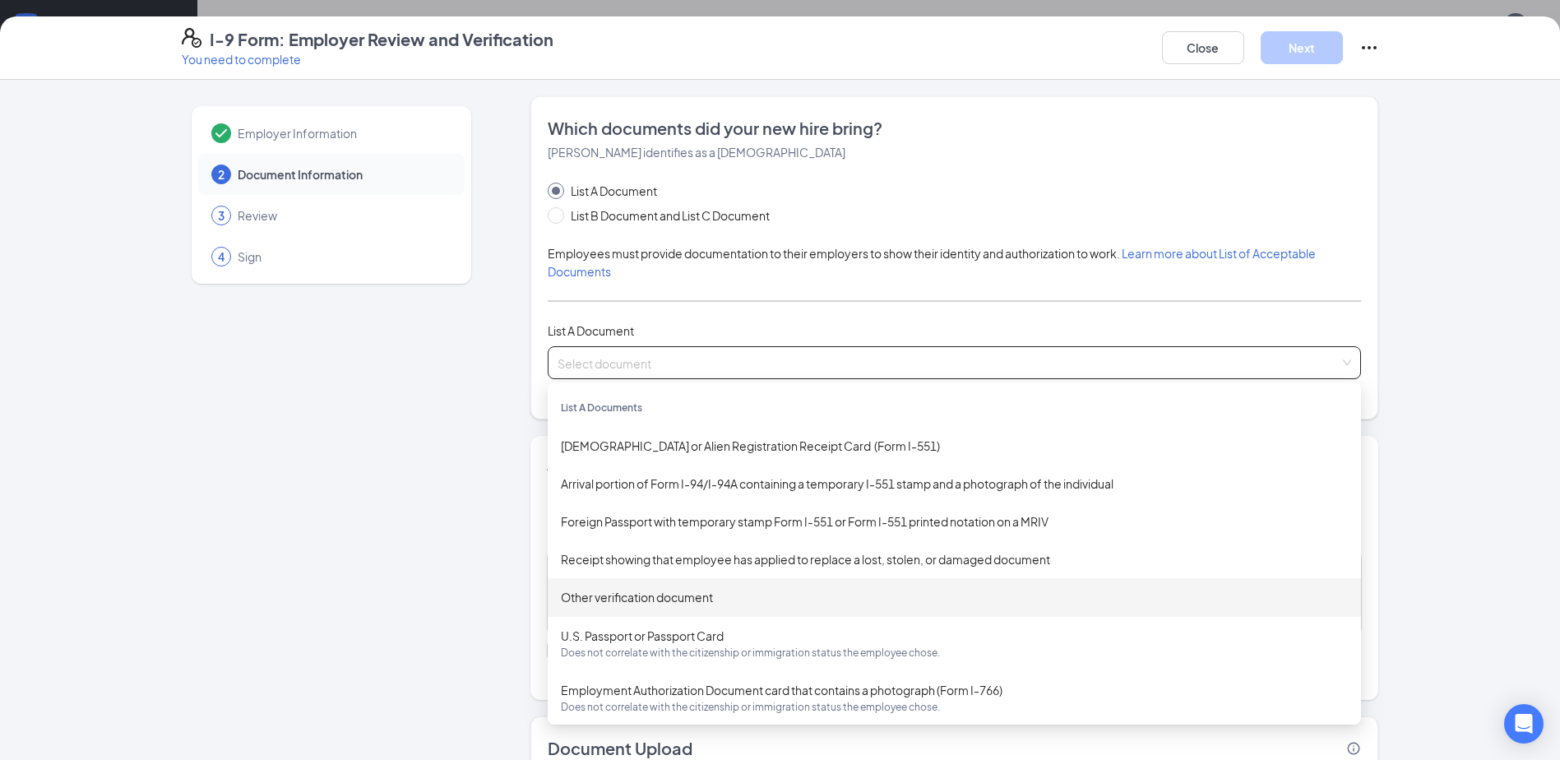
click at [636, 603] on div "Other verification document" at bounding box center [954, 597] width 787 height 18
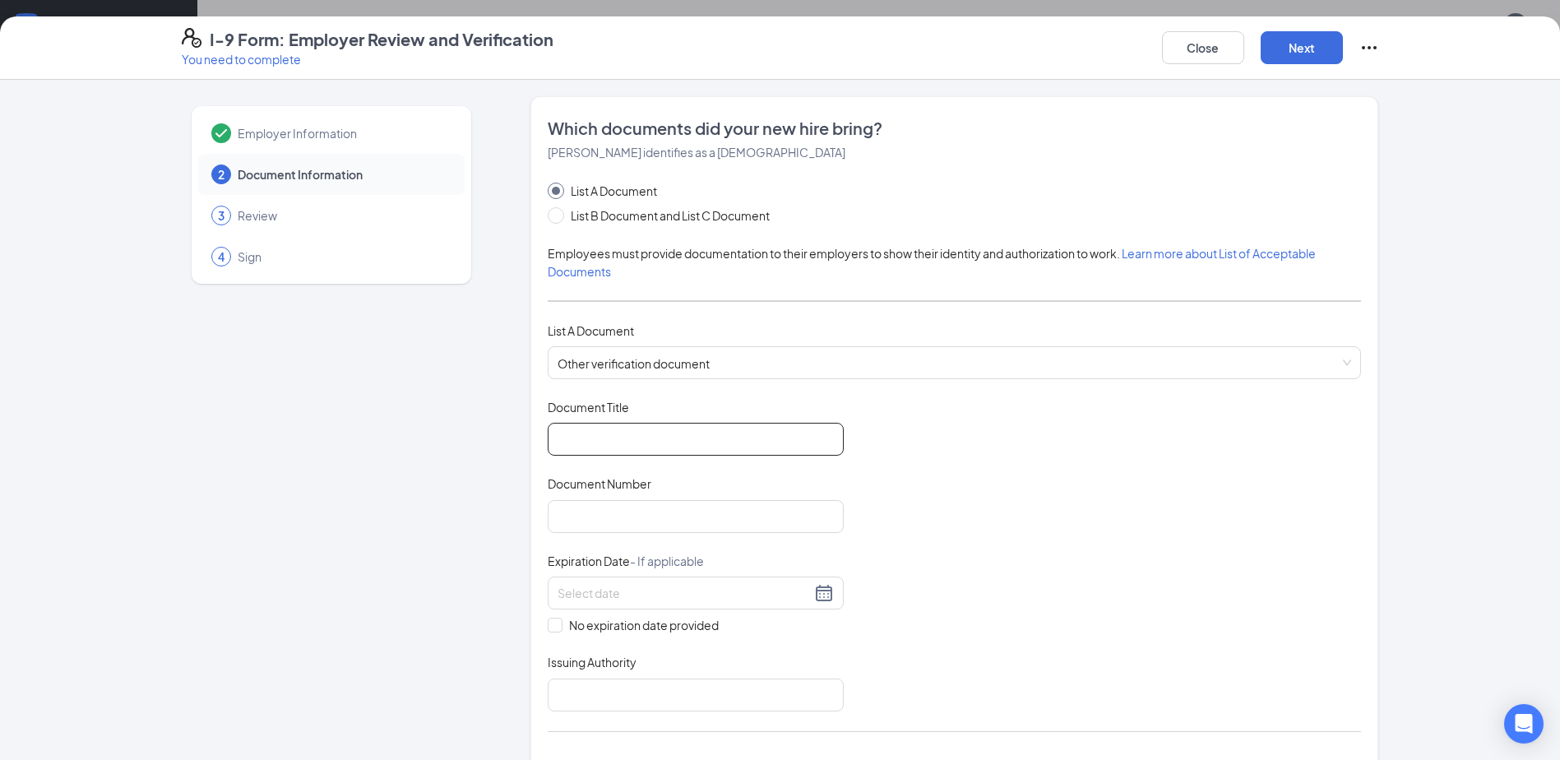
click at [653, 436] on input "Document Title" at bounding box center [696, 439] width 296 height 33
type input "[DEMOGRAPHIC_DATA] [DEMOGRAPHIC_DATA]"
type input "[PHONE_NUMBER]"
click at [665, 604] on div at bounding box center [696, 592] width 296 height 33
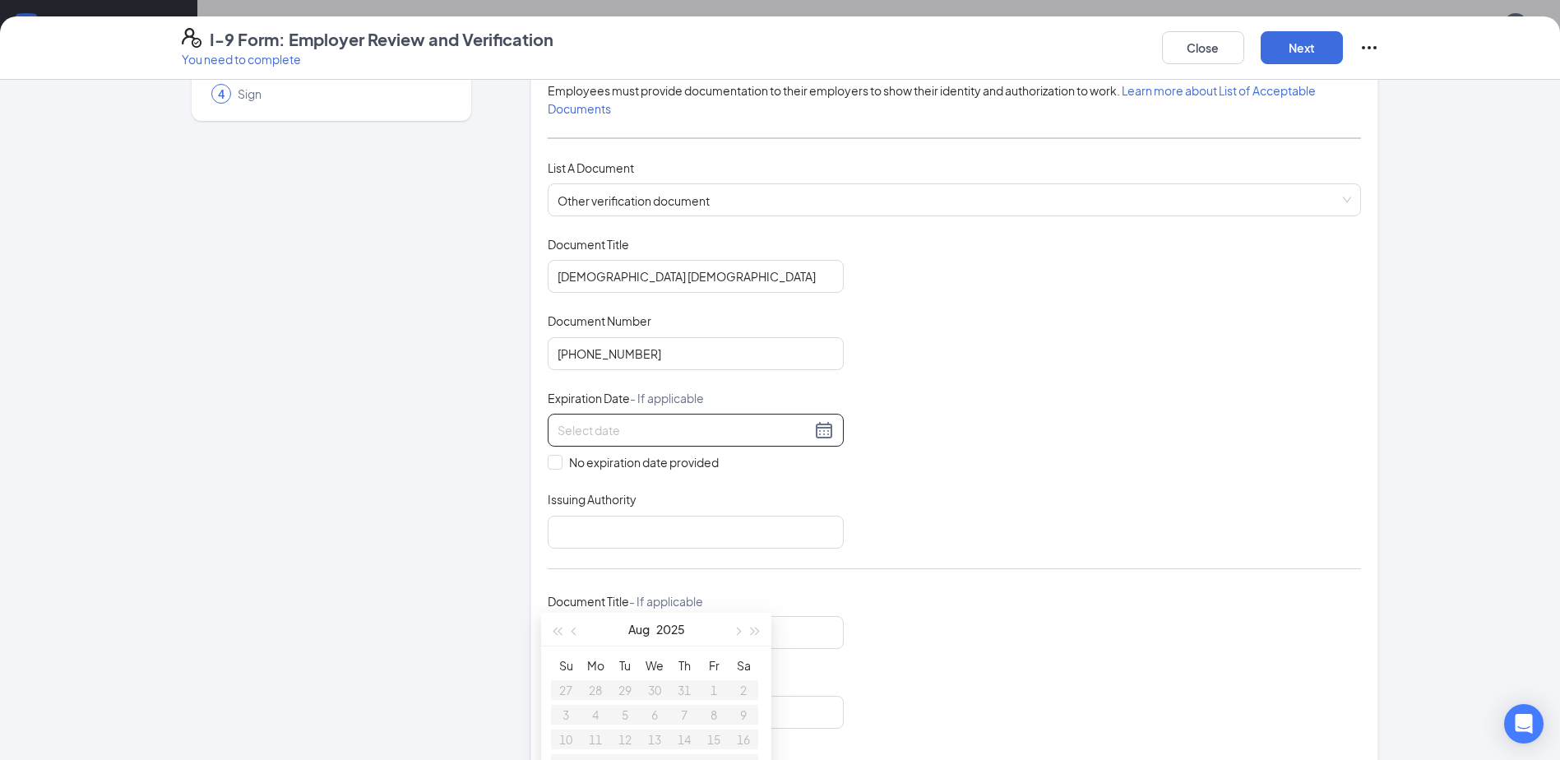
scroll to position [164, 0]
click at [715, 436] on input at bounding box center [684, 428] width 253 height 18
click at [768, 485] on div "Document Title [DEMOGRAPHIC_DATA] Document Number [PHONE_NUMBER] Expiration Dat…" at bounding box center [954, 400] width 813 height 333
click at [672, 429] on input at bounding box center [684, 428] width 253 height 18
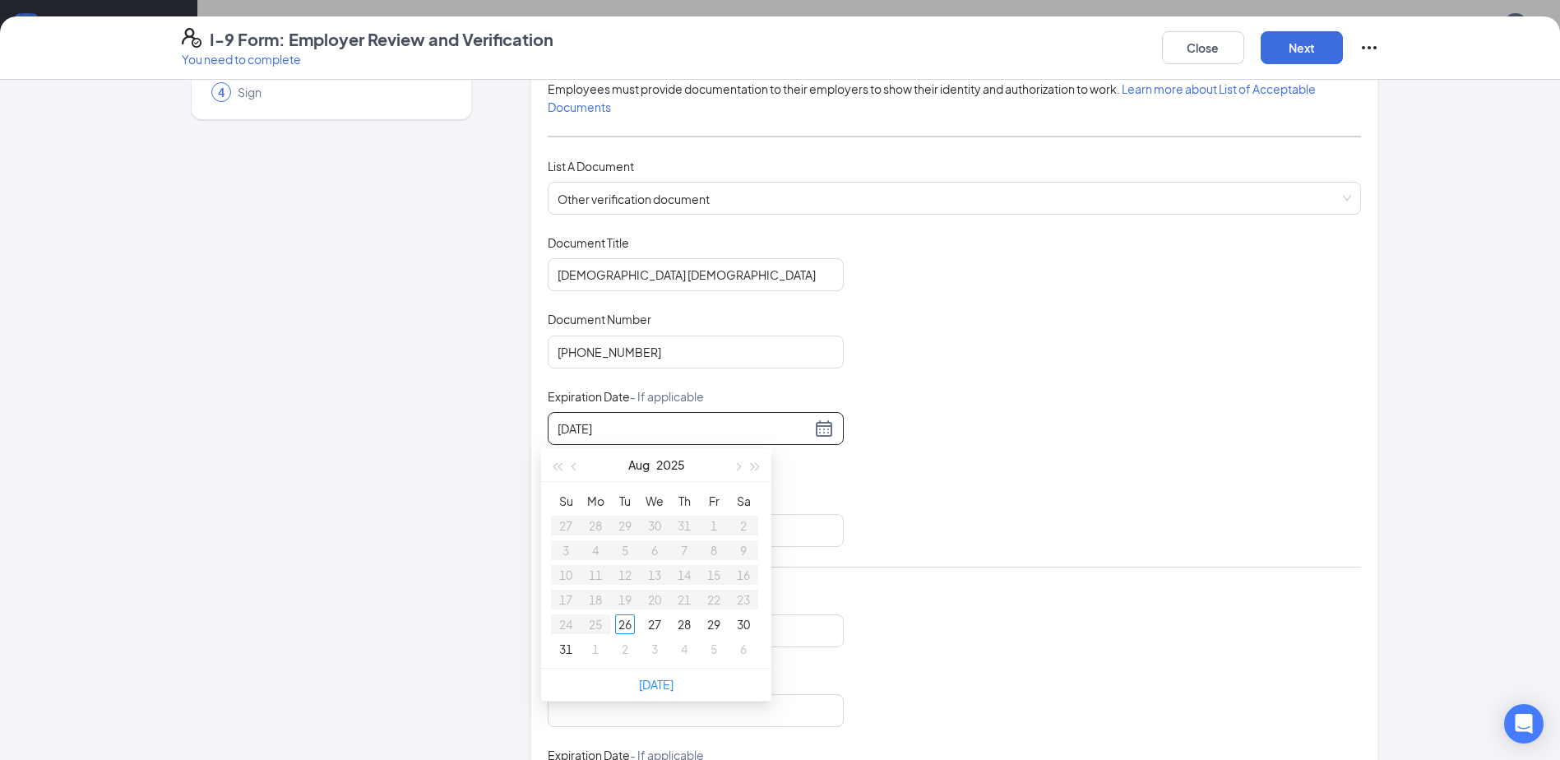
type input "[DATE]"
click at [1017, 581] on div "List A Document List B Document and List C Document Employees must provide docu…" at bounding box center [954, 643] width 813 height 1252
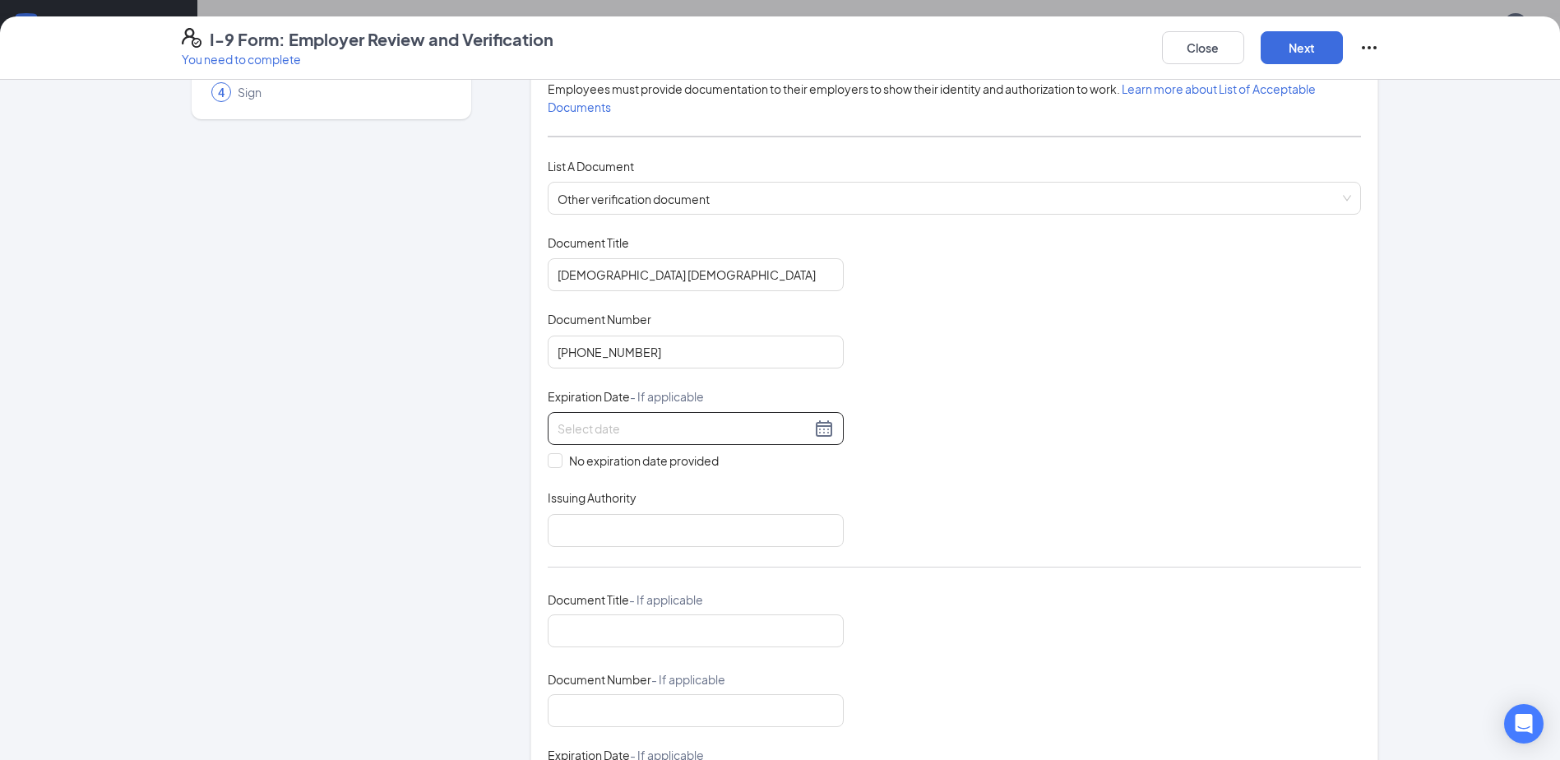
click at [720, 442] on div at bounding box center [696, 428] width 296 height 33
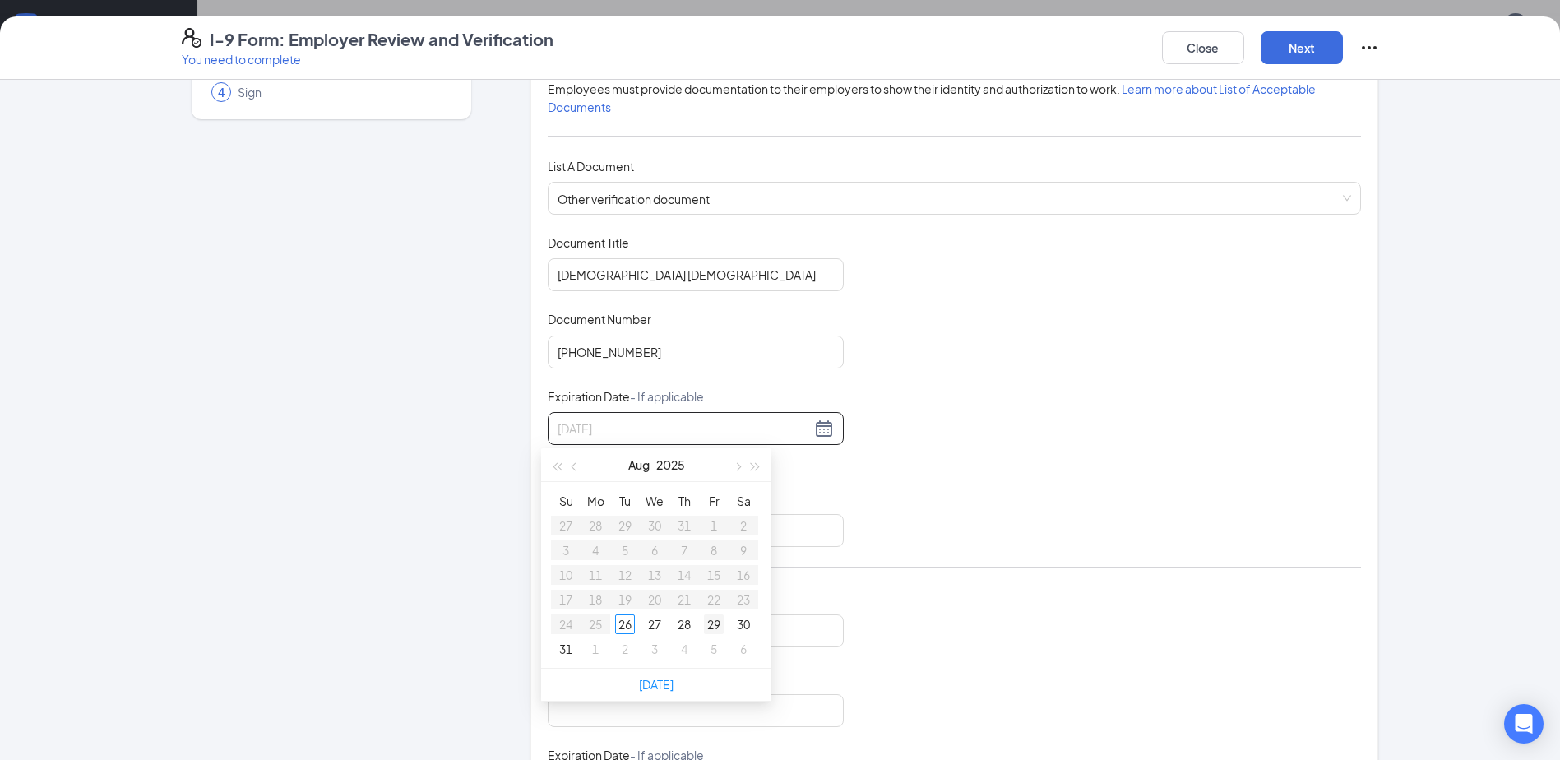
click at [705, 627] on div "29" at bounding box center [714, 624] width 20 height 20
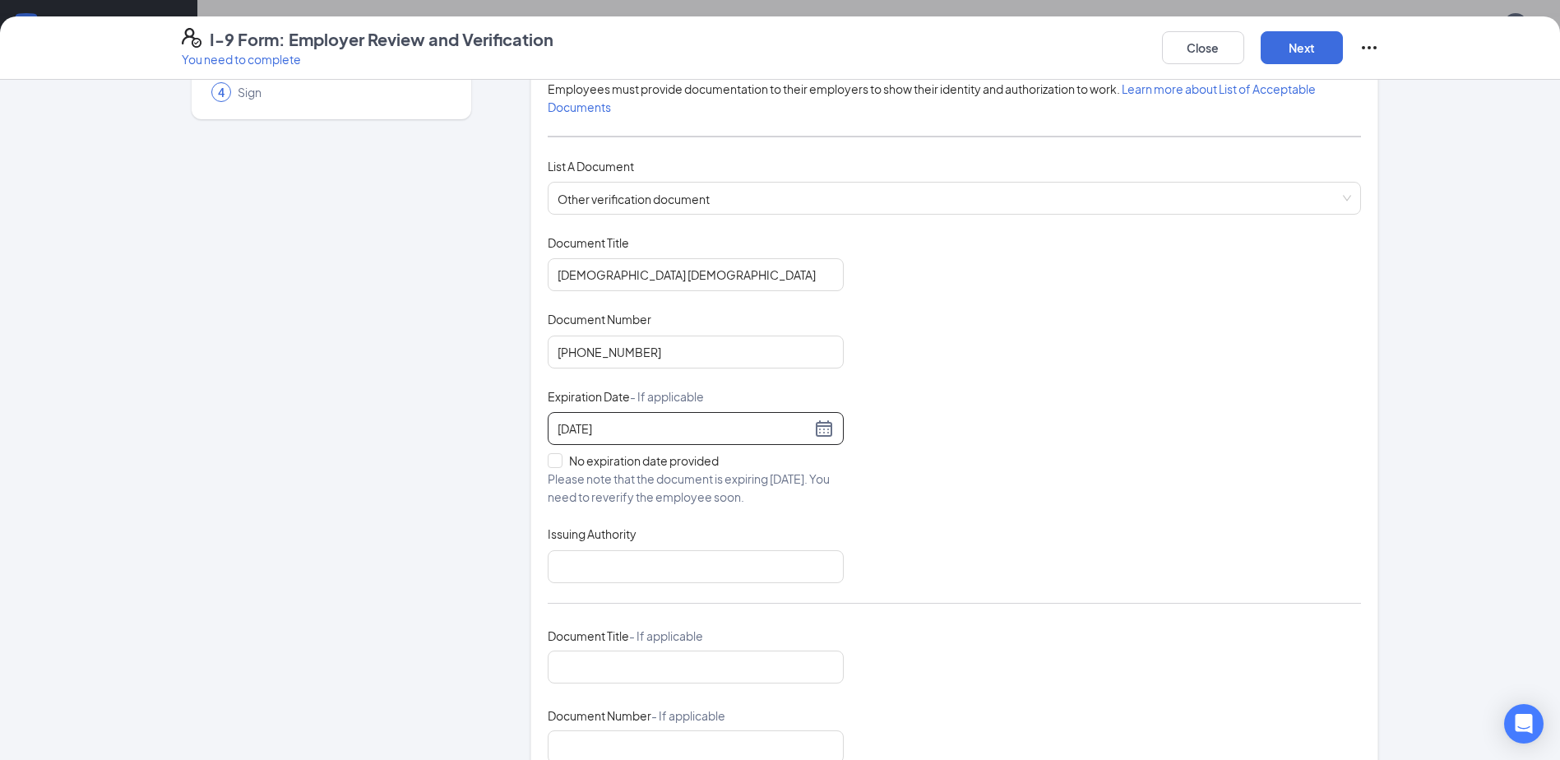
drag, startPoint x: 734, startPoint y: 435, endPoint x: 458, endPoint y: 447, distance: 275.8
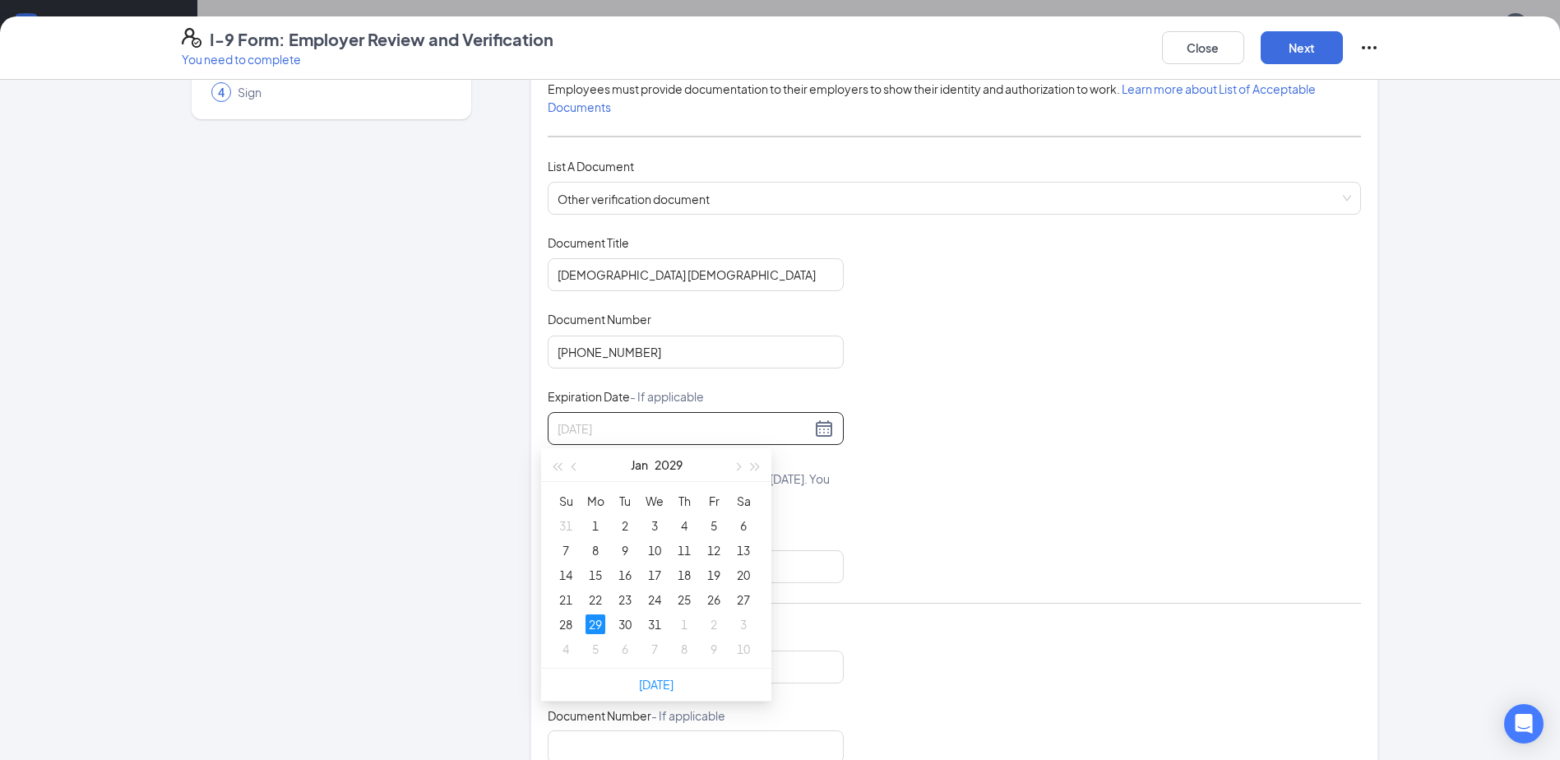
click at [595, 625] on div "29" at bounding box center [596, 624] width 20 height 20
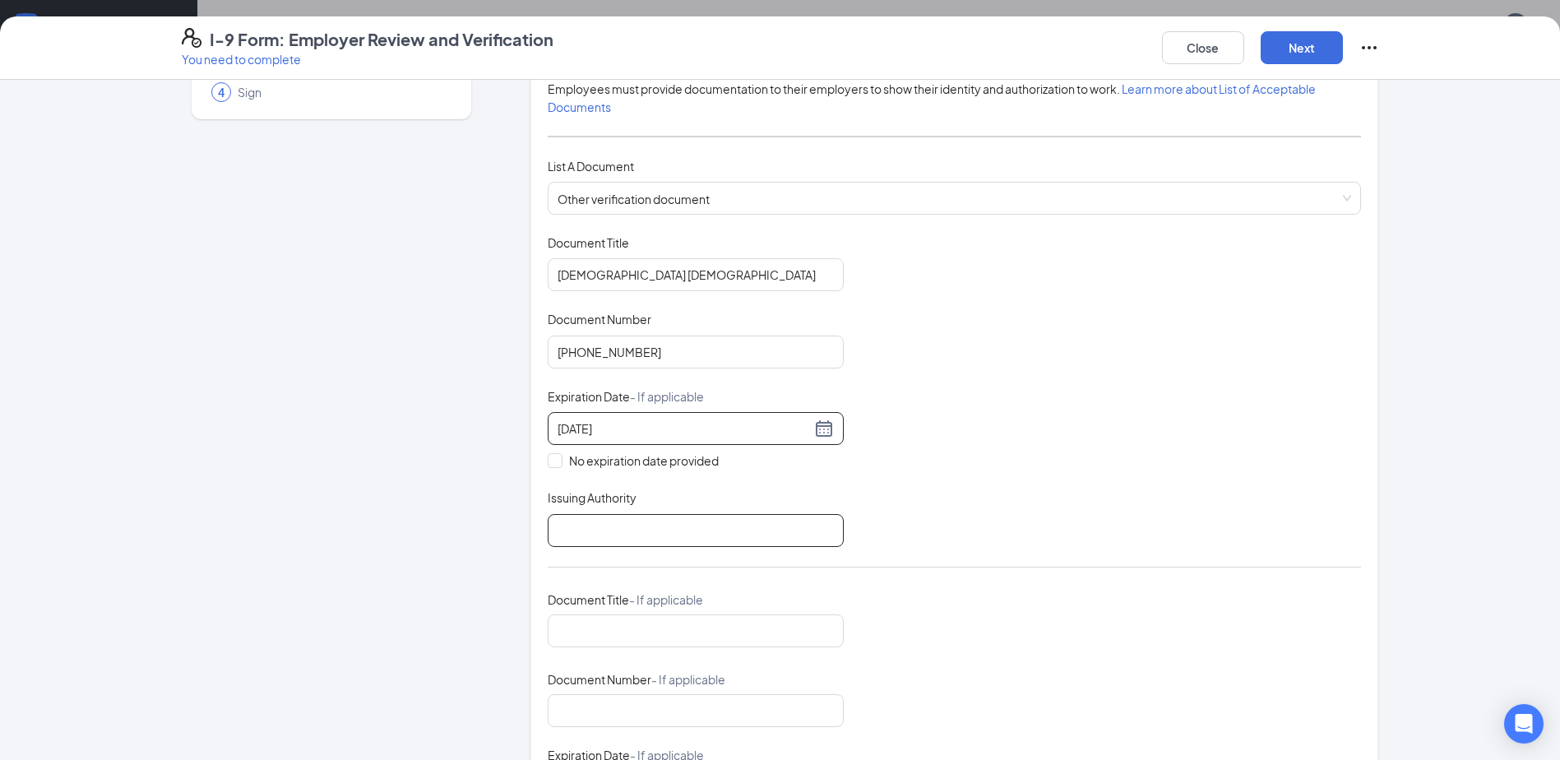
type input "[DATE]"
click at [610, 537] on input "Issuing Authority" at bounding box center [696, 530] width 296 height 33
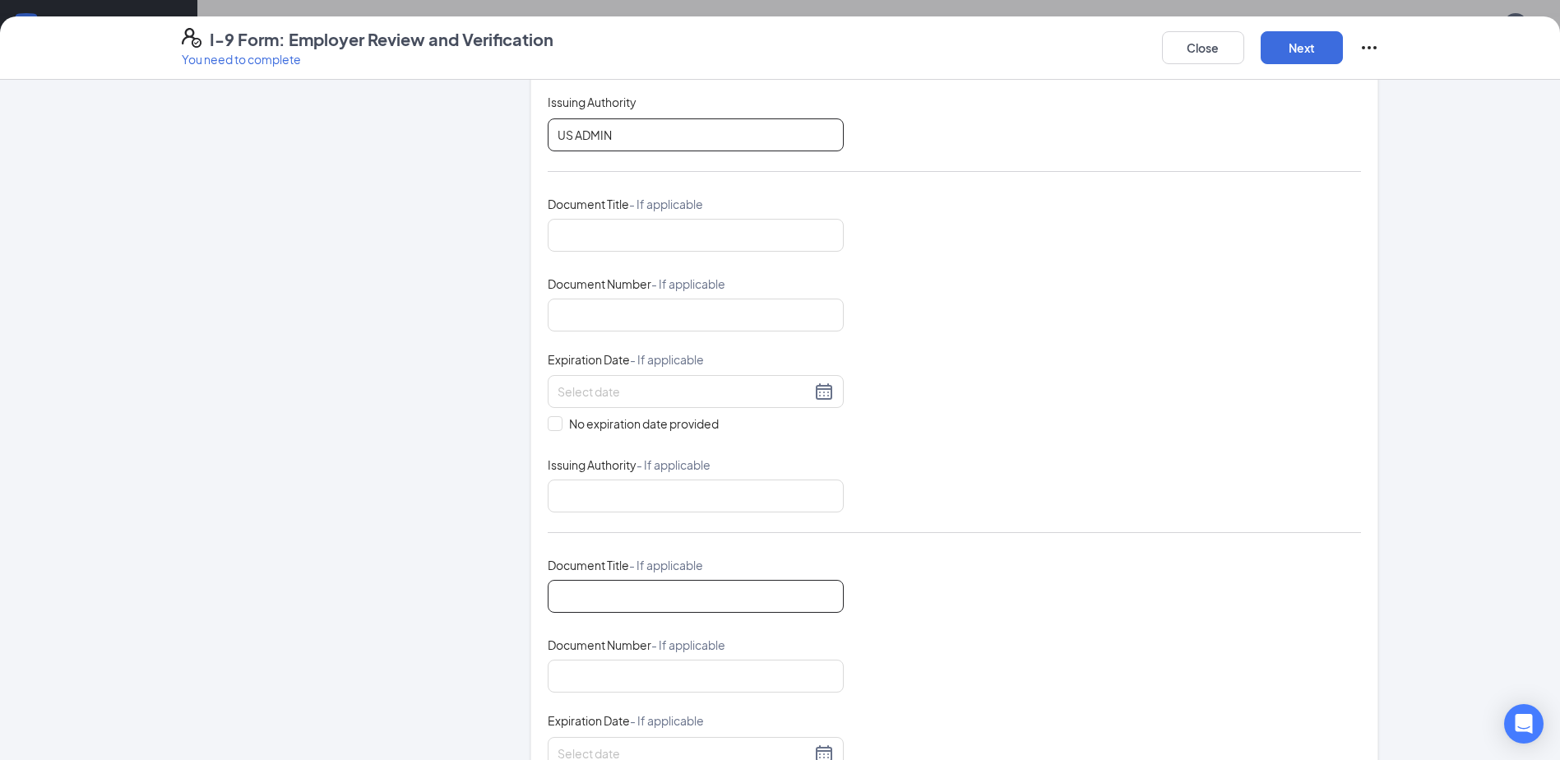
scroll to position [740, 0]
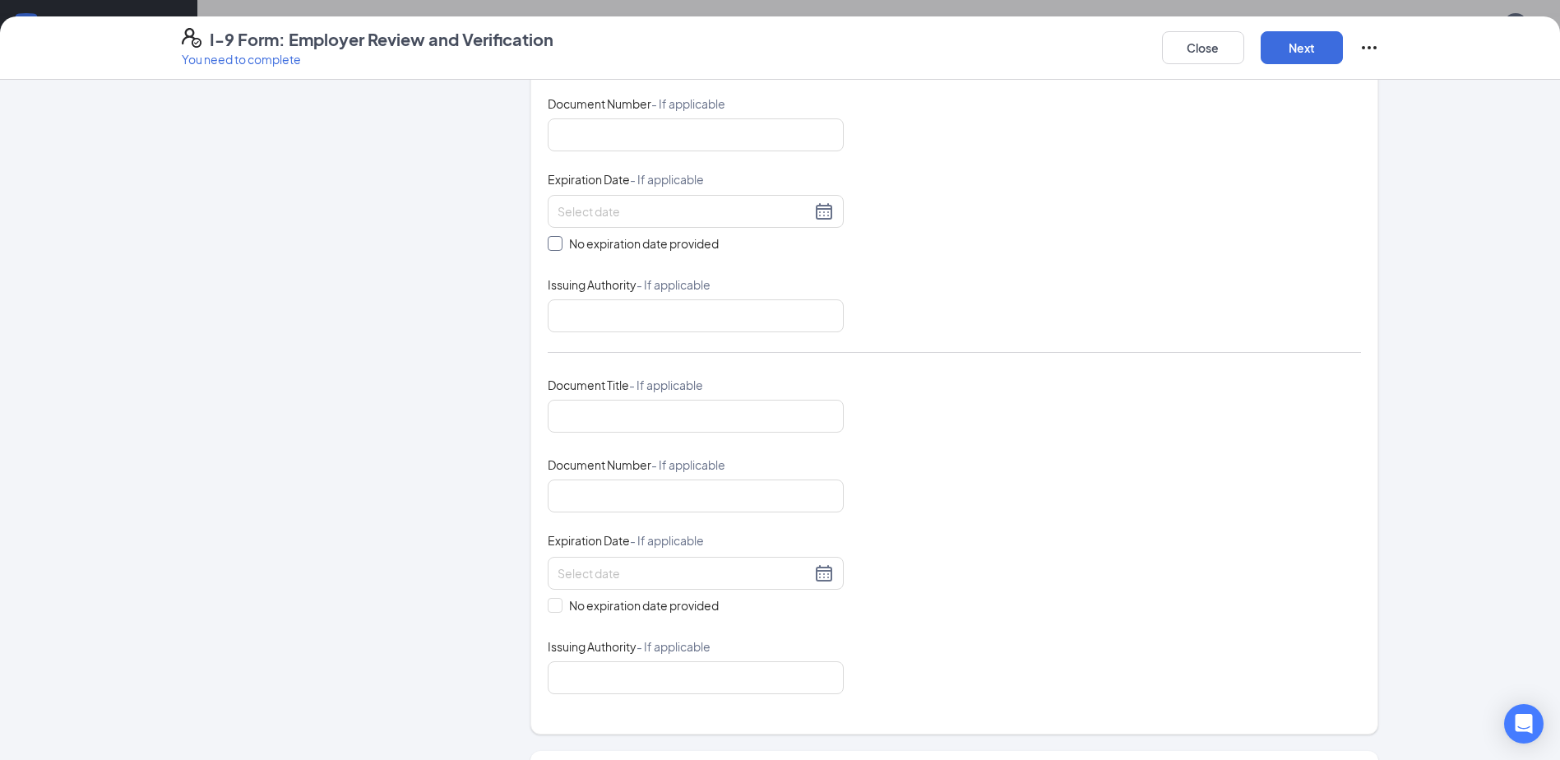
type input "US ADMIN"
click at [550, 238] on input "No expiration date provided" at bounding box center [554, 242] width 12 height 12
checkbox input "true"
click at [551, 612] on input "No expiration date provided" at bounding box center [554, 606] width 12 height 12
checkbox input "true"
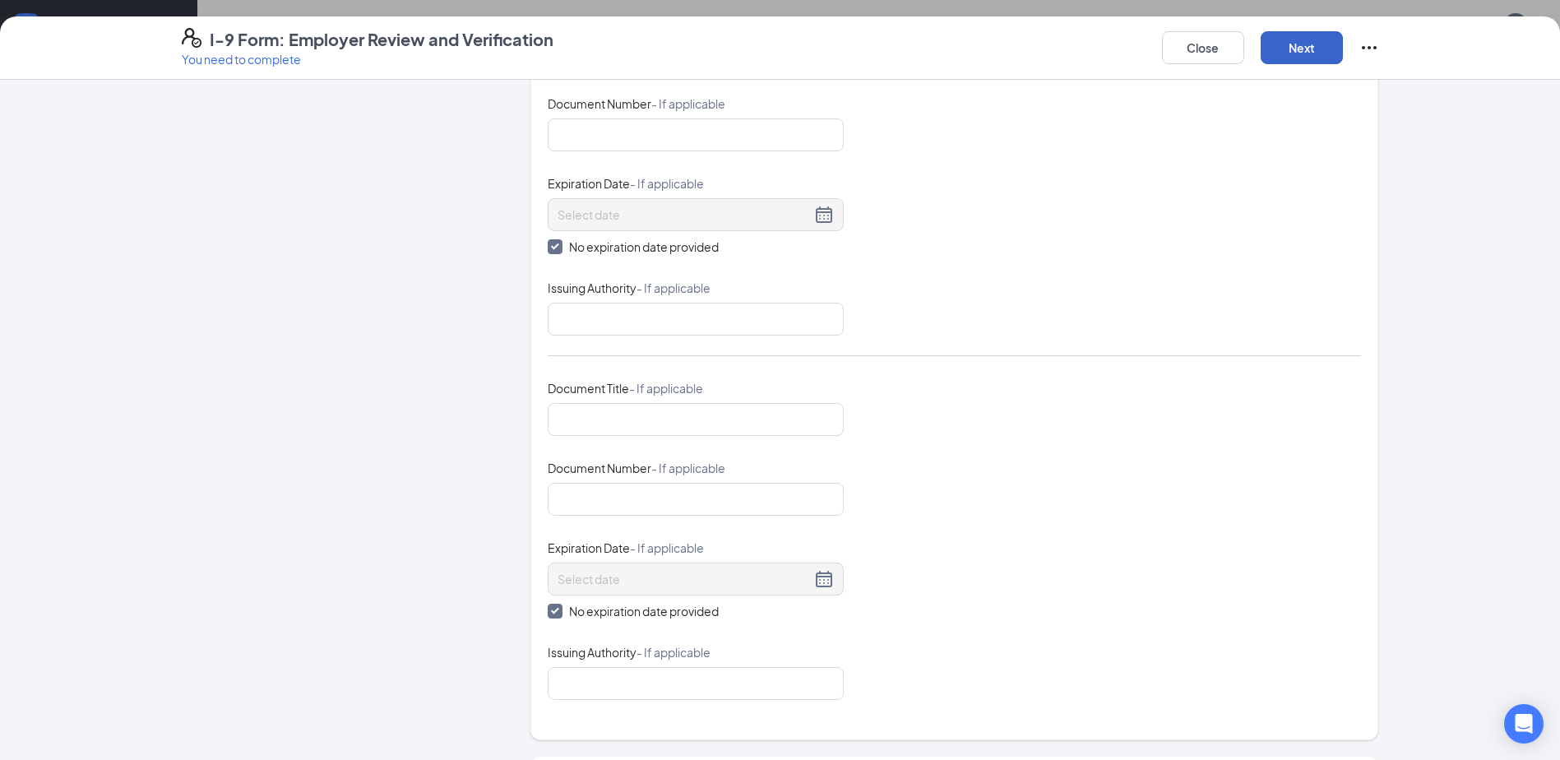
click at [1310, 32] on button "Next" at bounding box center [1302, 47] width 82 height 33
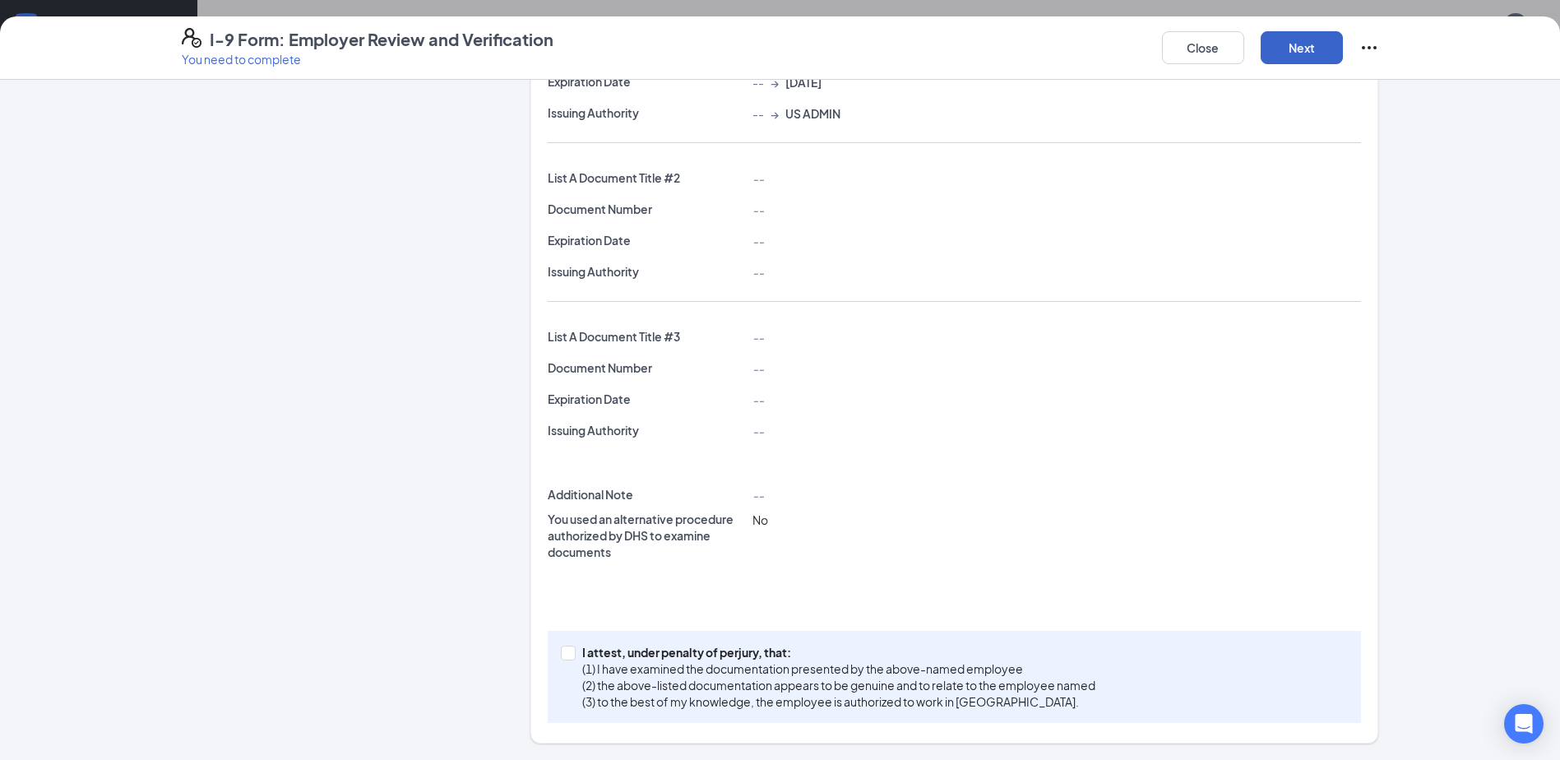
scroll to position [414, 0]
click at [687, 680] on p "(2) the above-listed documentation appears to be genuine and to relate to the e…" at bounding box center [838, 685] width 513 height 16
click at [572, 657] on input "I attest, under penalty of [PERSON_NAME], that: (1) I have examined the documen…" at bounding box center [567, 652] width 12 height 12
checkbox input "true"
drag, startPoint x: 1342, startPoint y: 40, endPoint x: 1307, endPoint y: 49, distance: 36.5
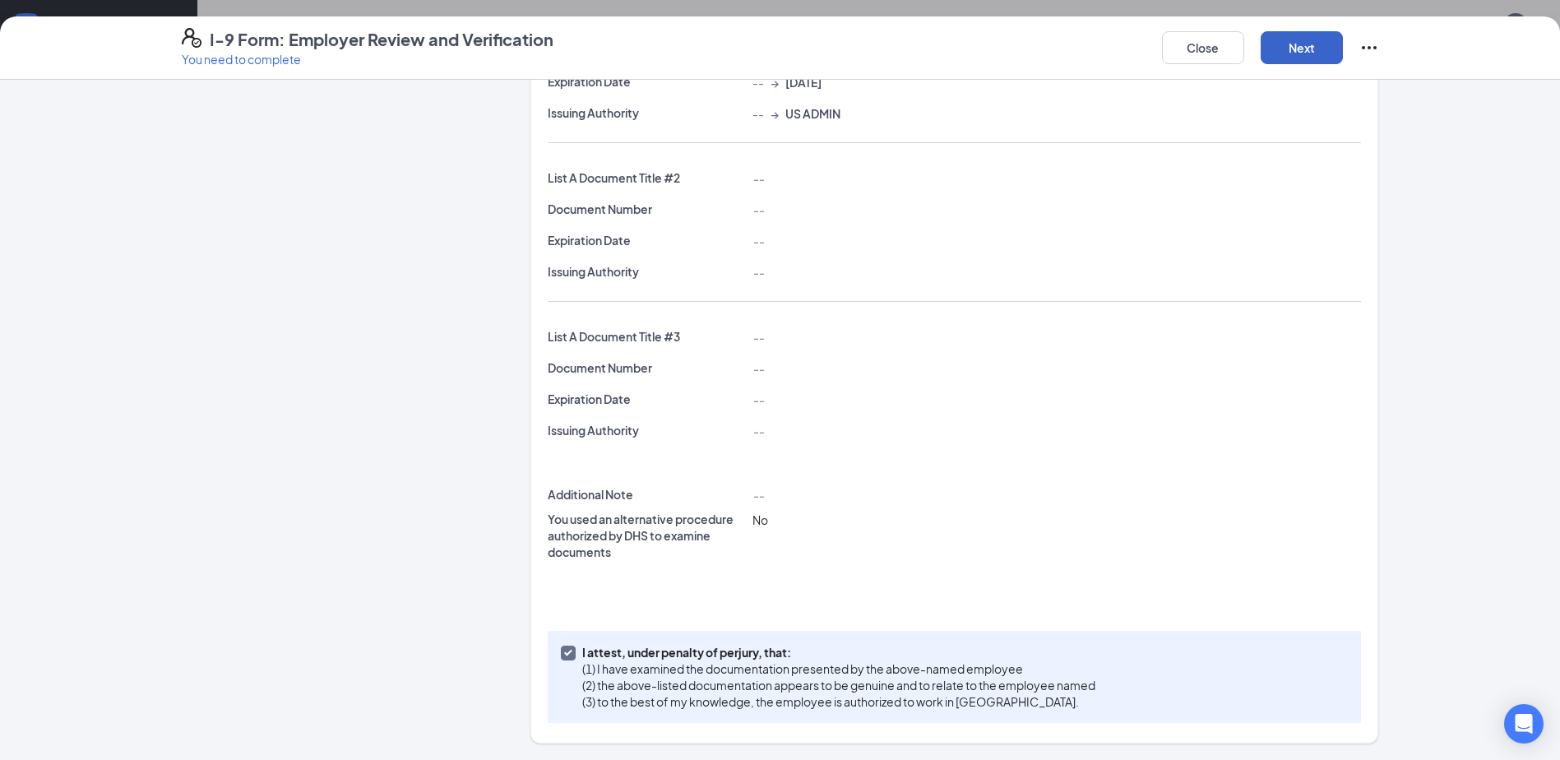
click at [1341, 42] on button "Next" at bounding box center [1302, 47] width 82 height 33
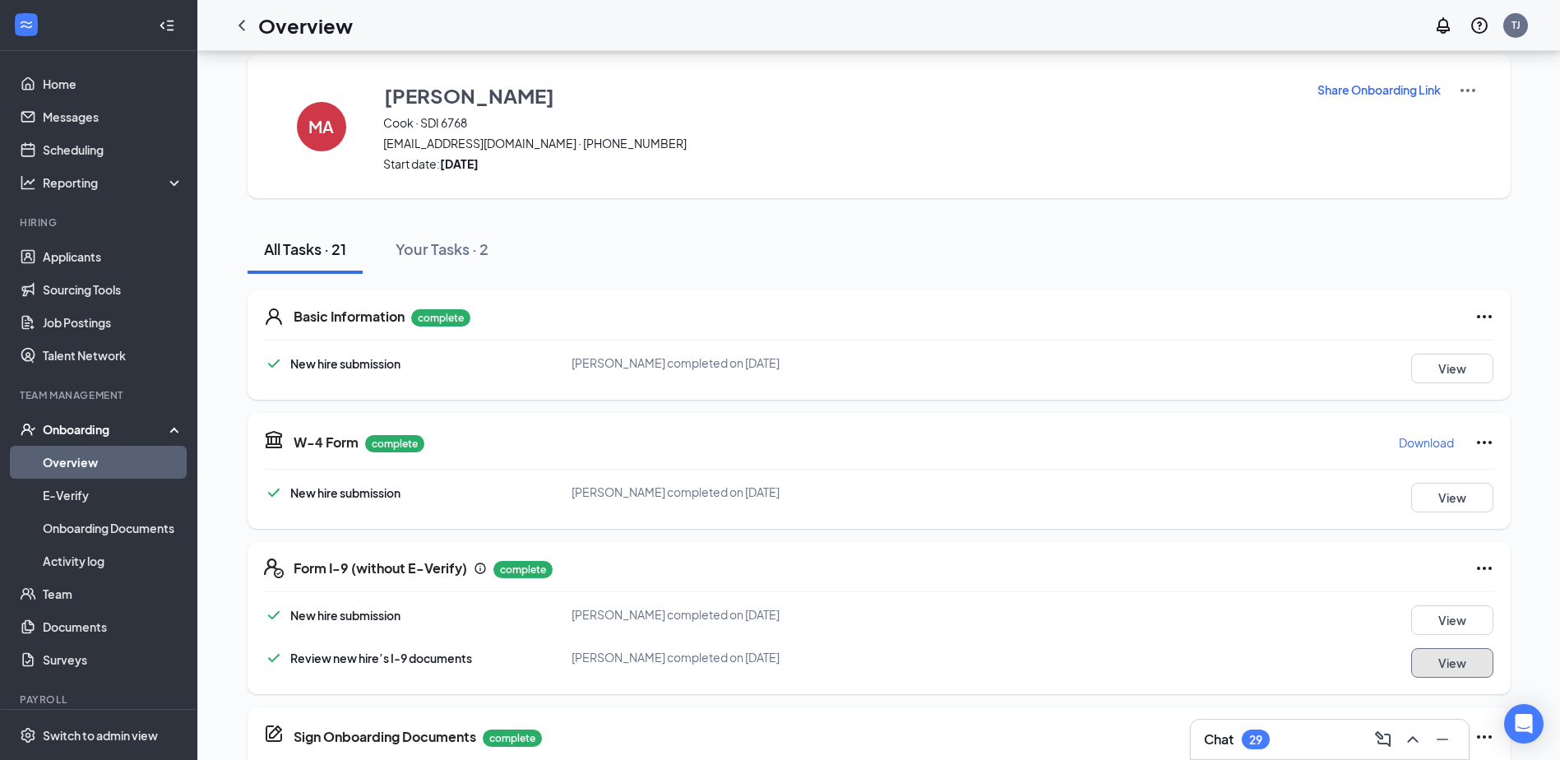
scroll to position [0, 0]
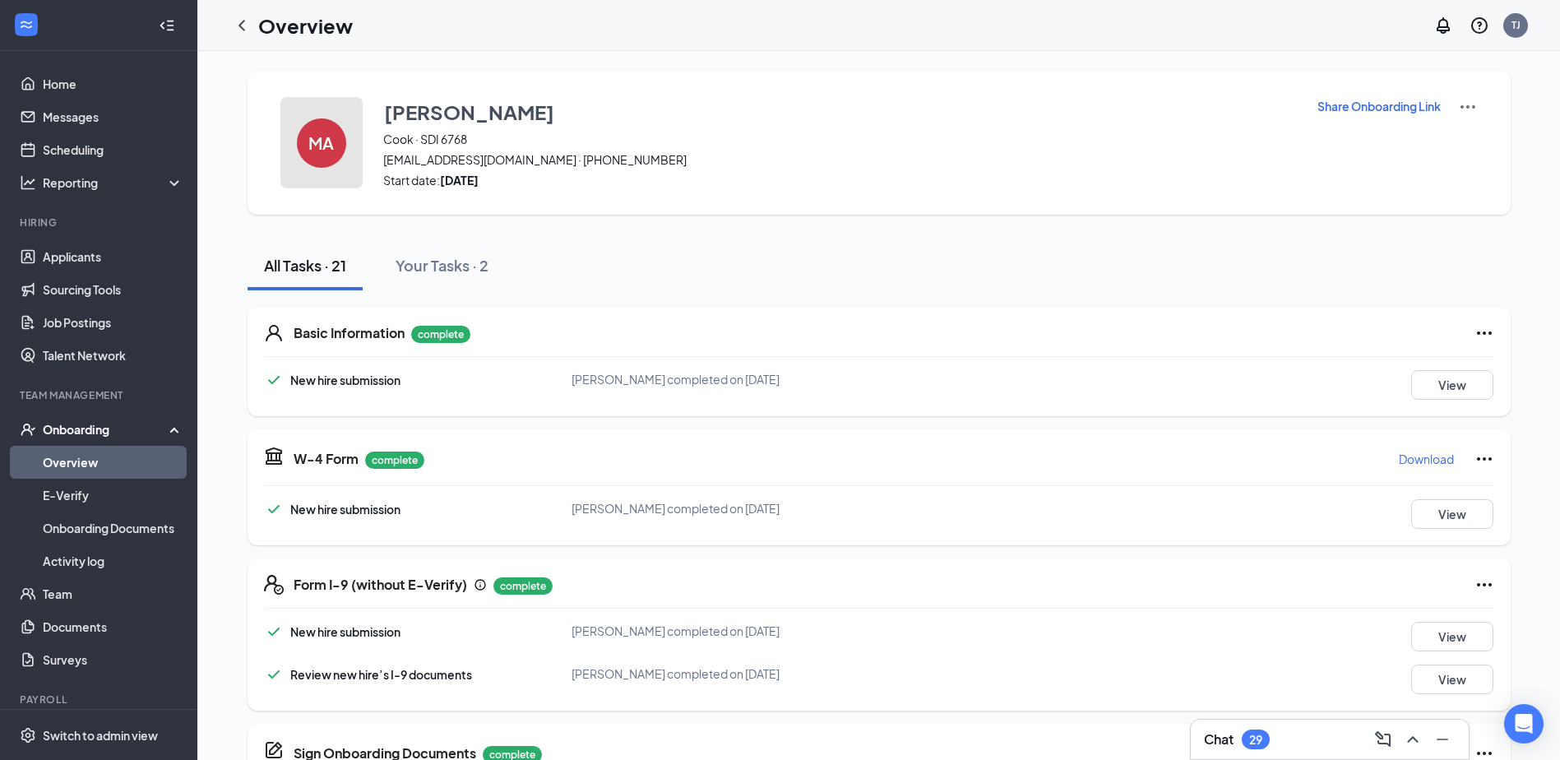
click at [323, 137] on h4 "MA" at bounding box center [320, 143] width 25 height 12
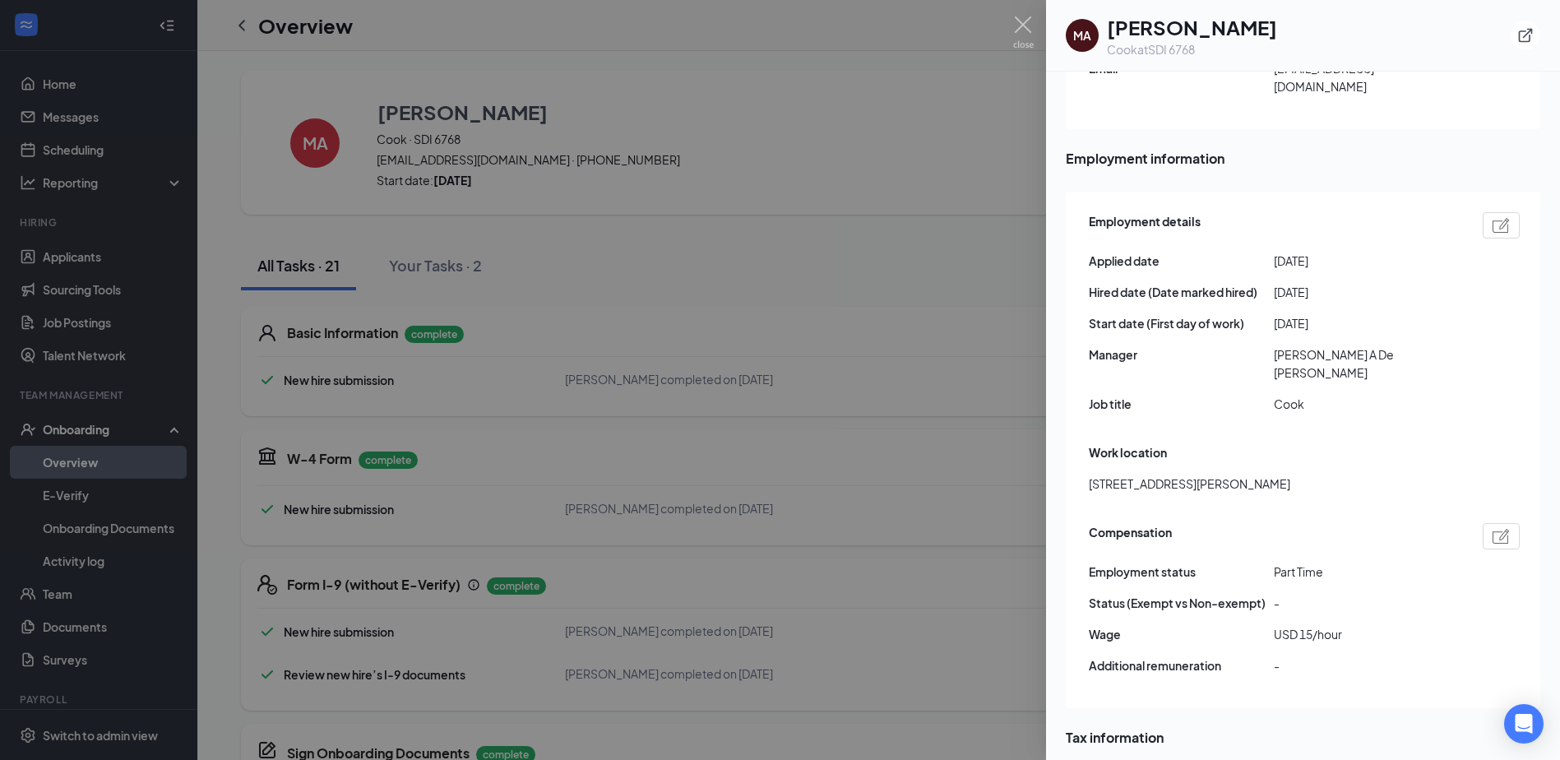
scroll to position [905, 0]
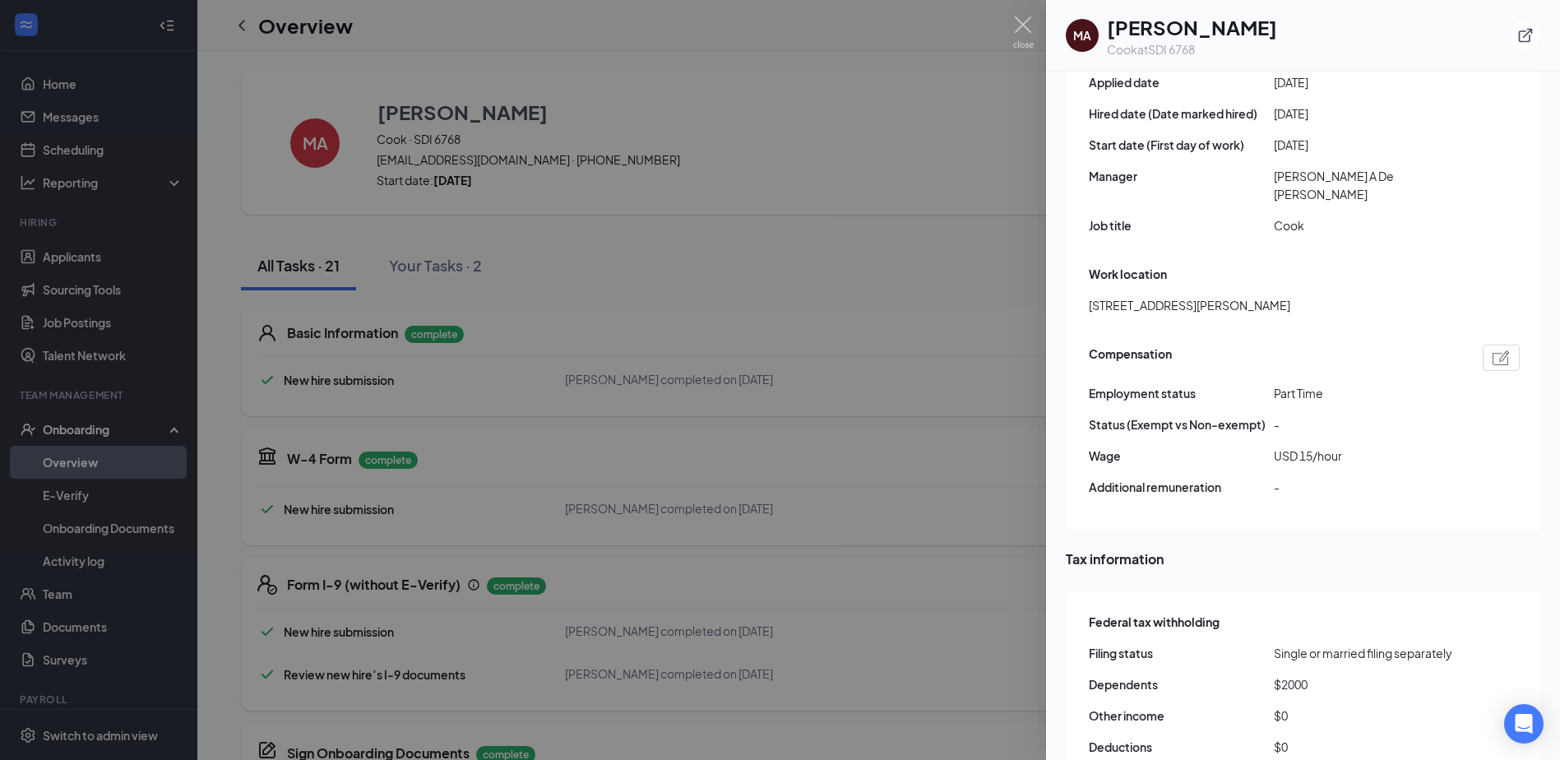
drag, startPoint x: 420, startPoint y: 425, endPoint x: 259, endPoint y: 115, distance: 349.4
click at [419, 422] on div at bounding box center [780, 380] width 1560 height 760
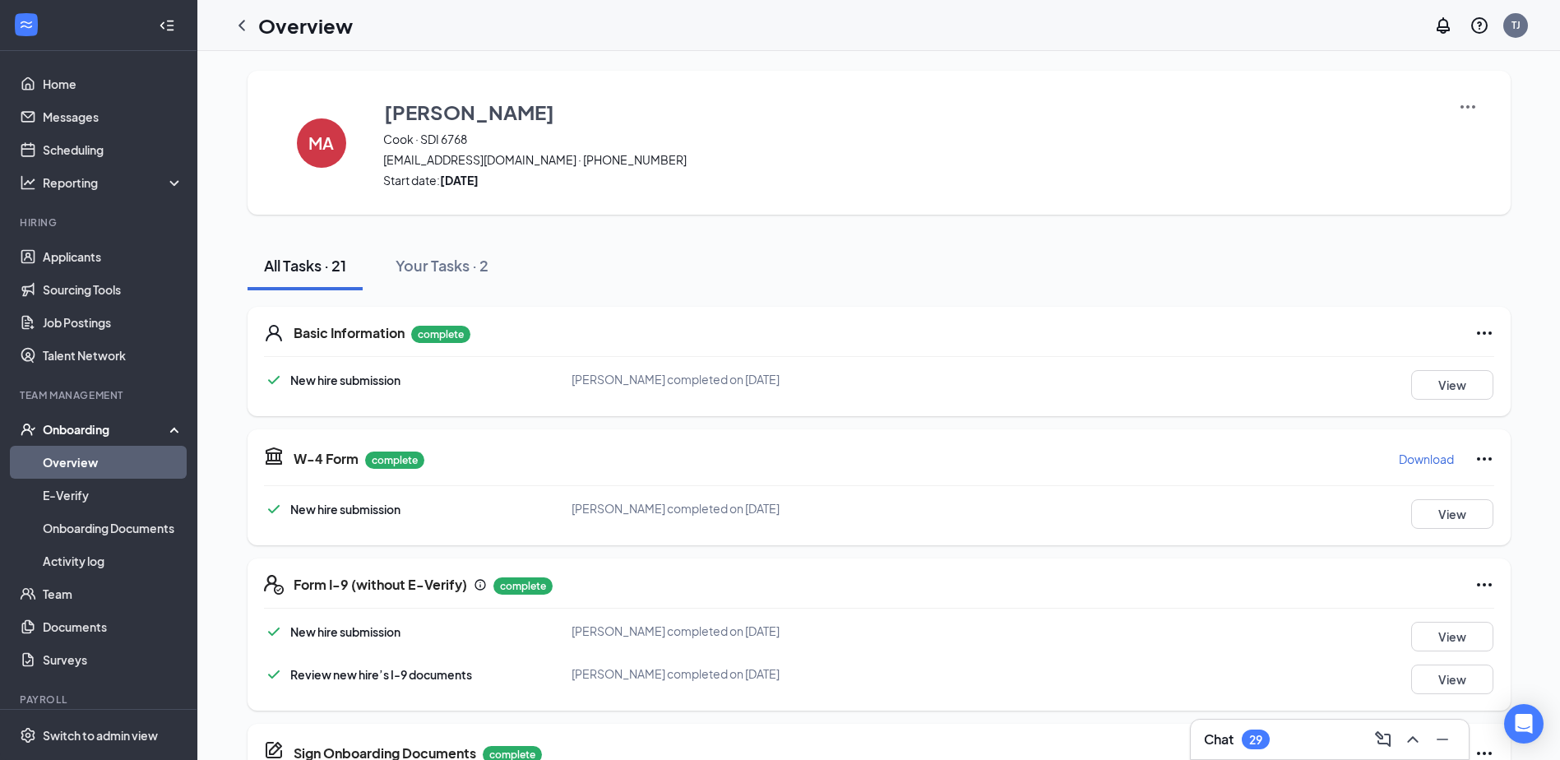
click at [238, 35] on icon "ChevronLeft" at bounding box center [242, 26] width 20 height 20
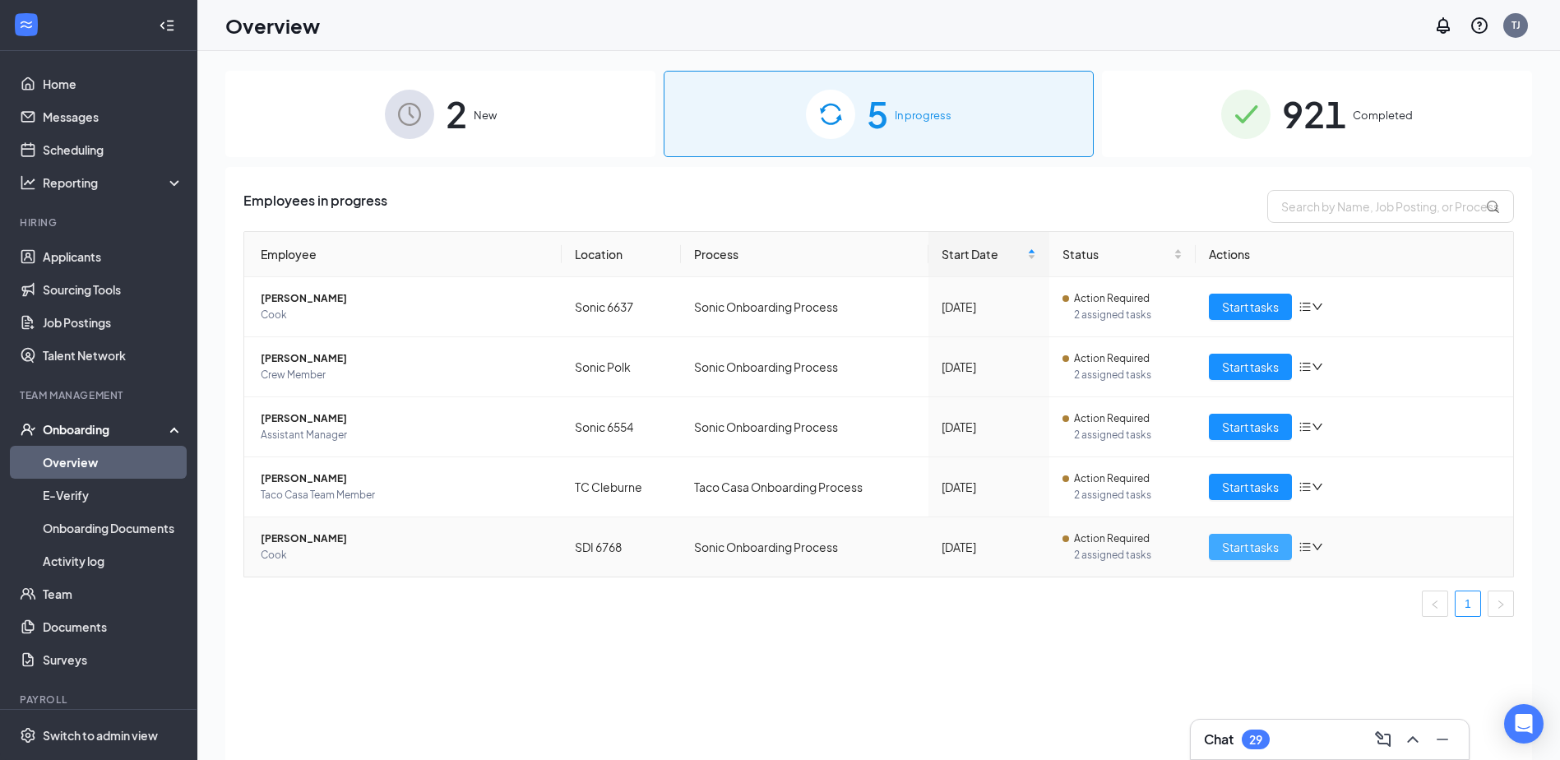
click at [1279, 555] on button "Start tasks" at bounding box center [1250, 547] width 83 height 26
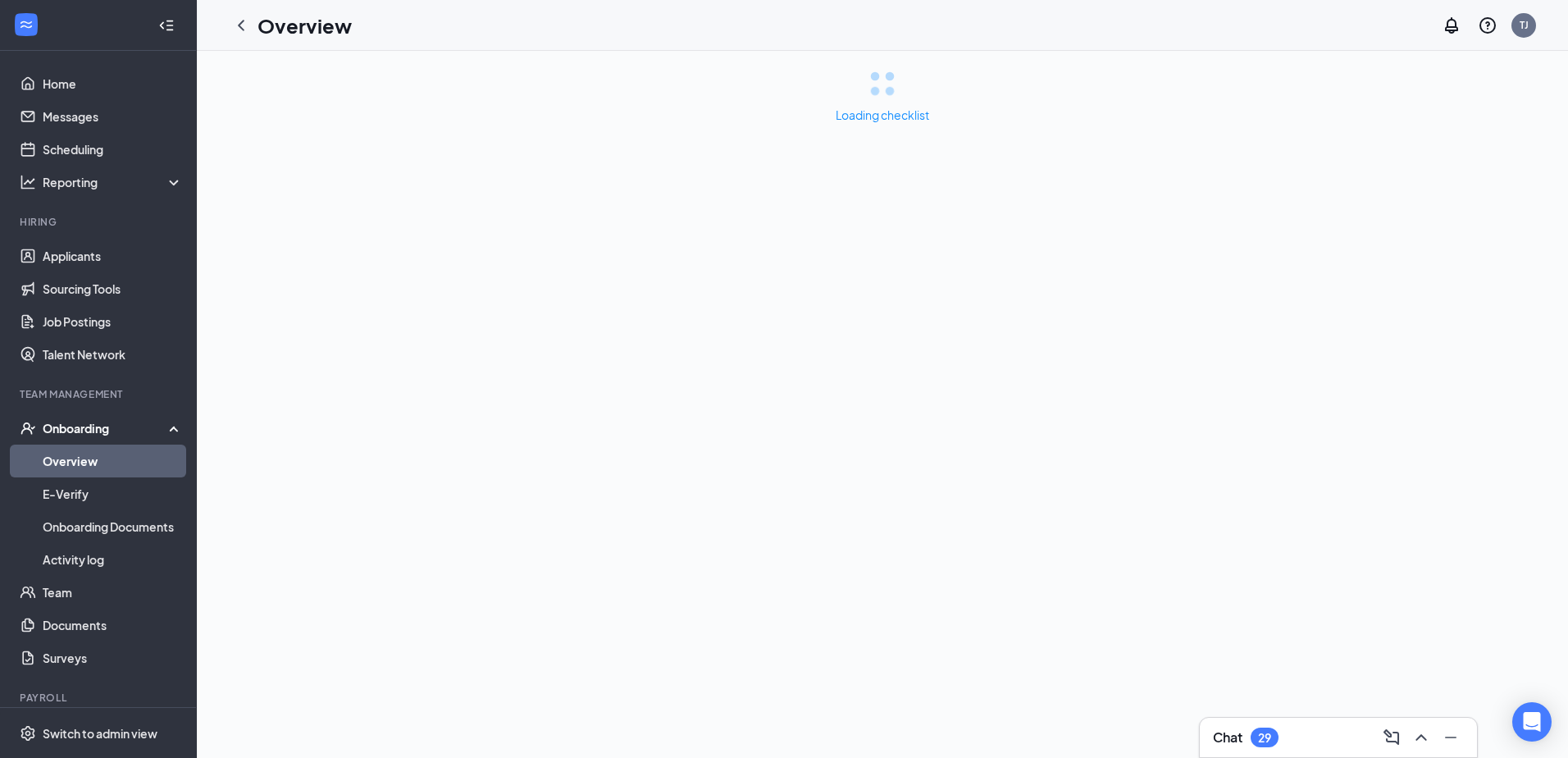
click at [1347, 734] on div "Chat 29" at bounding box center [1339, 737] width 251 height 26
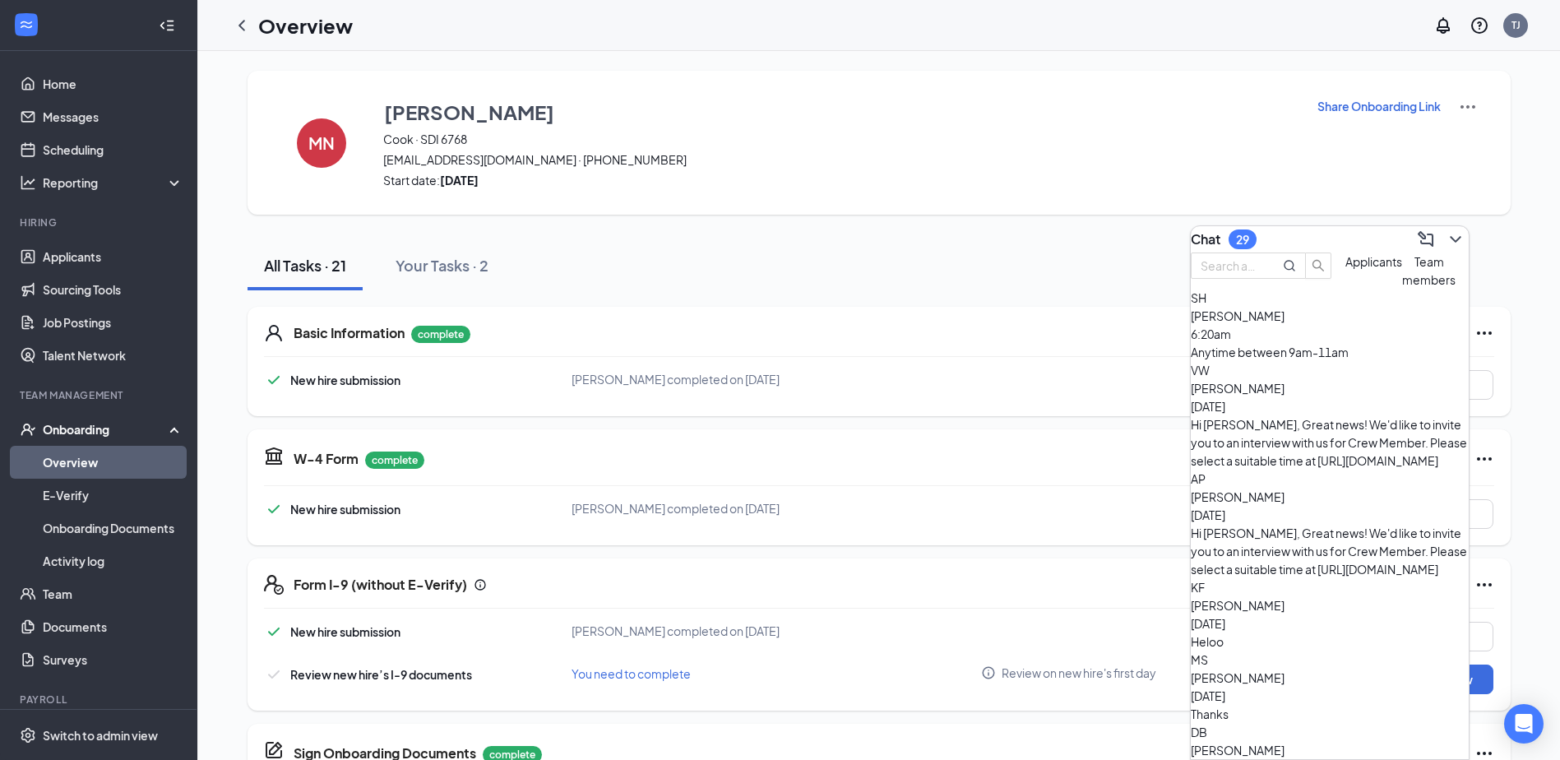
click at [1387, 443] on div "Hi [PERSON_NAME], Great news! We'd like to invite you to an interview with us f…" at bounding box center [1330, 442] width 278 height 54
click at [1387, 488] on div "[PERSON_NAME] [DATE]" at bounding box center [1330, 506] width 278 height 36
click at [1374, 578] on div "KF [PERSON_NAME] [DATE] Heloo" at bounding box center [1330, 614] width 278 height 72
click at [1373, 669] on div "[PERSON_NAME] [DATE] Thanks" at bounding box center [1330, 696] width 278 height 54
click at [1370, 741] on div "[PERSON_NAME] [DATE]" at bounding box center [1330, 759] width 278 height 36
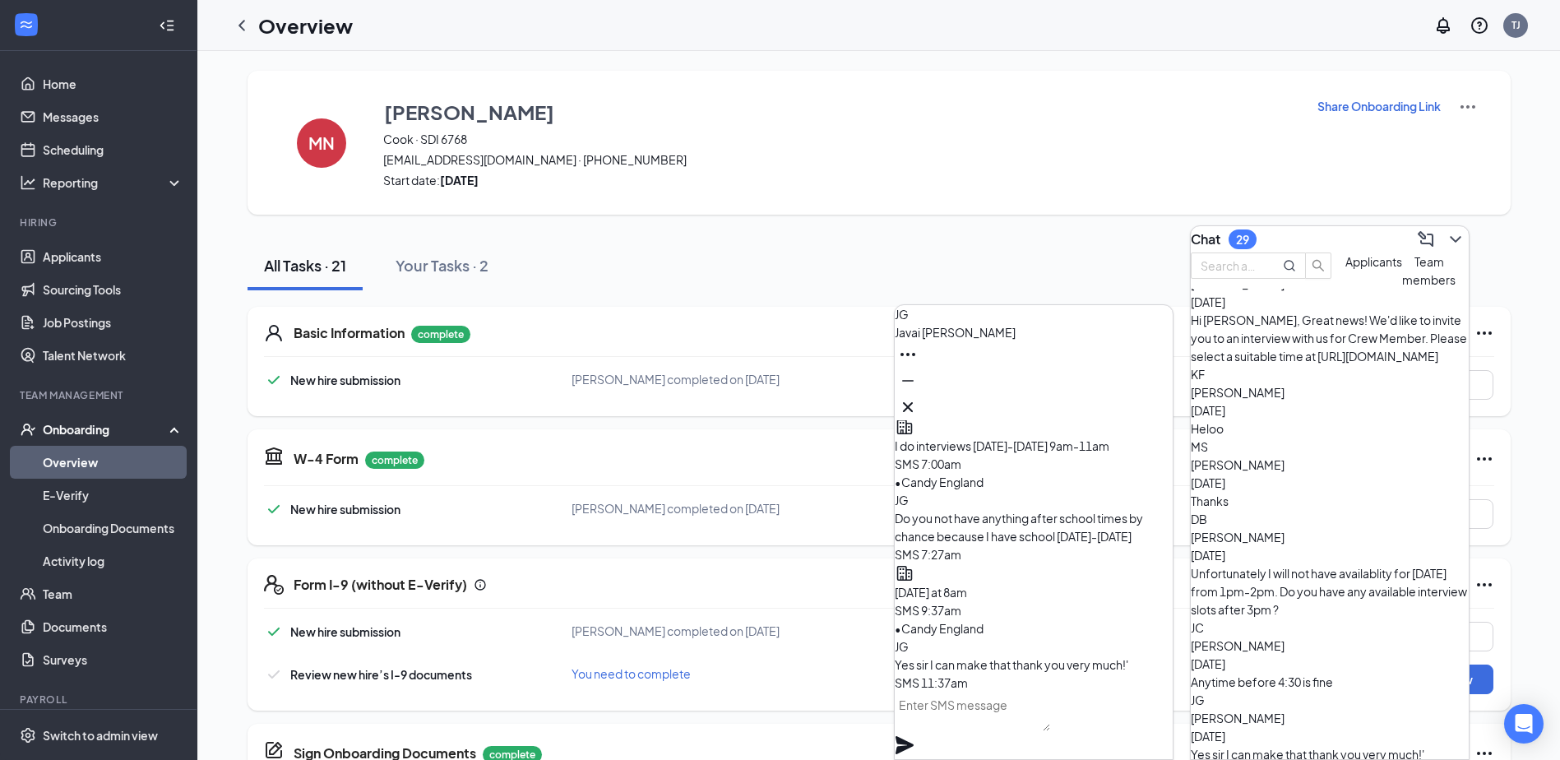
scroll to position [295, 0]
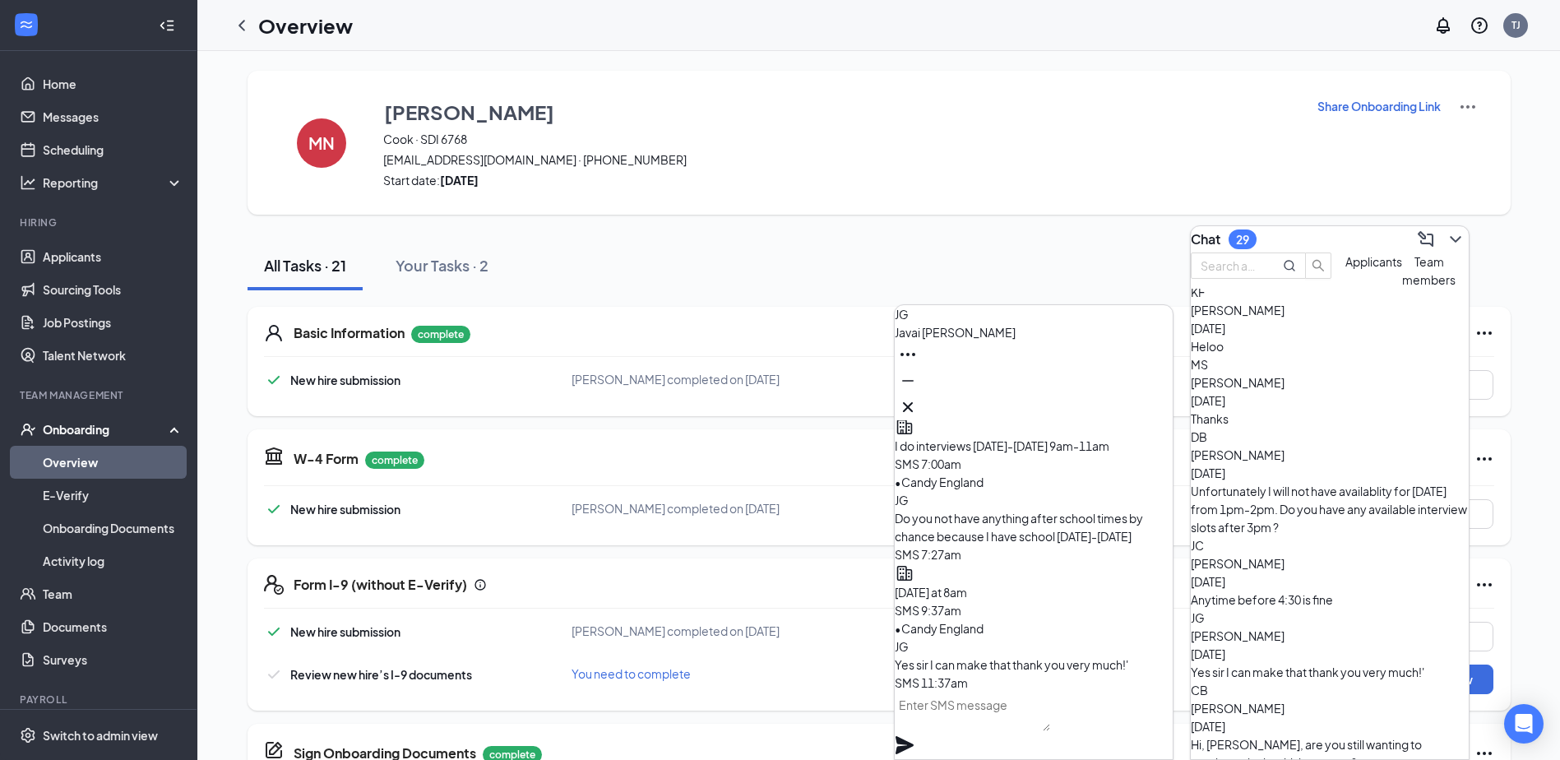
click at [913, 404] on icon "Cross" at bounding box center [908, 407] width 10 height 10
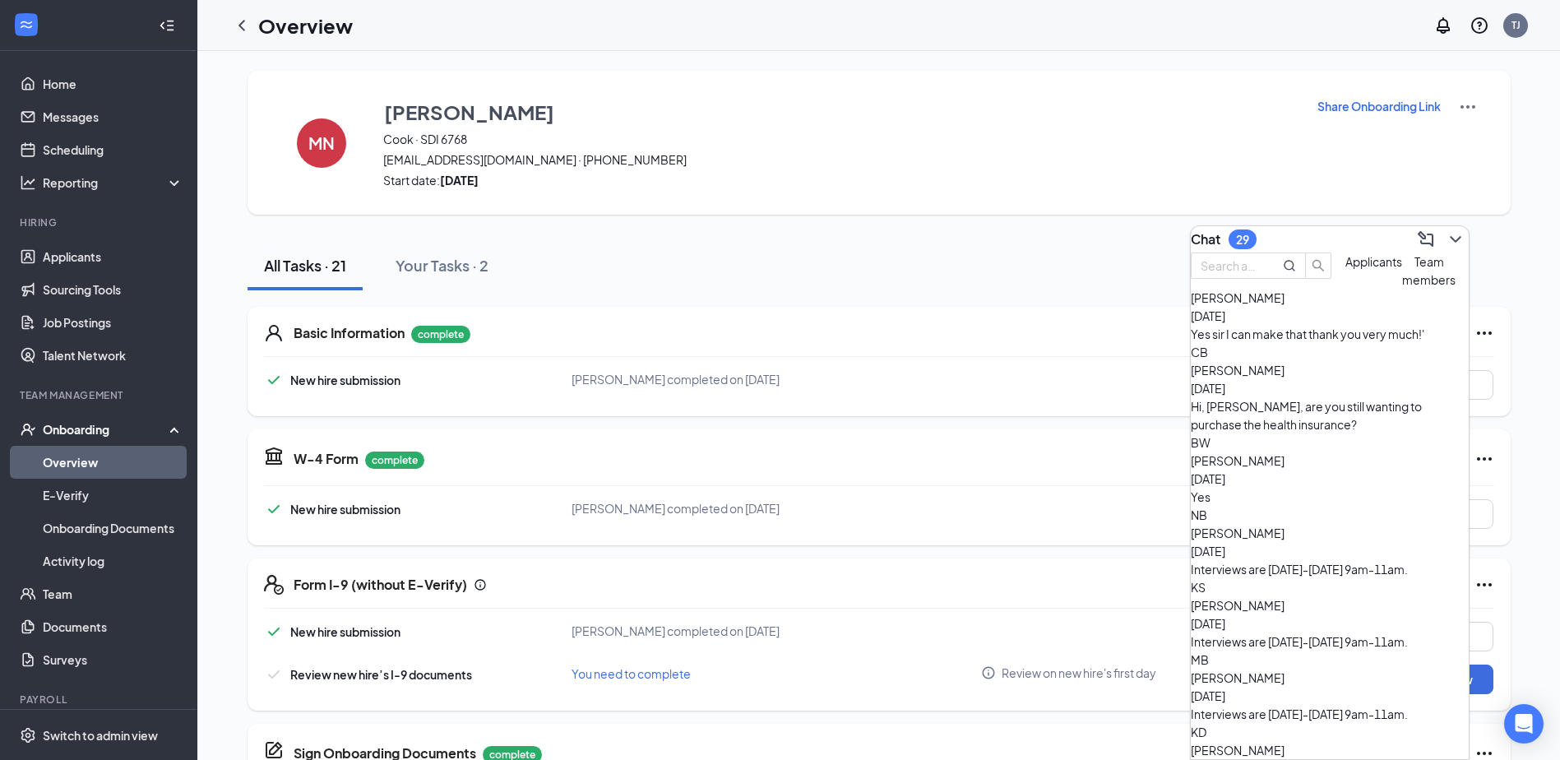
scroll to position [706, 0]
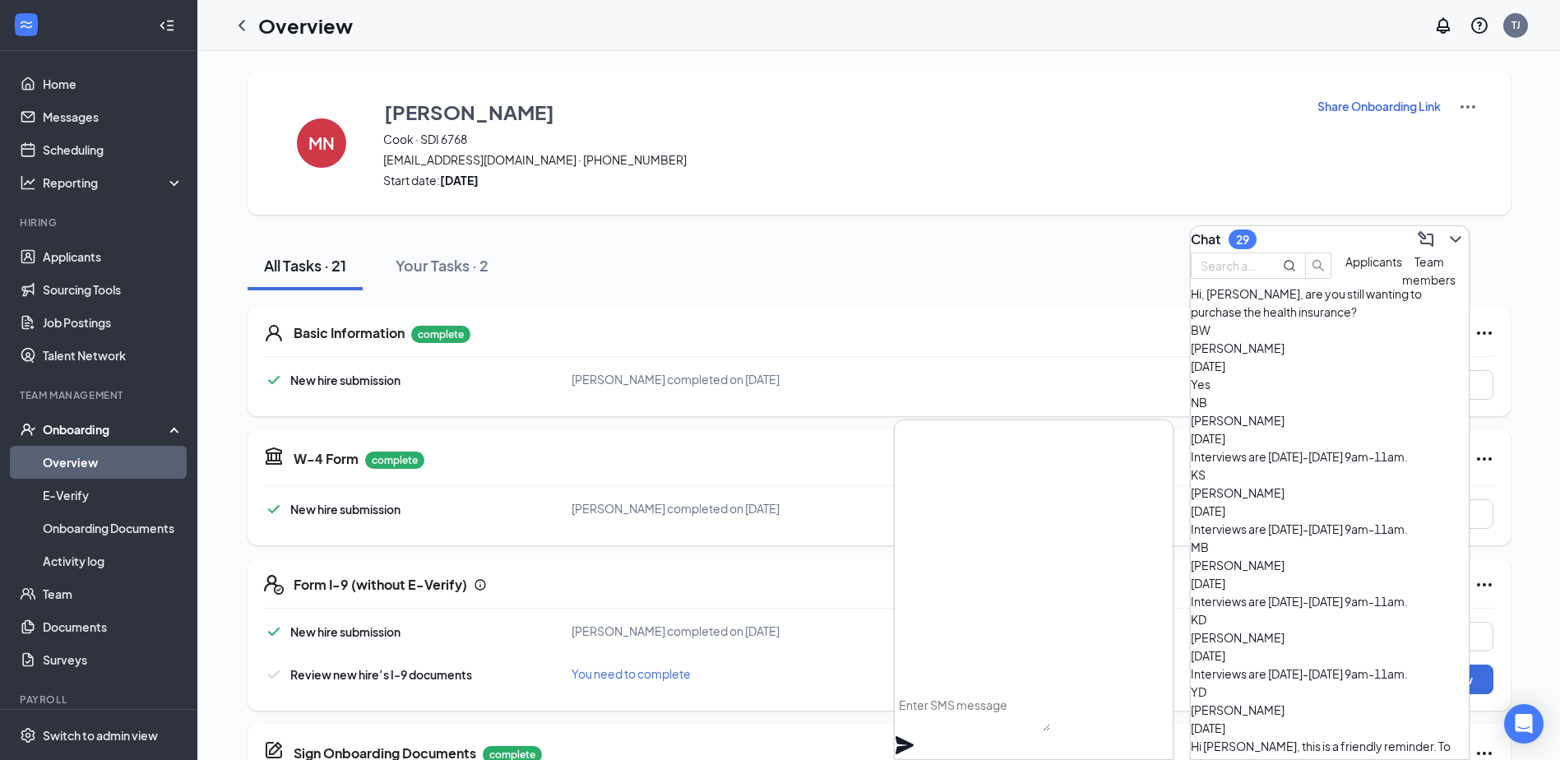
scroll to position [756, 0]
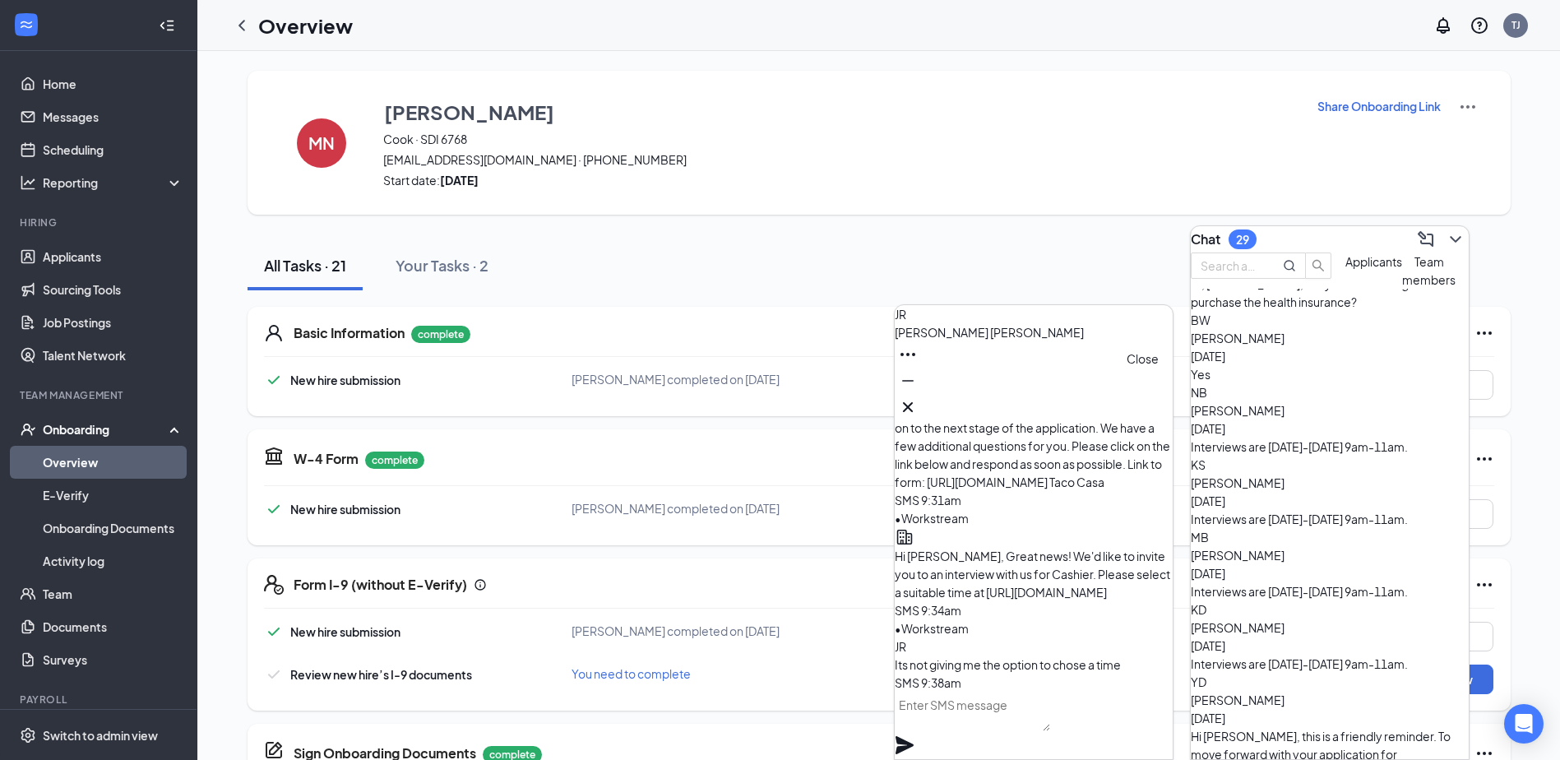
click at [918, 403] on icon "Cross" at bounding box center [908, 407] width 20 height 20
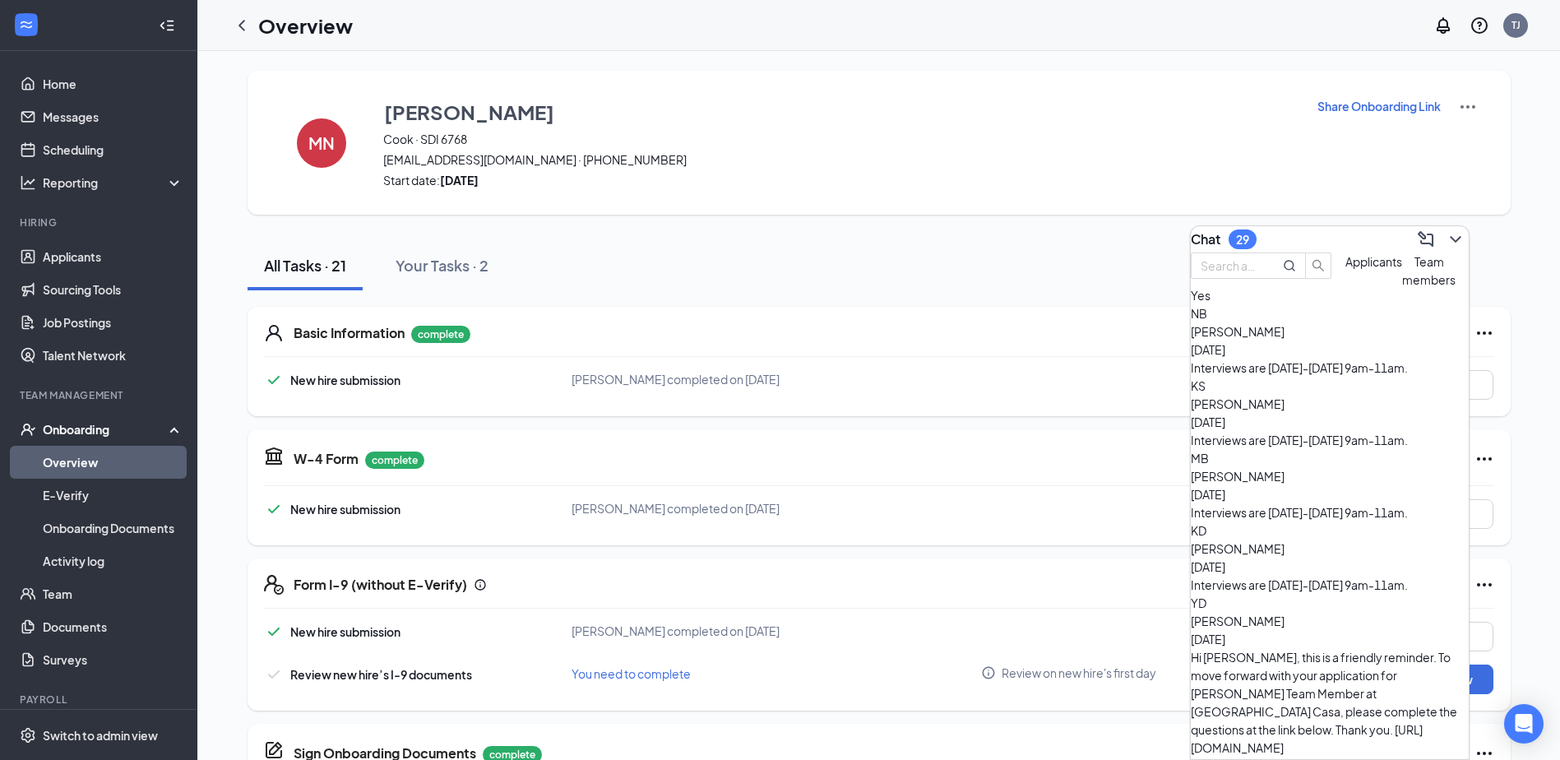
scroll to position [920, 0]
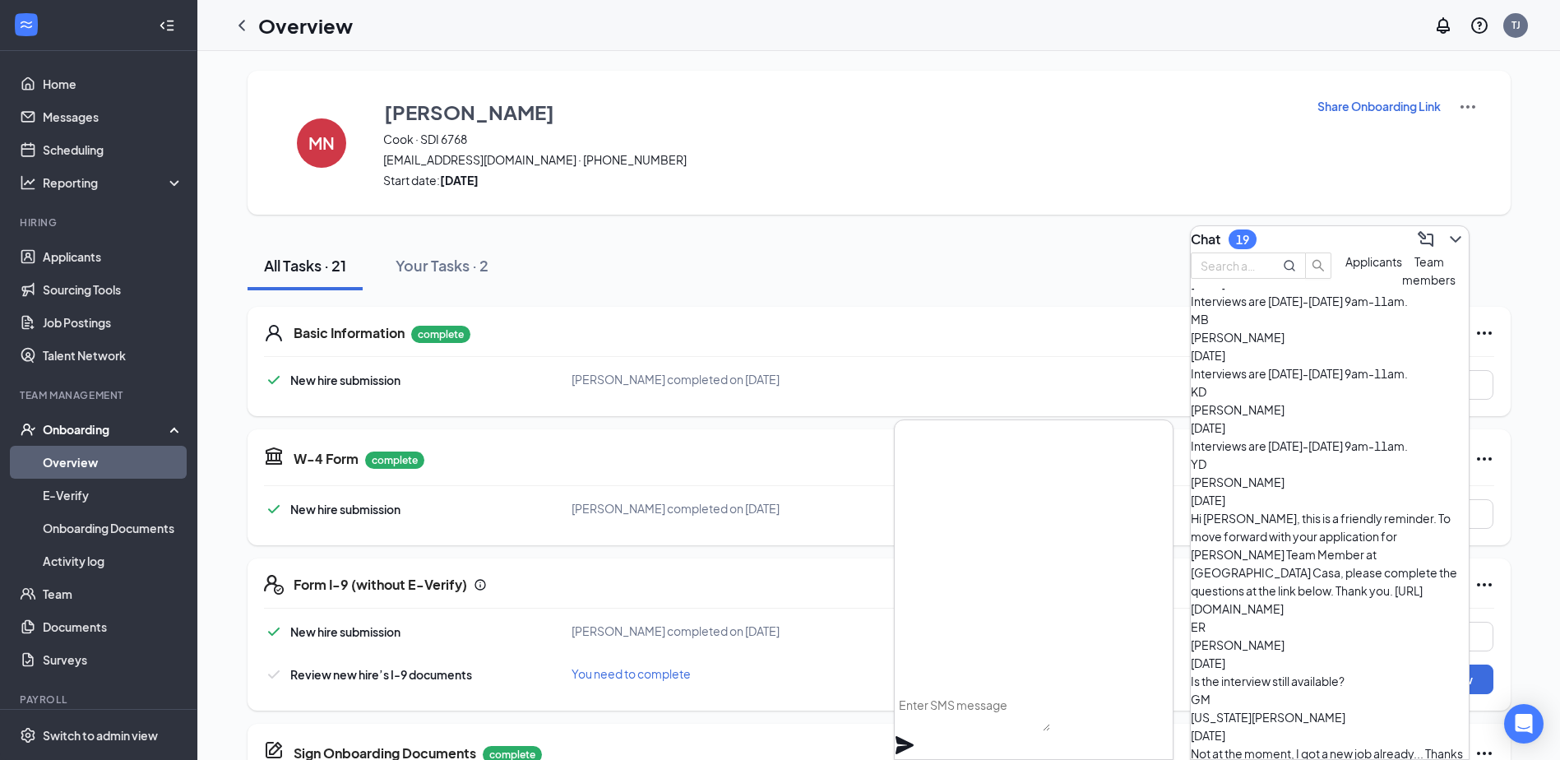
scroll to position [1002, 0]
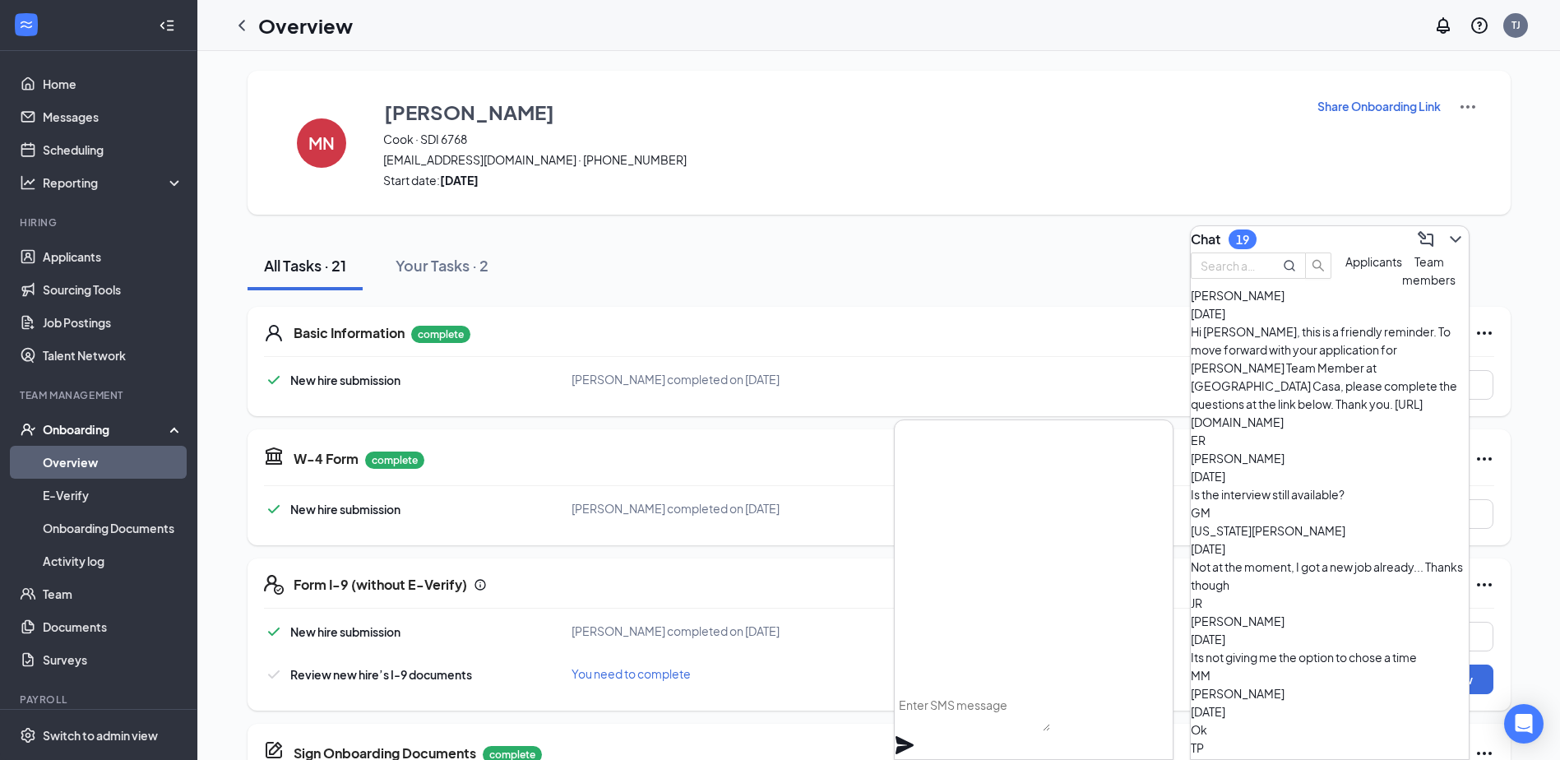
scroll to position [1167, 0]
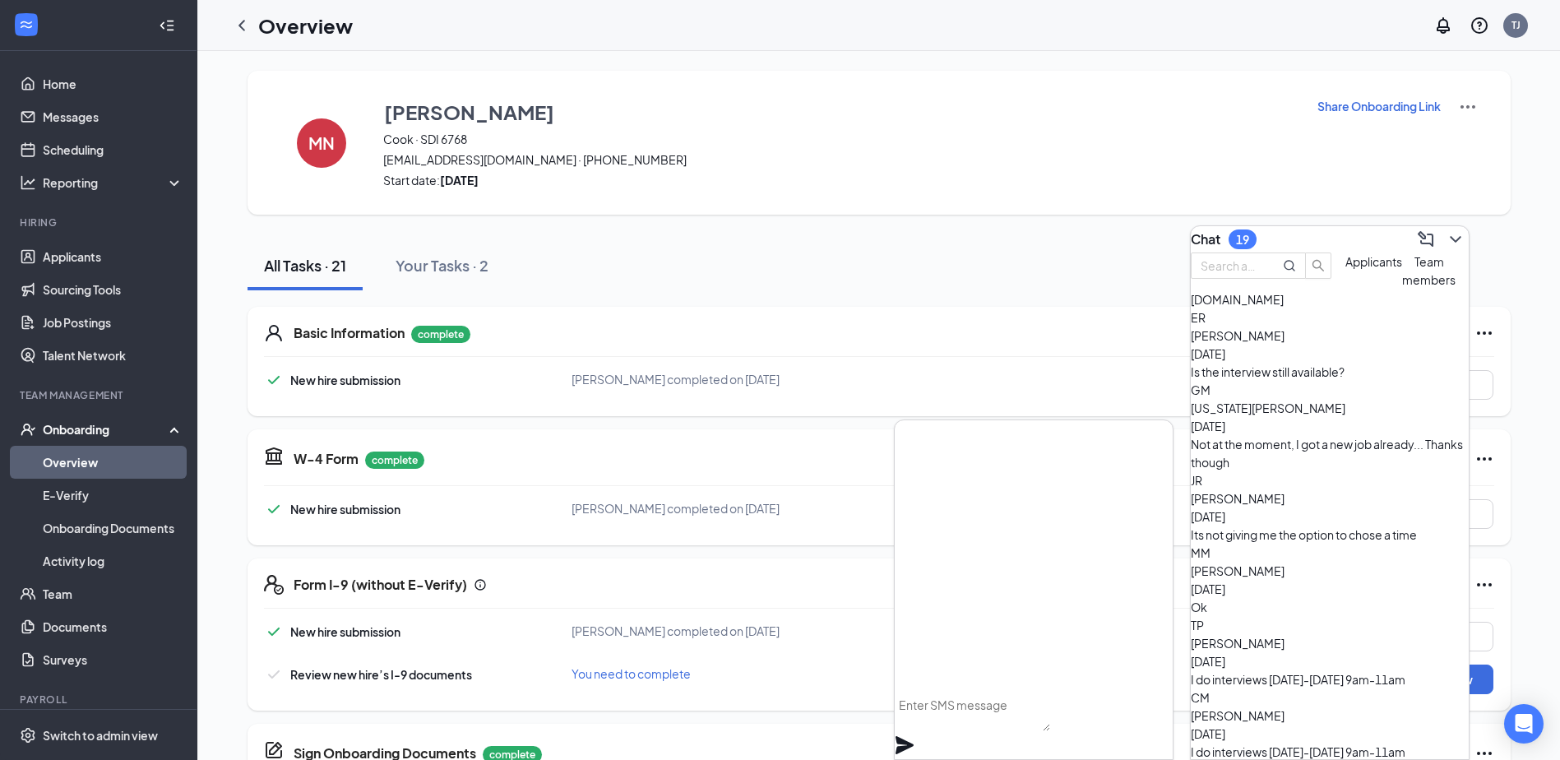
scroll to position [1299, 0]
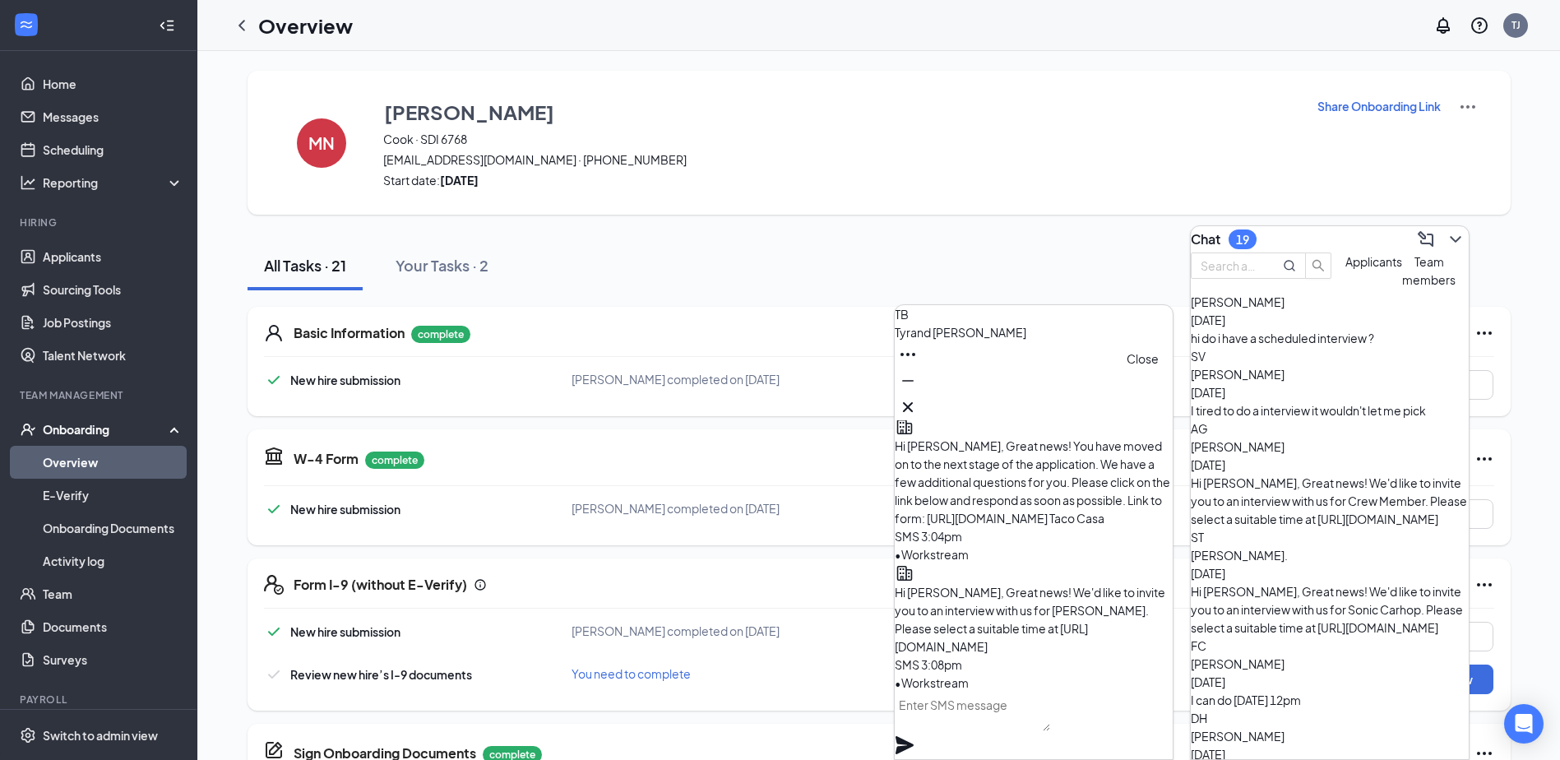
click at [918, 402] on icon "Cross" at bounding box center [908, 407] width 20 height 20
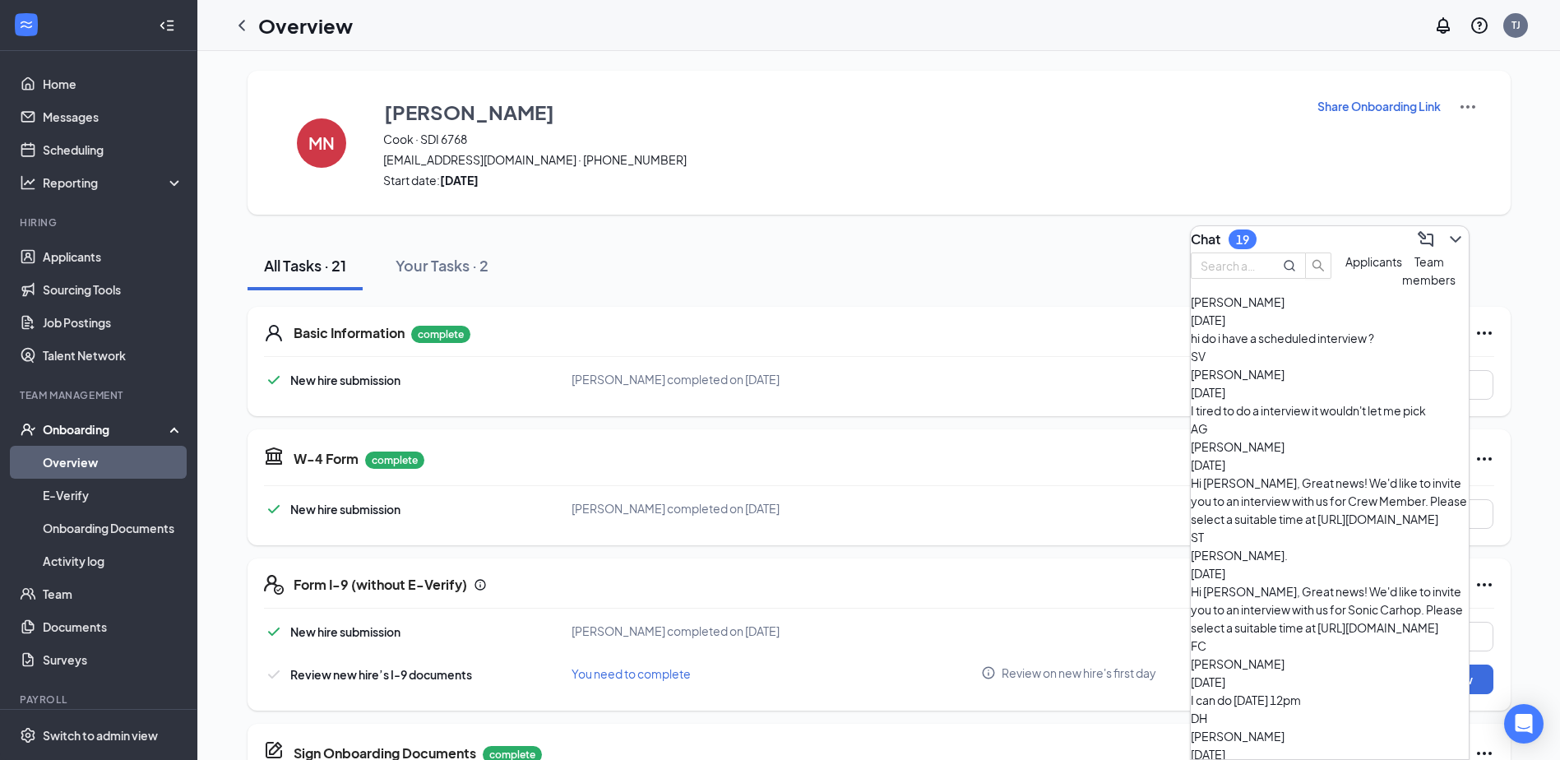
click at [1455, 243] on div at bounding box center [1454, 239] width 30 height 26
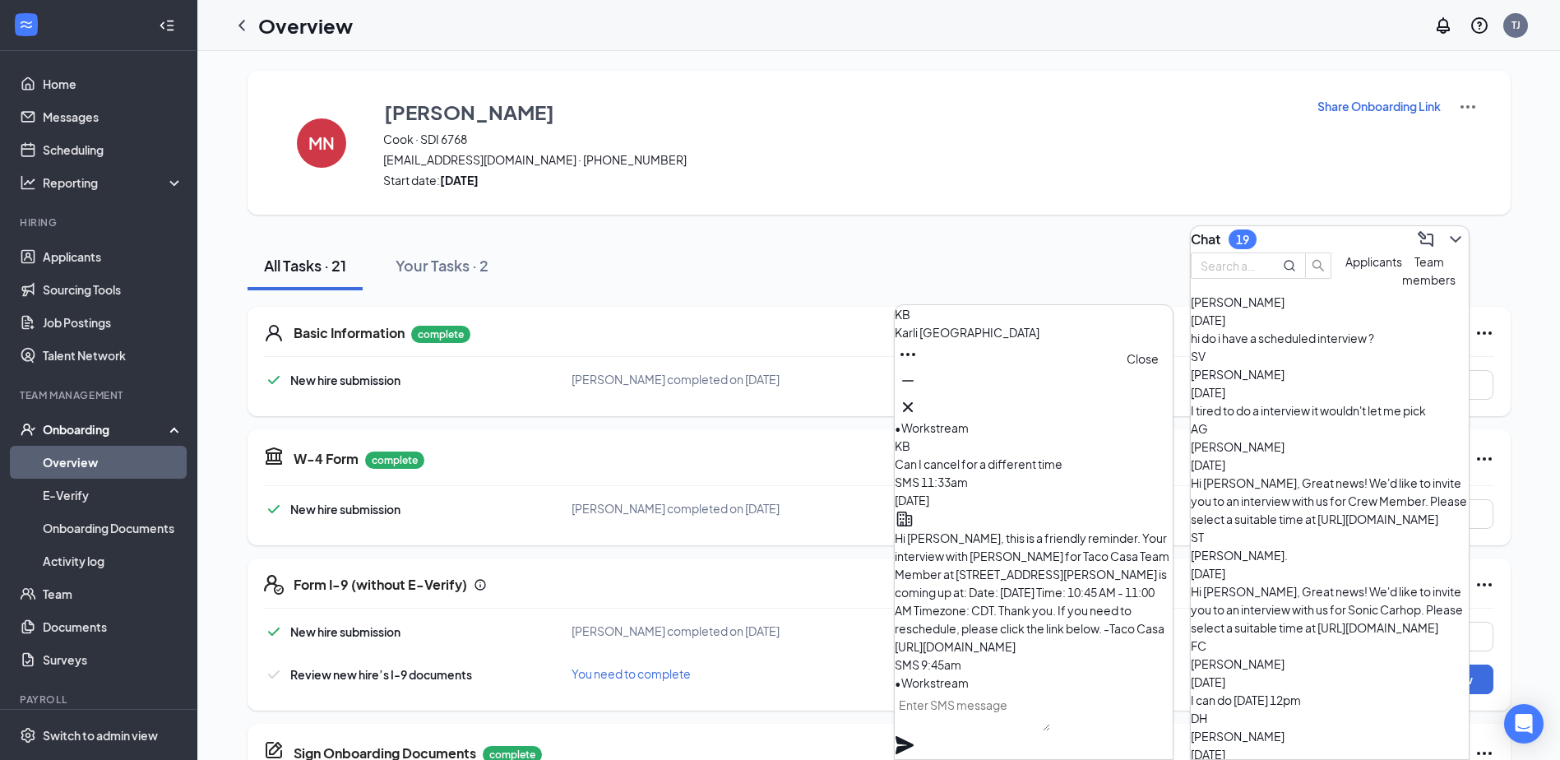
click at [918, 397] on icon "Cross" at bounding box center [908, 407] width 20 height 20
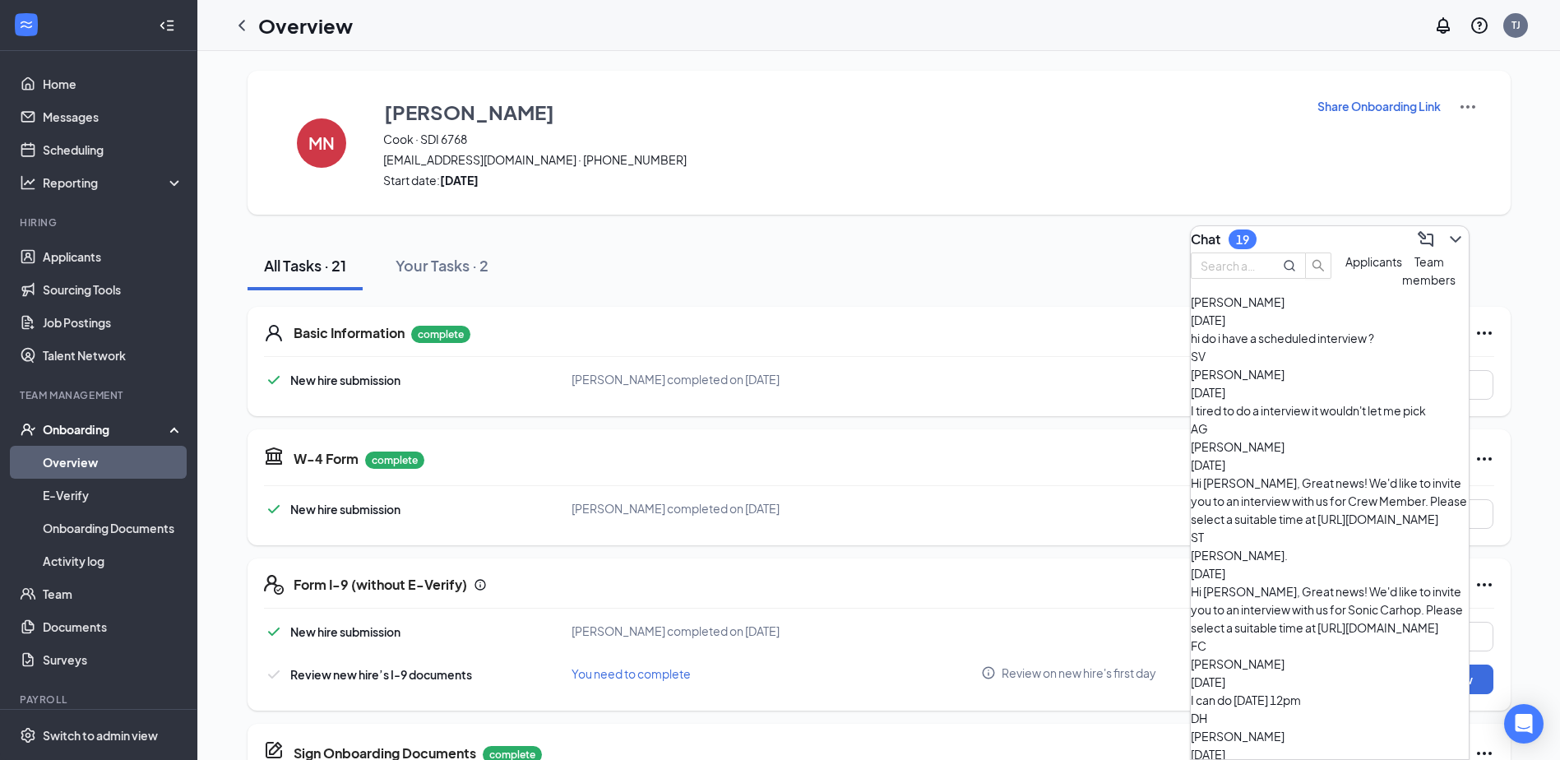
scroll to position [2006, 0]
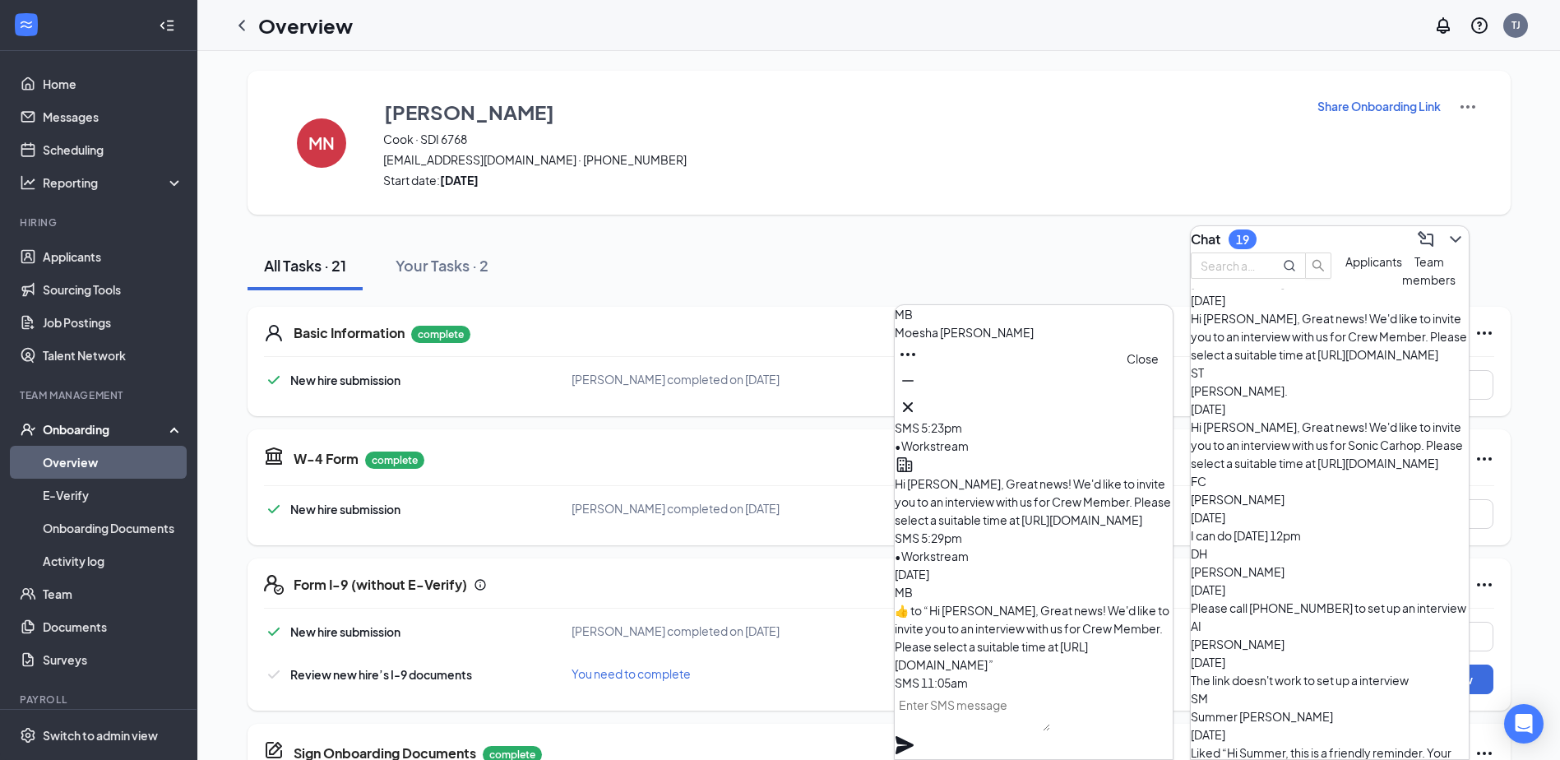
click at [918, 397] on icon "Cross" at bounding box center [908, 407] width 20 height 20
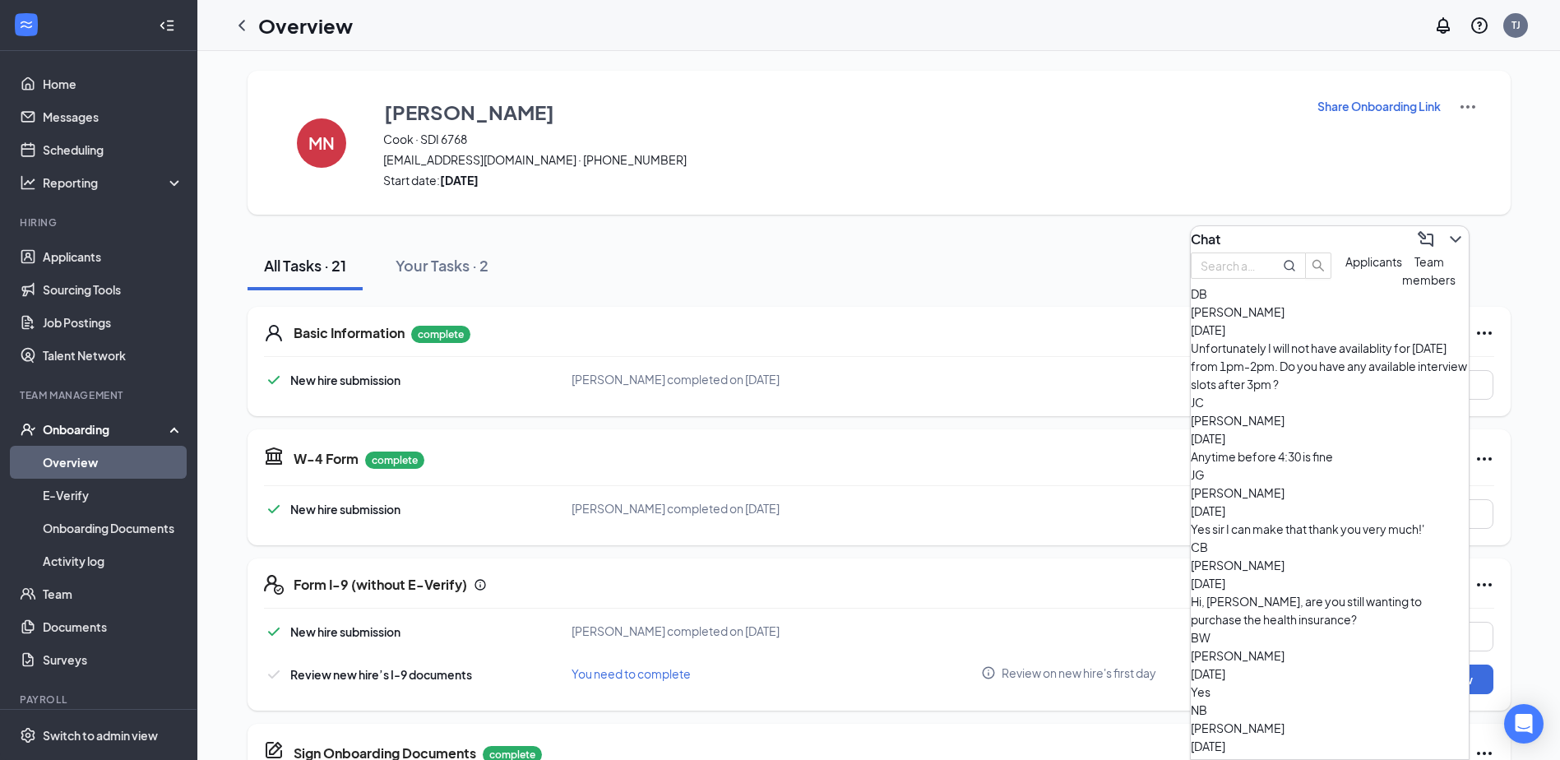
scroll to position [0, 0]
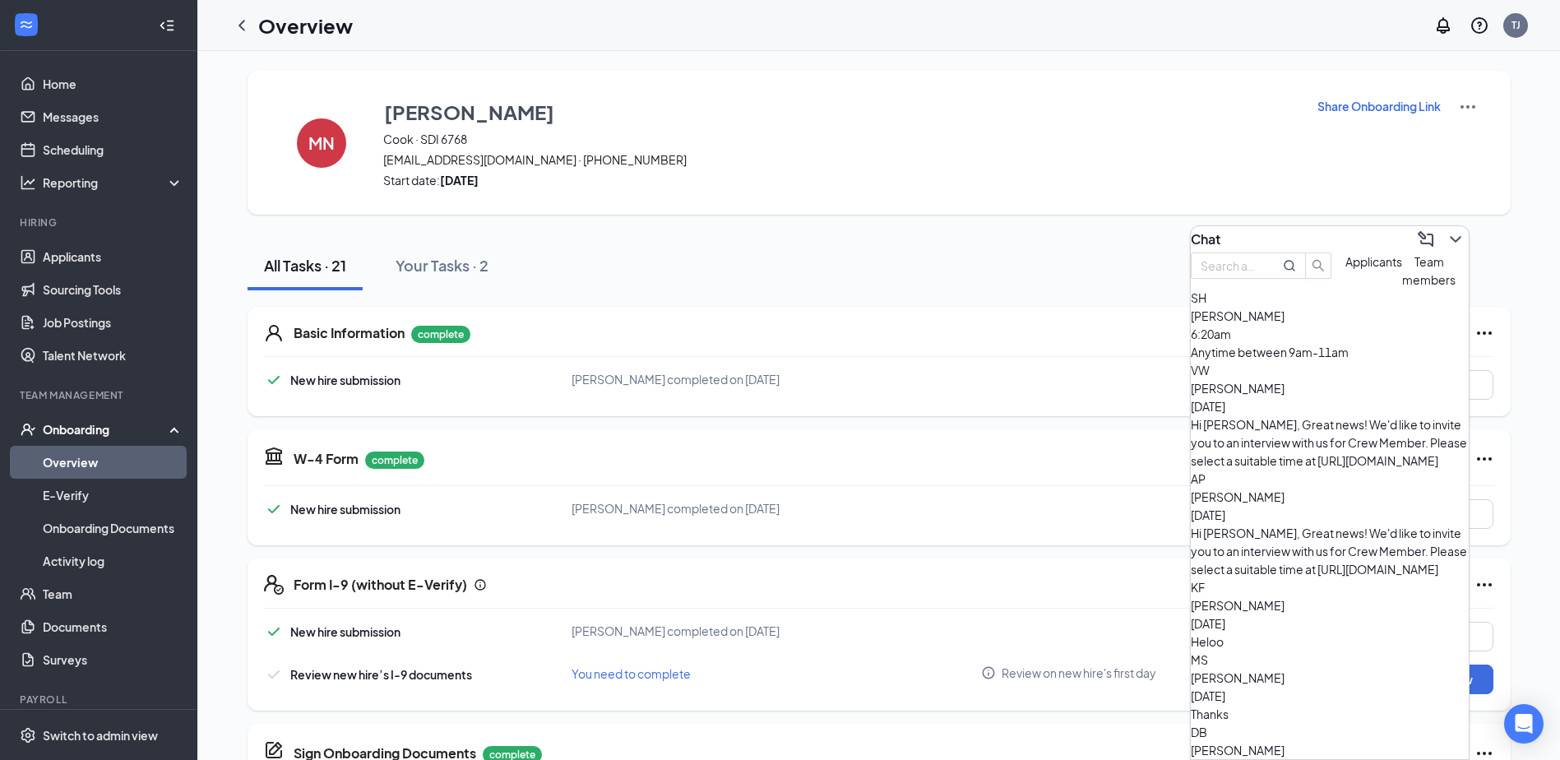
click at [1448, 231] on icon "ChevronDown" at bounding box center [1456, 239] width 20 height 20
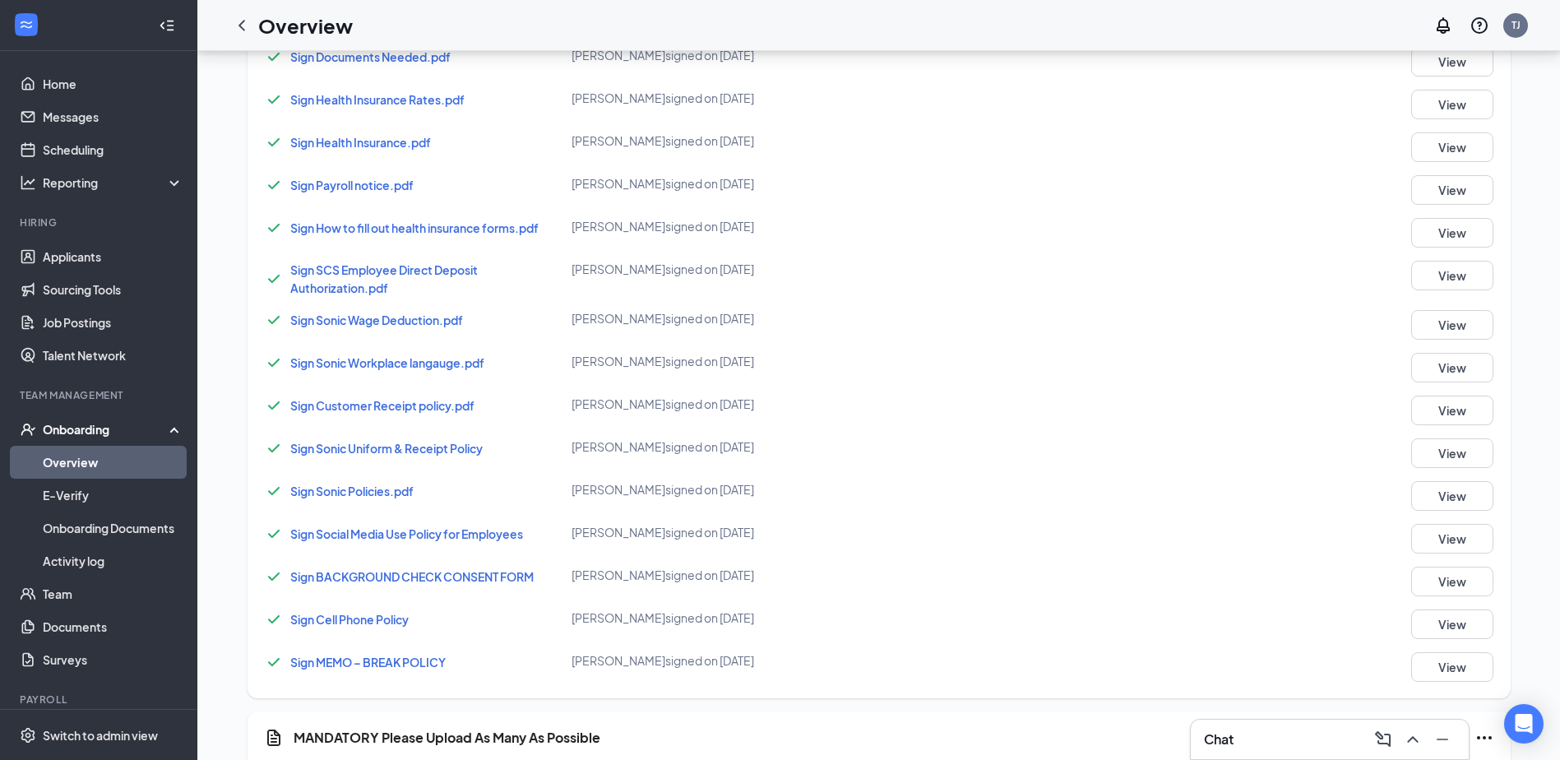
scroll to position [870, 0]
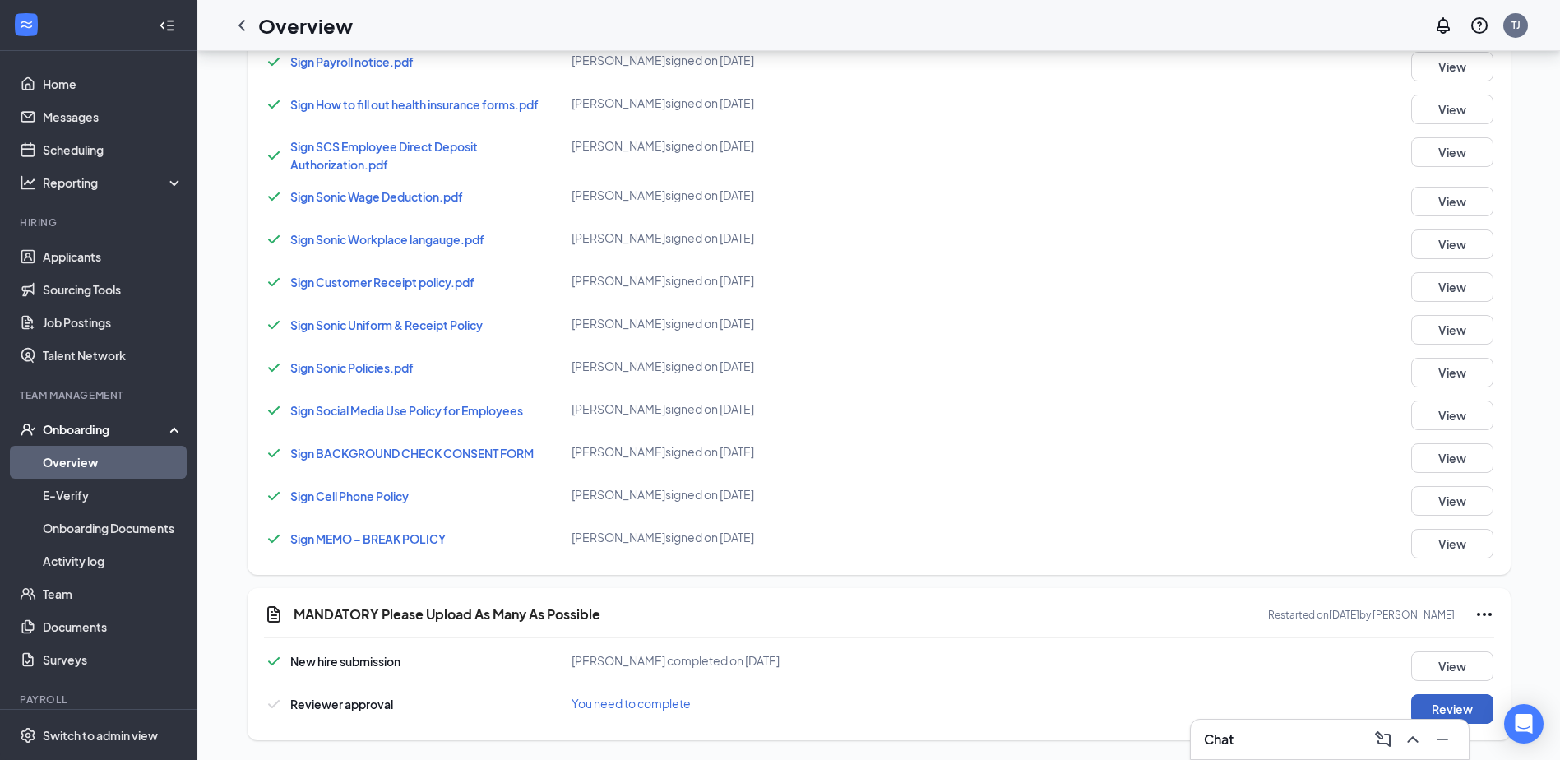
click at [1452, 707] on button "Review" at bounding box center [1452, 709] width 82 height 30
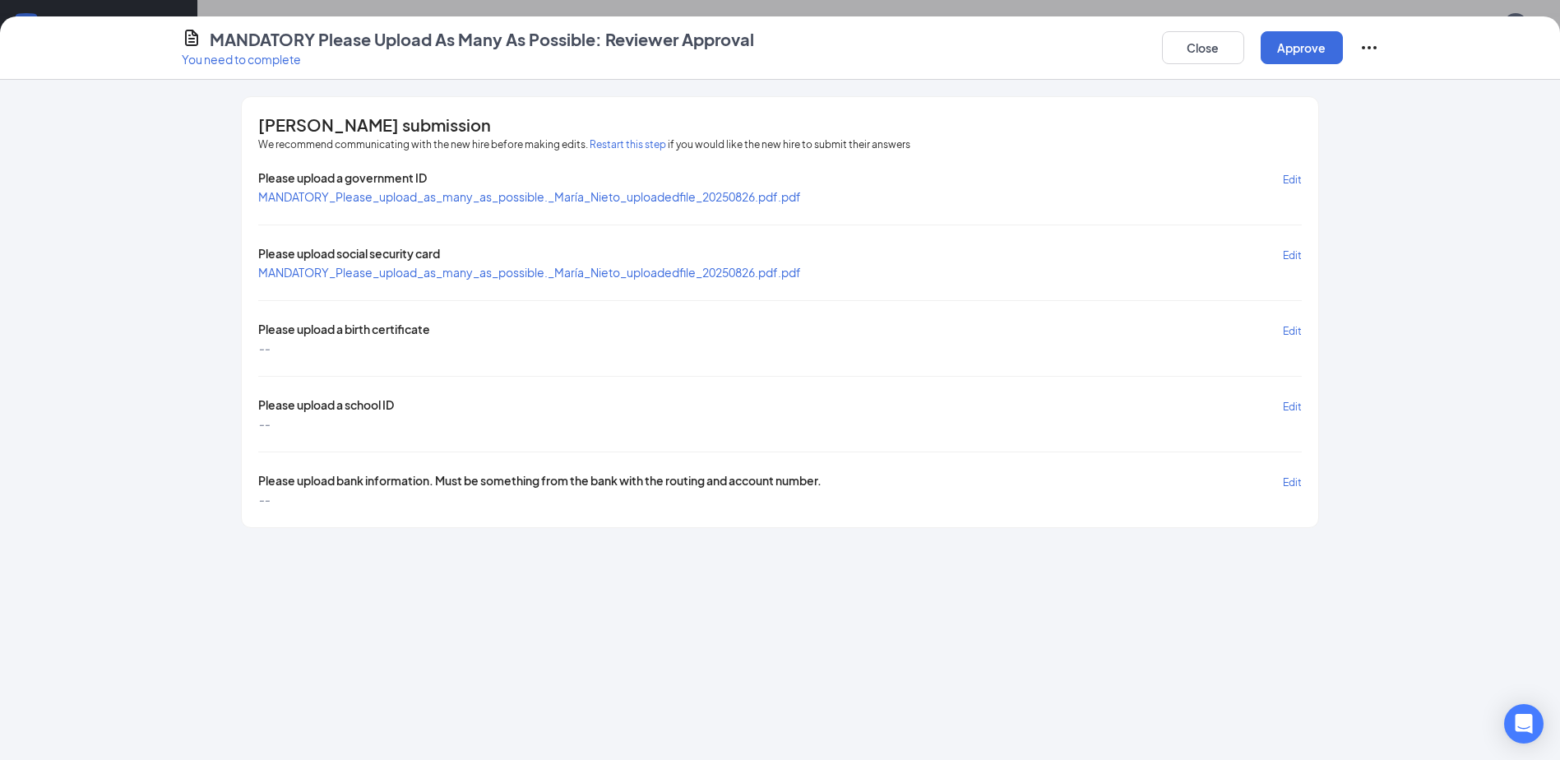
click at [581, 192] on span "MANDATORY_Please_upload_as_many_as_possible._María_Nieto_uploadedfile_20250826.…" at bounding box center [529, 196] width 543 height 15
click at [473, 267] on span "MANDATORY_Please_upload_as_many_as_possible._María_Nieto_uploadedfile_20250826.…" at bounding box center [529, 272] width 543 height 15
click at [1293, 60] on button "Approve" at bounding box center [1302, 47] width 82 height 33
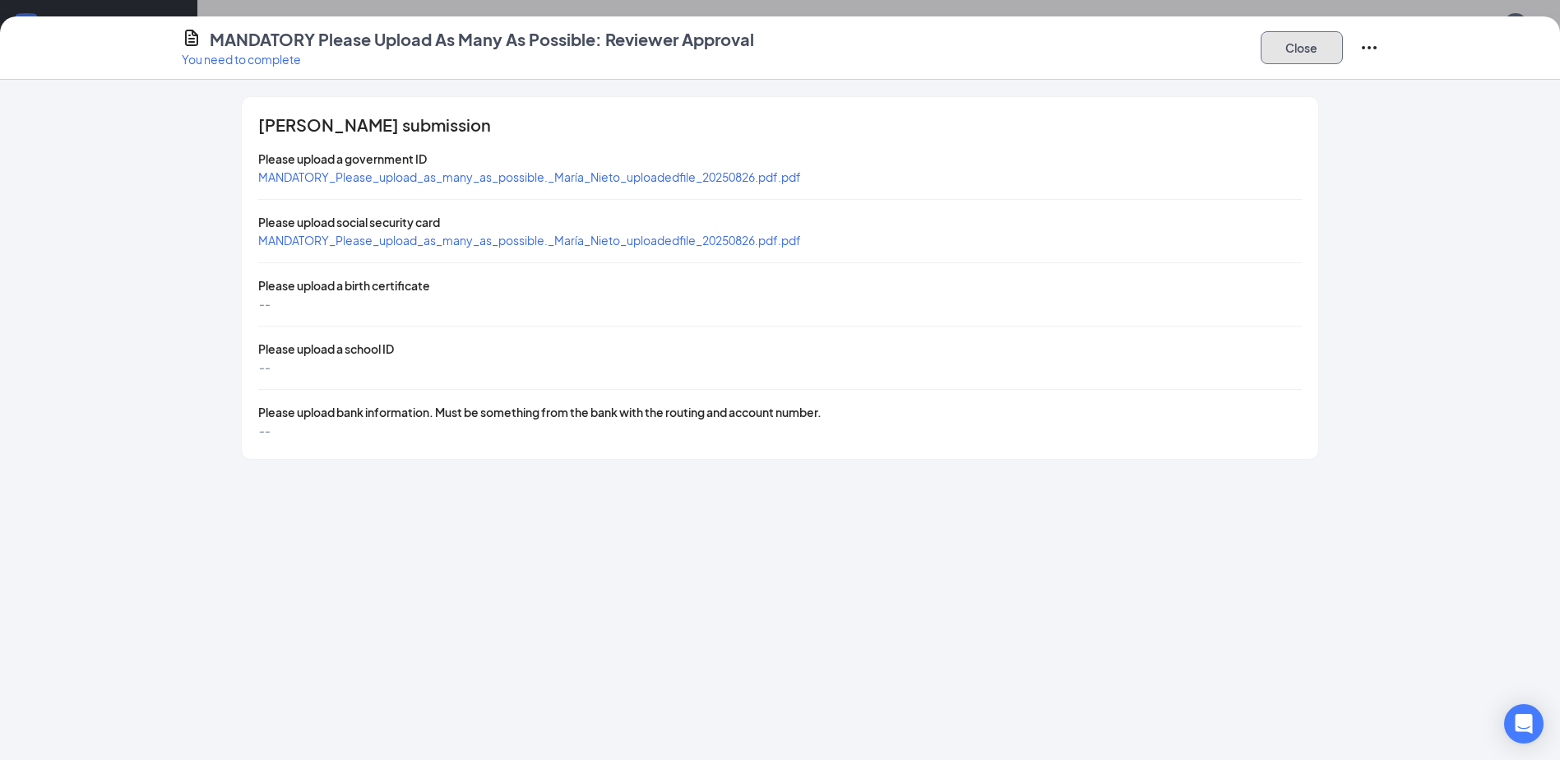
click at [1285, 46] on button "Close" at bounding box center [1302, 47] width 82 height 33
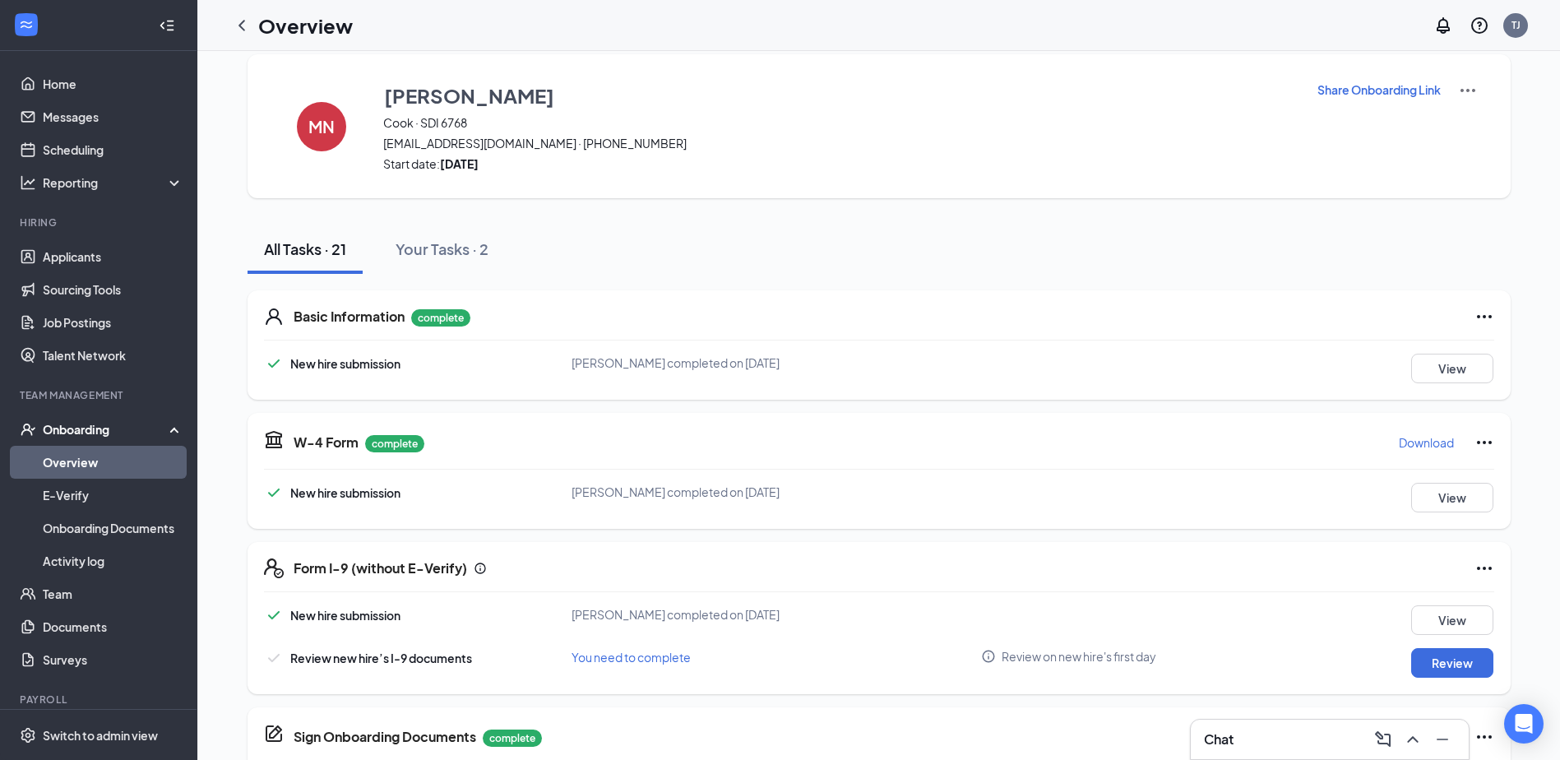
scroll to position [0, 0]
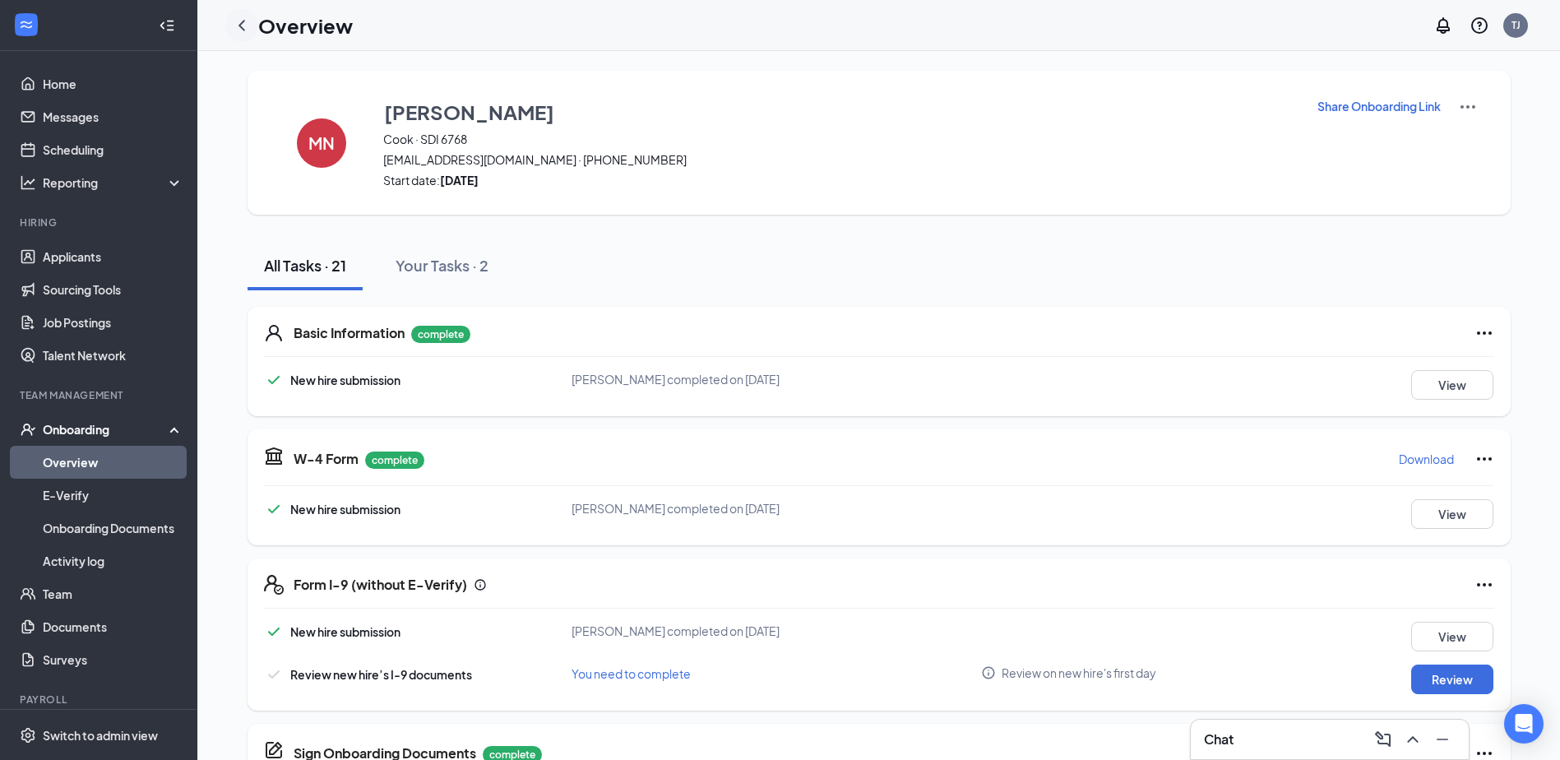
click at [249, 20] on icon "ChevronLeft" at bounding box center [242, 26] width 20 height 20
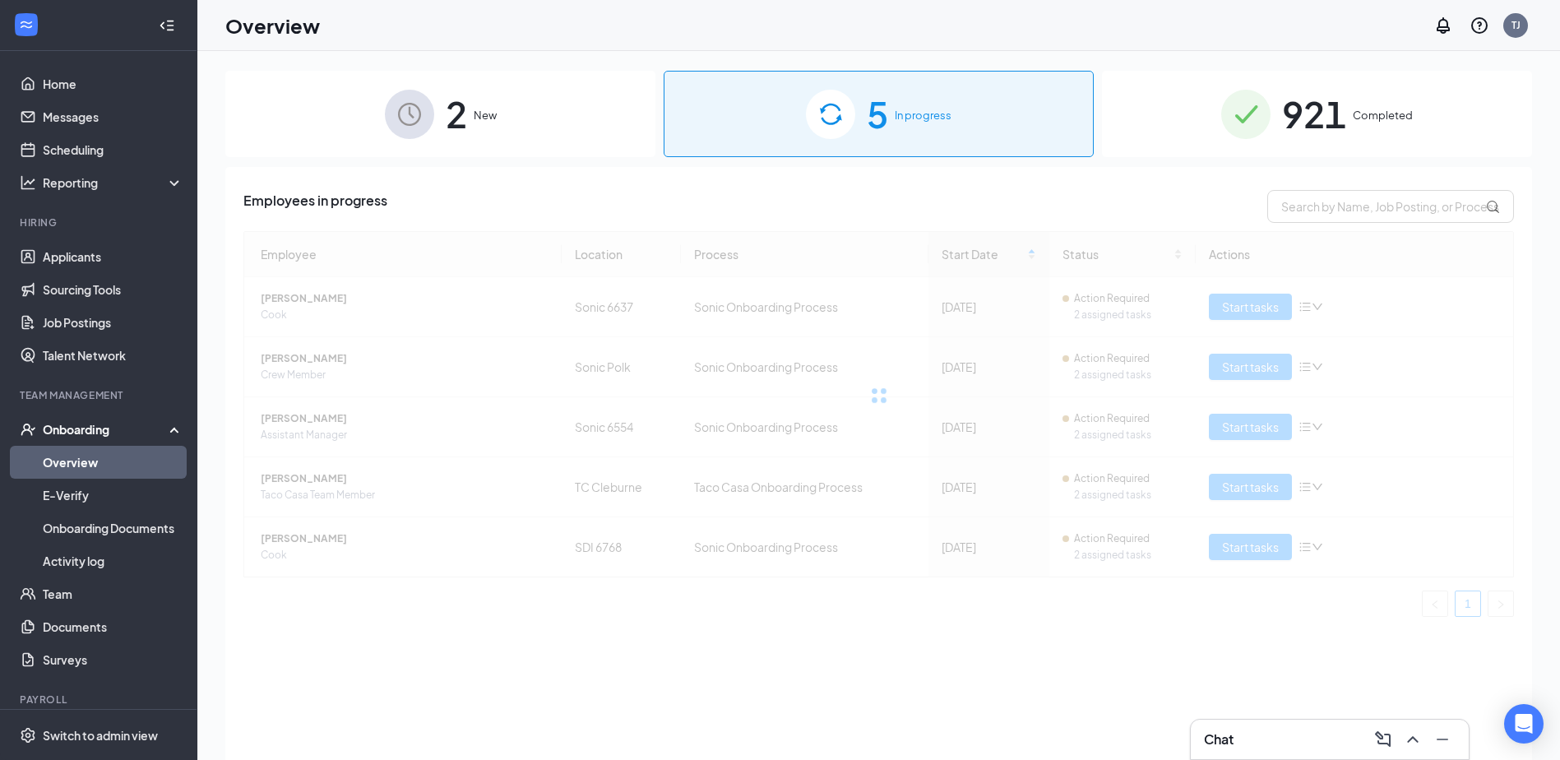
drag, startPoint x: 1248, startPoint y: 118, endPoint x: 1252, endPoint y: 132, distance: 15.4
click at [1248, 118] on img at bounding box center [1245, 114] width 49 height 49
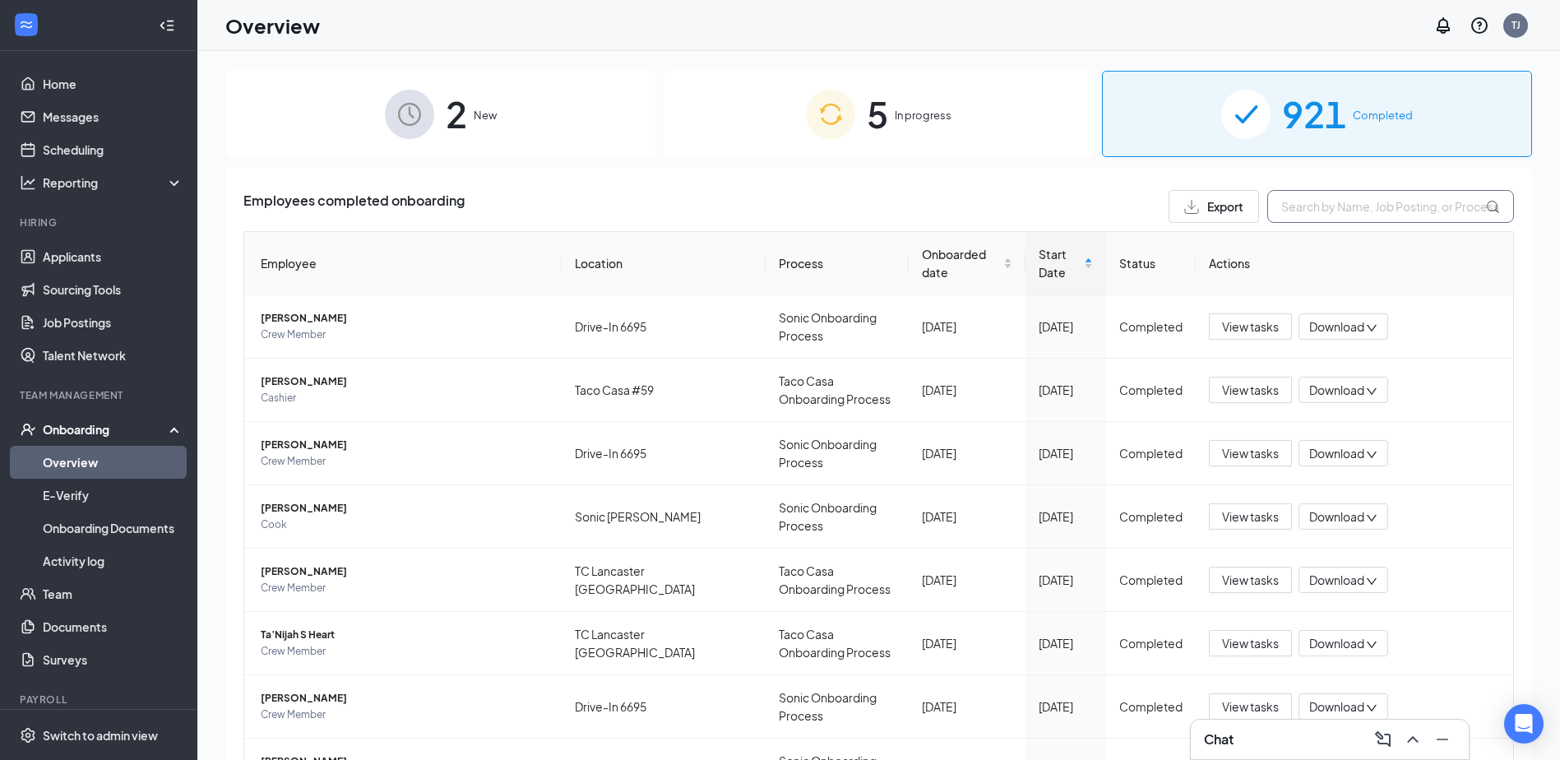
click at [1418, 202] on input "text" at bounding box center [1390, 206] width 247 height 33
click at [1273, 224] on div "Employees completed onboarding Export Employee Location Process Onboarded date …" at bounding box center [878, 585] width 1271 height 791
click at [1296, 225] on div "Employees completed onboarding Export Employee Location Process Onboarded date …" at bounding box center [878, 585] width 1271 height 791
click at [1304, 209] on input "text" at bounding box center [1390, 206] width 247 height 33
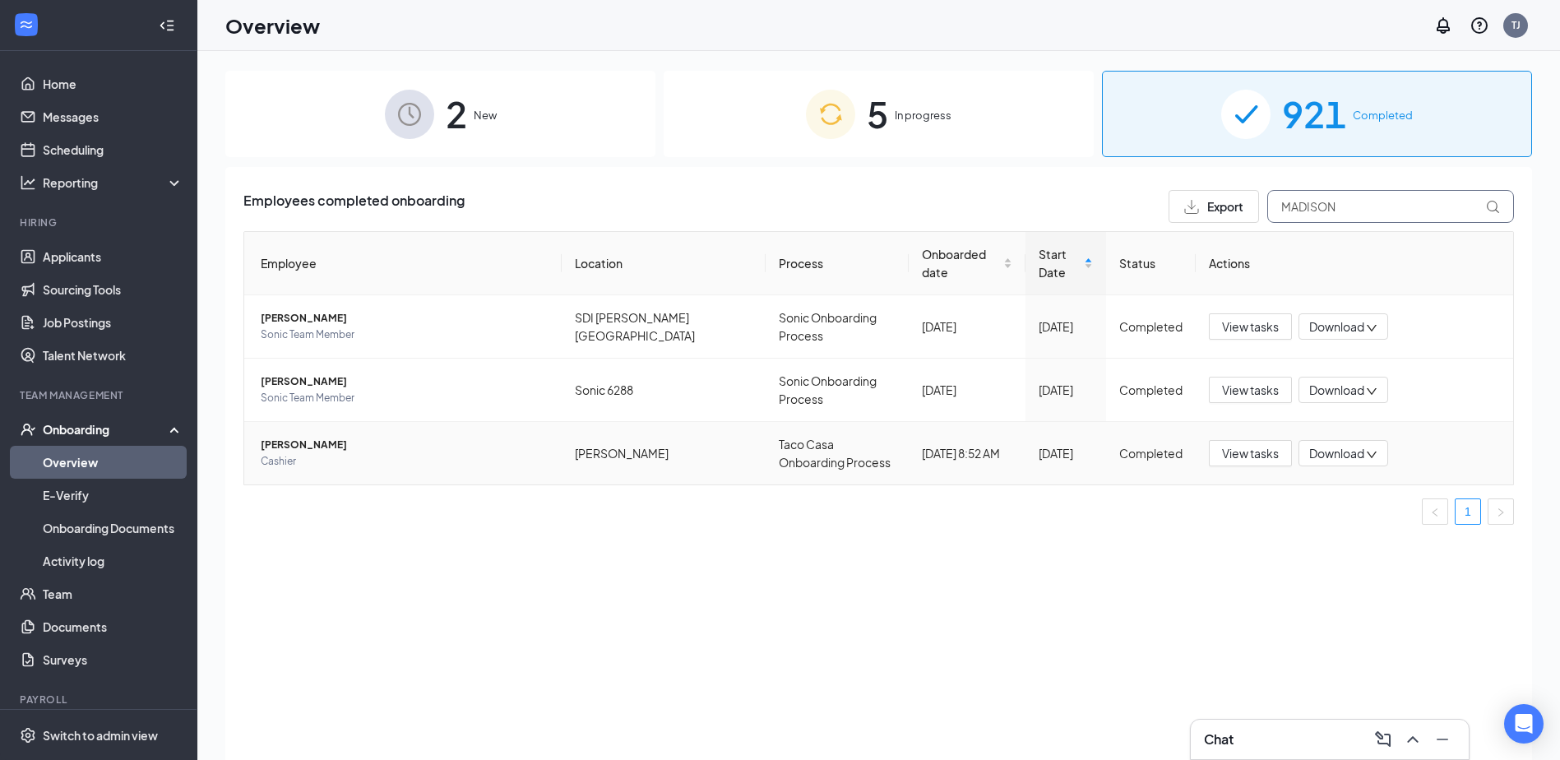
type input "MADISON"
click at [1350, 445] on span "Download" at bounding box center [1336, 453] width 55 height 17
click at [1314, 505] on icon "Download" at bounding box center [1318, 504] width 20 height 20
click at [868, 132] on span "5" at bounding box center [877, 114] width 21 height 57
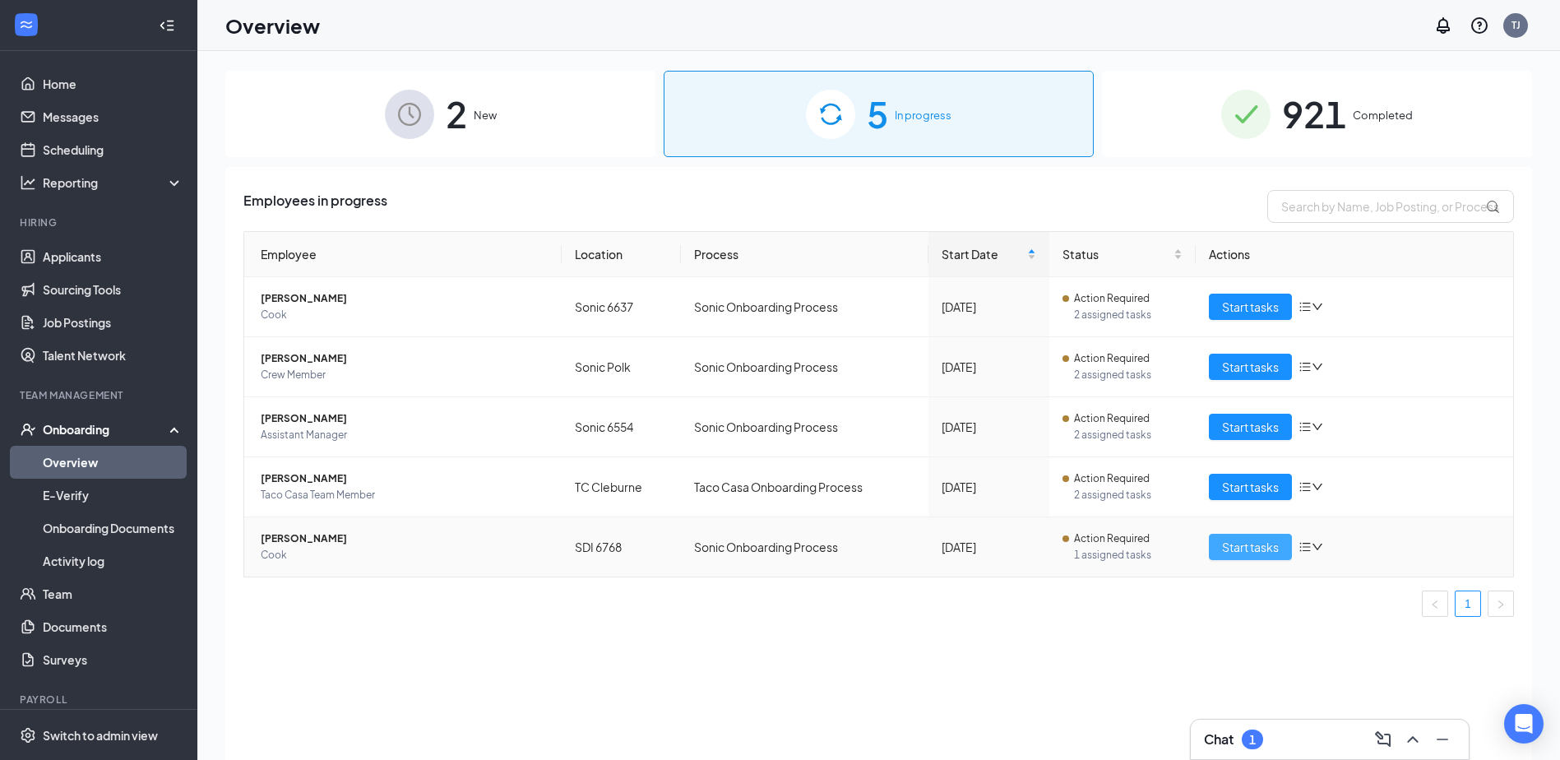
click at [1245, 545] on span "Start tasks" at bounding box center [1250, 547] width 57 height 18
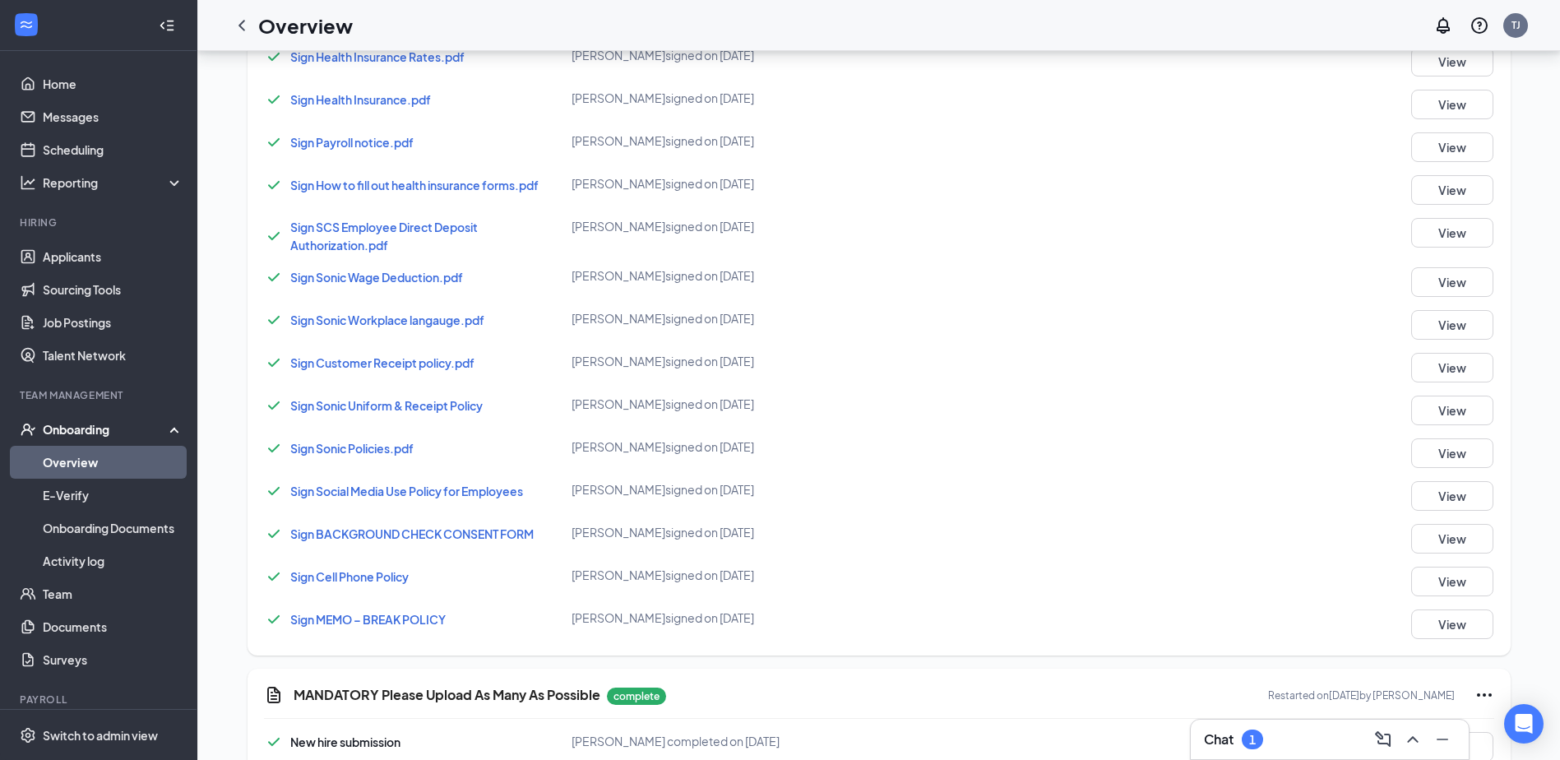
scroll to position [870, 0]
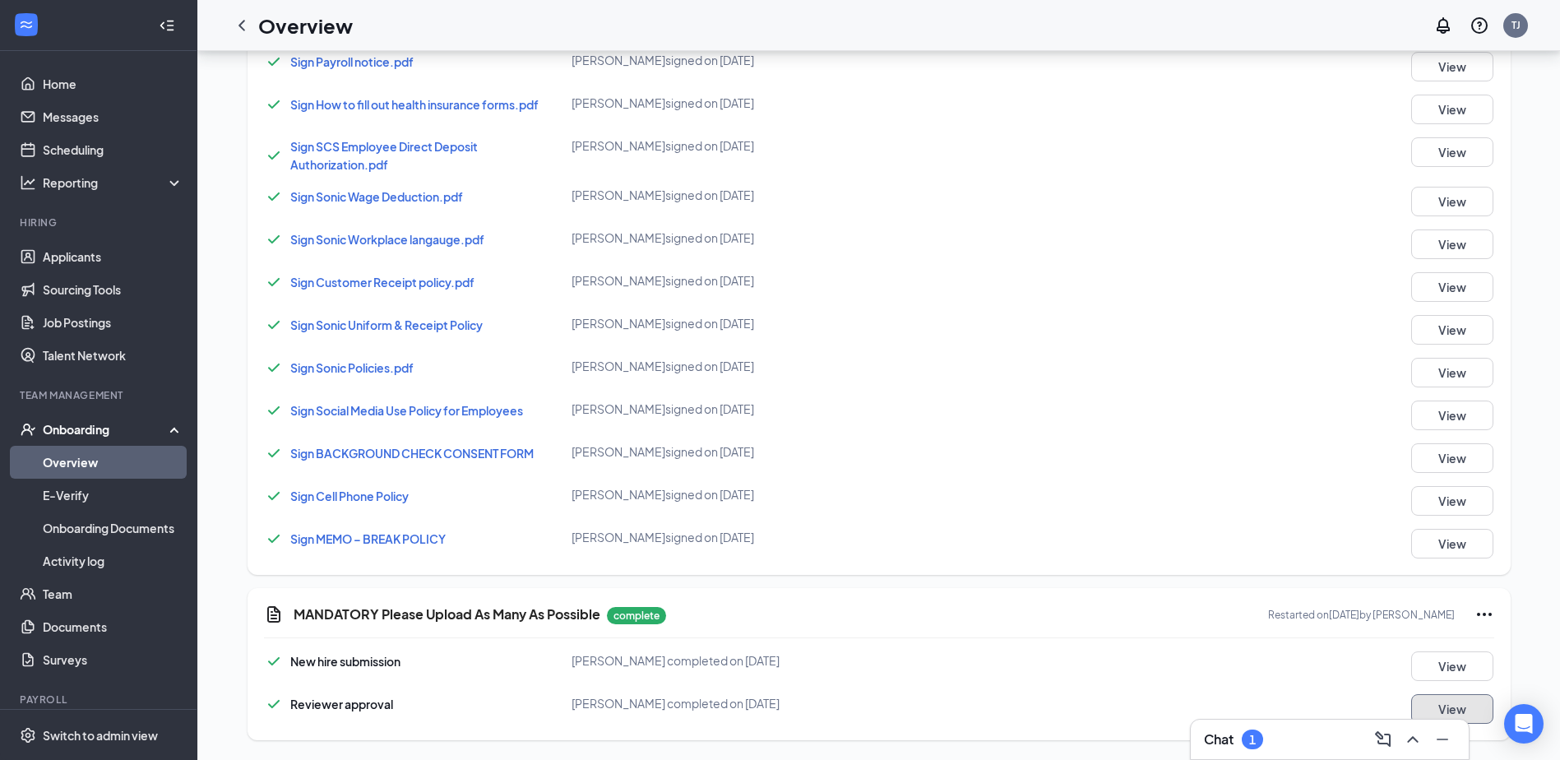
click at [1469, 699] on button "View" at bounding box center [1452, 709] width 82 height 30
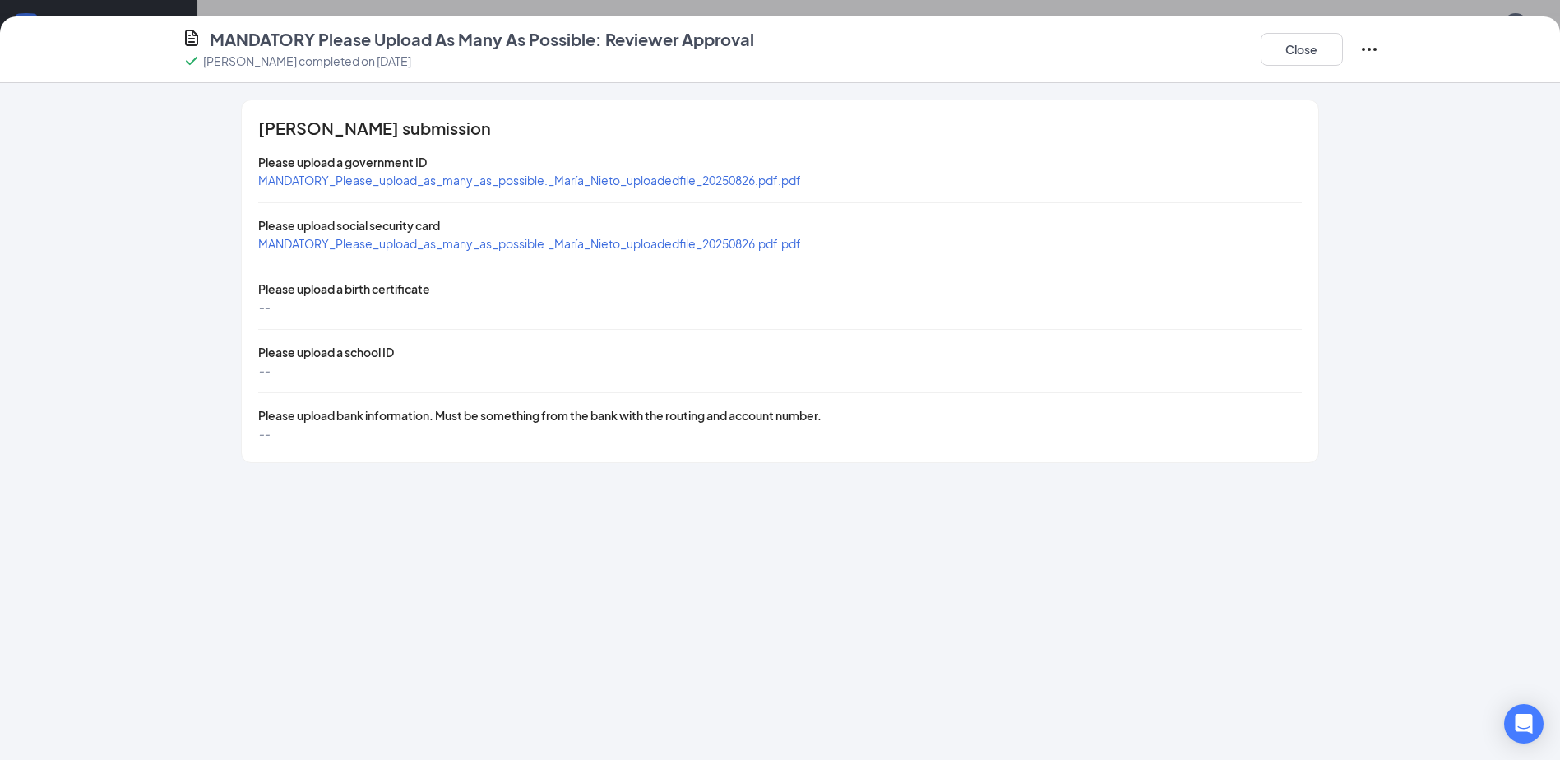
drag, startPoint x: 1374, startPoint y: 50, endPoint x: 1372, endPoint y: 63, distance: 13.4
click at [1373, 50] on icon "Ellipses" at bounding box center [1369, 49] width 15 height 3
click at [1432, 87] on button "Restart" at bounding box center [1401, 83] width 66 height 26
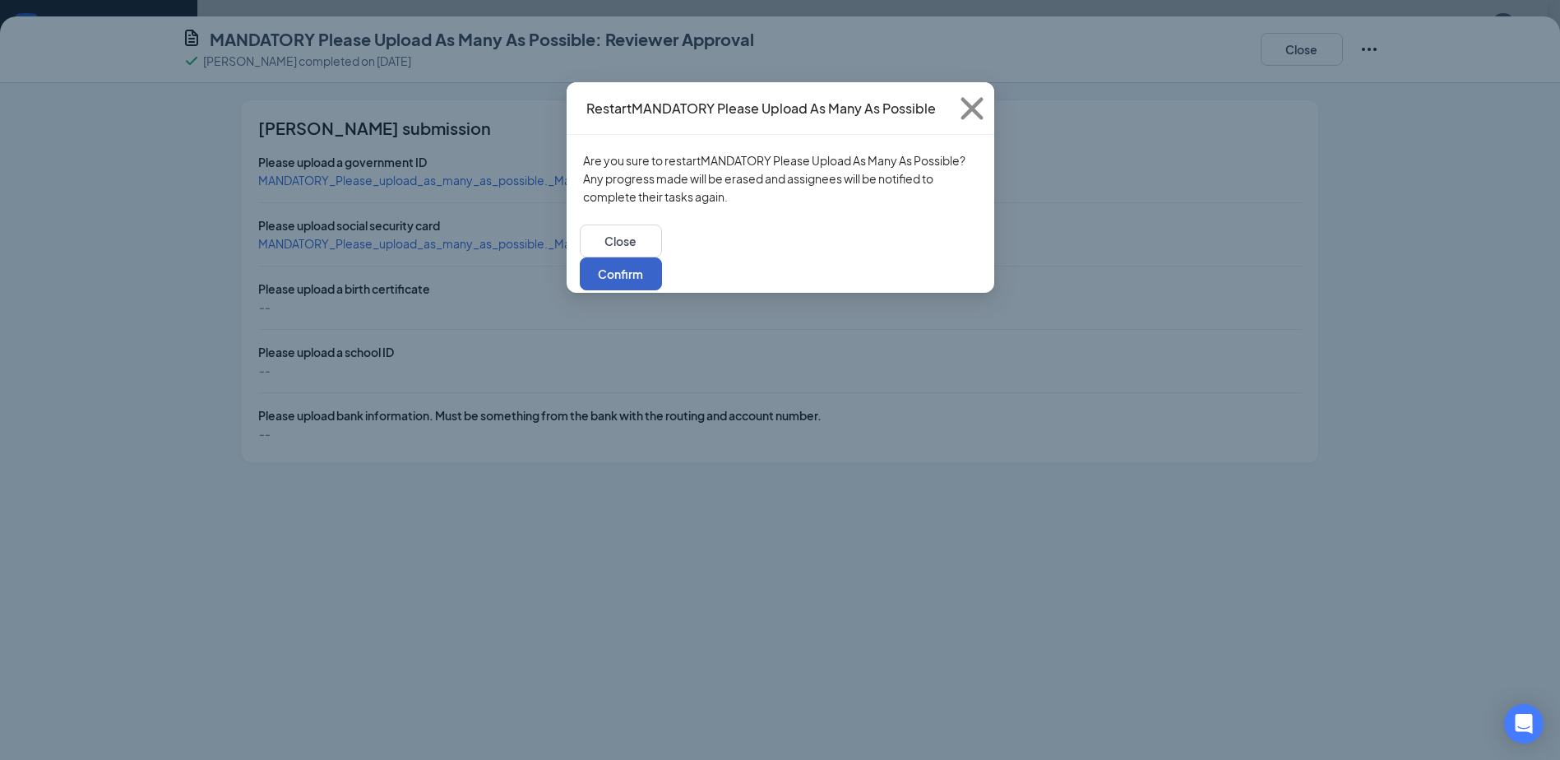
click at [662, 257] on button "Confirm" at bounding box center [621, 273] width 82 height 33
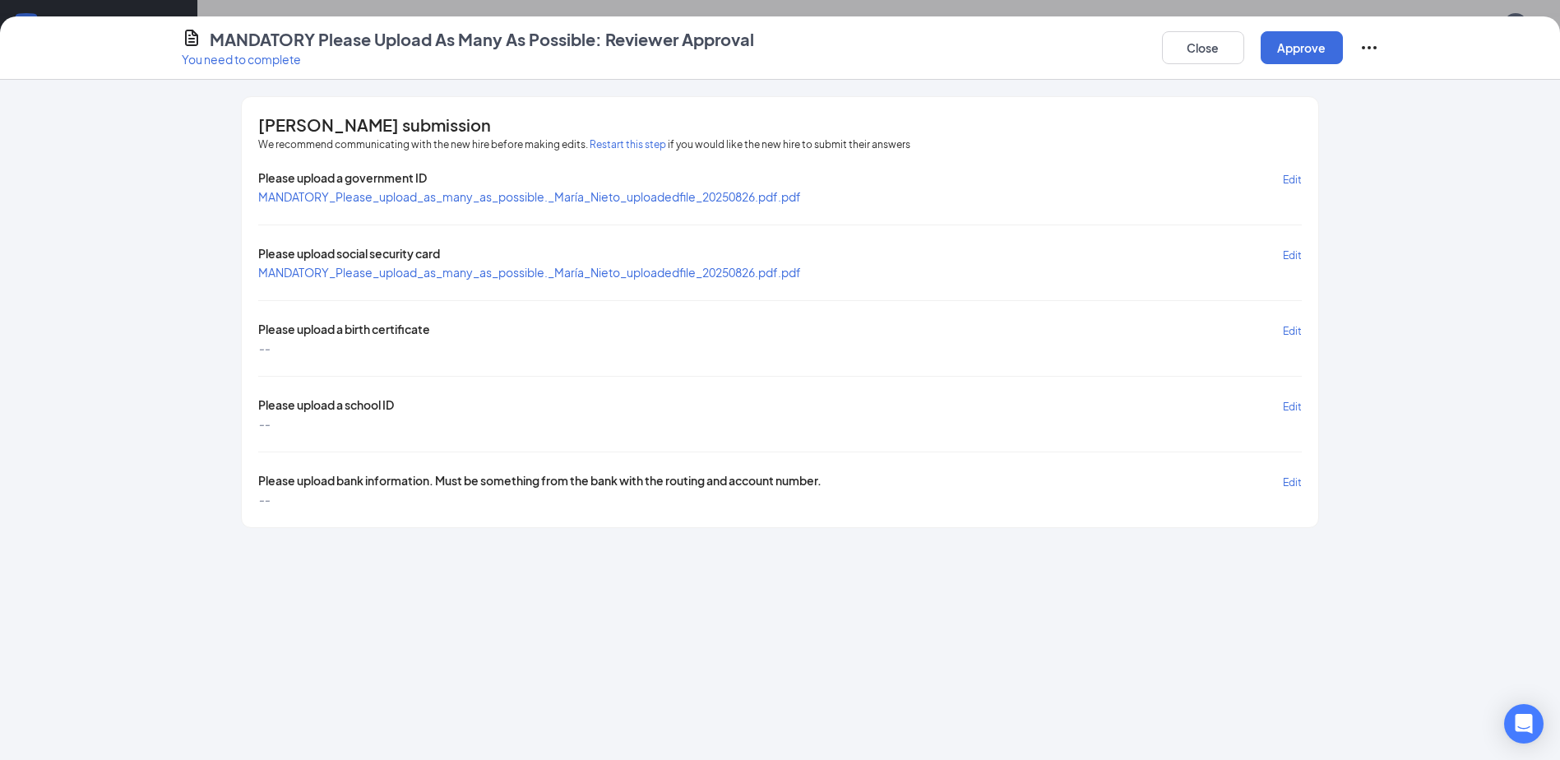
click at [611, 137] on button "Restart this step" at bounding box center [628, 145] width 76 height 16
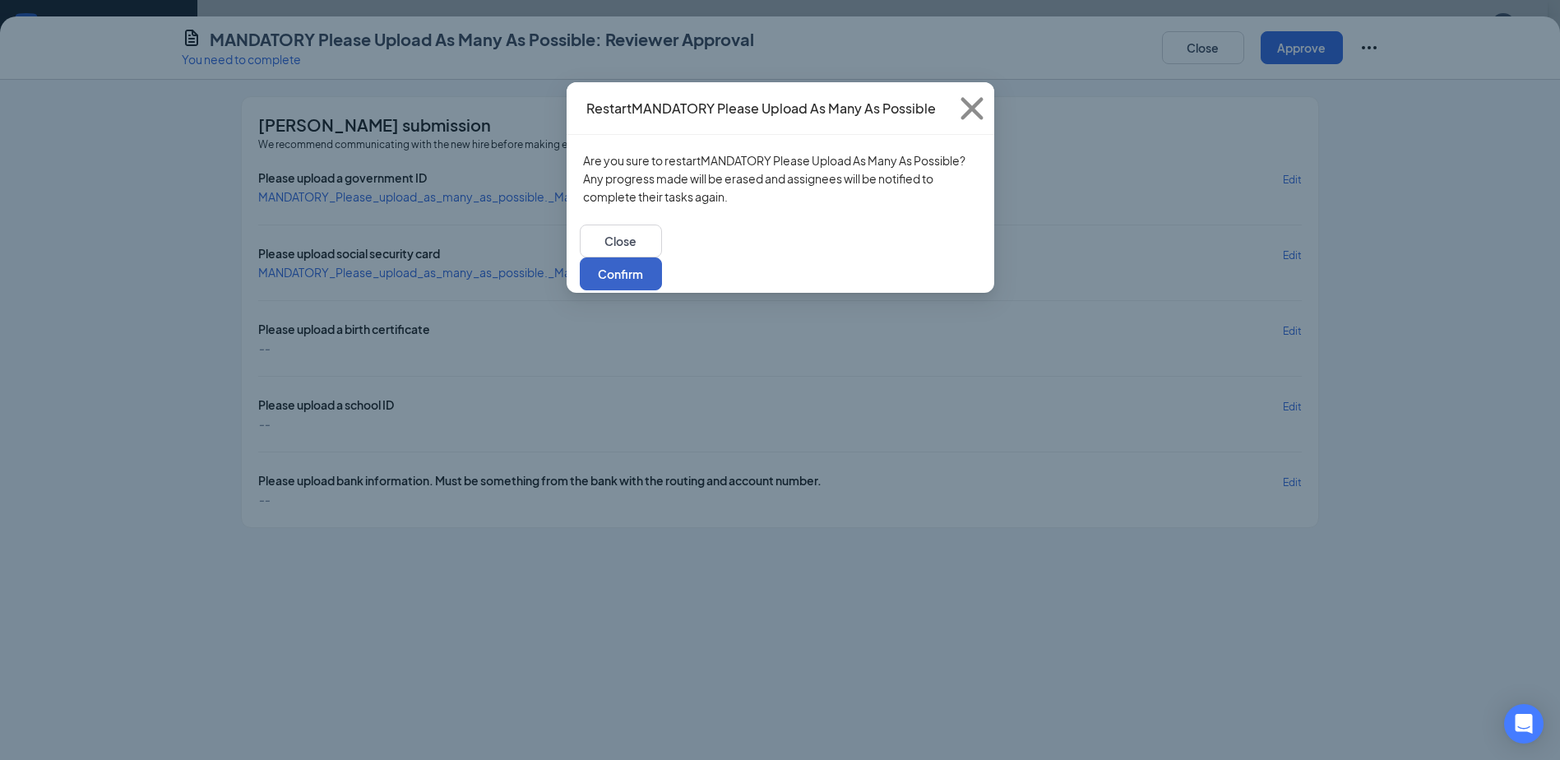
click at [662, 257] on button "Confirm" at bounding box center [621, 273] width 82 height 33
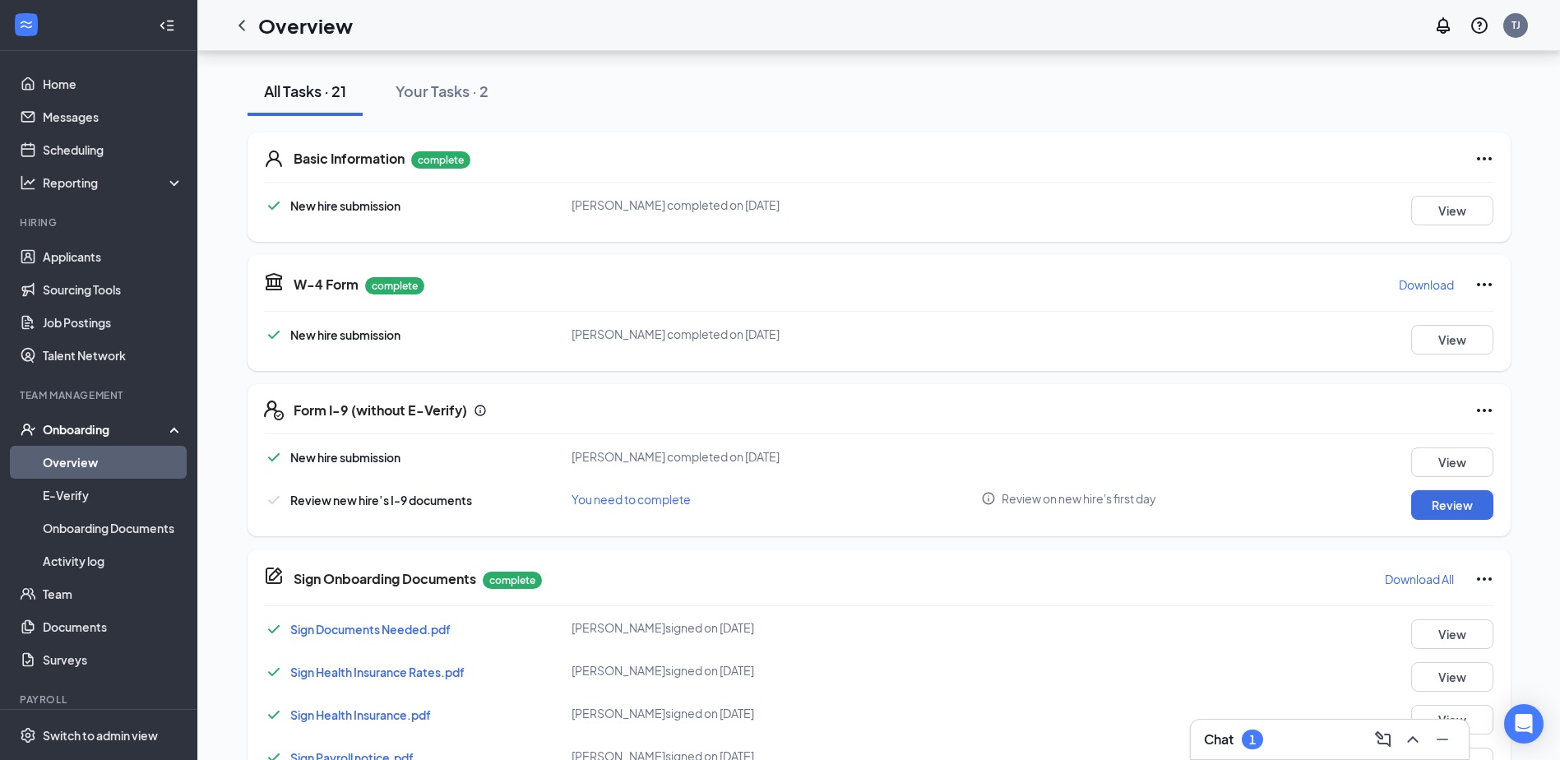
scroll to position [0, 0]
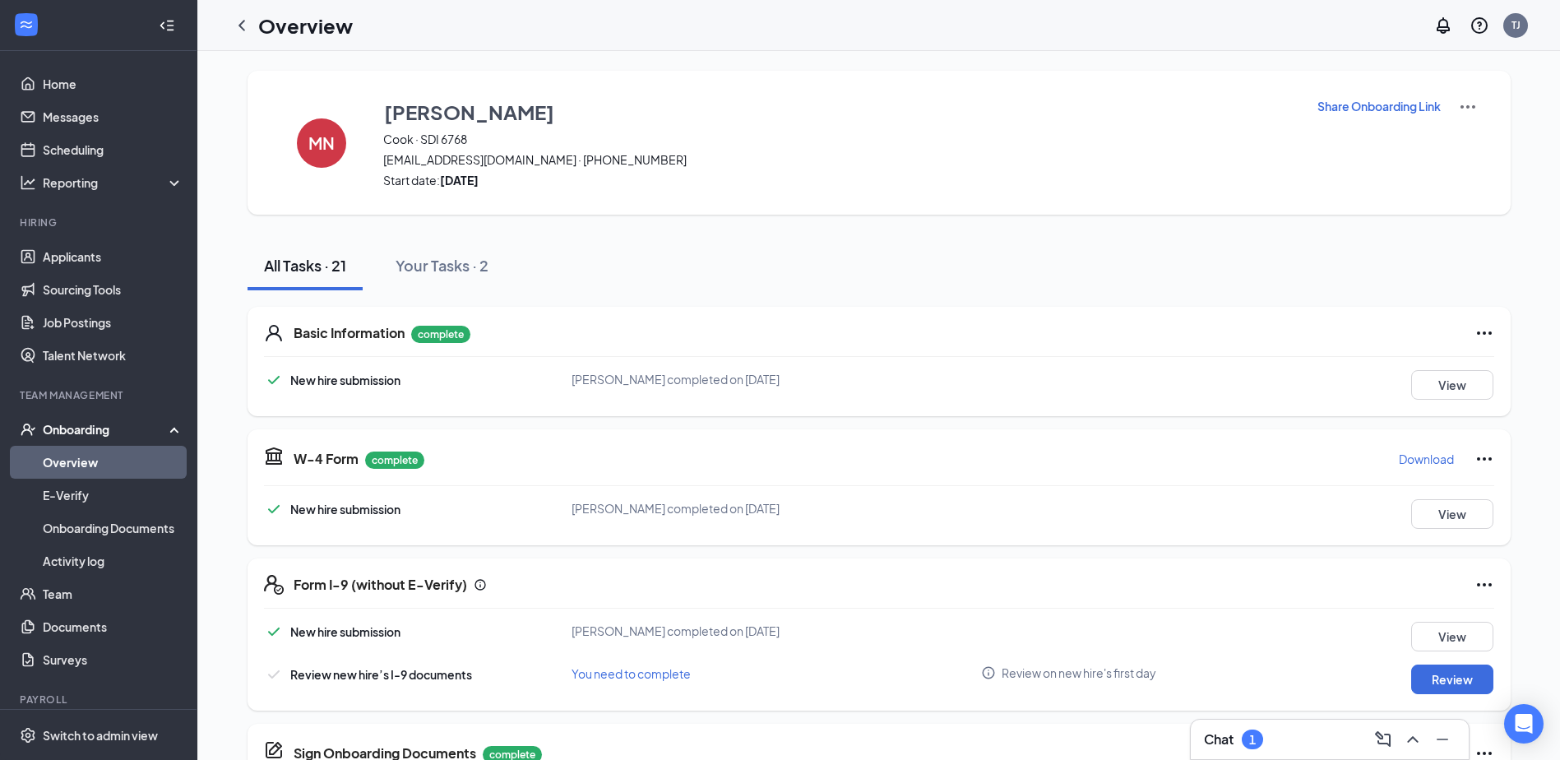
click at [1366, 99] on p "Share Onboarding Link" at bounding box center [1378, 106] width 123 height 16
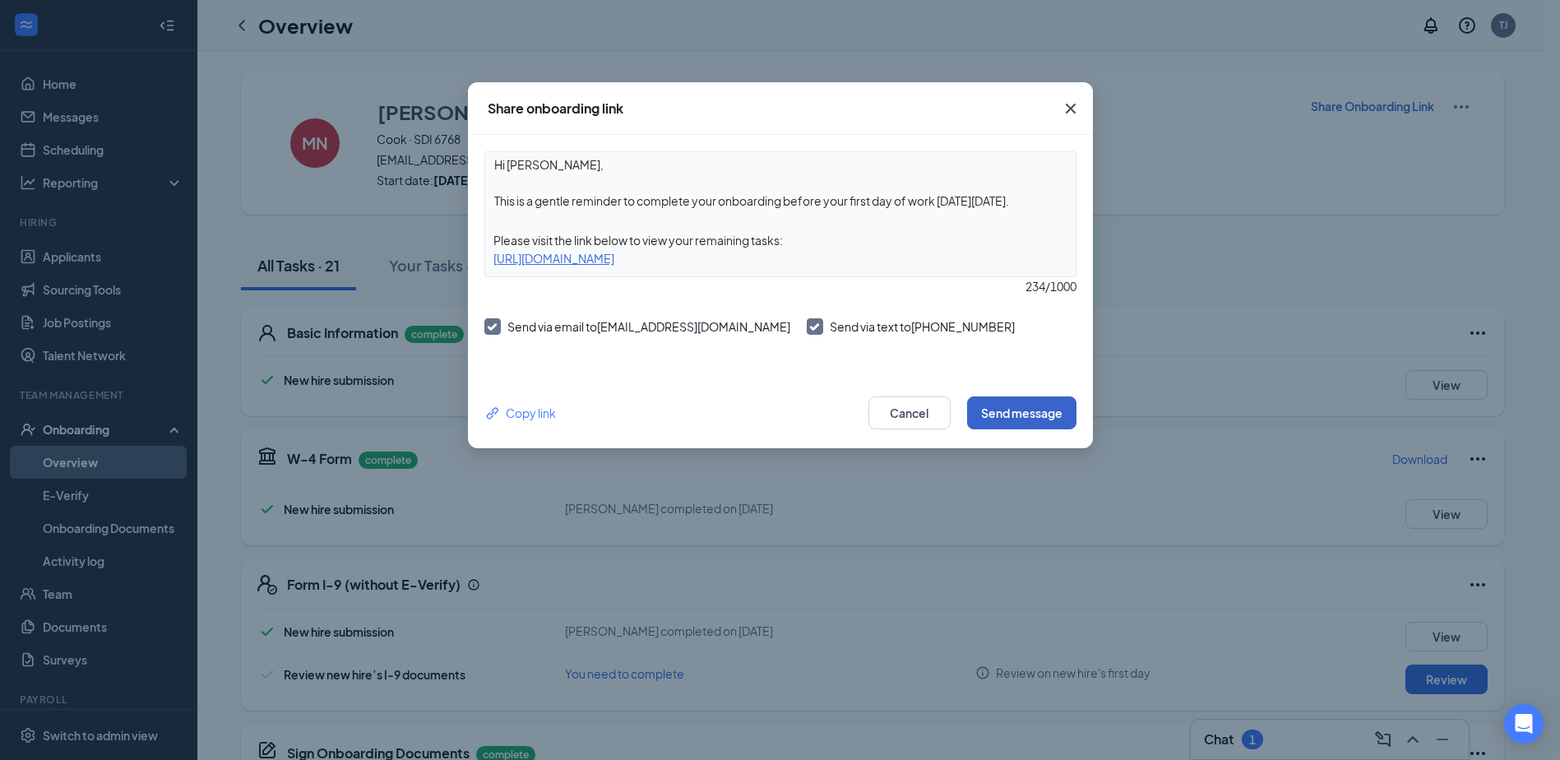
click at [1026, 405] on button "Send message" at bounding box center [1021, 412] width 109 height 33
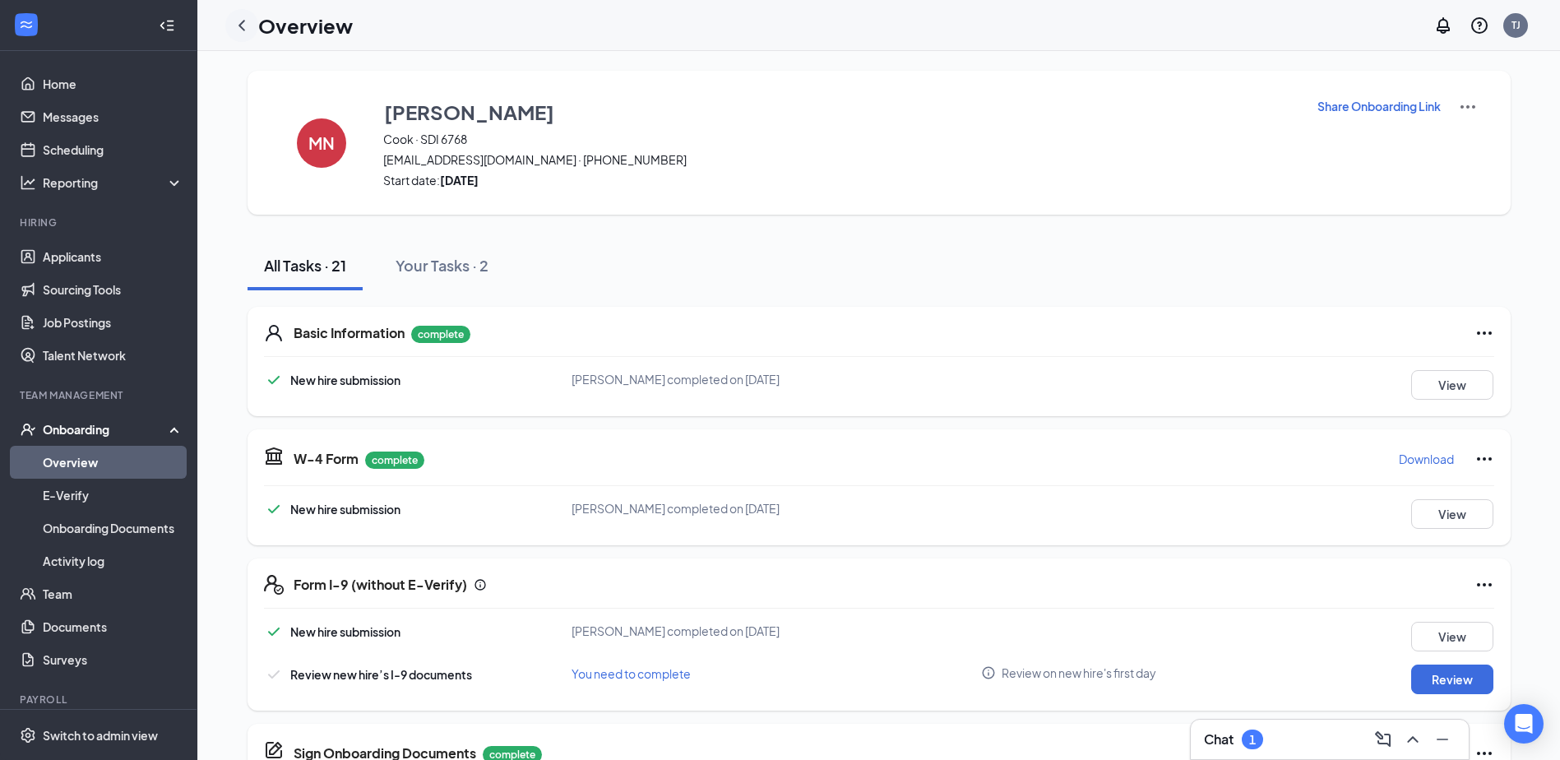
click at [235, 27] on icon "ChevronLeft" at bounding box center [242, 26] width 20 height 20
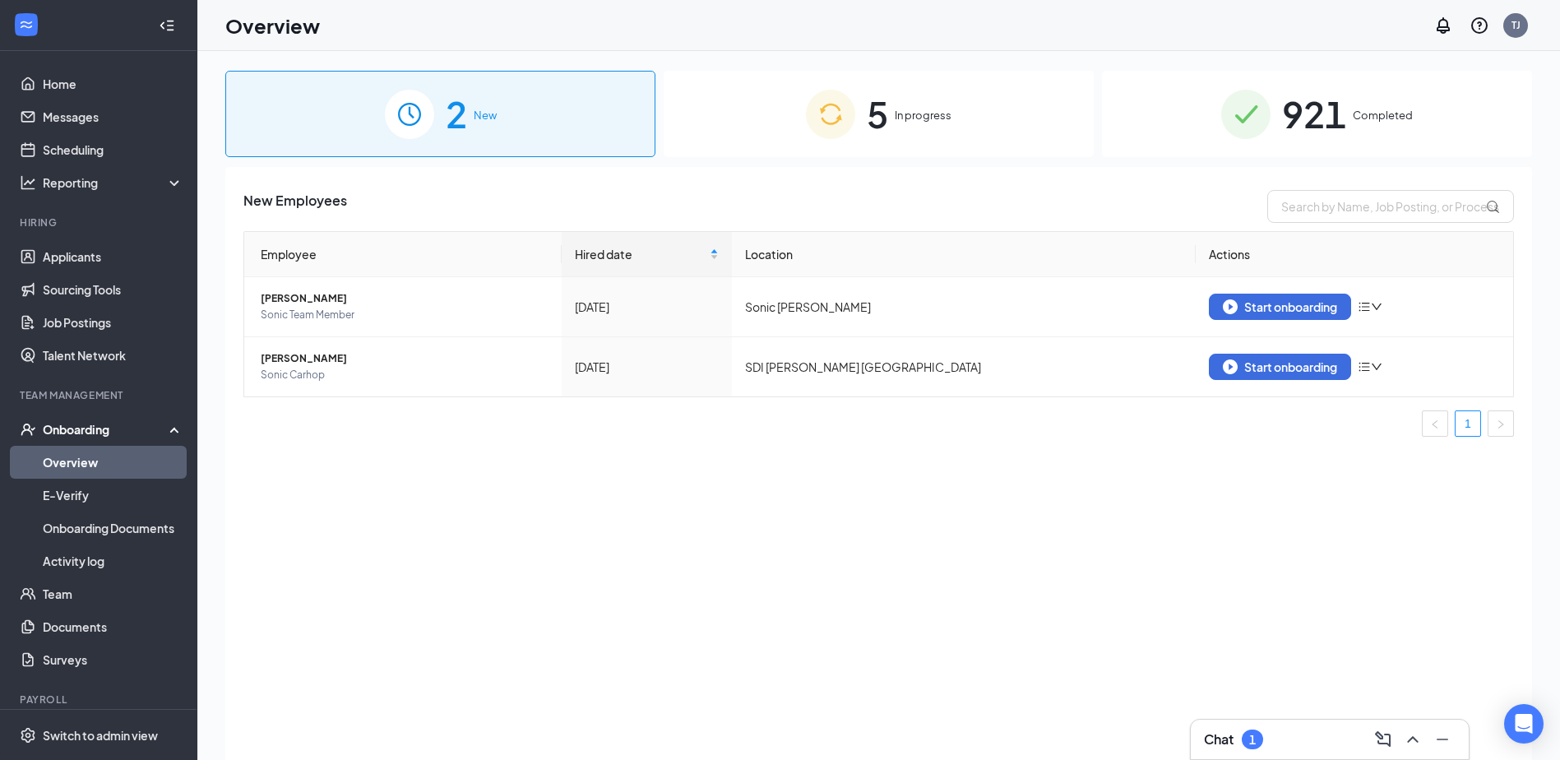
click at [989, 110] on div "5 In progress" at bounding box center [879, 114] width 430 height 86
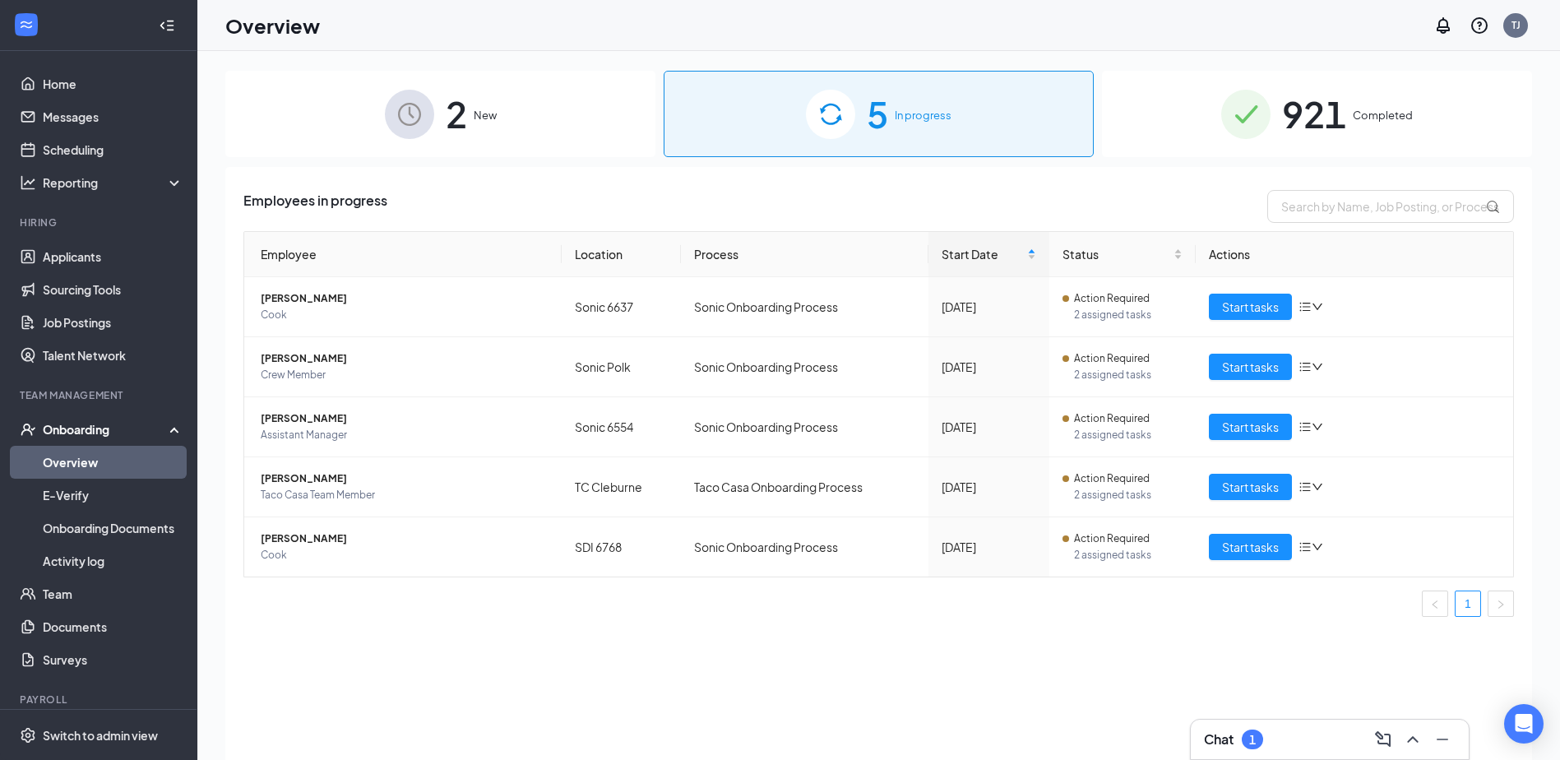
click at [1300, 151] on div "921 Completed" at bounding box center [1317, 114] width 430 height 86
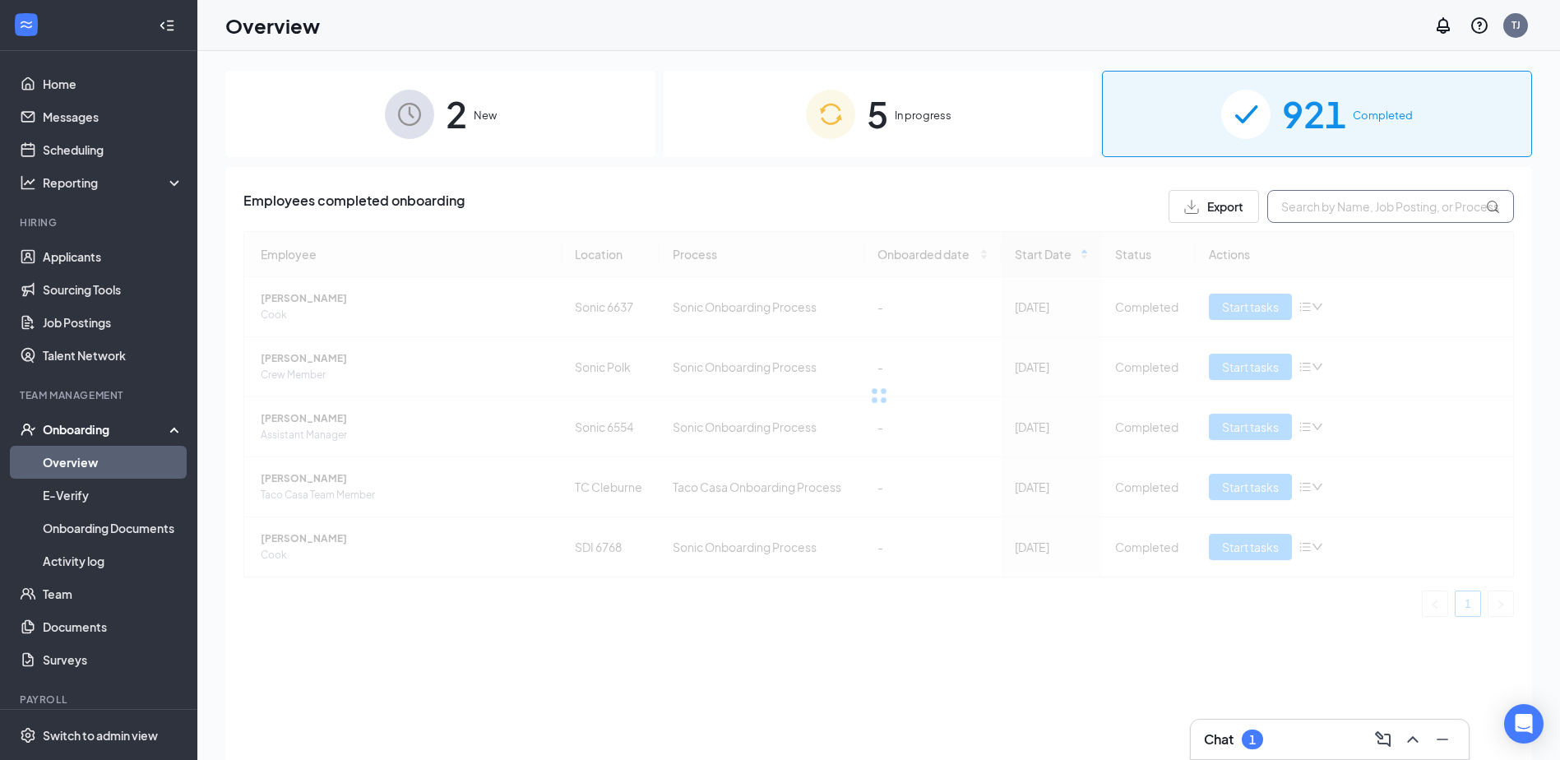
click at [1309, 203] on input "text" at bounding box center [1390, 206] width 247 height 33
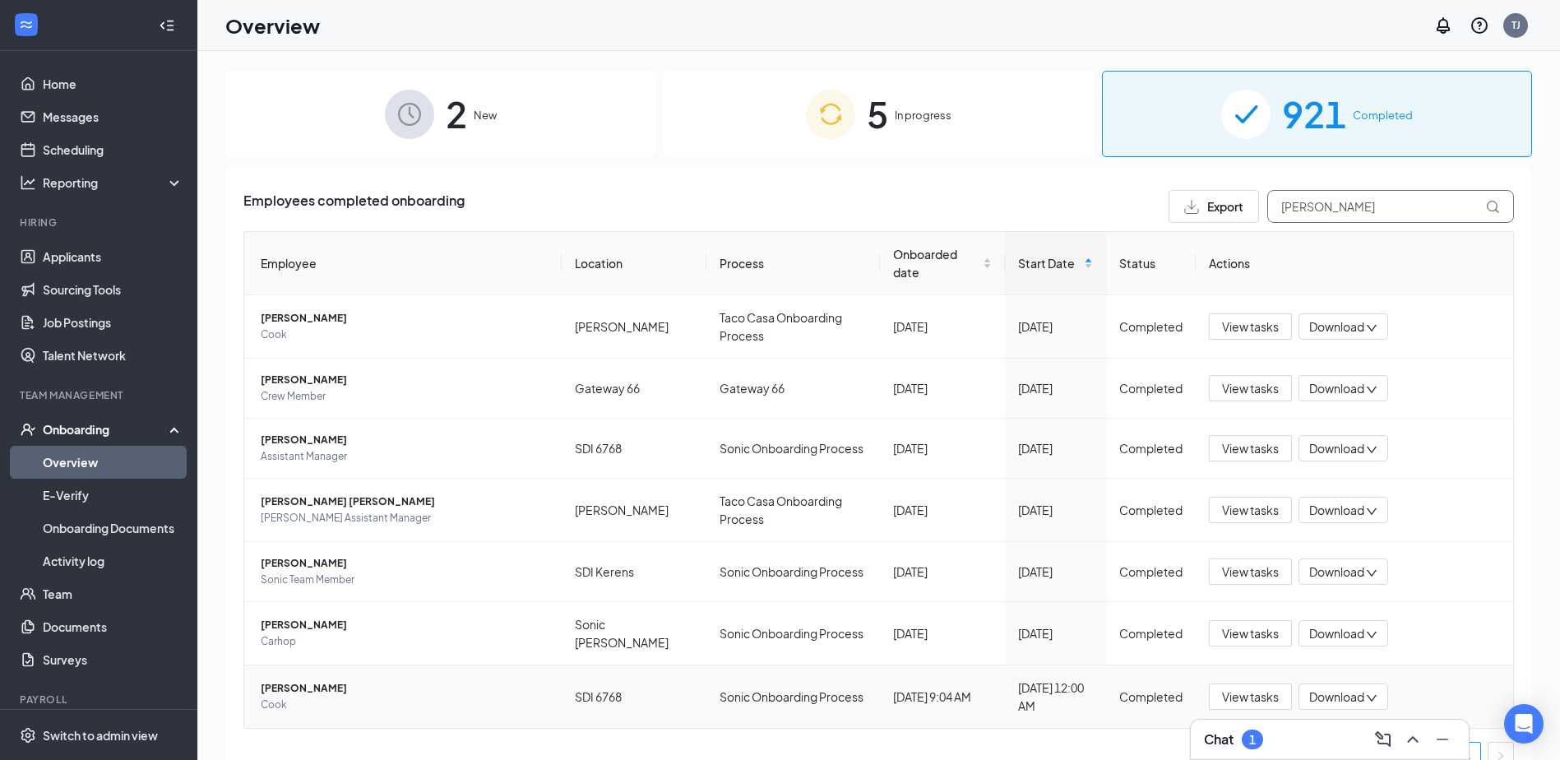
type input "MARIA"
click at [1336, 695] on span "Download" at bounding box center [1336, 696] width 55 height 17
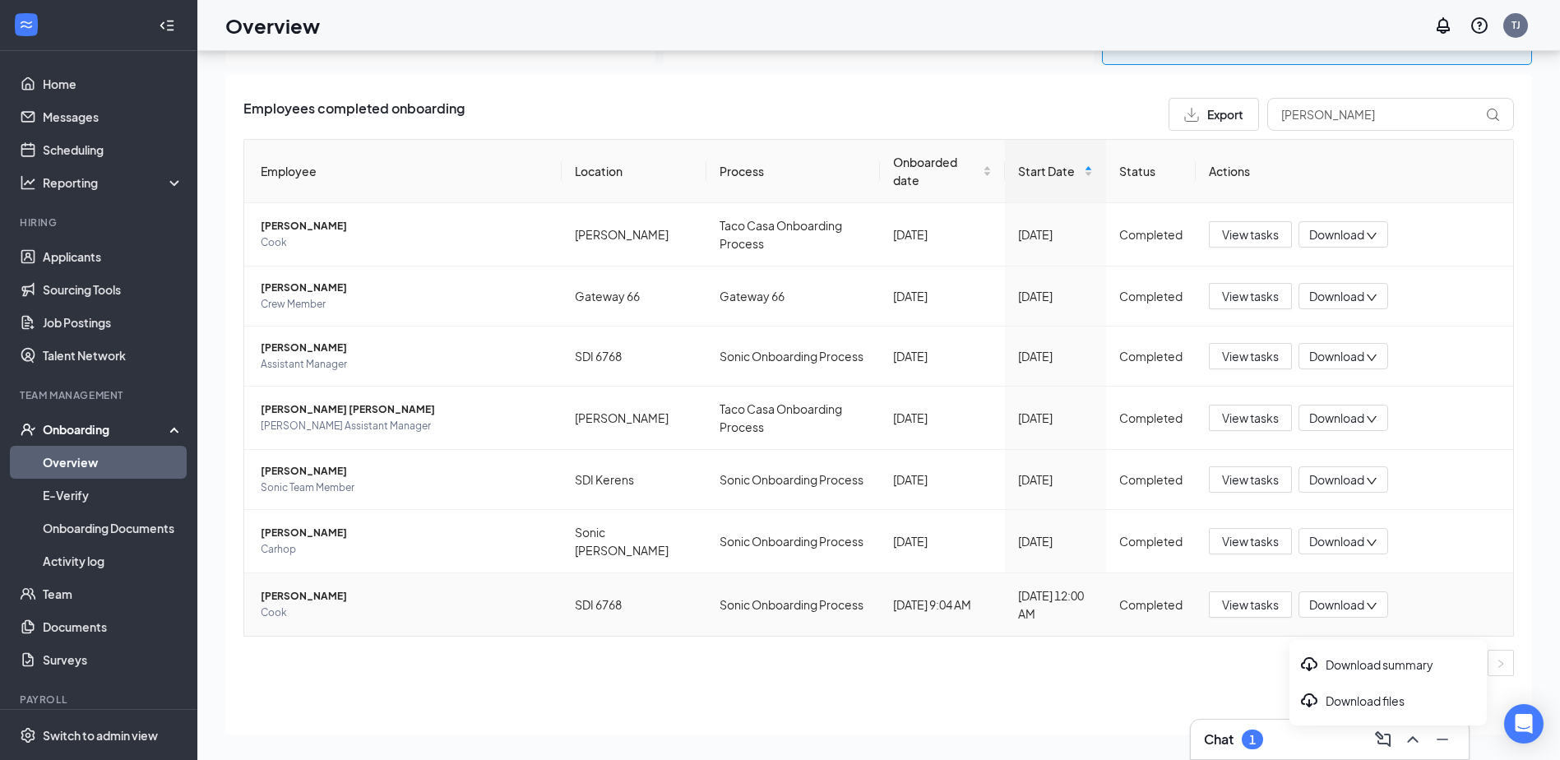
scroll to position [74, 0]
click at [1354, 705] on div "Download files" at bounding box center [1388, 697] width 178 height 20
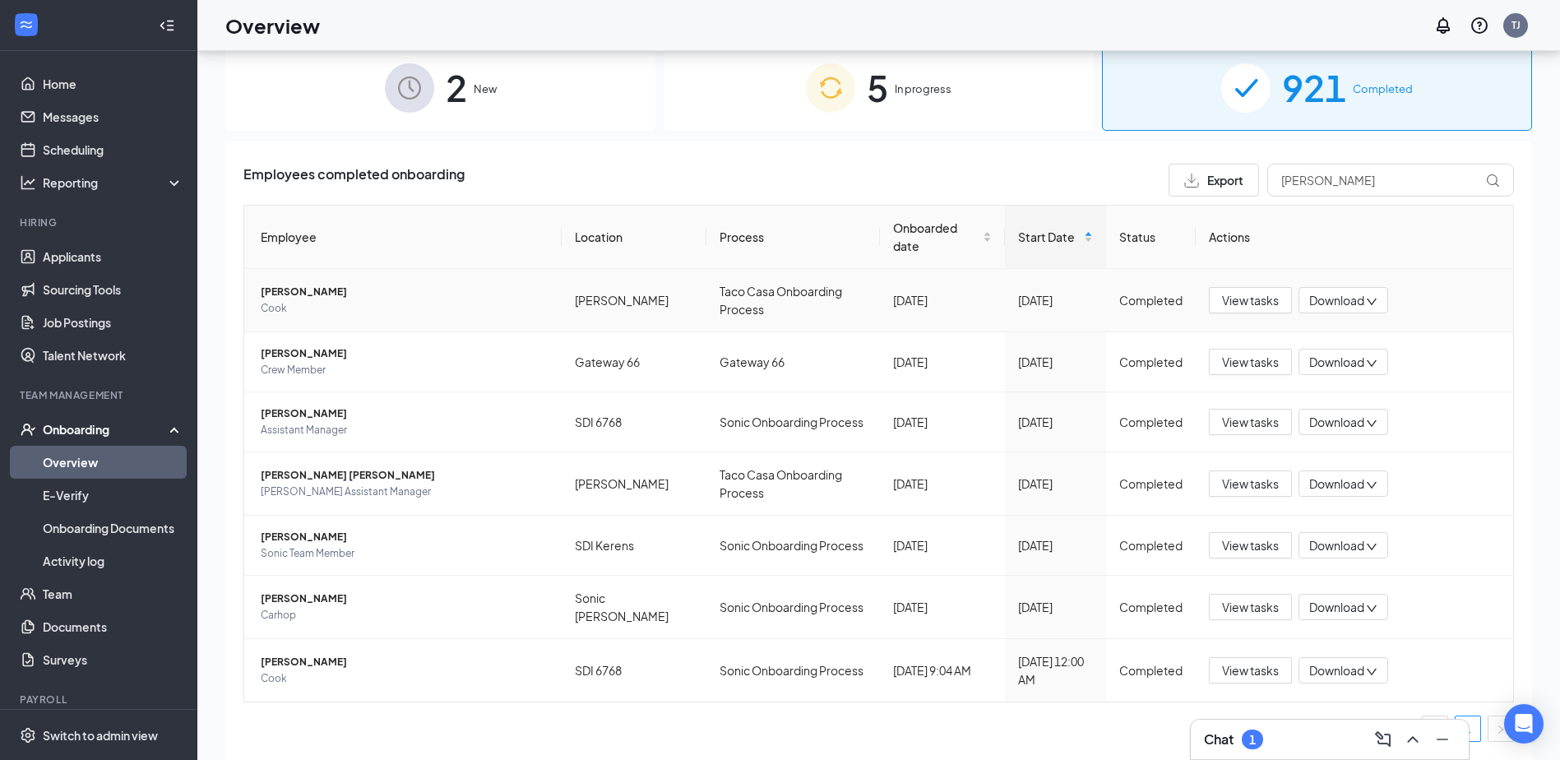
scroll to position [0, 0]
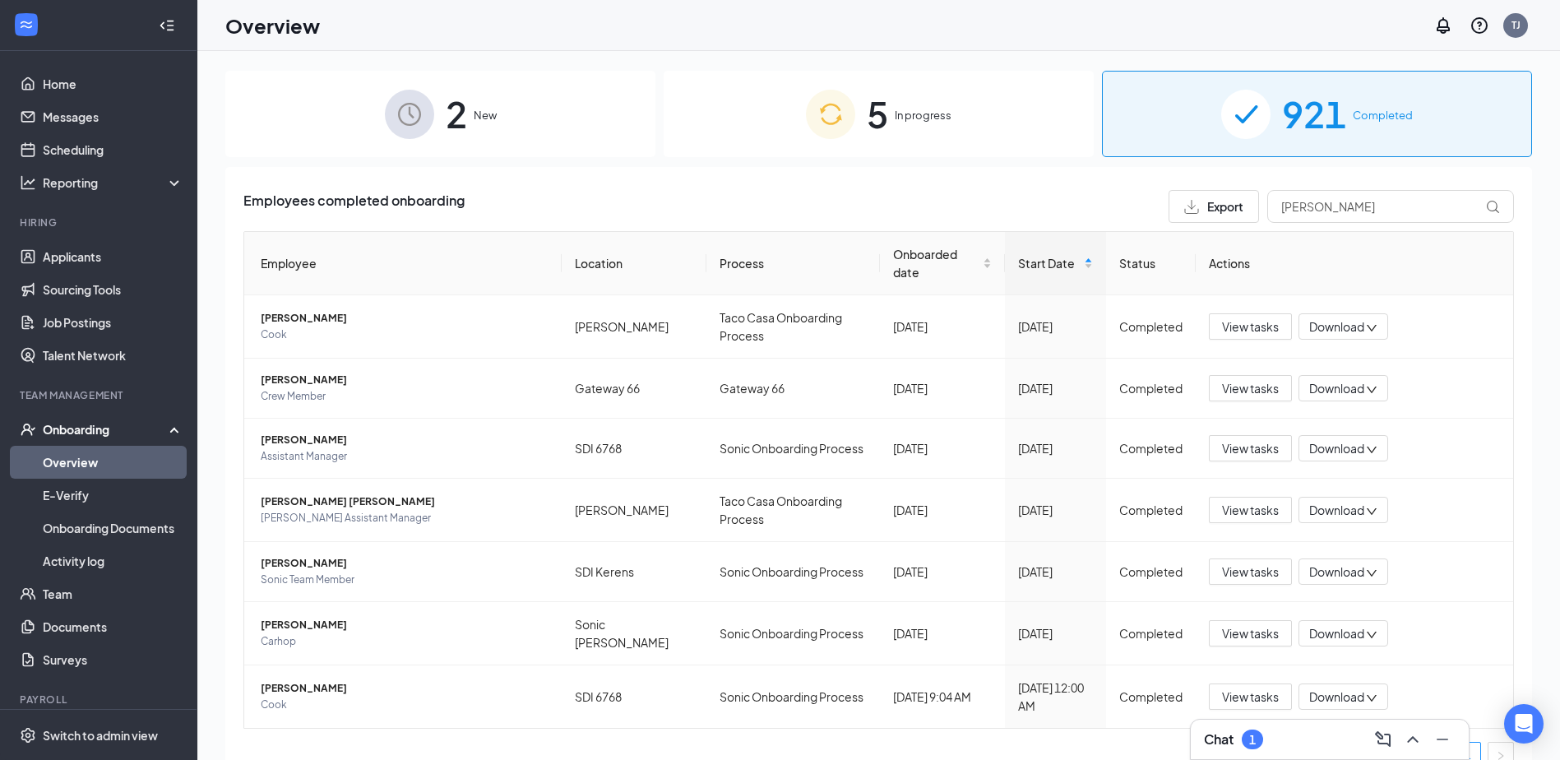
click at [802, 146] on div "5 In progress" at bounding box center [879, 114] width 430 height 86
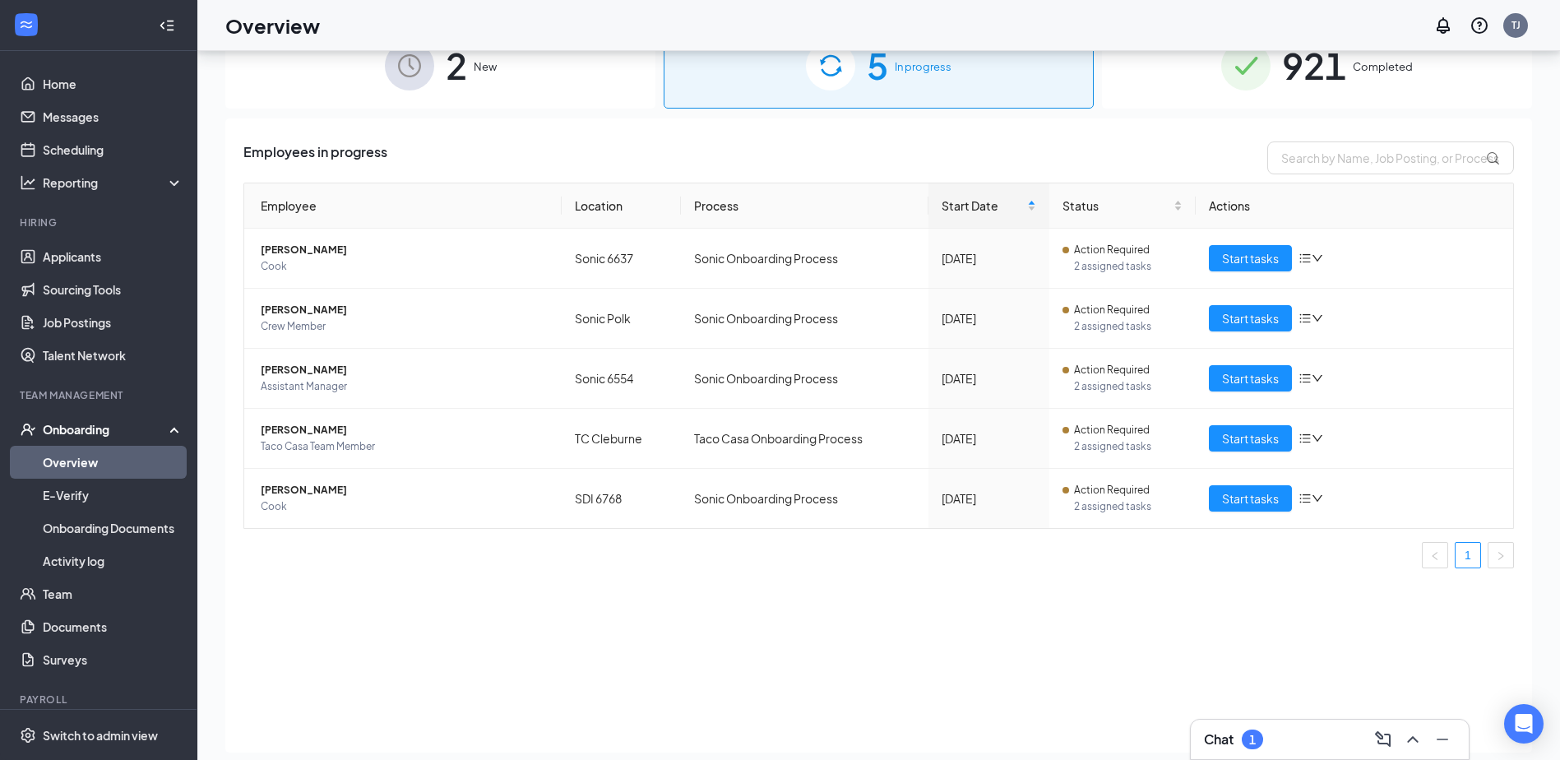
scroll to position [74, 0]
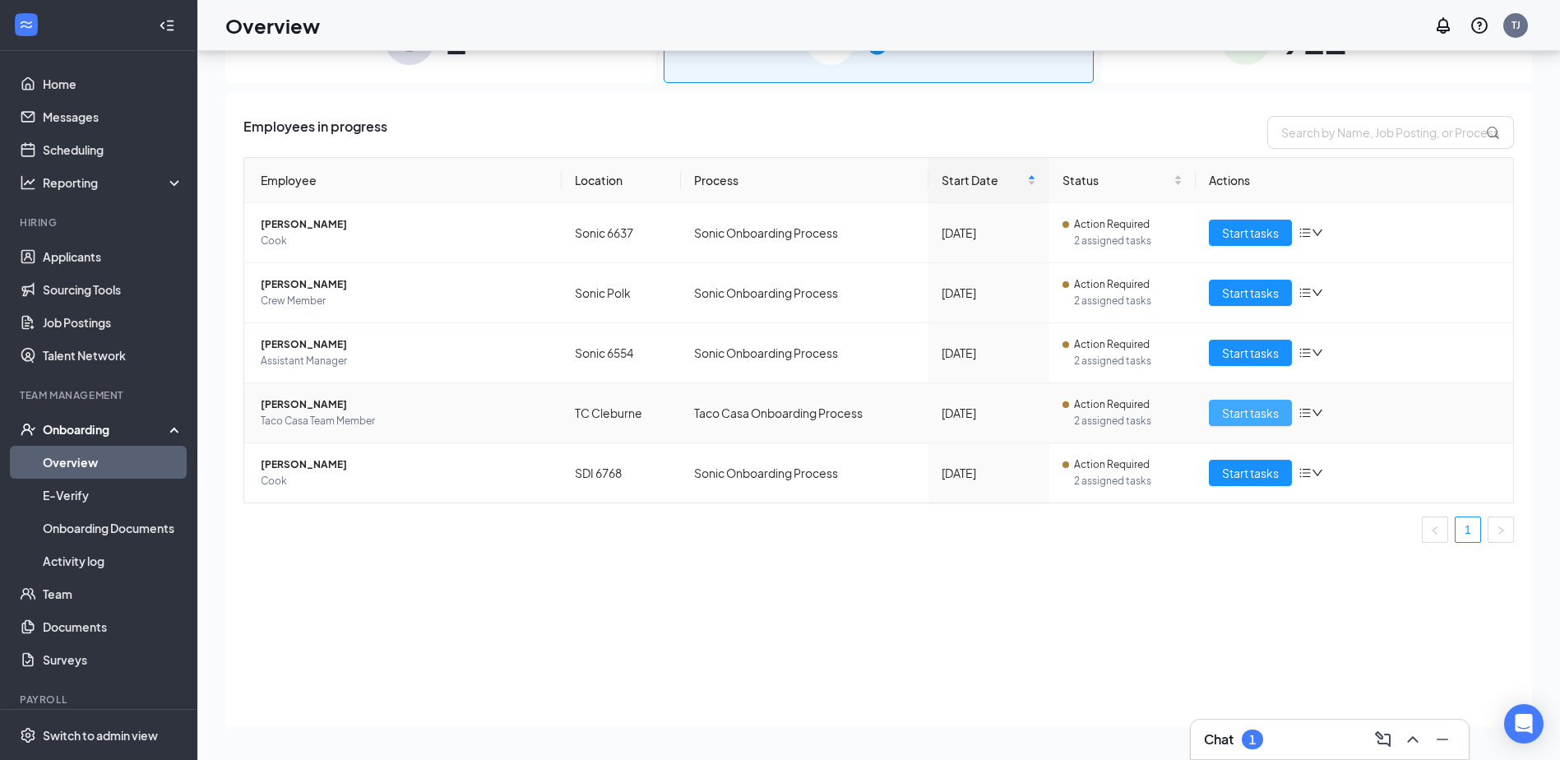
click at [1261, 413] on span "Start tasks" at bounding box center [1250, 413] width 57 height 18
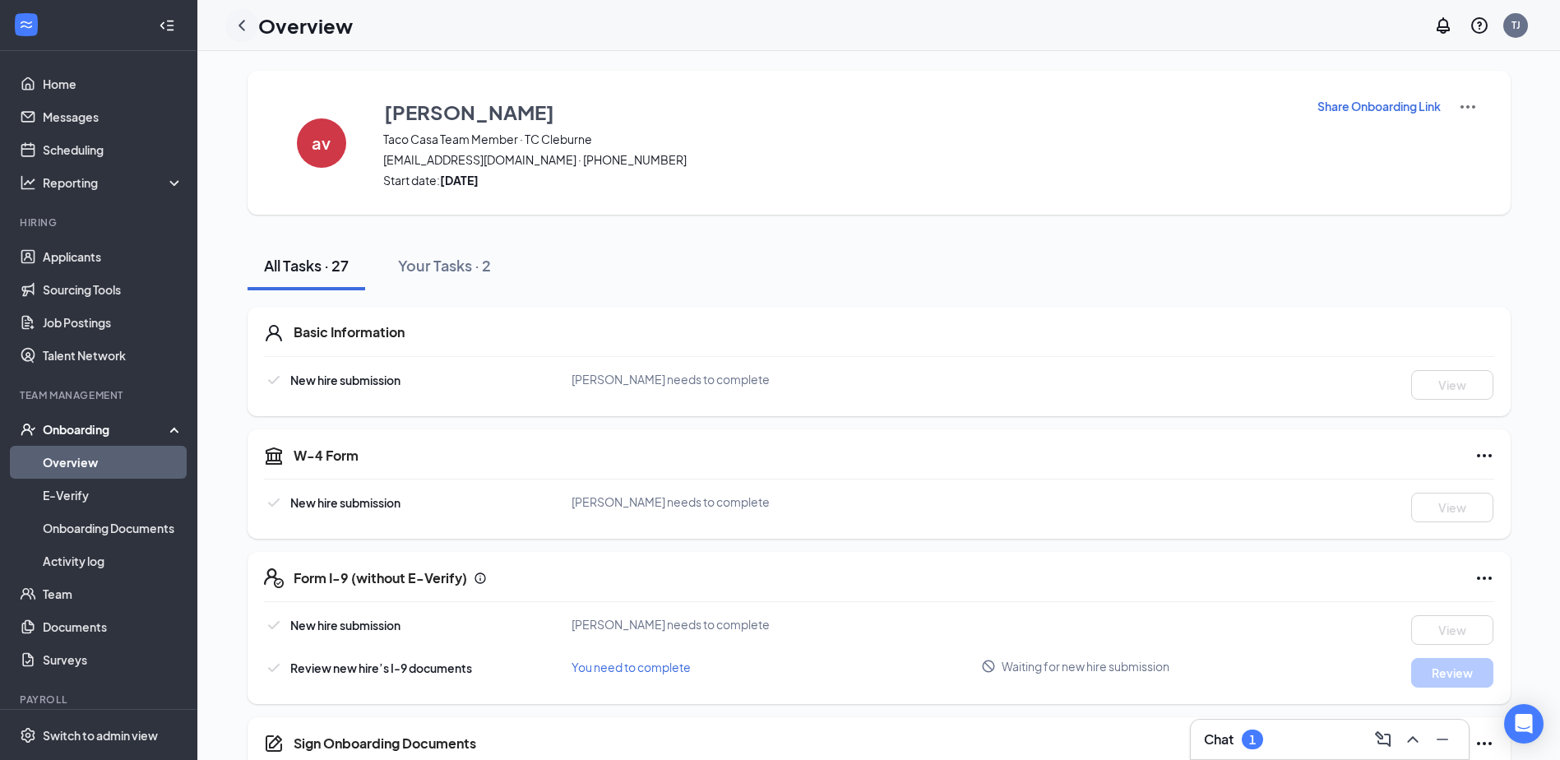
click at [238, 17] on icon "ChevronLeft" at bounding box center [242, 26] width 20 height 20
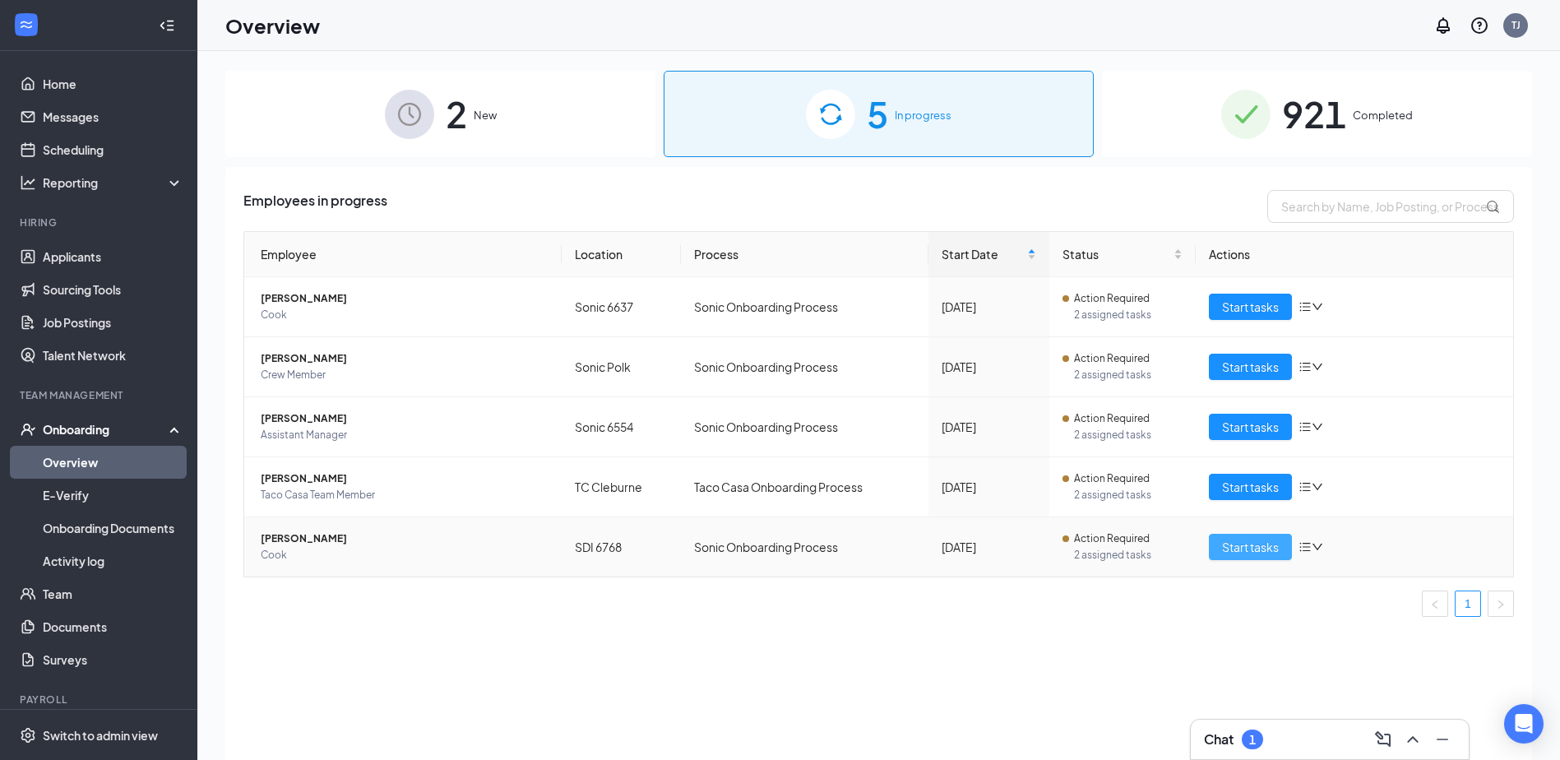
click at [1242, 546] on span "Start tasks" at bounding box center [1250, 547] width 57 height 18
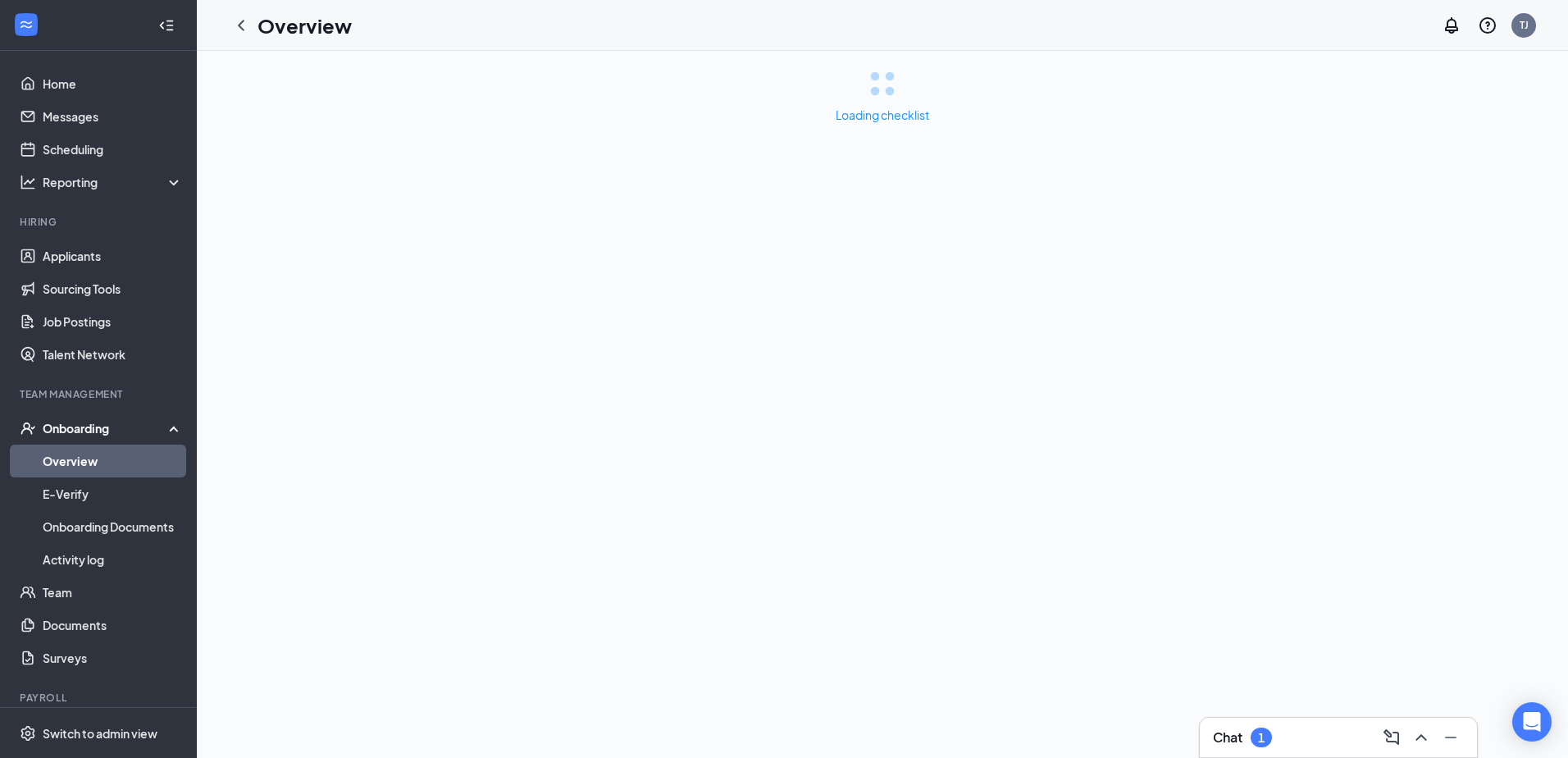
click at [242, 25] on icon "ChevronLeft" at bounding box center [241, 26] width 20 height 20
